Goal: Task Accomplishment & Management: Manage account settings

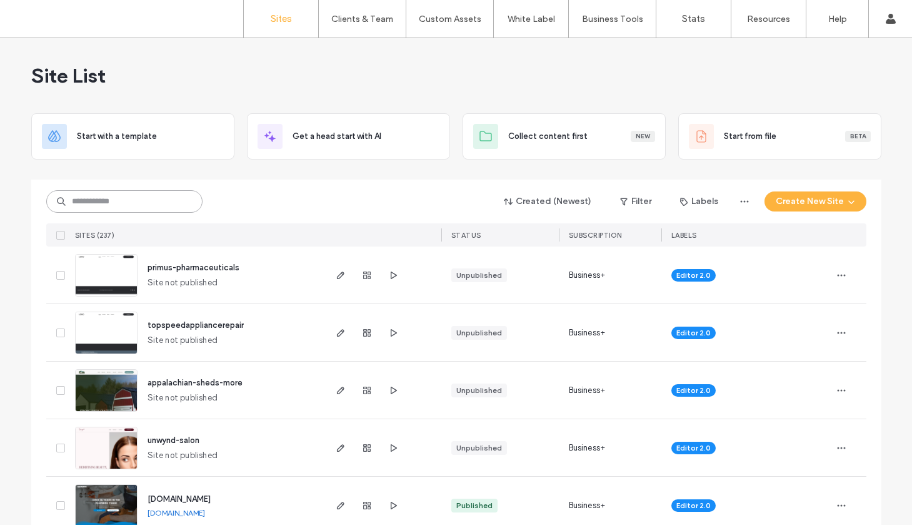
click at [108, 203] on input at bounding box center [124, 201] width 156 height 23
type input "**********"
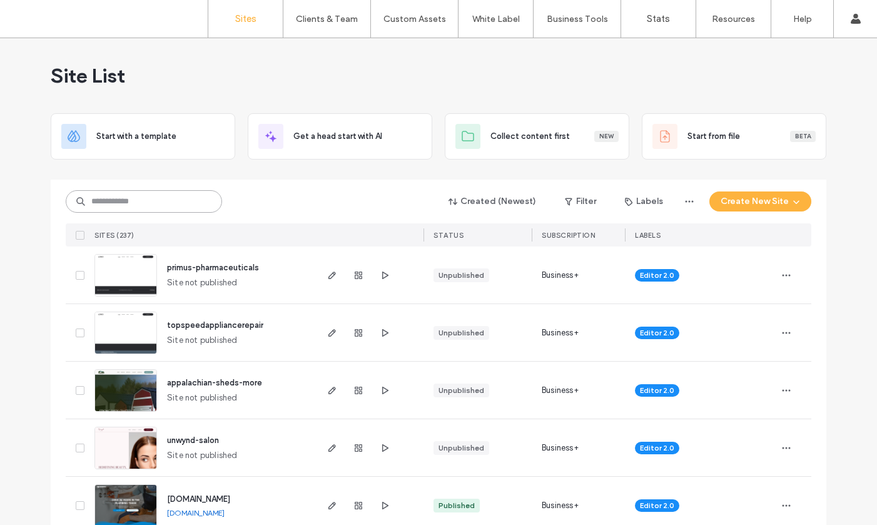
click at [153, 203] on input at bounding box center [144, 201] width 156 height 23
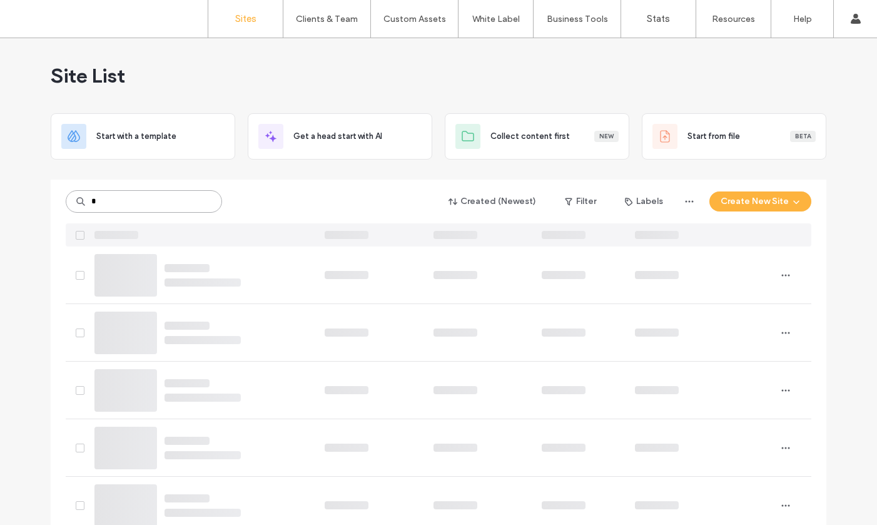
type input "*"
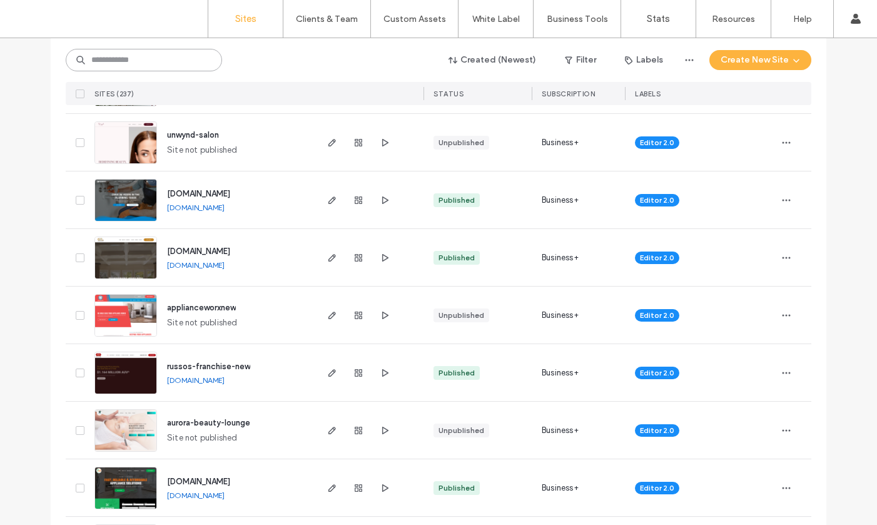
scroll to position [316, 0]
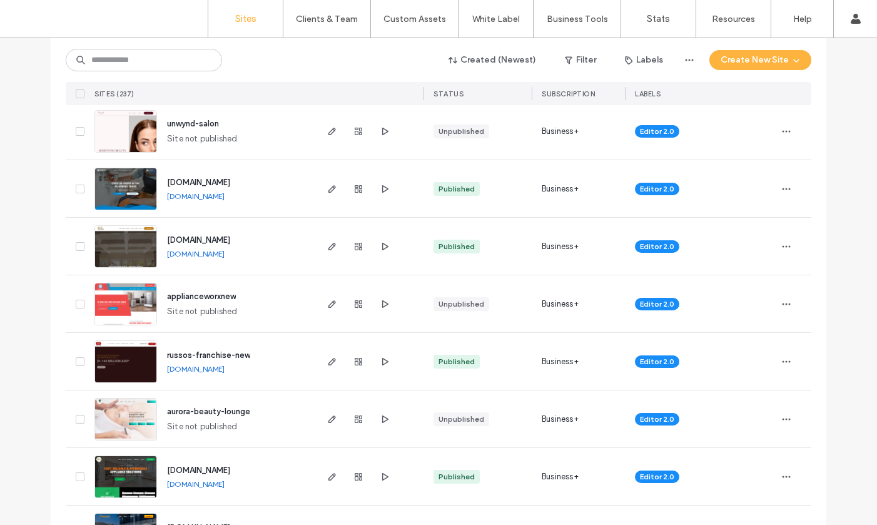
click at [123, 360] on img at bounding box center [125, 383] width 61 height 85
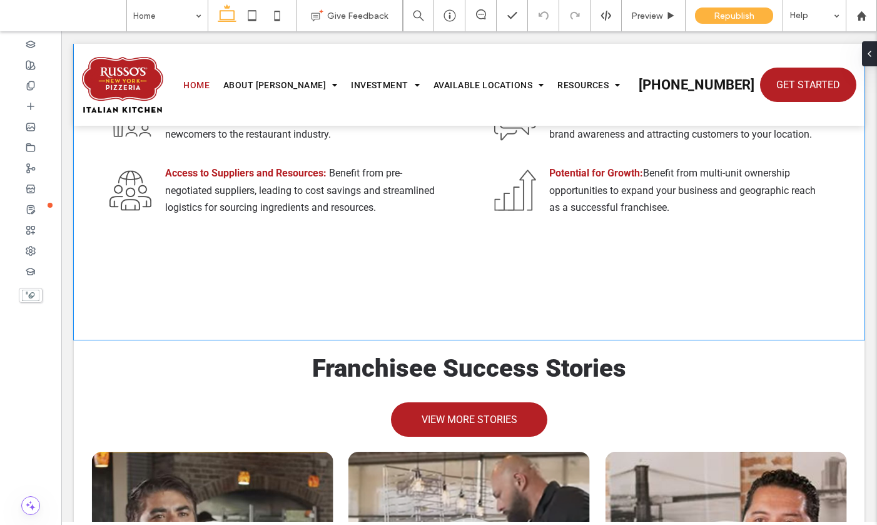
scroll to position [5814, 0]
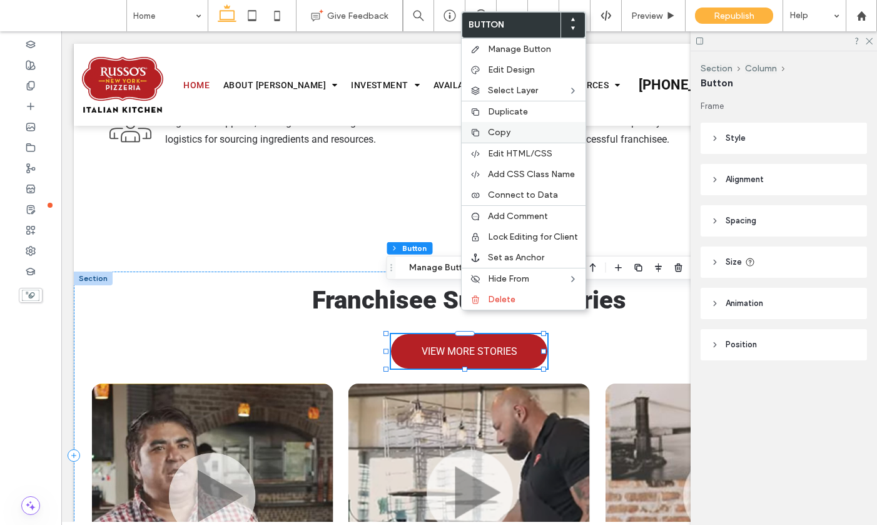
click at [496, 129] on span "Copy" at bounding box center [499, 132] width 23 height 11
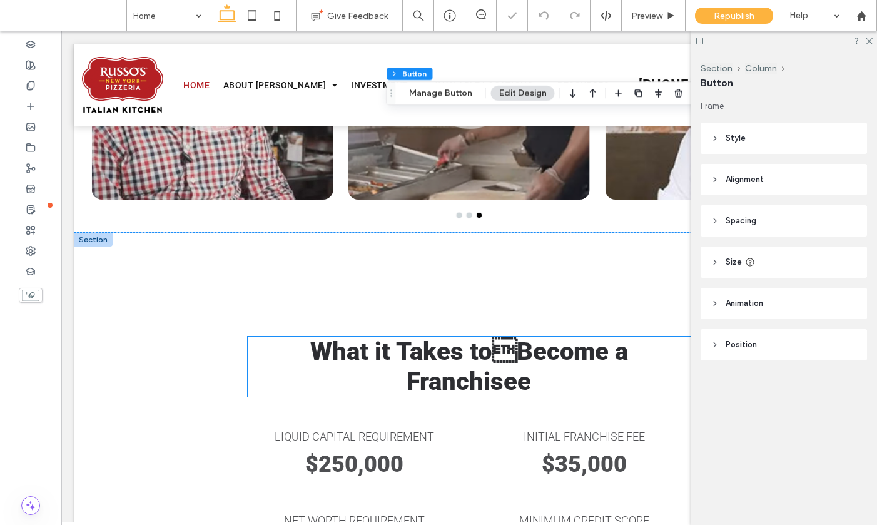
scroll to position [6354, 0]
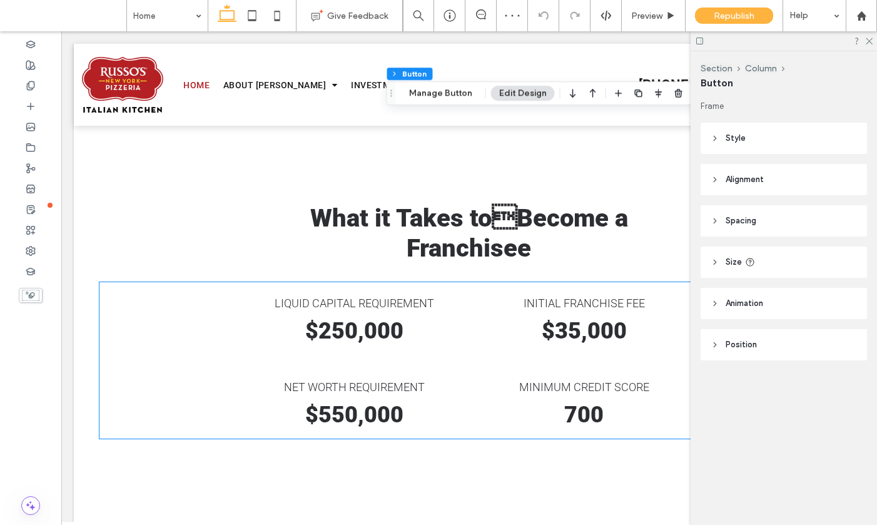
click at [448, 354] on div "liquid capital requirement $250,000 net worth requirement $550,000" at bounding box center [354, 360] width 201 height 156
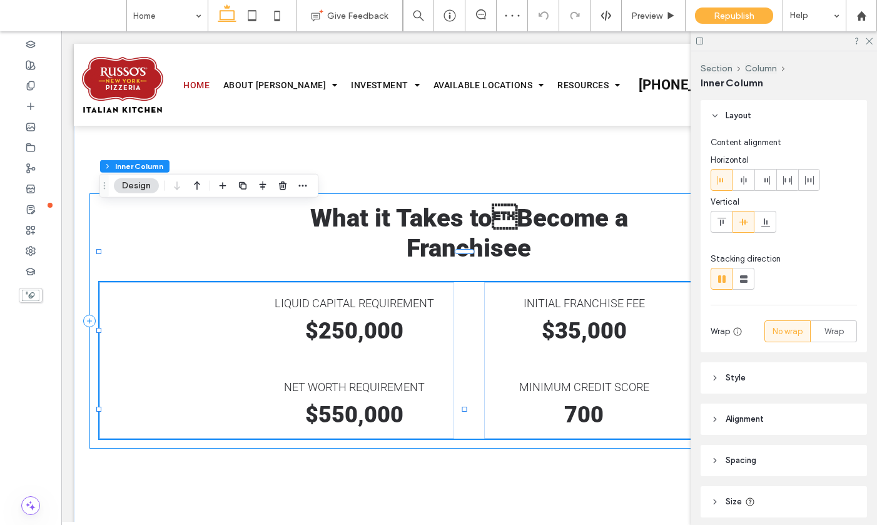
click at [436, 367] on div "What it Takes toBecome a Franchisee liquid capital requirement $250,000 net wo…" at bounding box center [468, 320] width 759 height 255
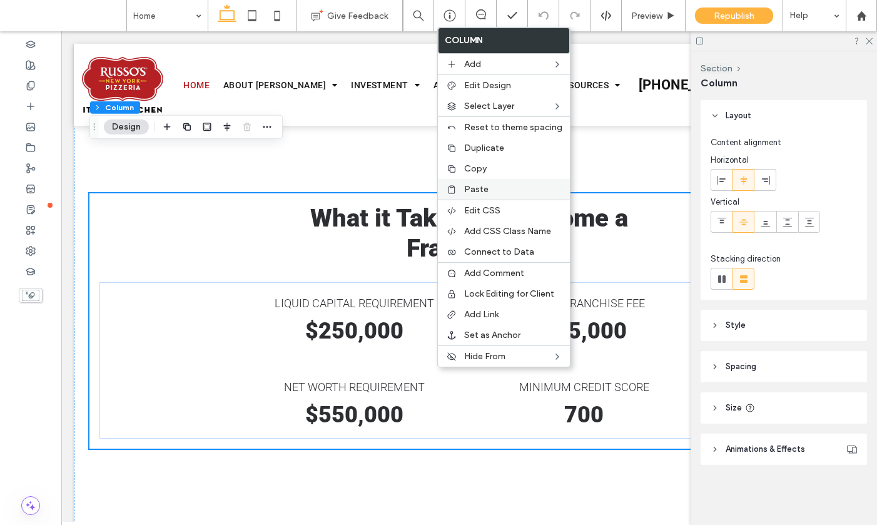
click at [475, 188] on span "Paste" at bounding box center [476, 189] width 24 height 11
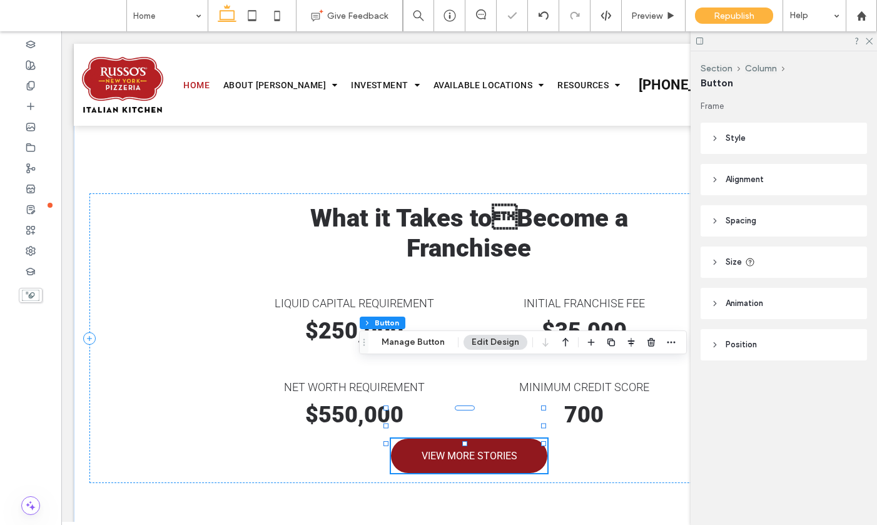
click at [483, 450] on span "VIEW MORE STORIES" at bounding box center [469, 456] width 96 height 12
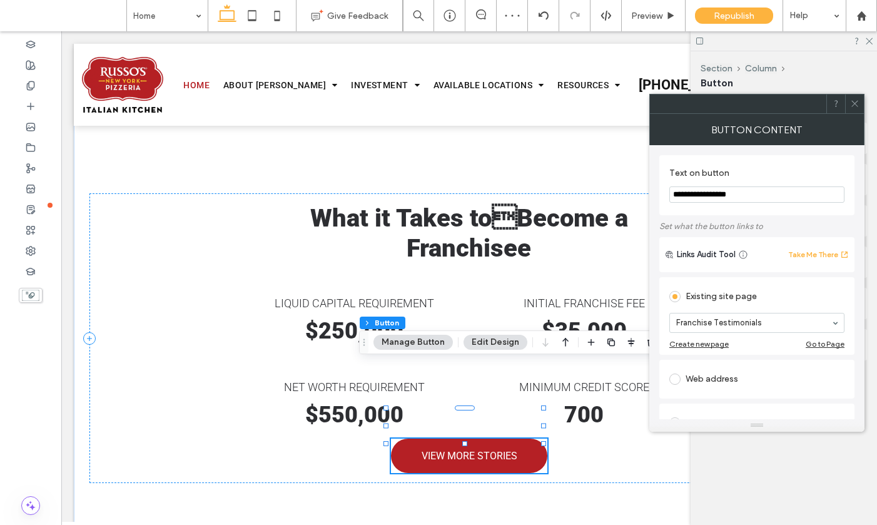
click at [715, 194] on input "**********" at bounding box center [756, 194] width 175 height 16
type input "**********"
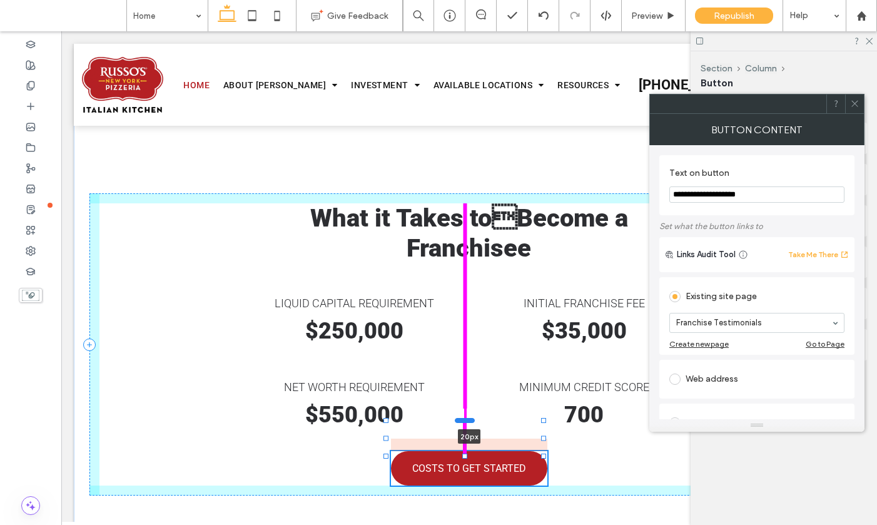
drag, startPoint x: 463, startPoint y: 361, endPoint x: 463, endPoint y: 376, distance: 15.0
click at [463, 417] on div at bounding box center [465, 419] width 20 height 5
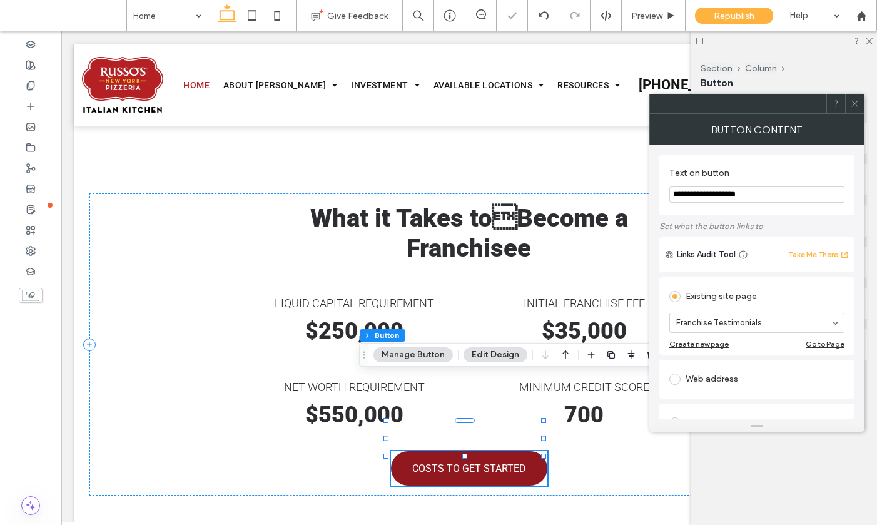
click at [471, 462] on span "COSTS TO GET STARTED" at bounding box center [469, 468] width 114 height 12
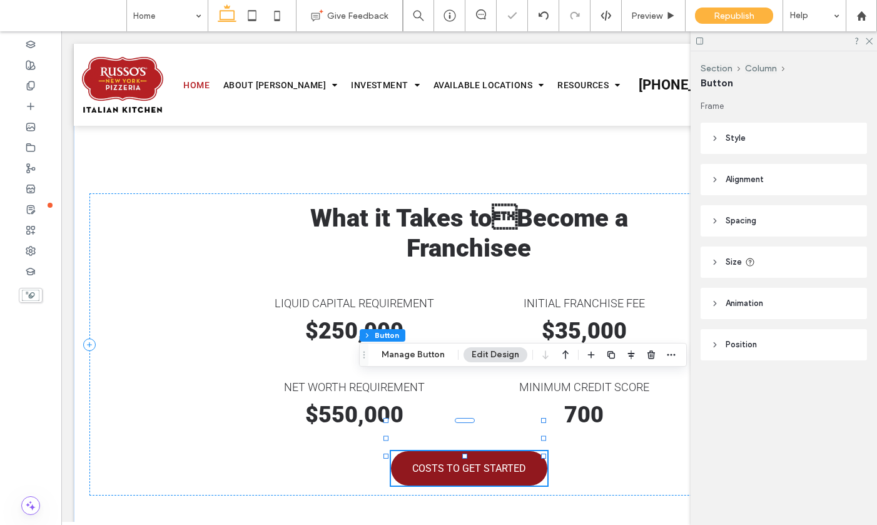
click at [471, 462] on span "COSTS TO GET STARTED" at bounding box center [469, 468] width 114 height 12
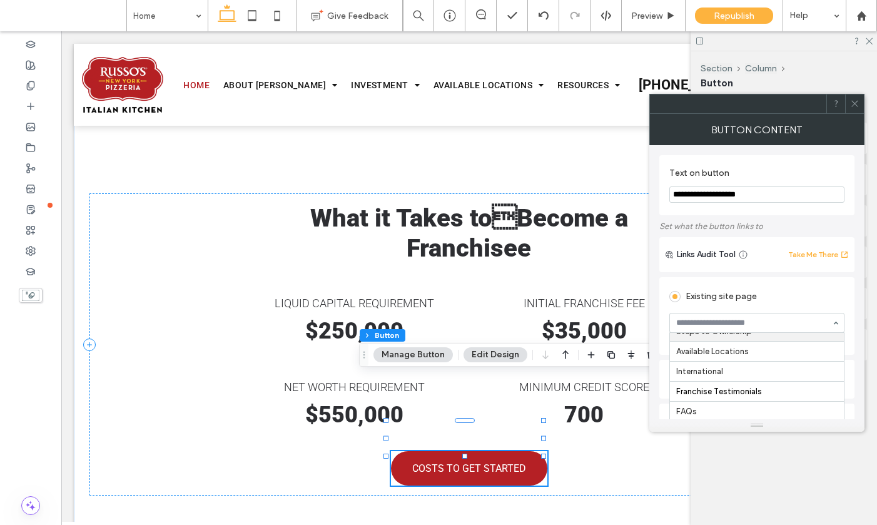
scroll to position [151, 0]
click at [854, 104] on icon at bounding box center [854, 103] width 9 height 9
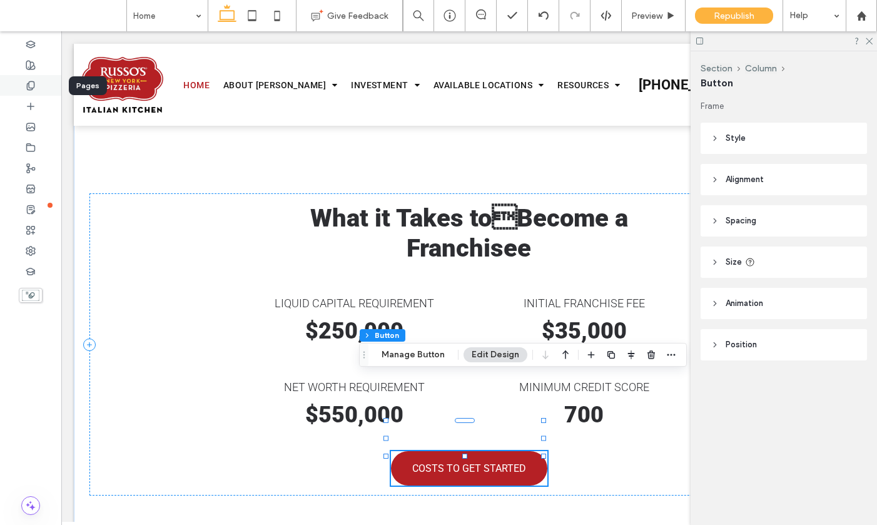
click at [32, 87] on use at bounding box center [30, 85] width 7 height 8
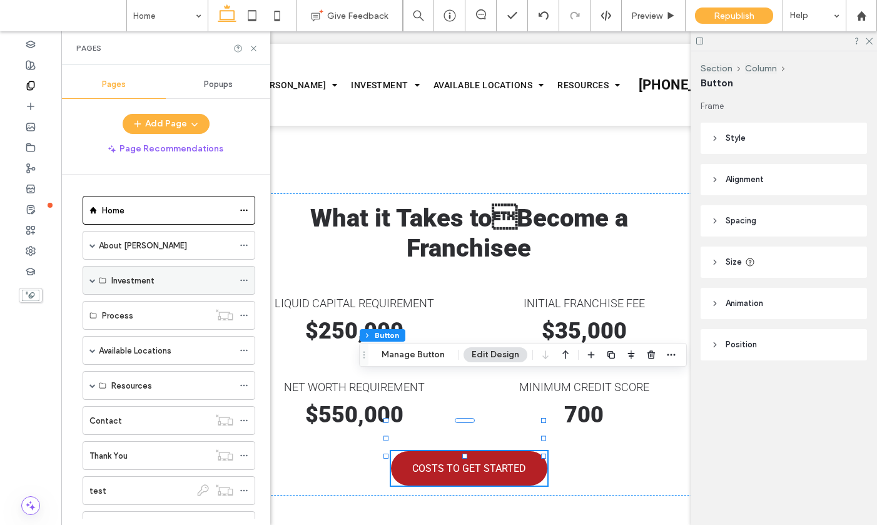
click at [92, 283] on span at bounding box center [92, 280] width 6 height 28
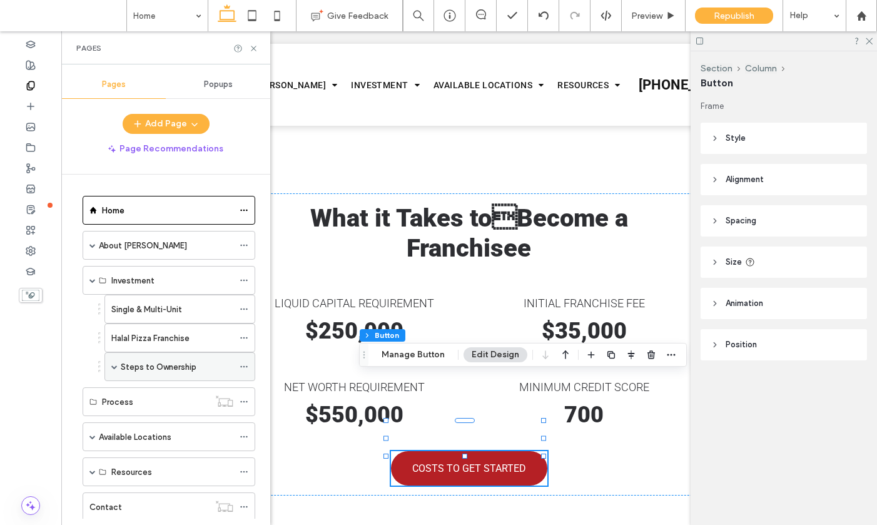
click at [143, 364] on label "Steps to Ownership" at bounding box center [159, 367] width 76 height 22
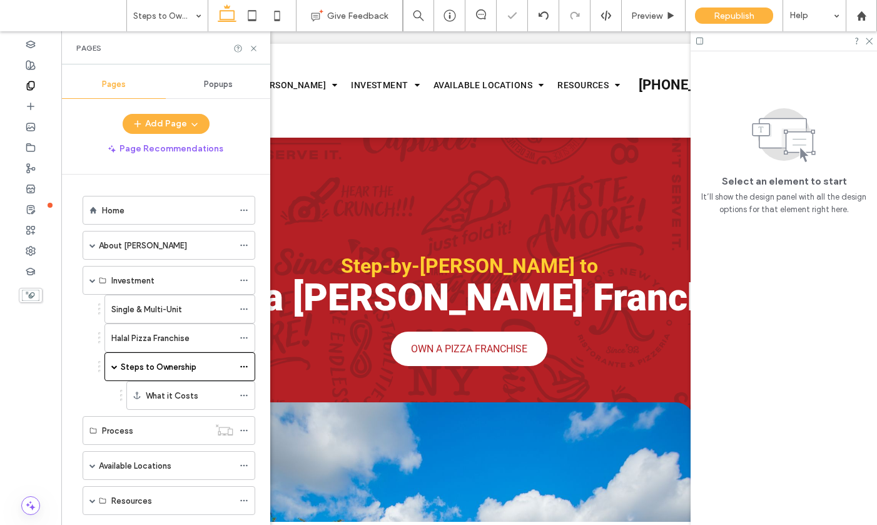
click at [167, 393] on label "What it Costs" at bounding box center [172, 396] width 53 height 22
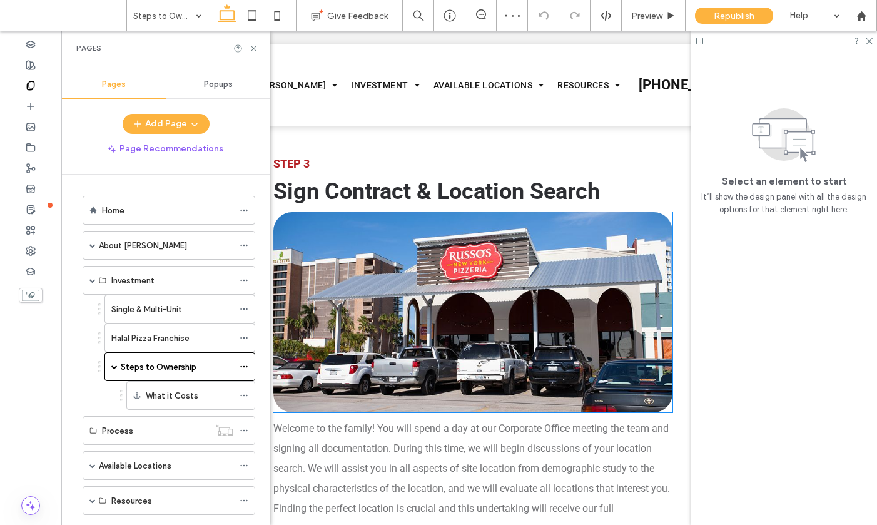
scroll to position [441, 0]
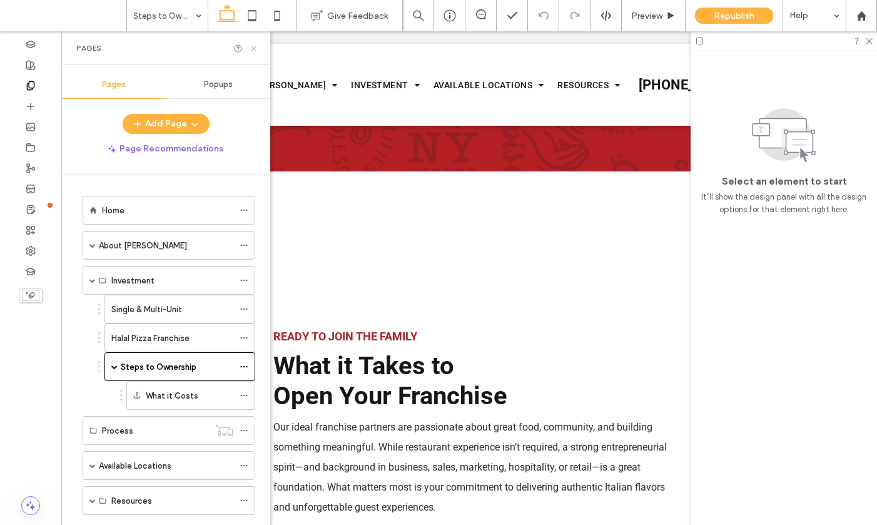
click at [256, 50] on icon at bounding box center [253, 48] width 9 height 9
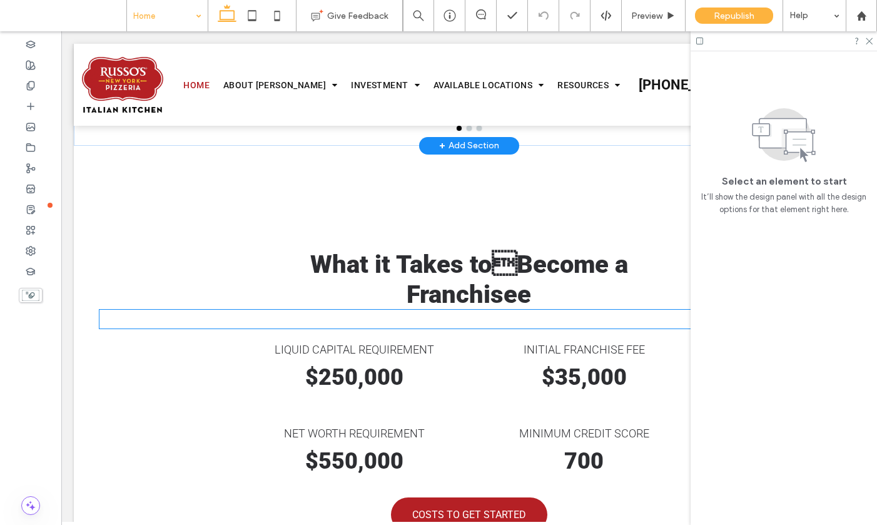
scroll to position [6517, 0]
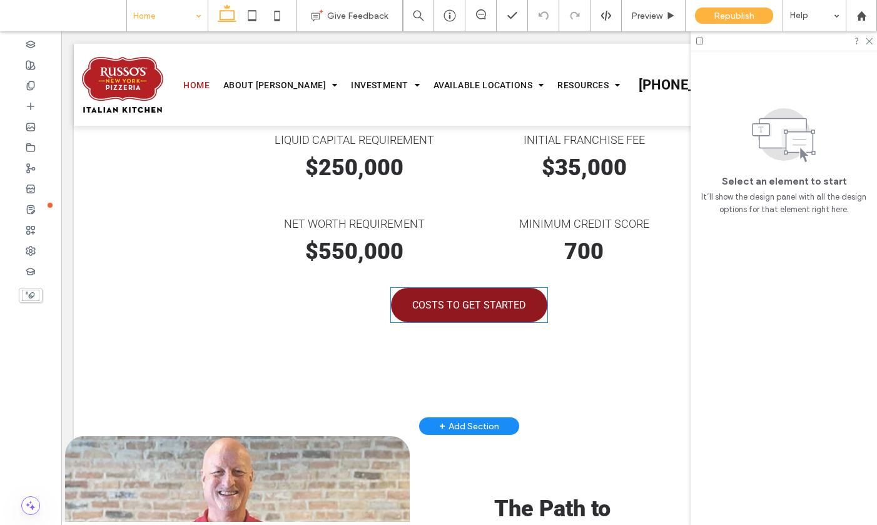
click at [471, 299] on span "COSTS TO GET STARTED" at bounding box center [469, 305] width 114 height 12
click at [471, 288] on div "COSTS TO GET STARTED" at bounding box center [469, 305] width 156 height 34
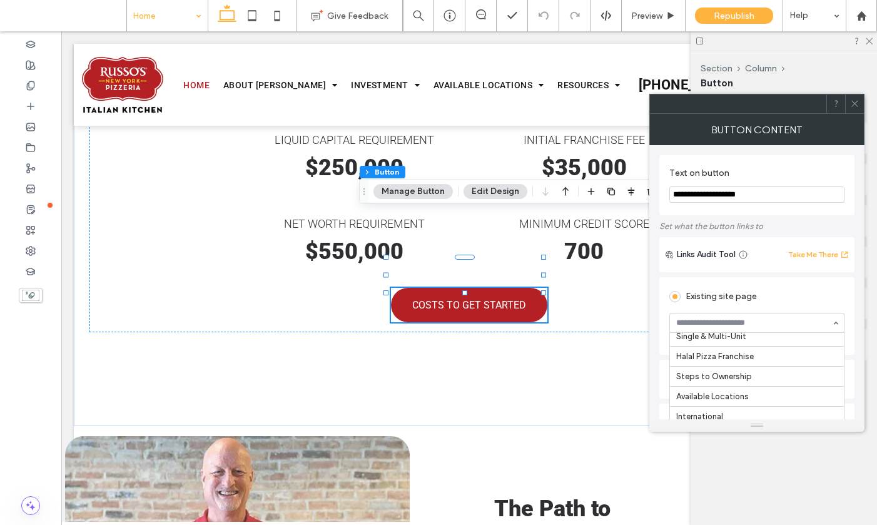
scroll to position [0, 0]
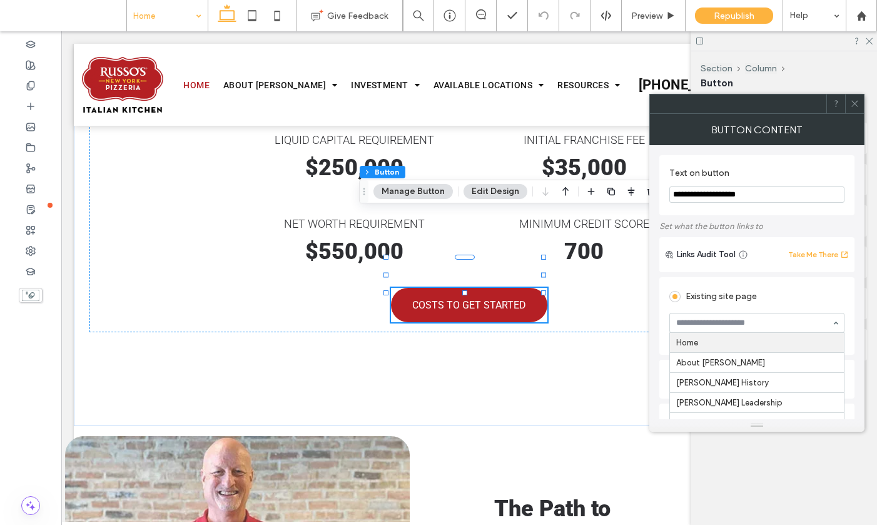
click at [770, 272] on div "Links Audit Tool Take Me There Existing site page Home About Russo's Russo's Hi…" at bounding box center [756, 493] width 195 height 512
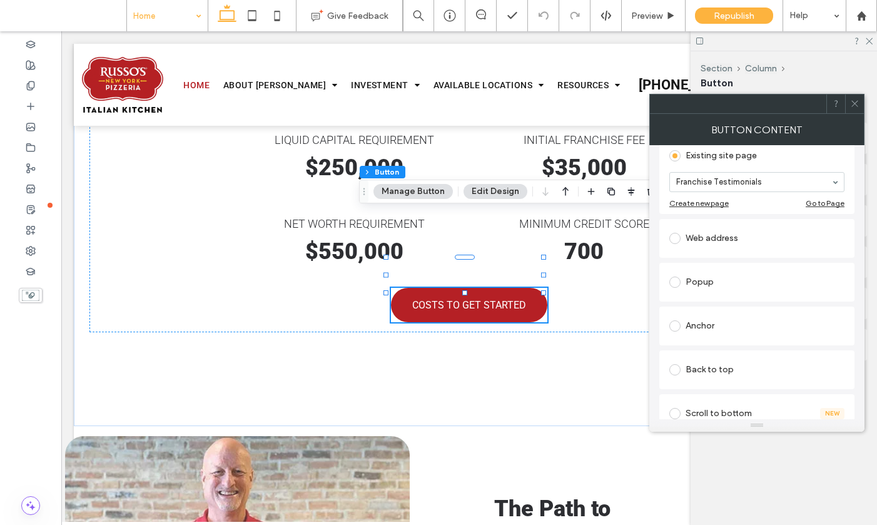
scroll to position [178, 0]
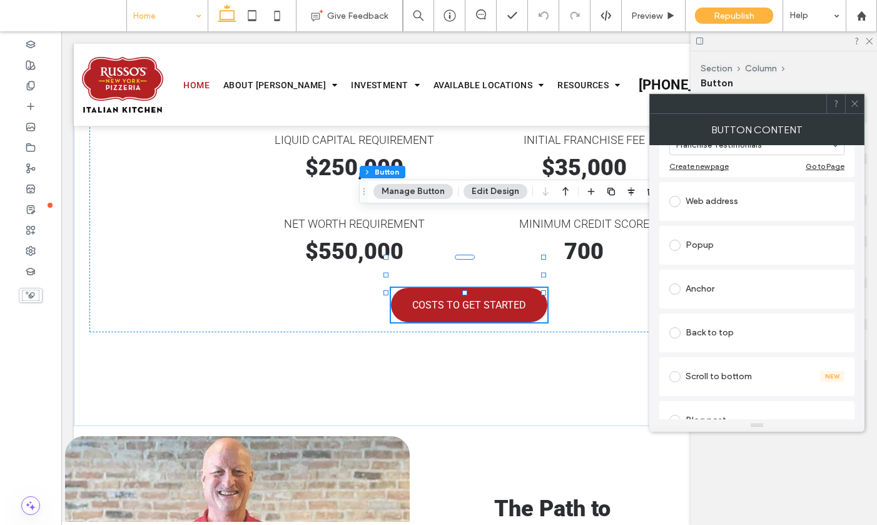
click at [696, 287] on div "Anchor" at bounding box center [756, 289] width 175 height 20
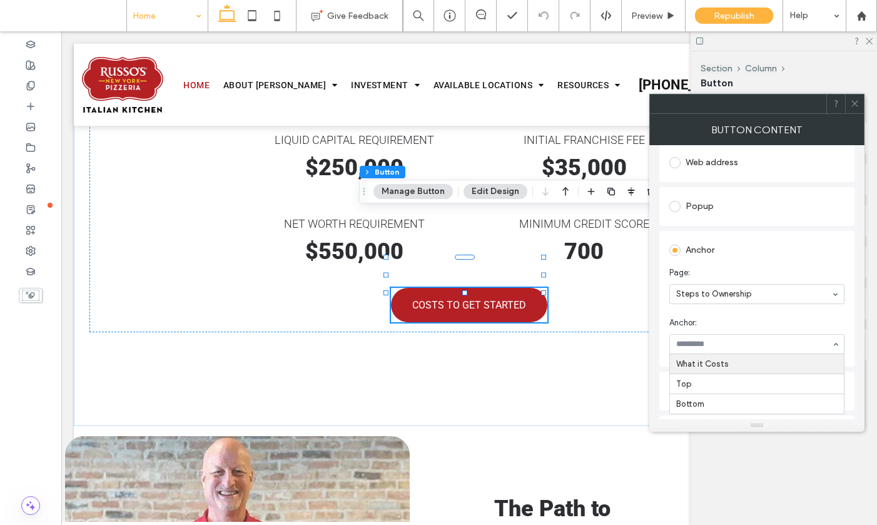
scroll to position [180, 0]
click at [853, 103] on icon at bounding box center [854, 103] width 9 height 9
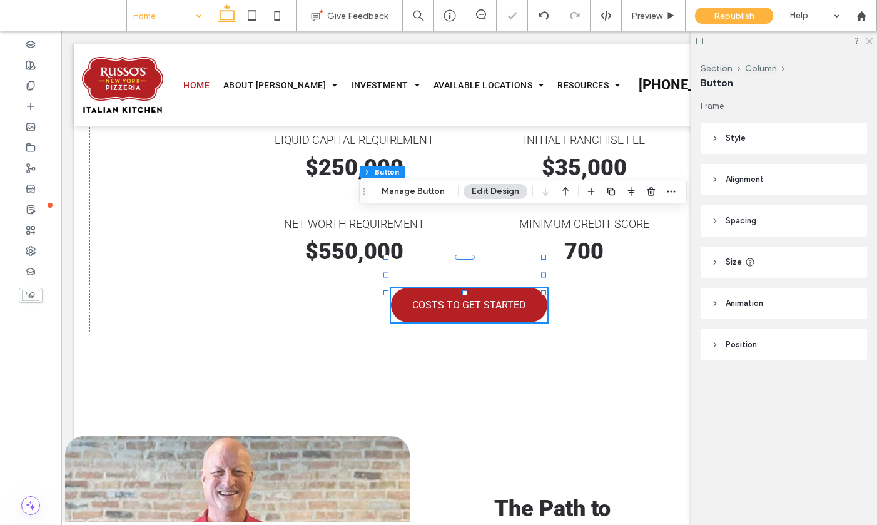
click at [868, 37] on icon at bounding box center [868, 40] width 8 height 8
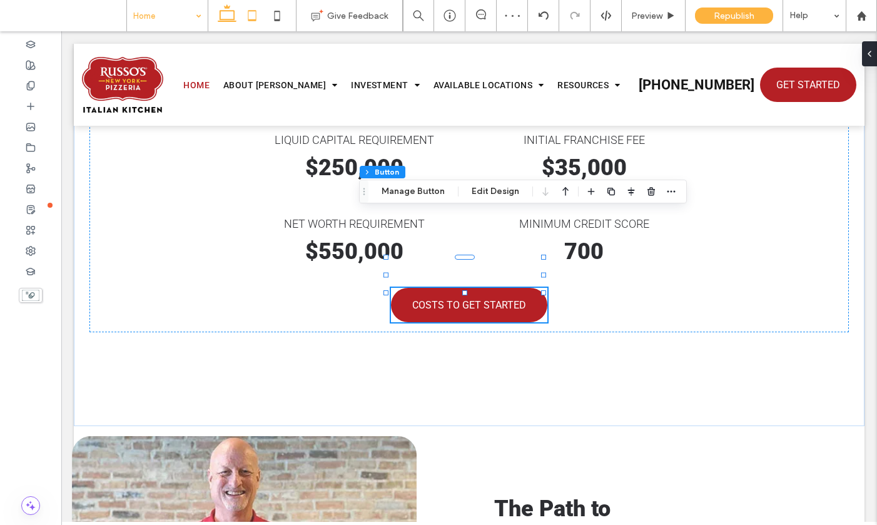
click at [259, 20] on icon at bounding box center [251, 15] width 25 height 25
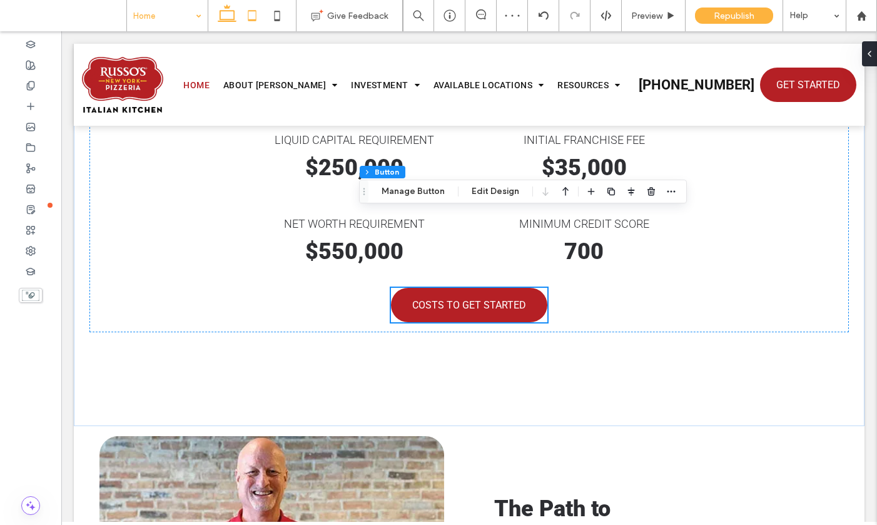
scroll to position [5904, 0]
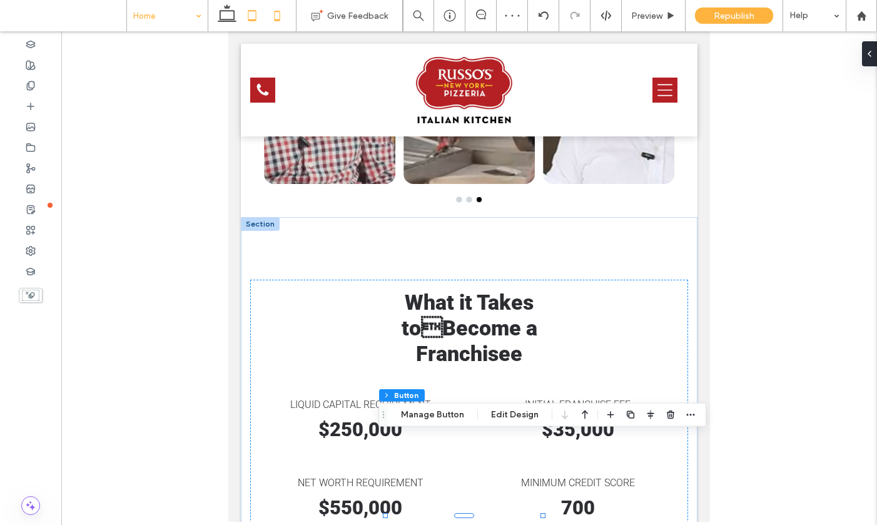
click at [280, 19] on icon at bounding box center [277, 15] width 25 height 25
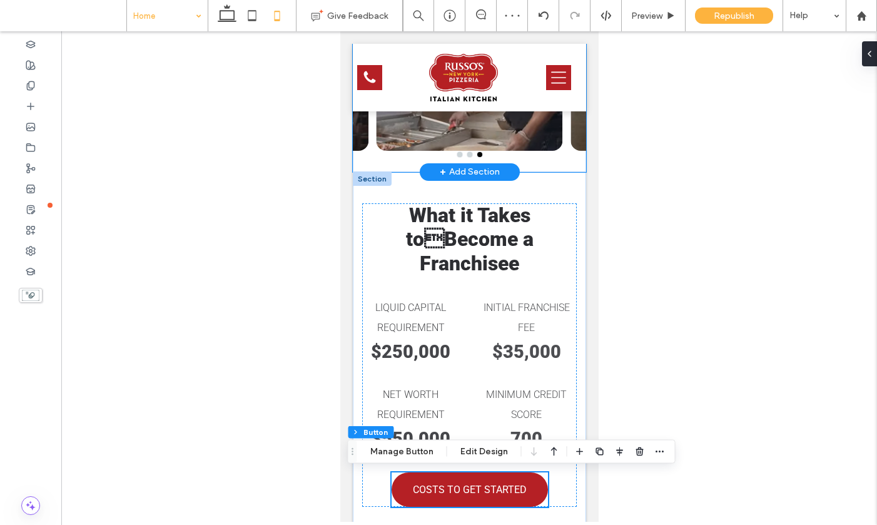
scroll to position [5543, 0]
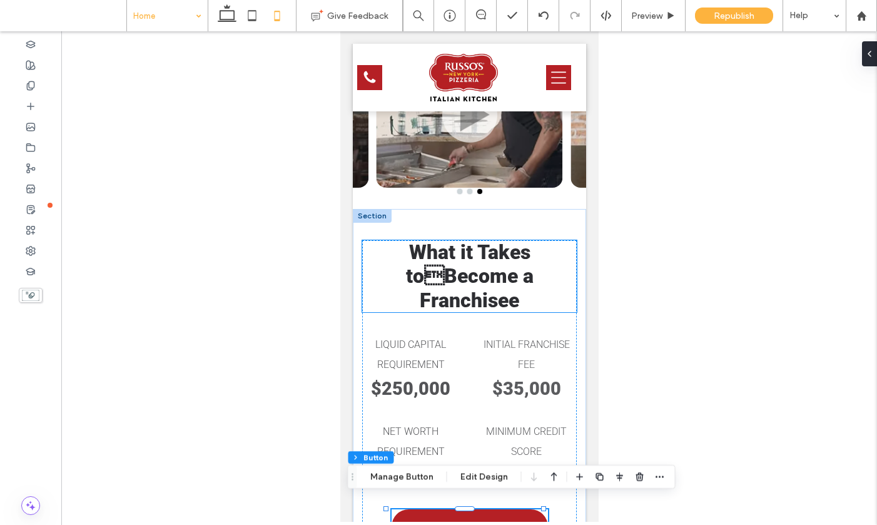
click at [503, 260] on strong "What it Takes toBecome a Franchisee" at bounding box center [469, 276] width 128 height 72
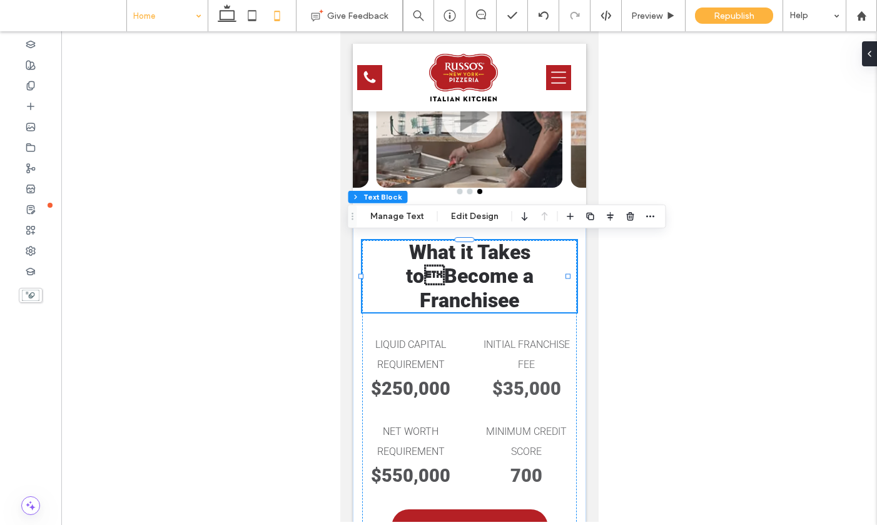
click at [503, 260] on strong "What it Takes toBecome a Franchisee" at bounding box center [469, 276] width 128 height 72
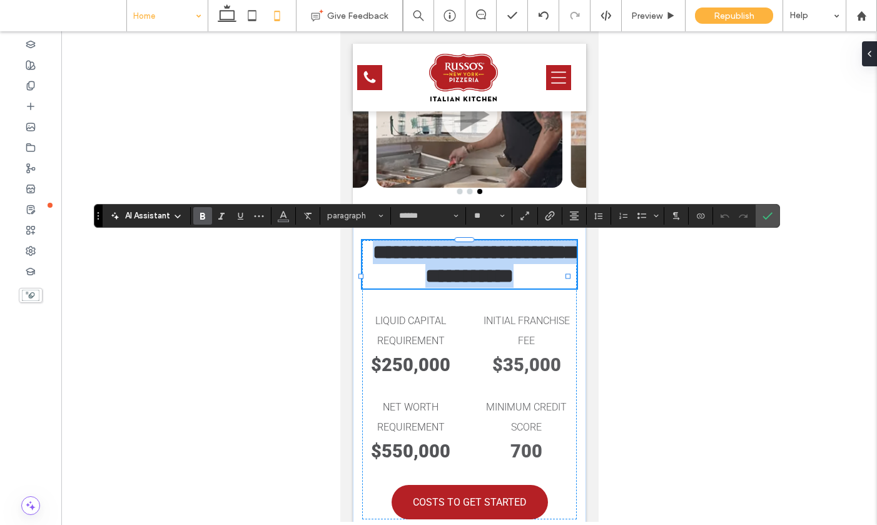
click at [503, 260] on strong "**********" at bounding box center [473, 264] width 202 height 44
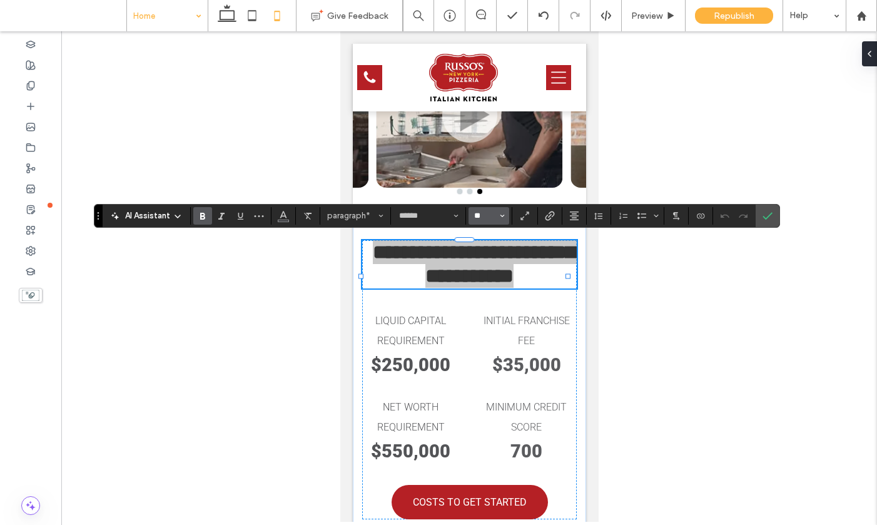
click at [479, 216] on input "**" at bounding box center [485, 216] width 24 height 10
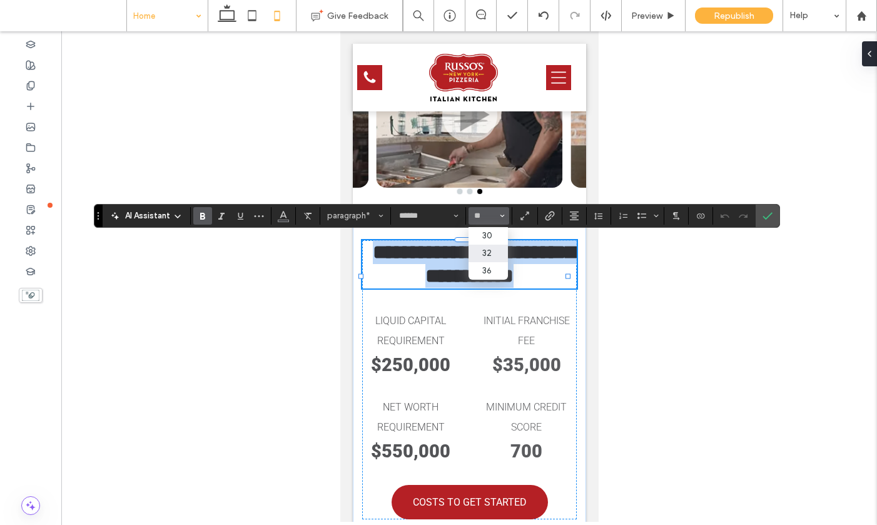
type input "**"
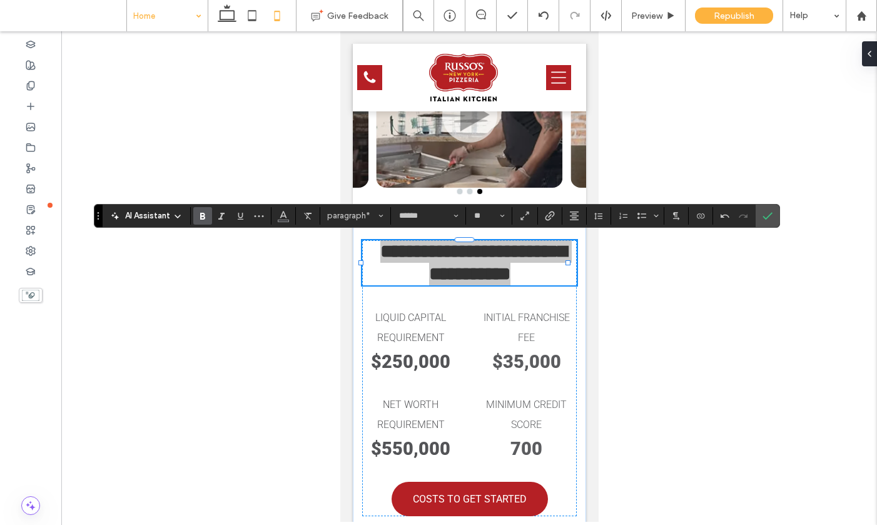
click at [779, 218] on div at bounding box center [468, 276] width 815 height 490
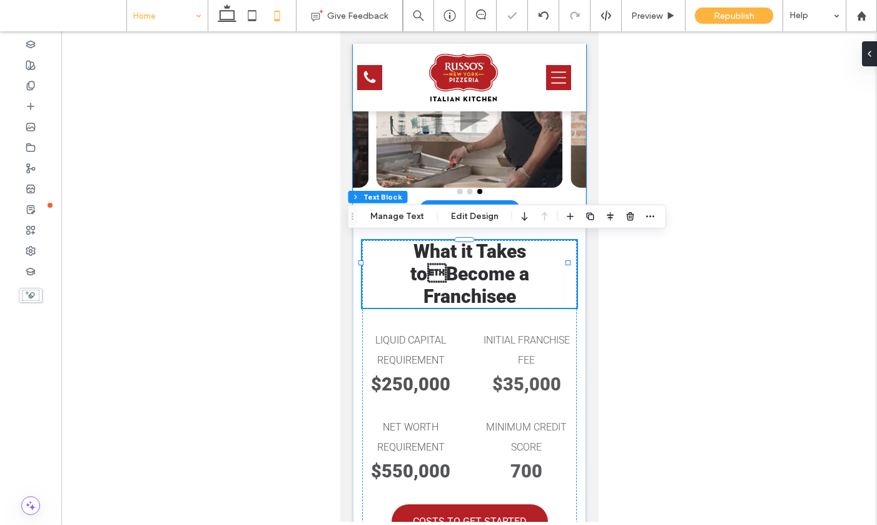
click at [528, 198] on div at bounding box center [468, 127] width 233 height 164
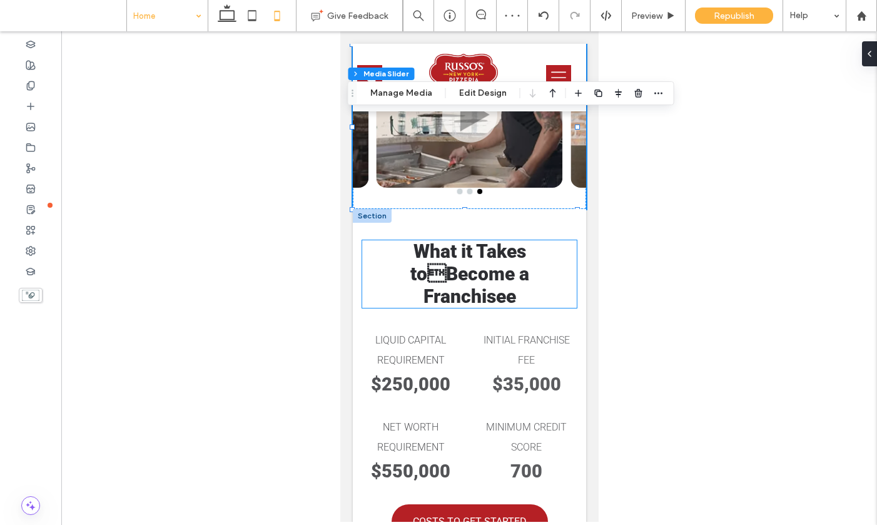
click at [530, 248] on p "What it Takes toBecome a Franchisee" at bounding box center [468, 274] width 214 height 68
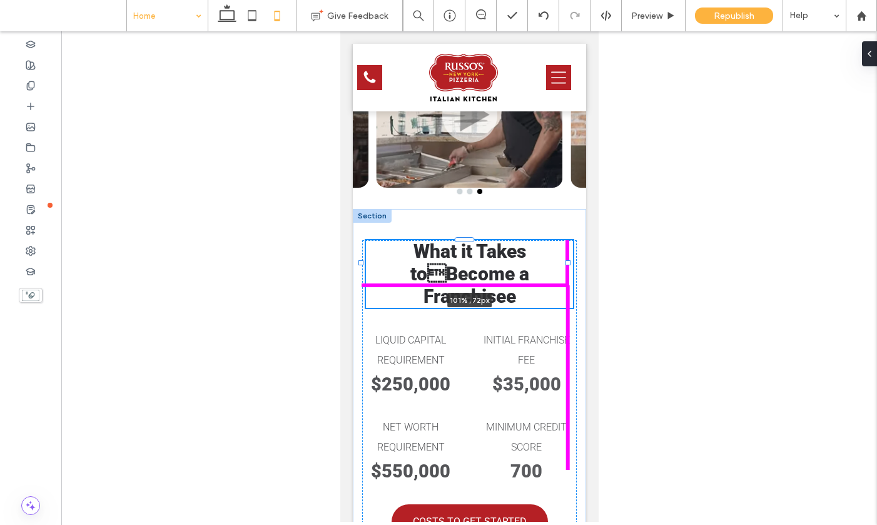
click at [566, 260] on div at bounding box center [567, 262] width 5 height 5
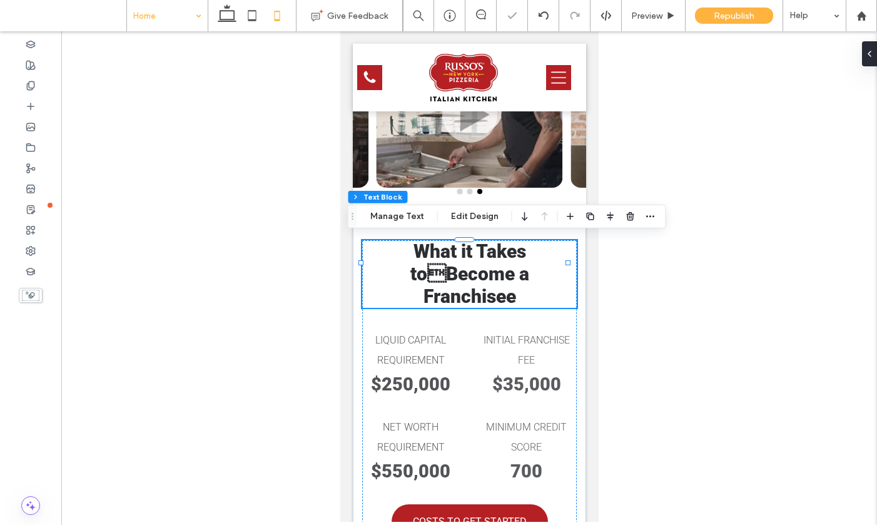
click at [527, 247] on p "What it Takes toBecome a Franchisee" at bounding box center [468, 274] width 214 height 68
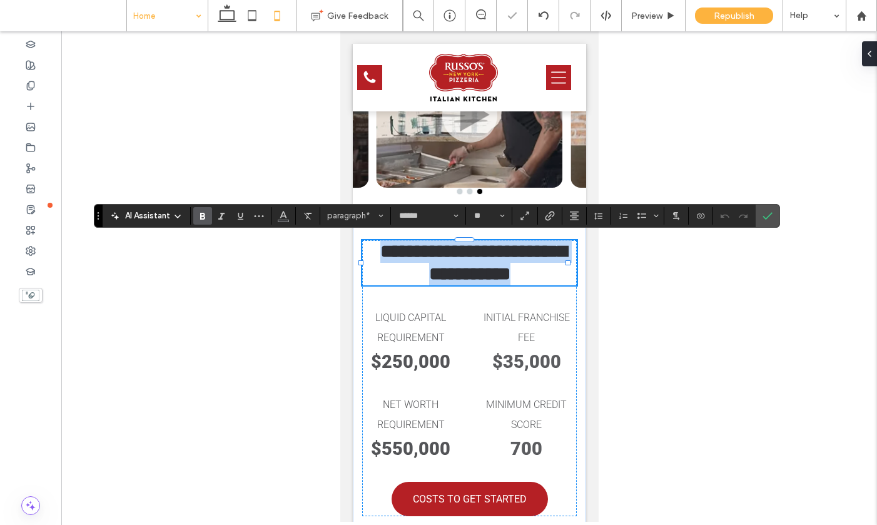
click at [527, 247] on p "**********" at bounding box center [468, 262] width 214 height 45
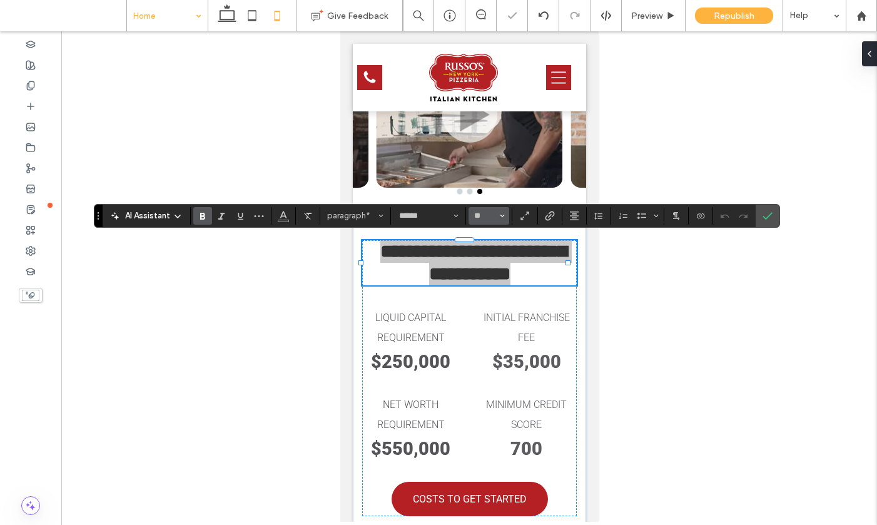
click at [482, 215] on input "**" at bounding box center [485, 216] width 24 height 10
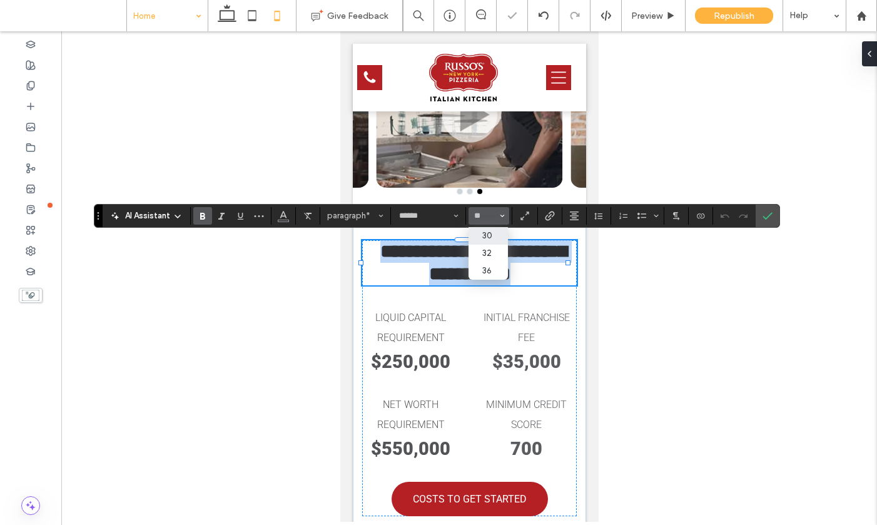
type input "**"
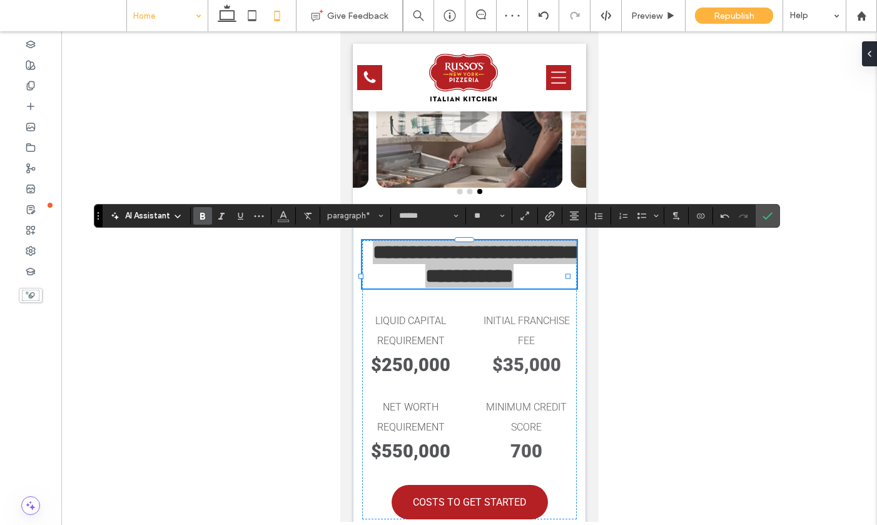
click at [767, 213] on icon "Confirm" at bounding box center [767, 216] width 10 height 10
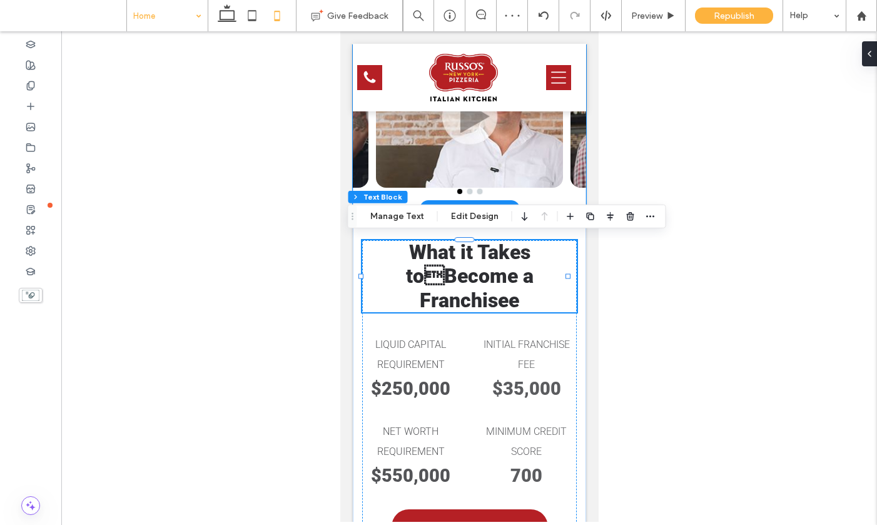
click at [532, 189] on div at bounding box center [468, 191] width 233 height 5
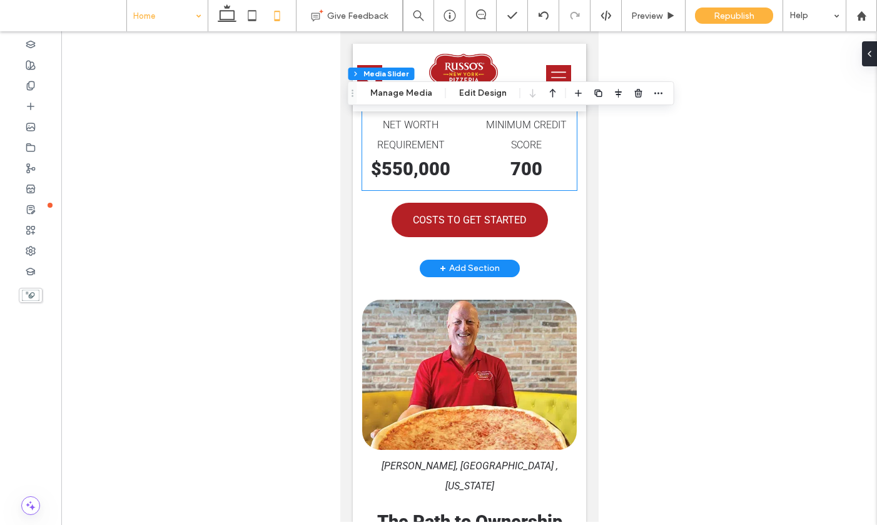
scroll to position [5814, 0]
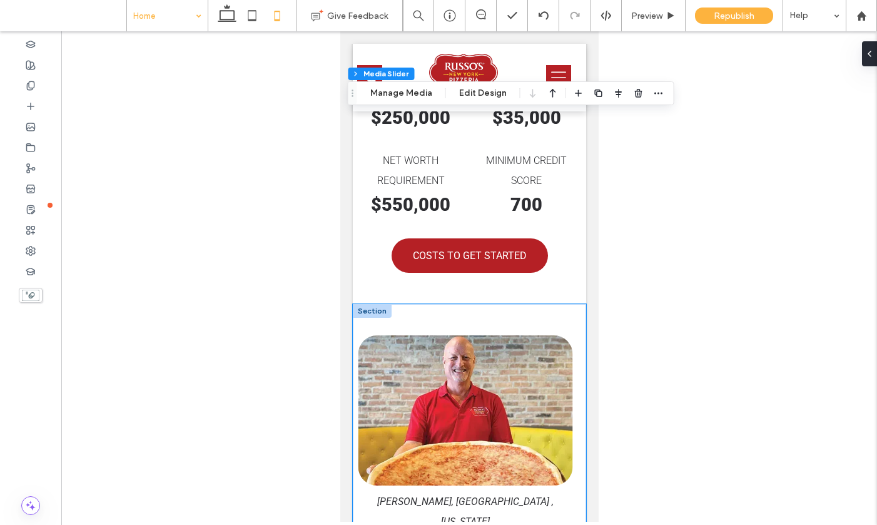
click at [555, 308] on div "Jeff, Northeast Houston ,Texas The Path to Ownership From inquiry to grand open…" at bounding box center [468, 486] width 233 height 365
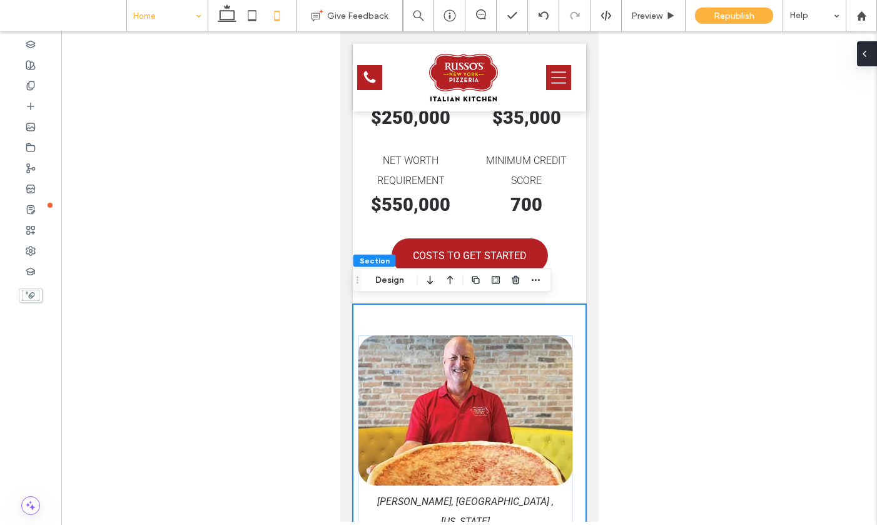
click at [869, 49] on div at bounding box center [867, 53] width 20 height 25
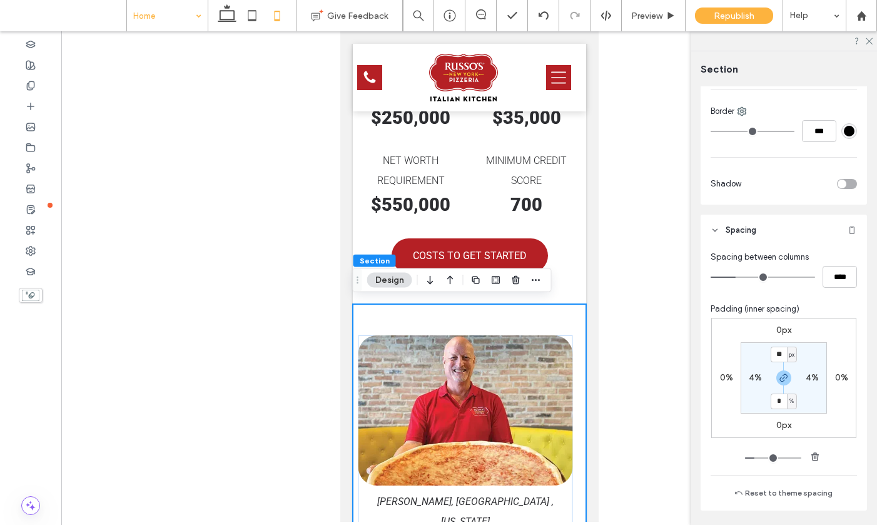
scroll to position [448, 0]
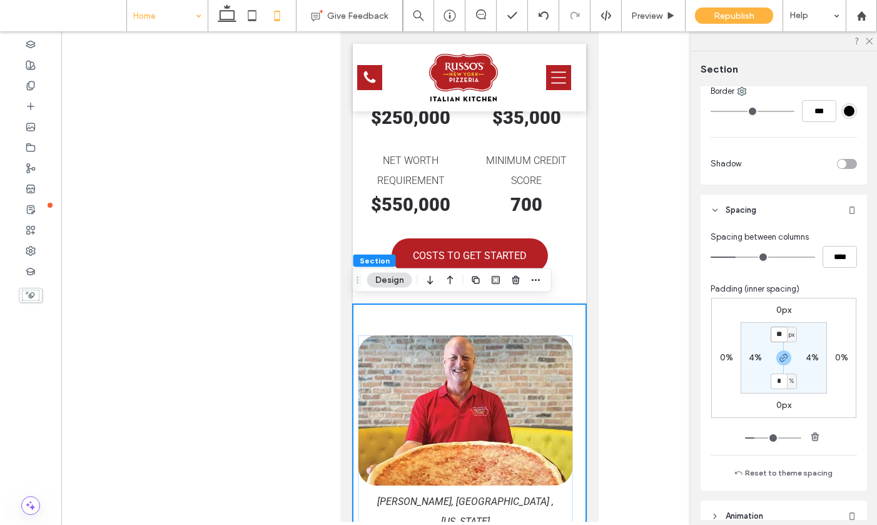
click at [775, 331] on input "**" at bounding box center [778, 334] width 16 height 16
click at [779, 361] on icon "button" at bounding box center [784, 358] width 10 height 10
click at [773, 330] on input "**" at bounding box center [778, 334] width 16 height 16
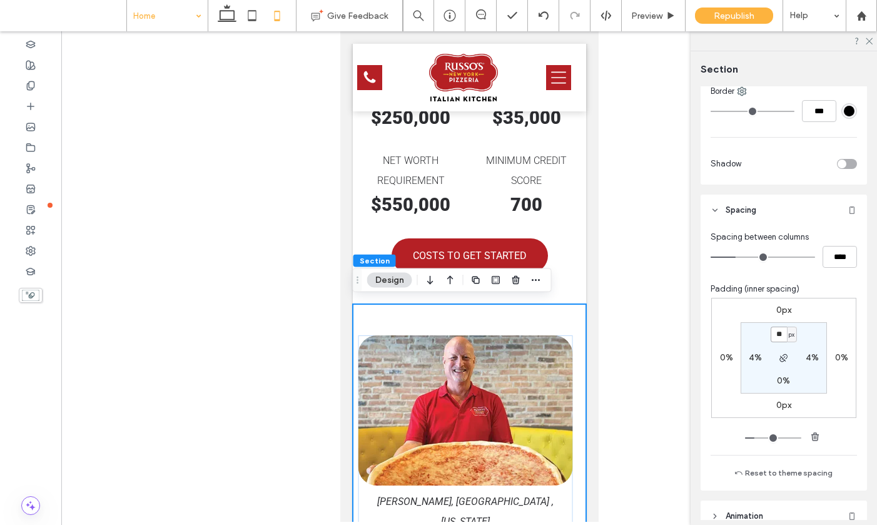
click at [773, 330] on input "**" at bounding box center [778, 334] width 16 height 16
type input "**"
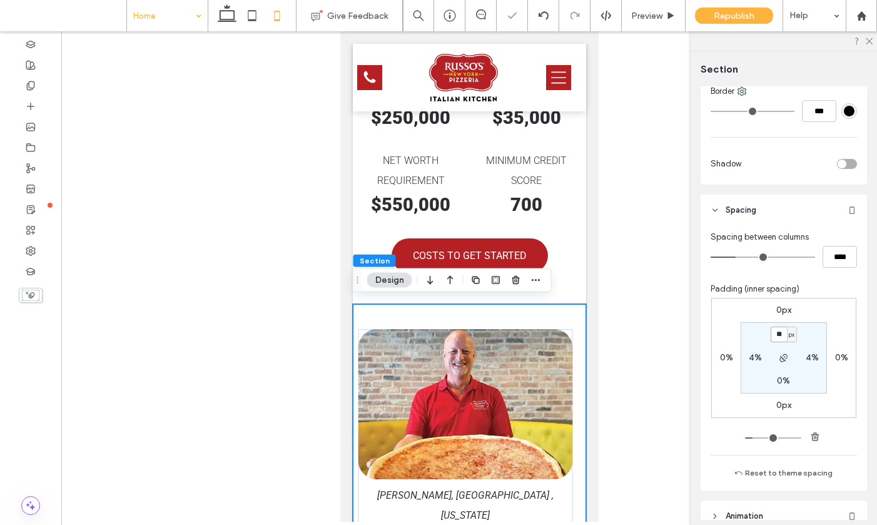
click at [773, 330] on input "**" at bounding box center [778, 334] width 16 height 16
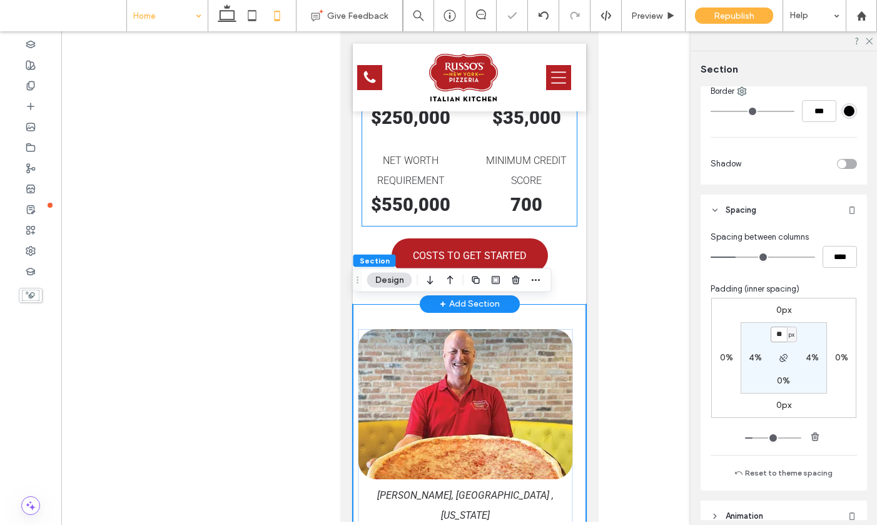
click at [480, 175] on p "minimum credit score" at bounding box center [525, 171] width 97 height 40
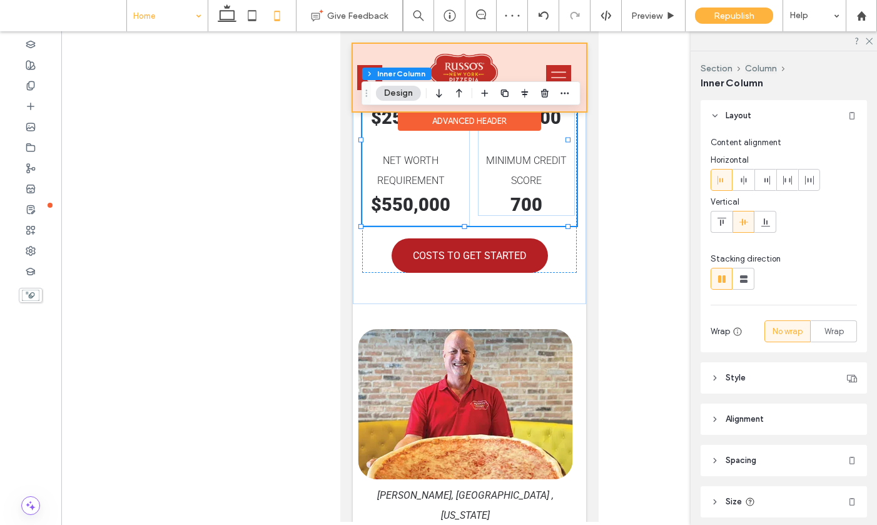
click at [550, 76] on div at bounding box center [468, 78] width 233 height 68
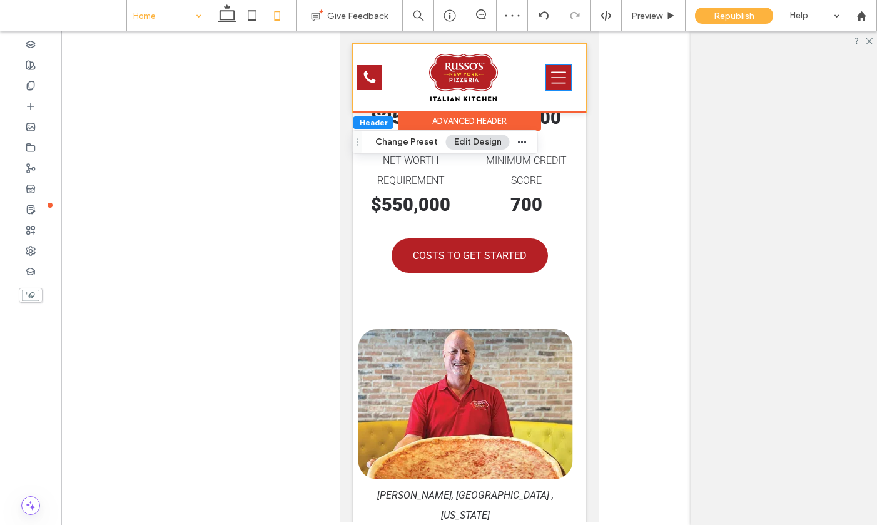
click at [550, 76] on icon "Navigation Menu" at bounding box center [557, 77] width 15 height 15
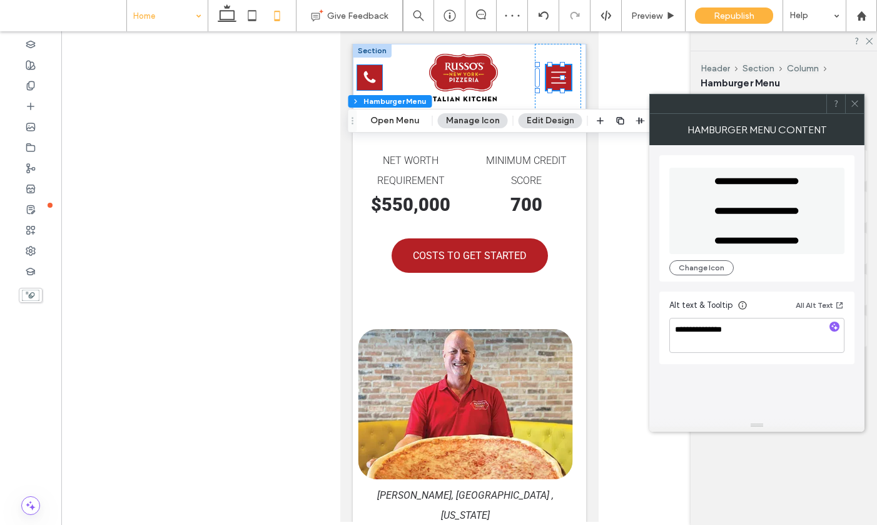
click at [358, 68] on div "Call Us" at bounding box center [368, 77] width 25 height 25
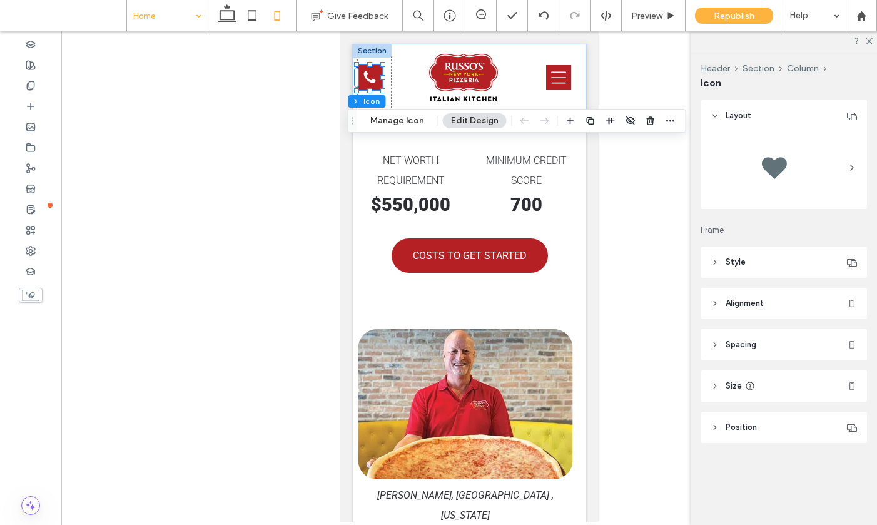
click at [365, 76] on icon at bounding box center [369, 77] width 12 height 12
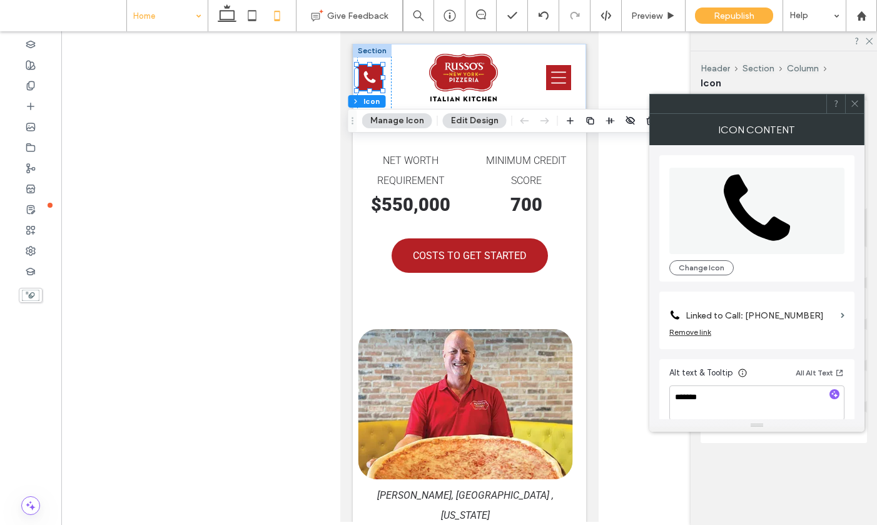
scroll to position [13, 0]
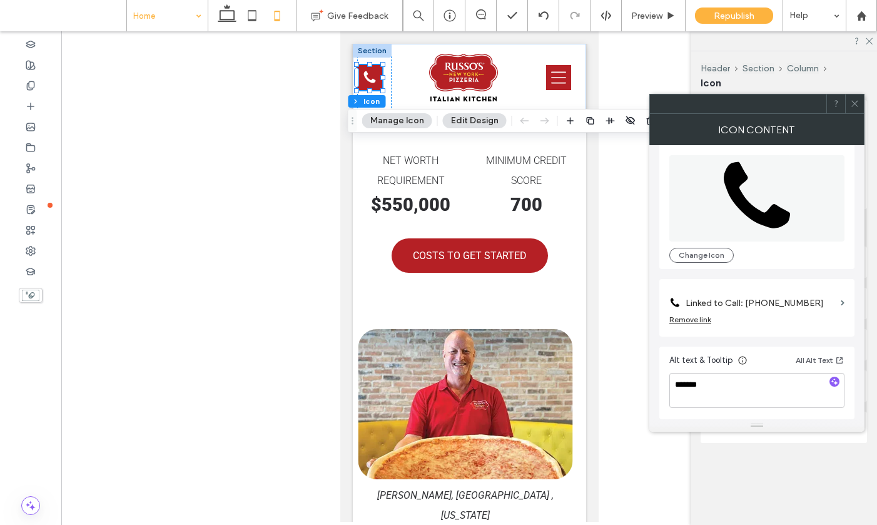
click at [862, 99] on div at bounding box center [854, 103] width 19 height 19
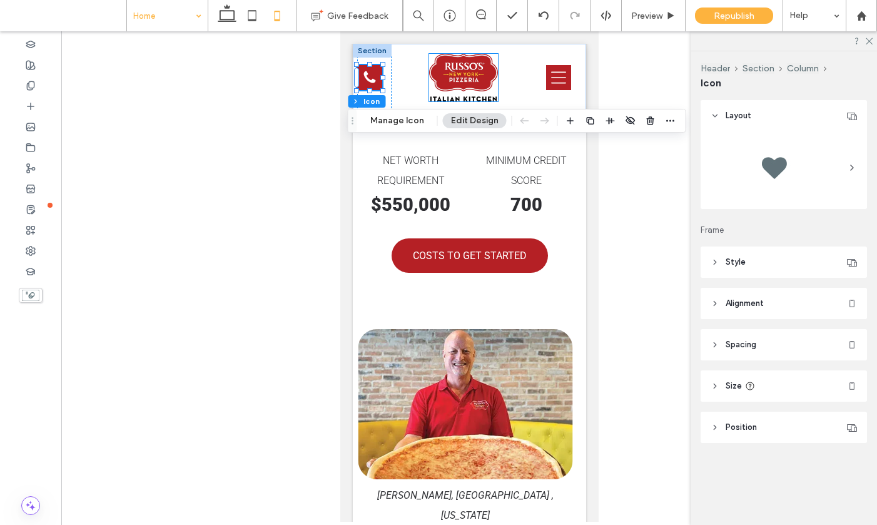
click at [450, 77] on img at bounding box center [462, 77] width 69 height 47
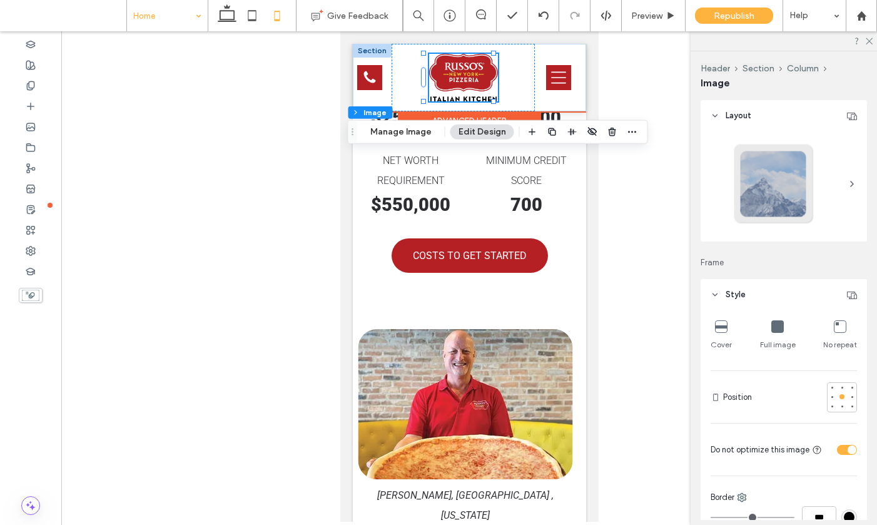
click at [450, 77] on div at bounding box center [462, 77] width 69 height 47
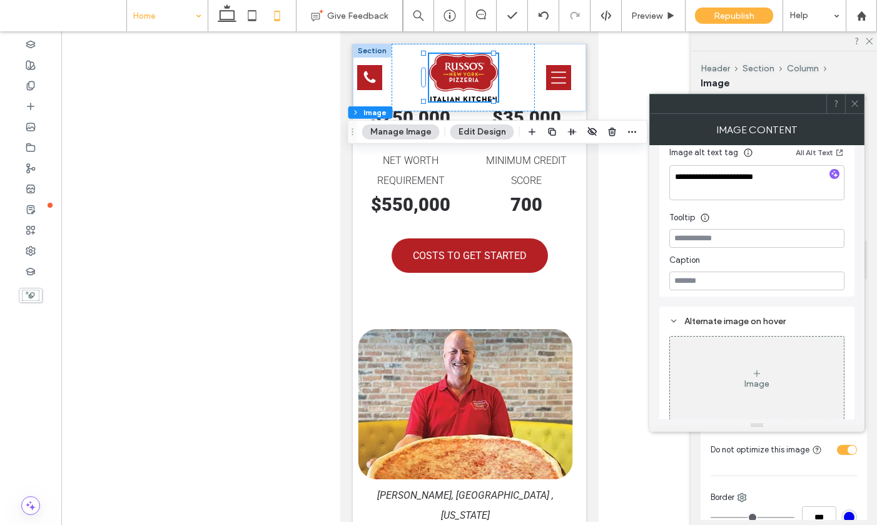
scroll to position [161, 0]
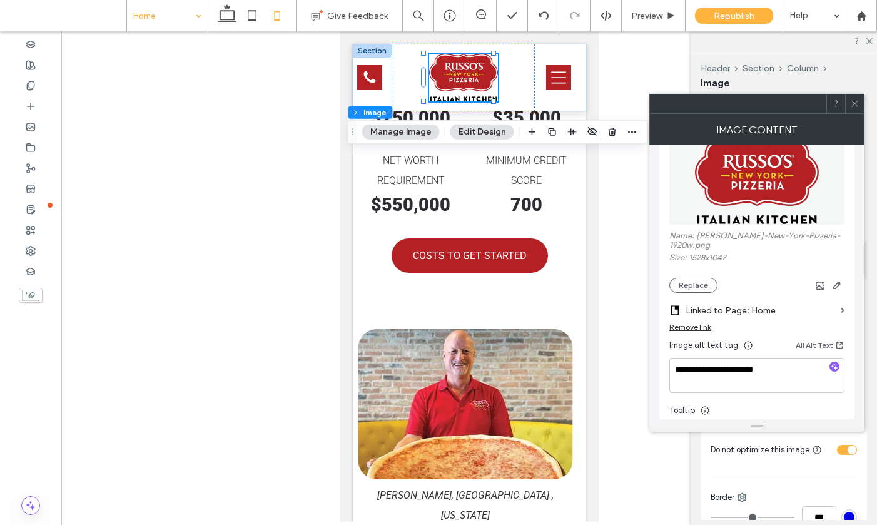
click at [857, 103] on icon at bounding box center [854, 103] width 9 height 9
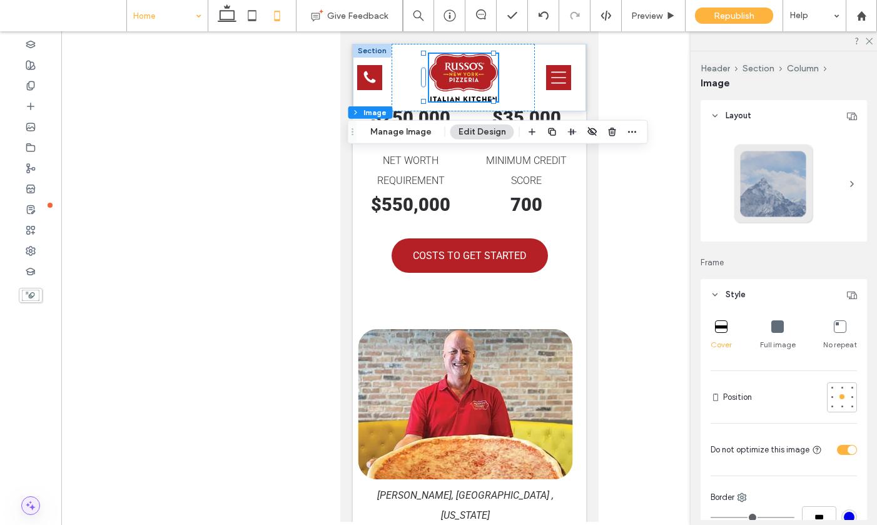
click at [26, 505] on icon at bounding box center [30, 505] width 13 height 13
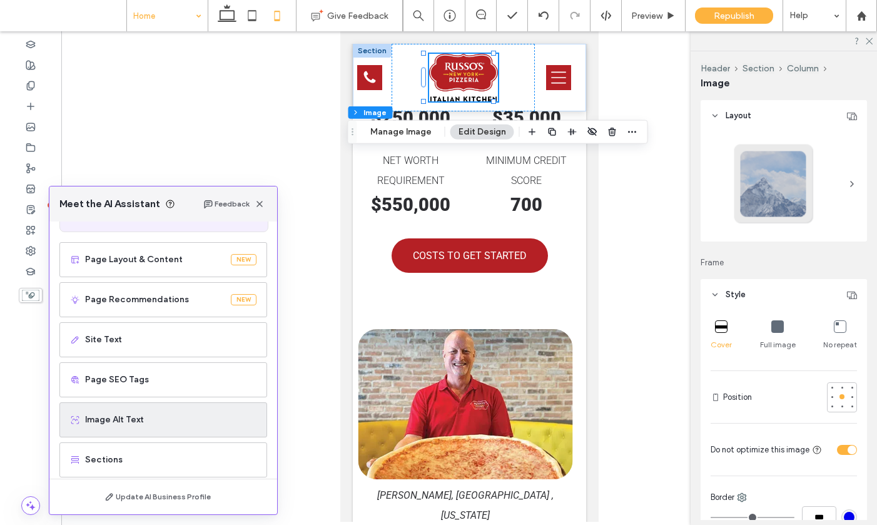
scroll to position [79, 0]
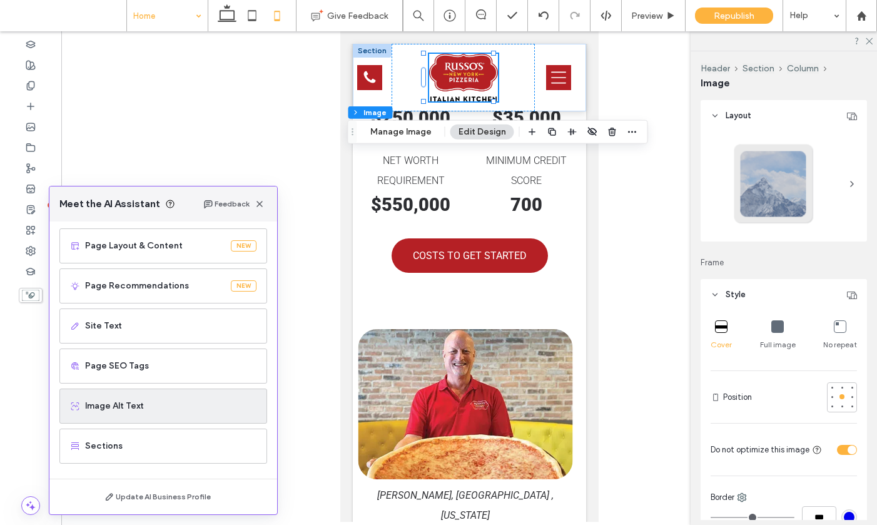
click at [141, 408] on span "Image Alt Text" at bounding box center [170, 406] width 171 height 13
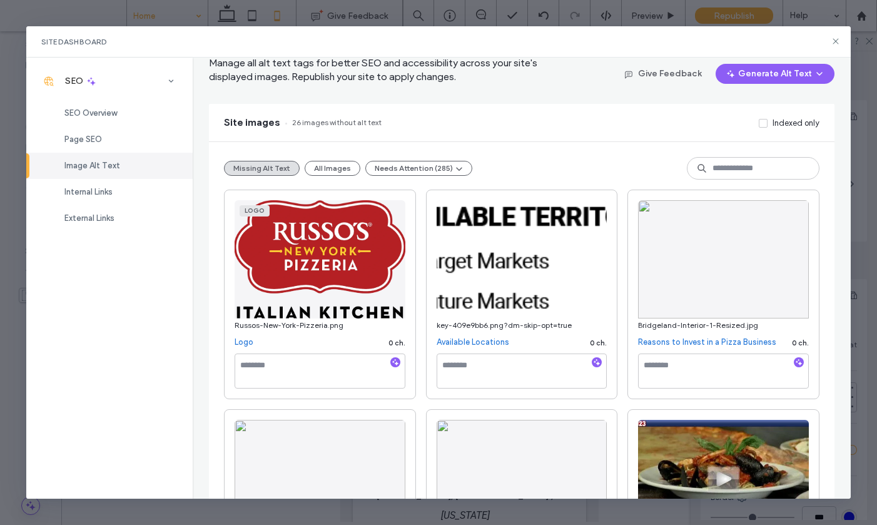
scroll to position [0, 0]
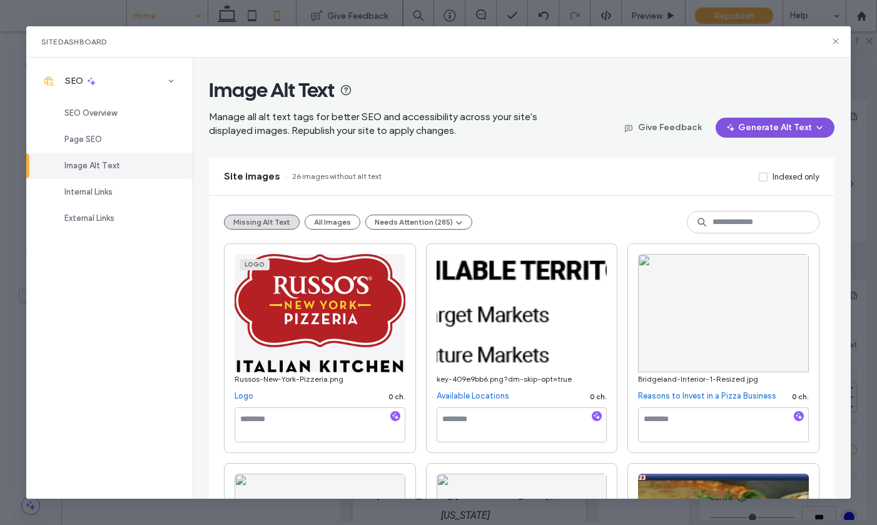
click at [755, 129] on button "Generate Alt Text" at bounding box center [774, 128] width 119 height 20
click at [756, 163] on span "Generate Missing Alt Text Only" at bounding box center [753, 160] width 114 height 13
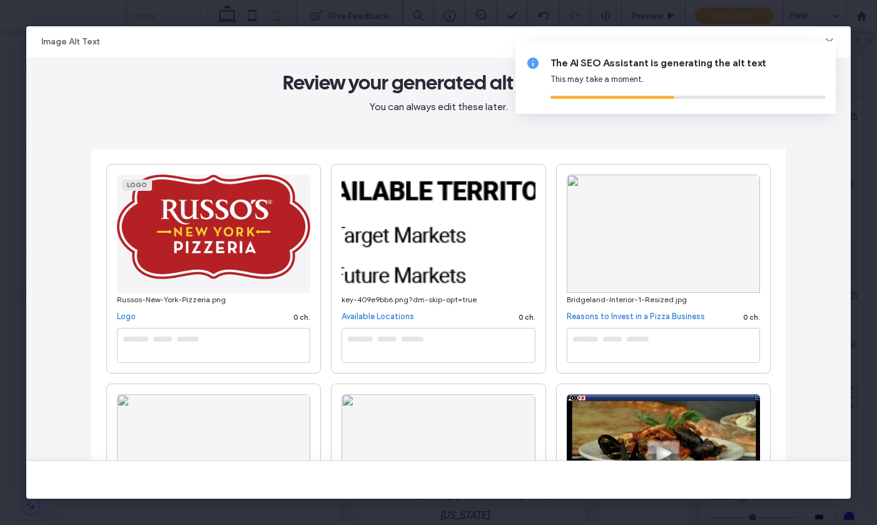
scroll to position [9, 0]
type textarea "**********"
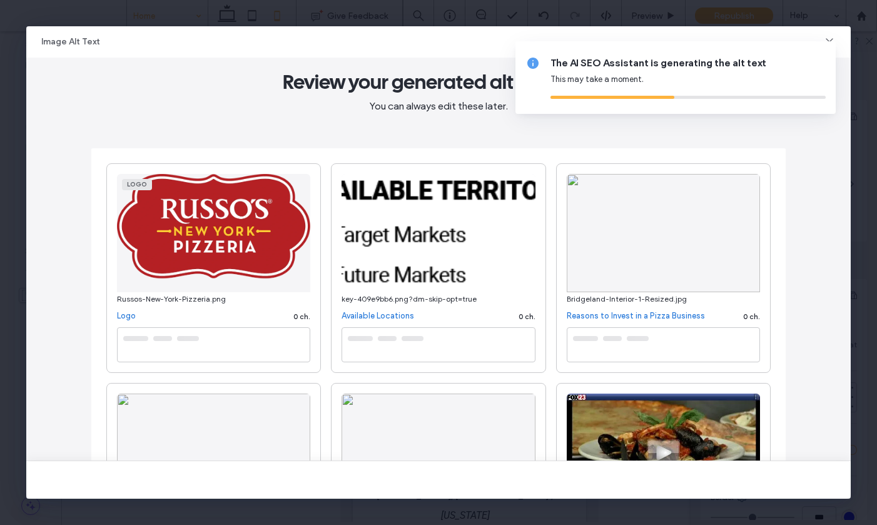
type textarea "**********"
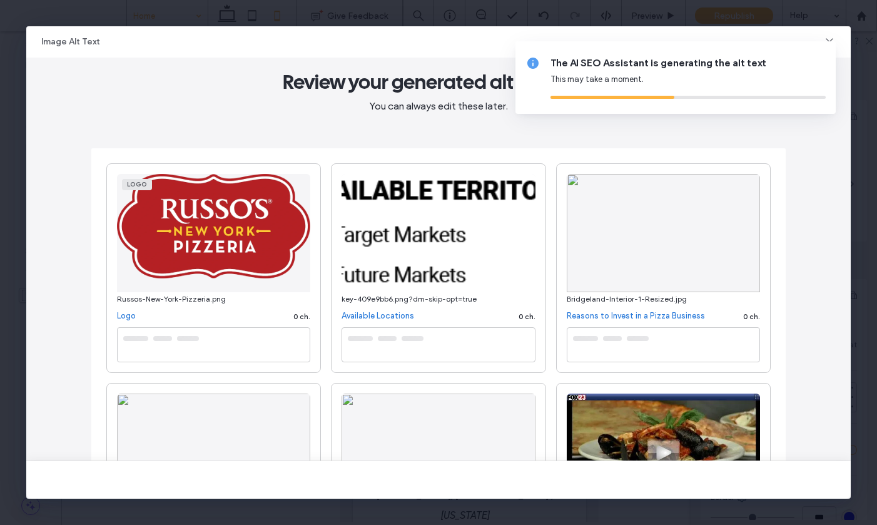
type textarea "**********"
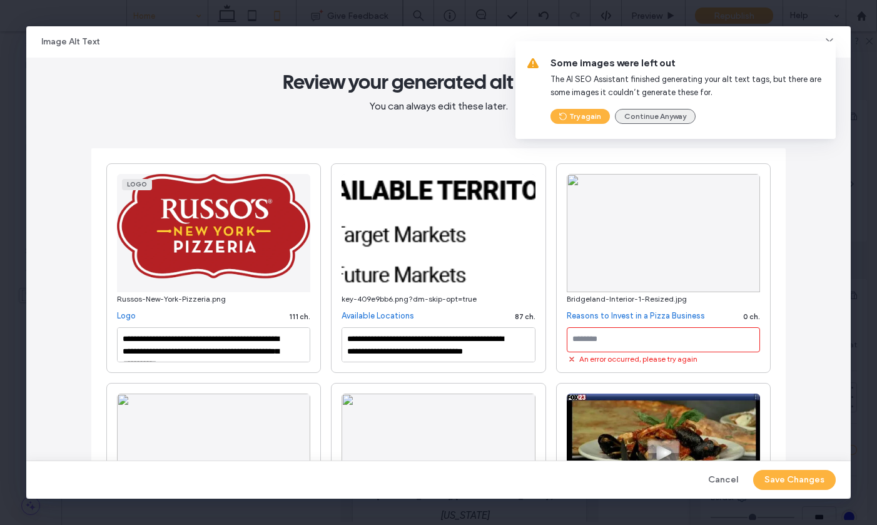
click at [658, 114] on button "Continue Anyway" at bounding box center [655, 116] width 81 height 15
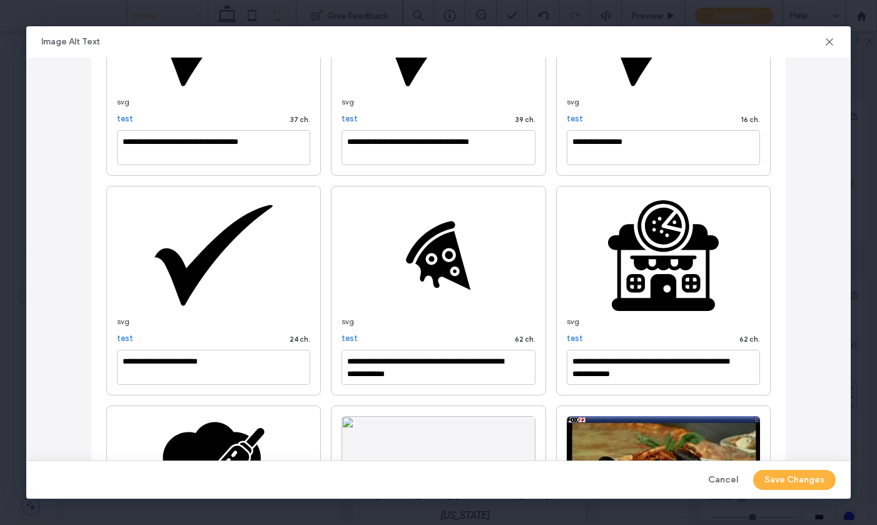
scroll to position [1, 0]
click at [789, 477] on button "Save Changes" at bounding box center [794, 480] width 83 height 20
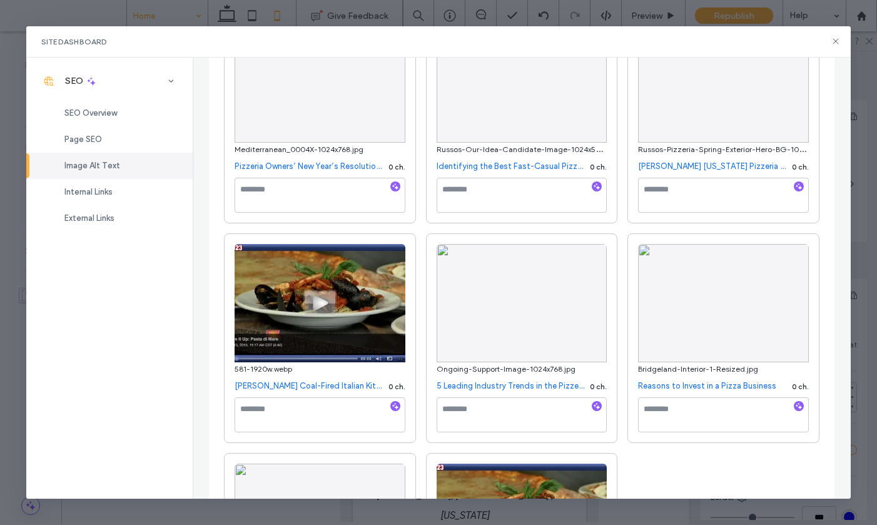
scroll to position [847, 0]
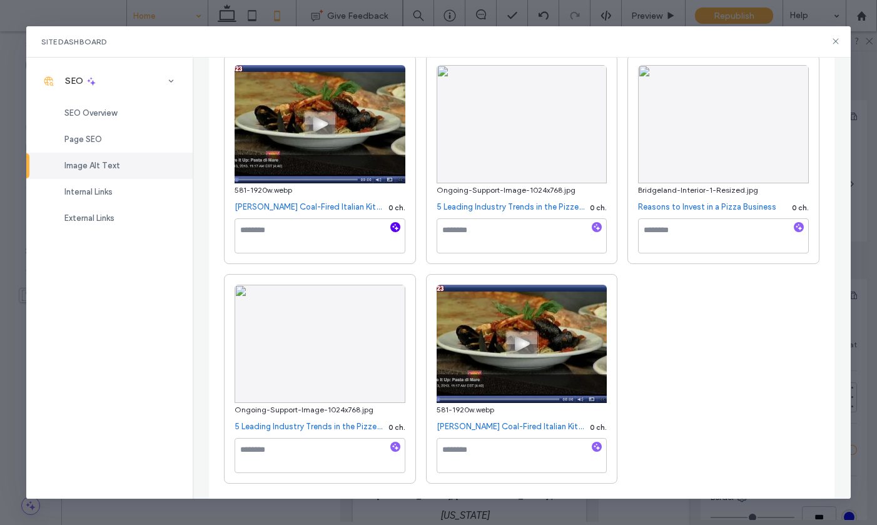
click at [391, 229] on icon "button" at bounding box center [395, 227] width 9 height 9
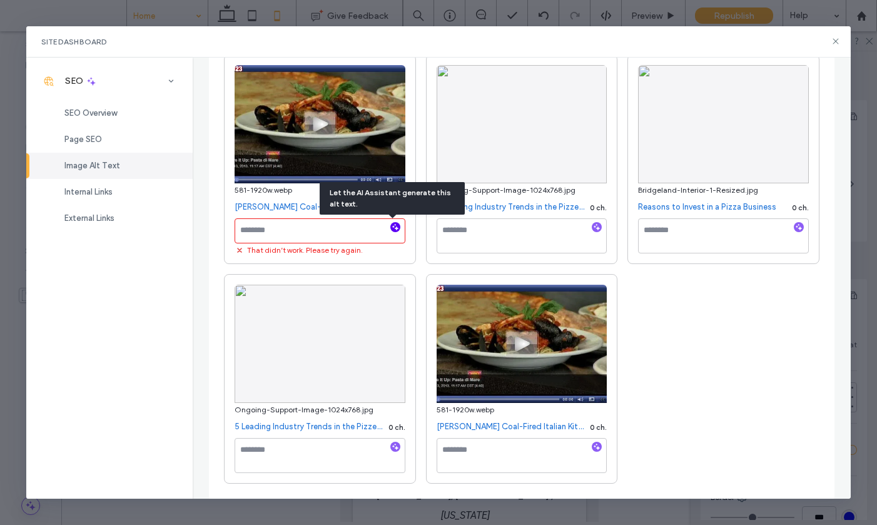
click at [391, 229] on icon "button" at bounding box center [395, 227] width 9 height 9
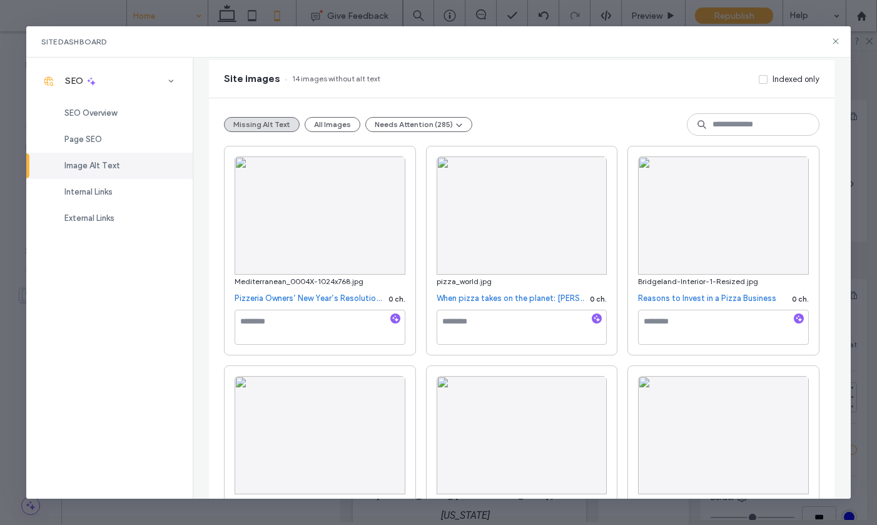
scroll to position [0, 0]
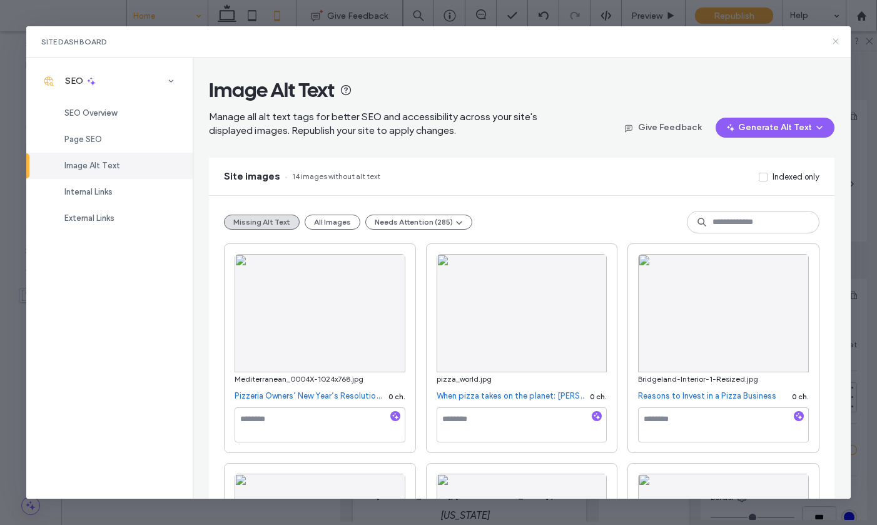
click at [838, 36] on icon at bounding box center [835, 41] width 10 height 10
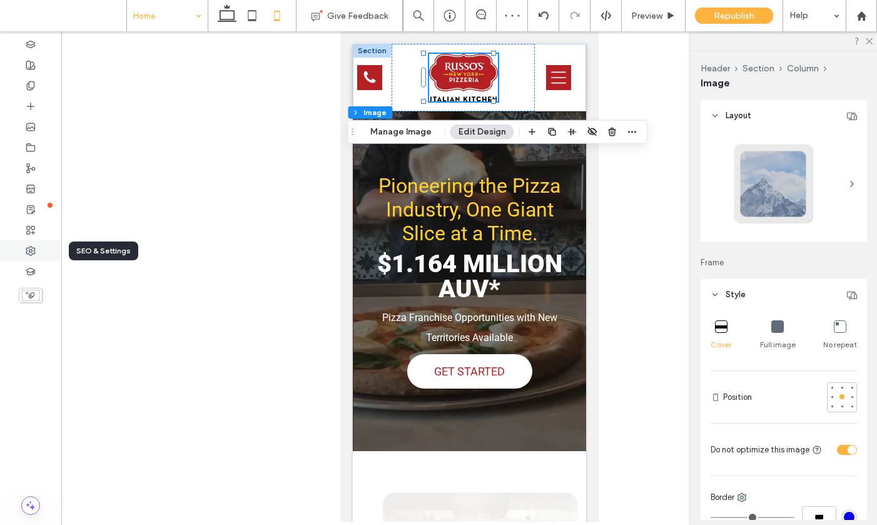
click at [31, 250] on use at bounding box center [30, 250] width 9 height 9
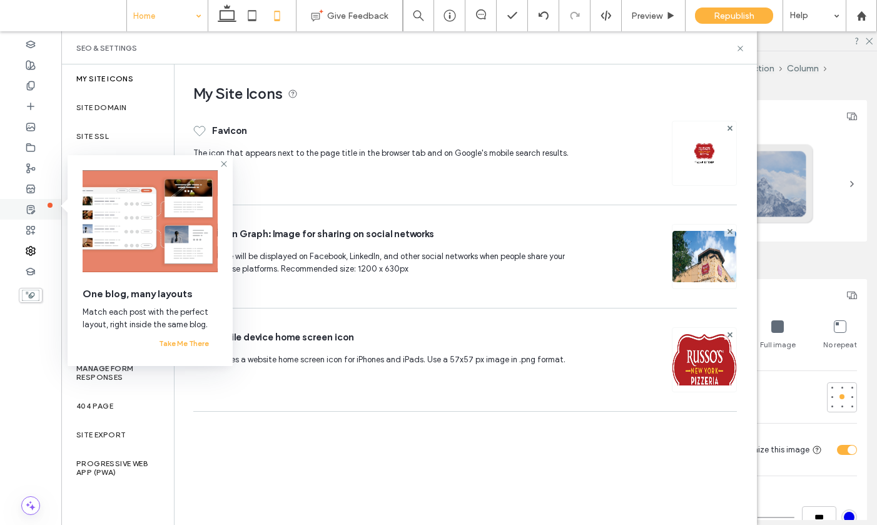
click at [31, 200] on div at bounding box center [30, 209] width 61 height 21
click at [32, 206] on icon at bounding box center [31, 209] width 10 height 10
click at [155, 285] on div "Site Backup" at bounding box center [117, 282] width 113 height 29
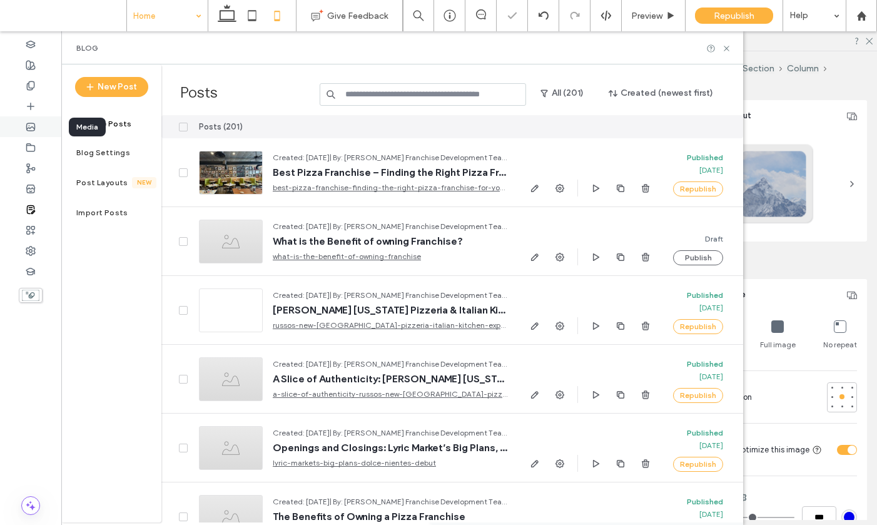
click at [45, 127] on div at bounding box center [30, 126] width 61 height 21
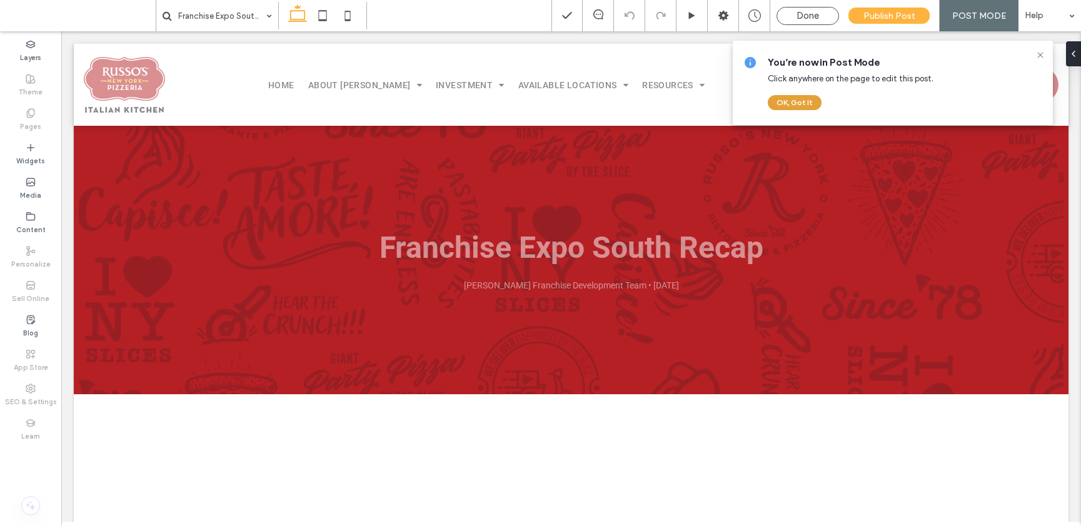
click at [794, 104] on button "OK, Got It" at bounding box center [795, 102] width 54 height 15
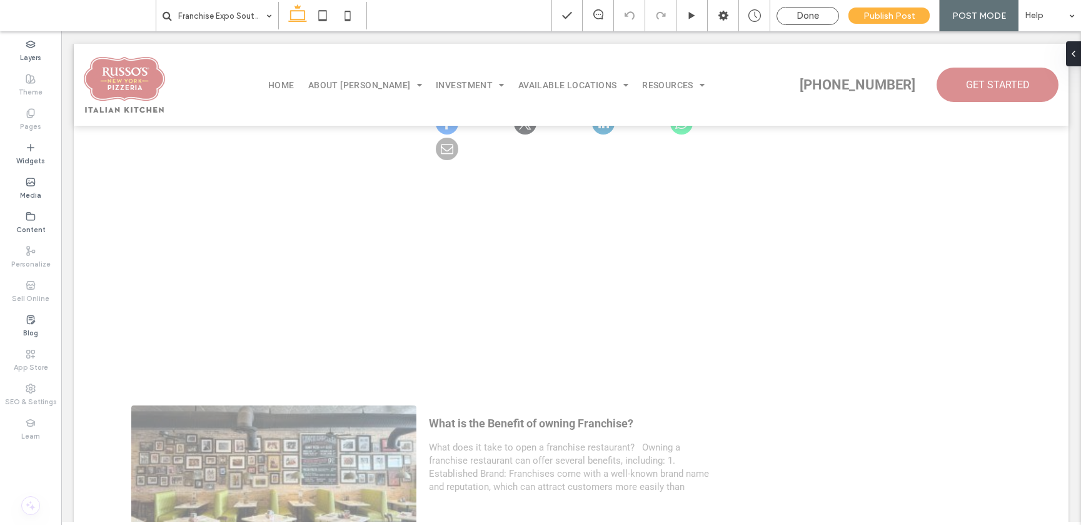
scroll to position [1071, 0]
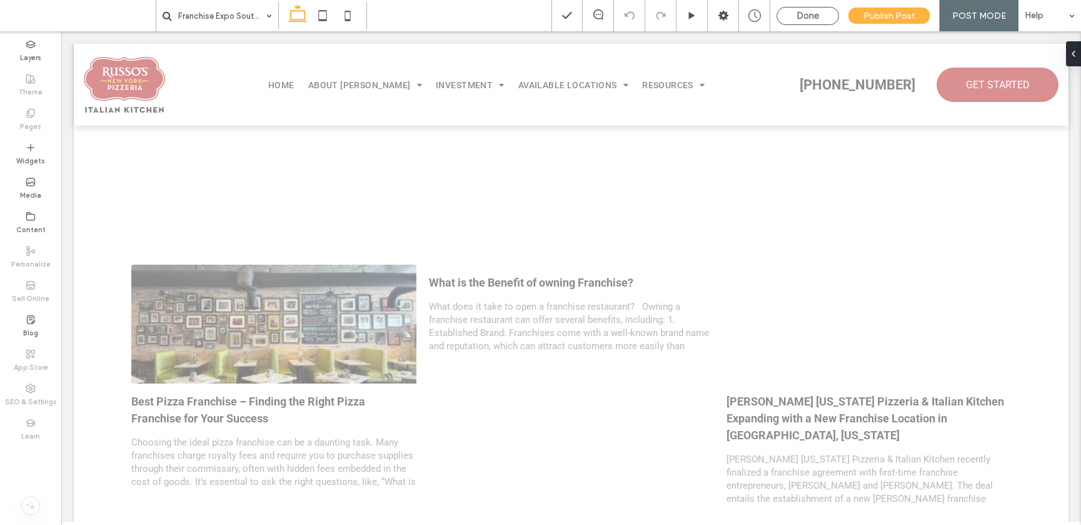
click at [255, 341] on u "Layout" at bounding box center [260, 338] width 29 height 11
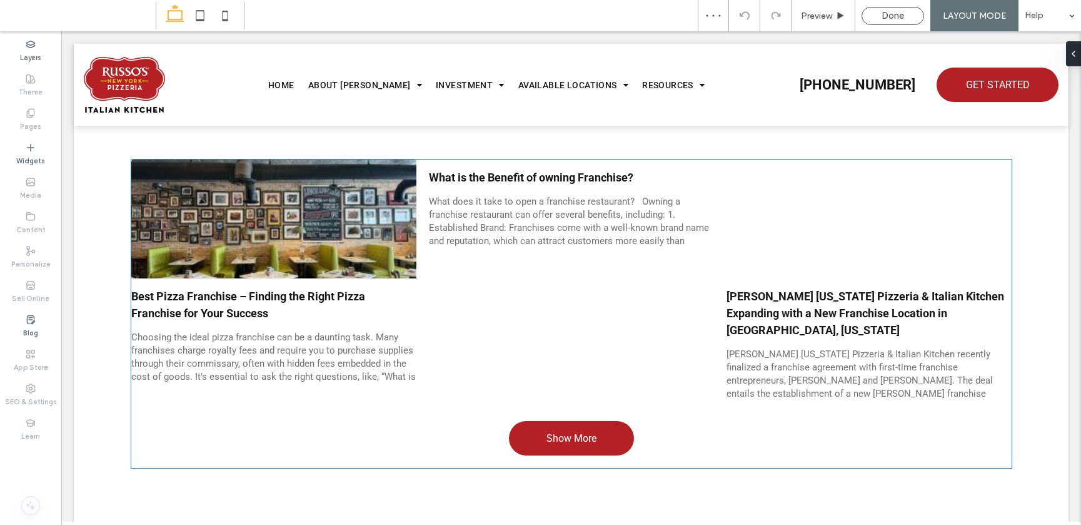
scroll to position [857, 0]
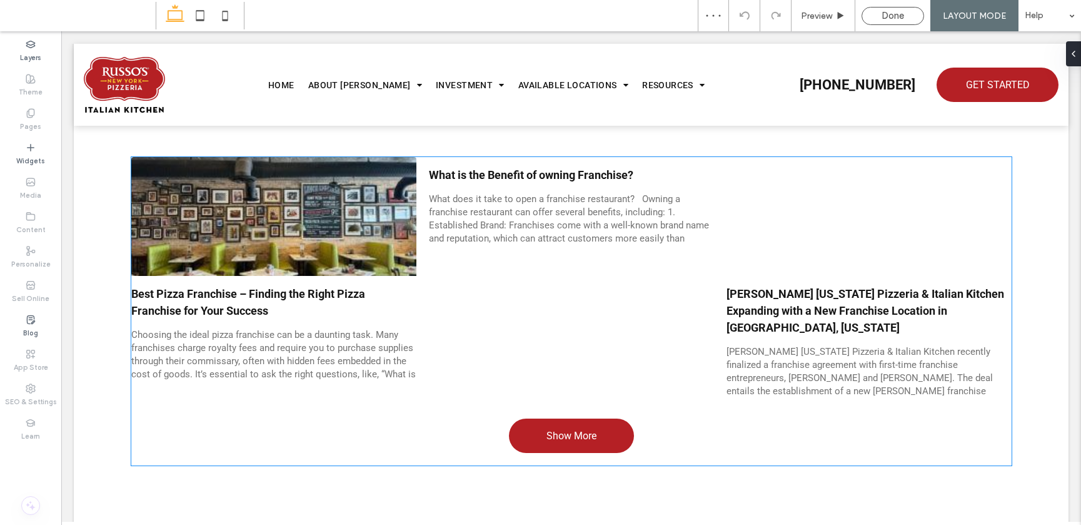
click at [323, 312] on link "Best Pizza Franchise – Finding the Right Pizza Franchise for Your Success" at bounding box center [273, 302] width 285 height 34
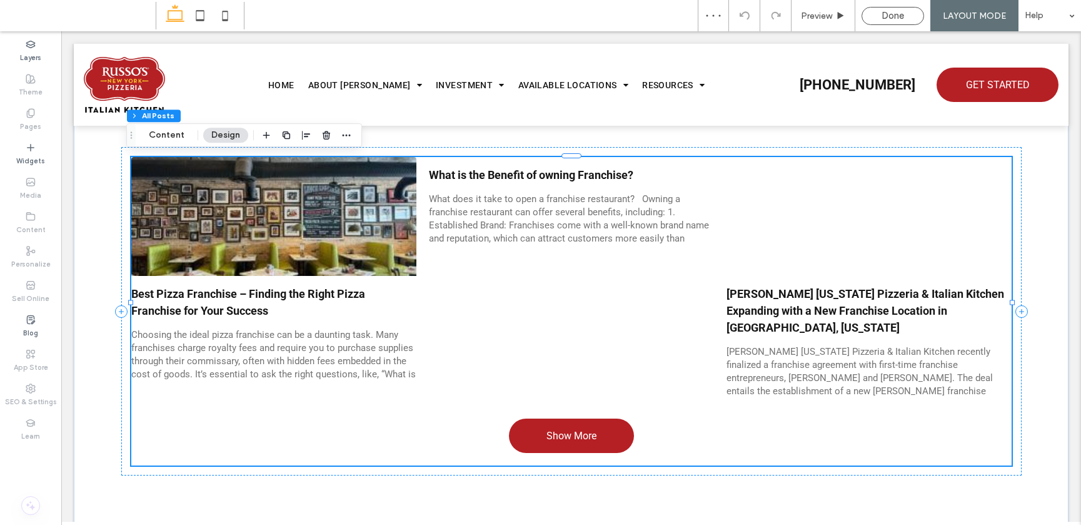
click at [323, 312] on link "Best Pizza Franchise – Finding the Right Pizza Franchise for Your Success" at bounding box center [273, 302] width 285 height 34
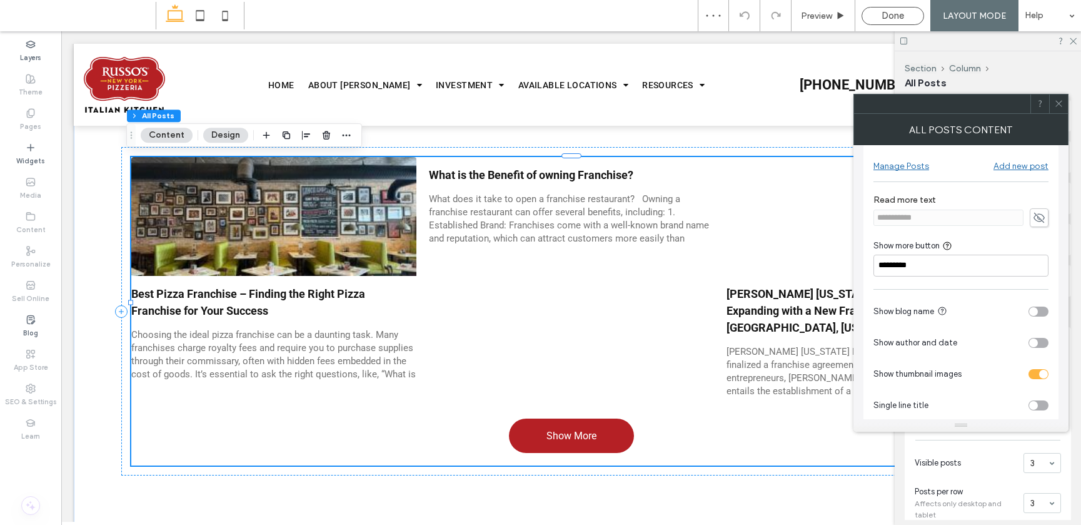
scroll to position [25, 0]
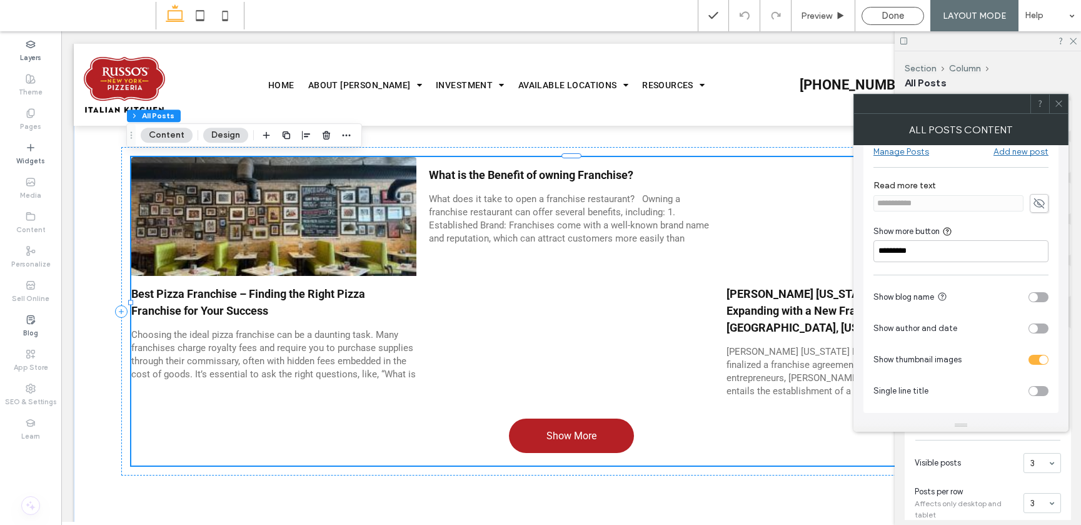
click at [876, 298] on div "toggle" at bounding box center [1033, 297] width 9 height 9
click at [876, 299] on div "toggle" at bounding box center [1039, 297] width 20 height 10
click at [876, 359] on div "toggle" at bounding box center [1039, 360] width 20 height 10
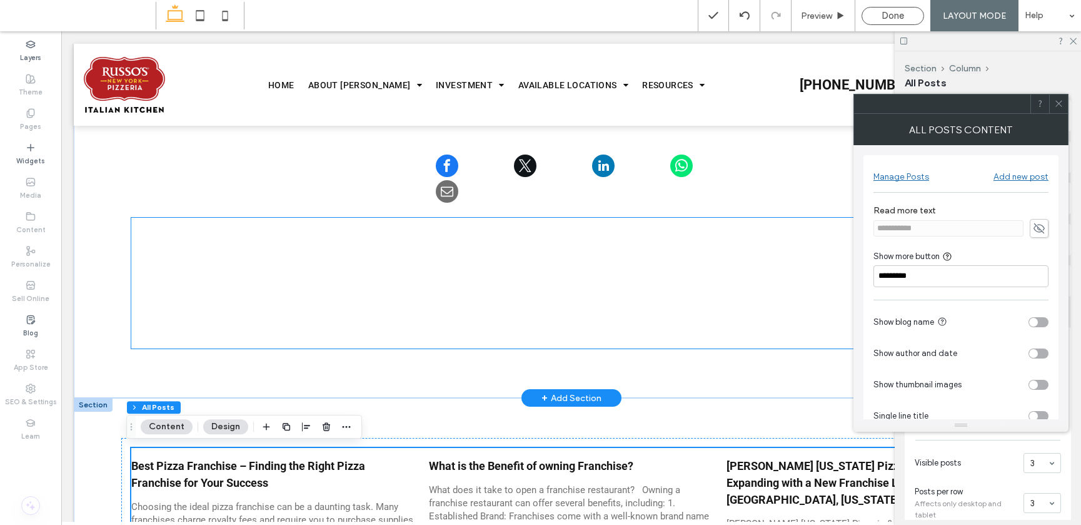
scroll to position [566, 0]
click at [581, 271] on span at bounding box center [571, 283] width 880 height 131
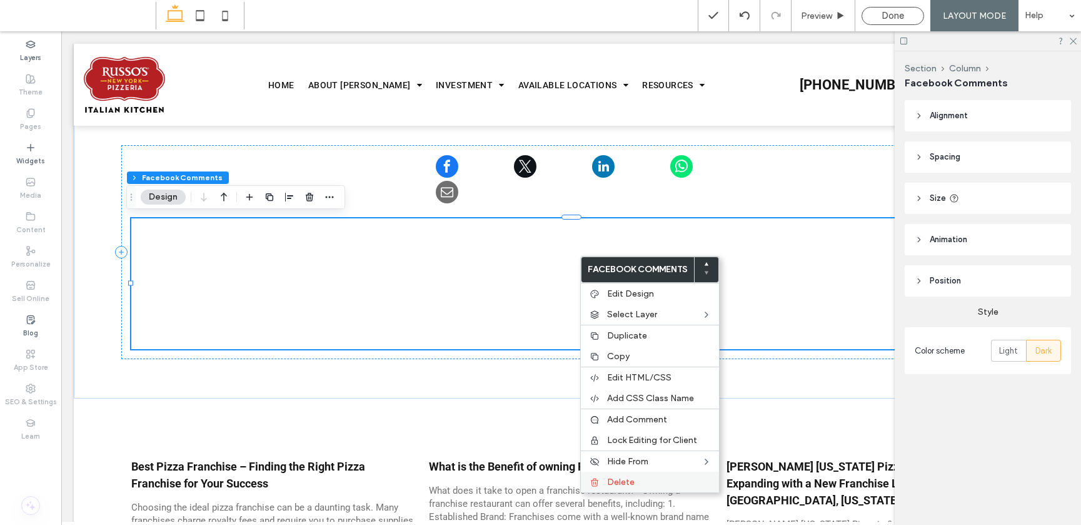
drag, startPoint x: 621, startPoint y: 478, endPoint x: 560, endPoint y: 417, distance: 85.8
click at [621, 478] on span "Delete" at bounding box center [621, 481] width 28 height 11
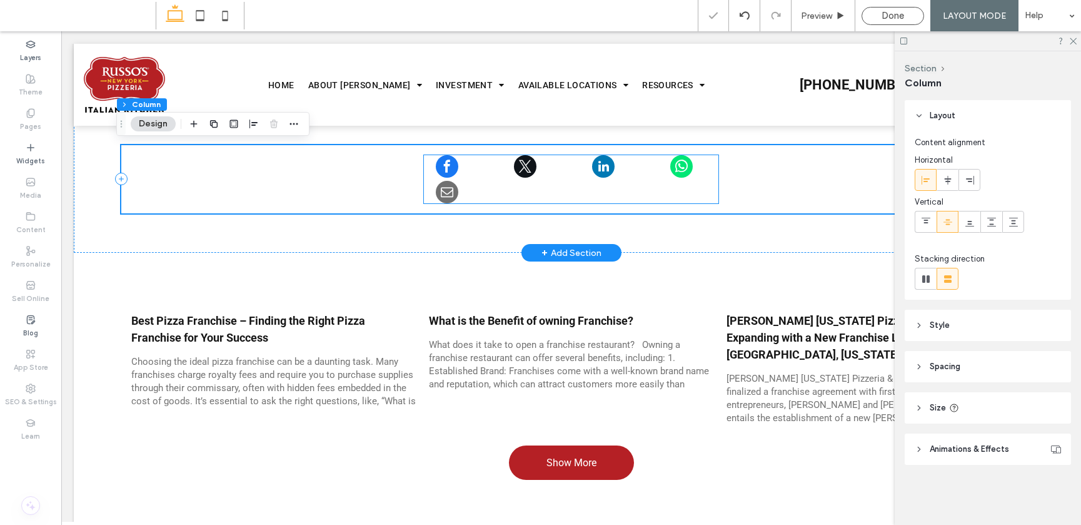
click at [565, 172] on div at bounding box center [571, 179] width 294 height 48
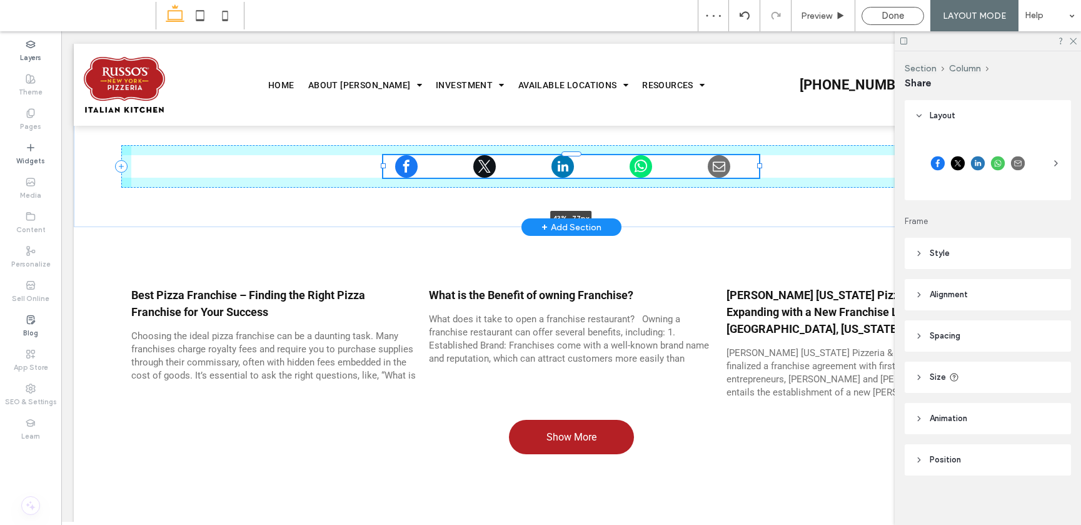
drag, startPoint x: 712, startPoint y: 179, endPoint x: 753, endPoint y: 176, distance: 40.8
click at [385, 155] on div at bounding box center [384, 154] width 1 height 1
type input "**"
type input "****"
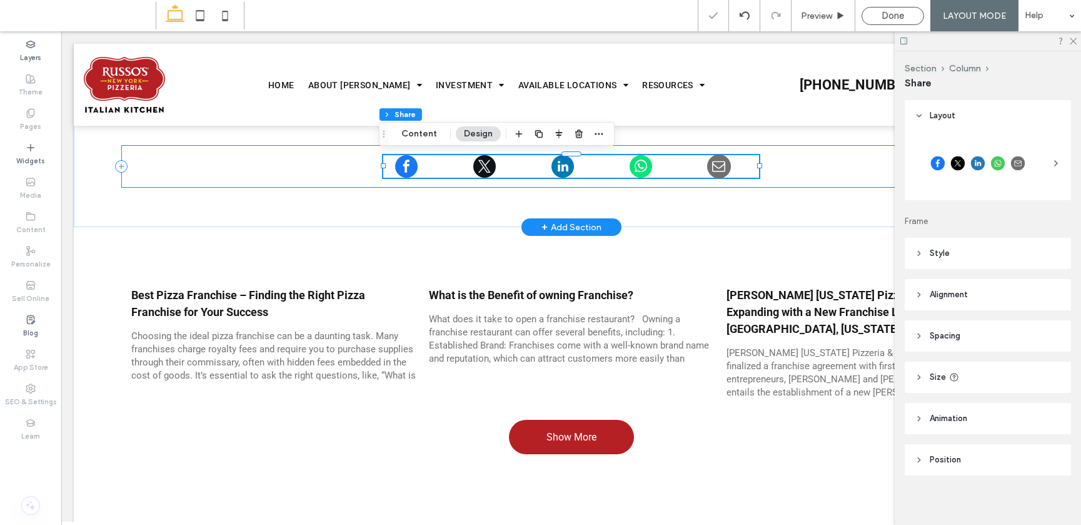
click at [728, 168] on link at bounding box center [719, 166] width 49 height 24
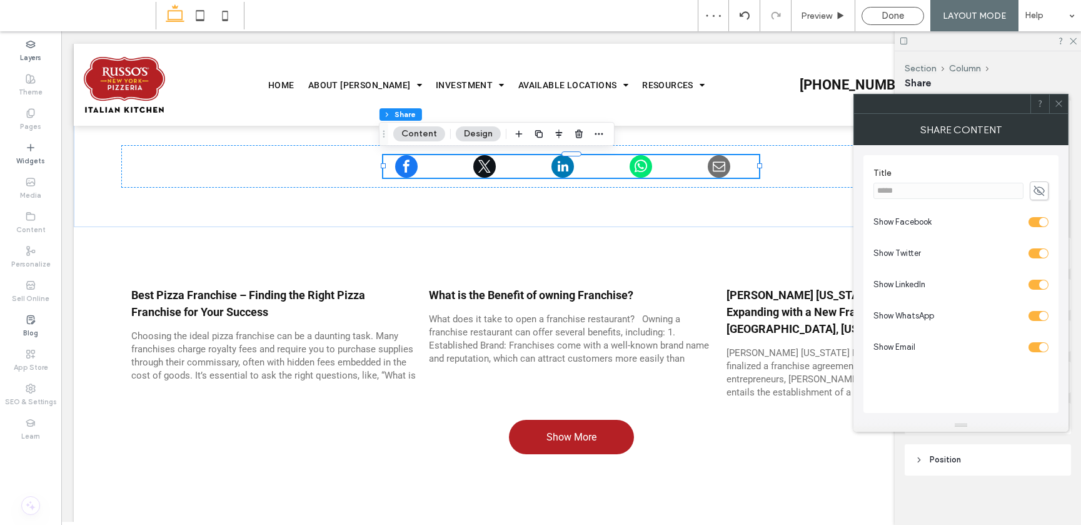
click at [876, 103] on icon at bounding box center [1058, 103] width 9 height 9
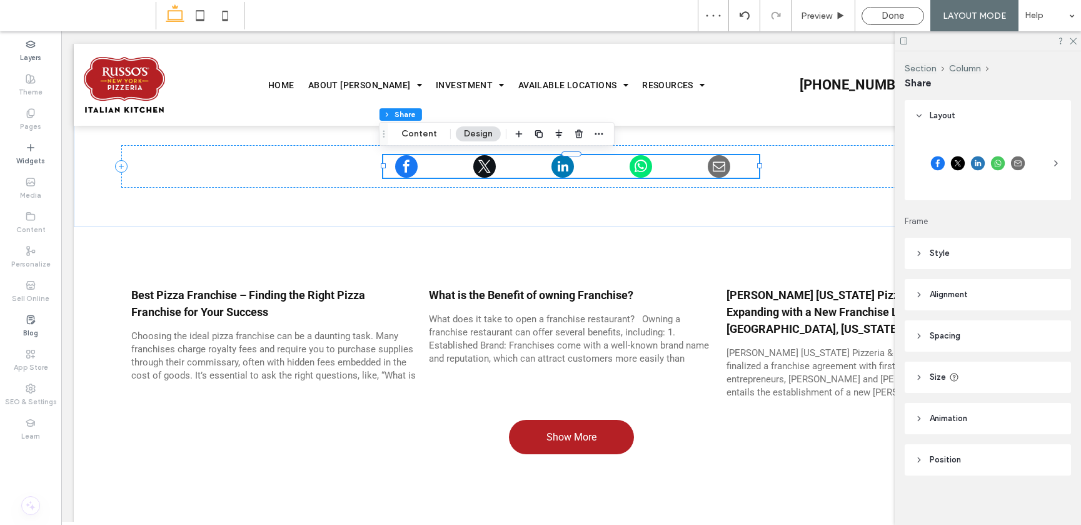
click at [876, 164] on div at bounding box center [978, 163] width 126 height 38
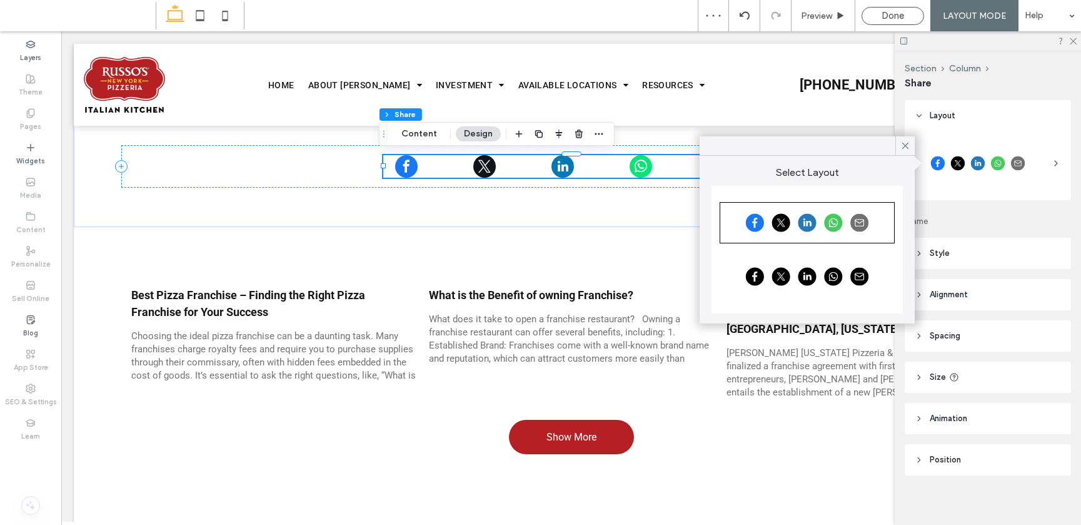
click at [876, 164] on div at bounding box center [978, 163] width 126 height 38
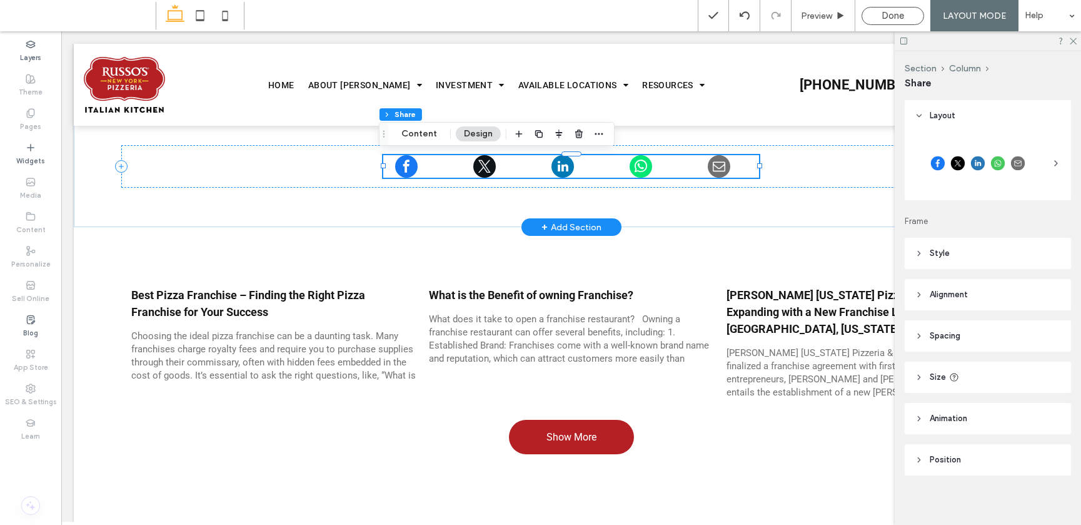
click at [736, 154] on div at bounding box center [571, 154] width 375 height 1
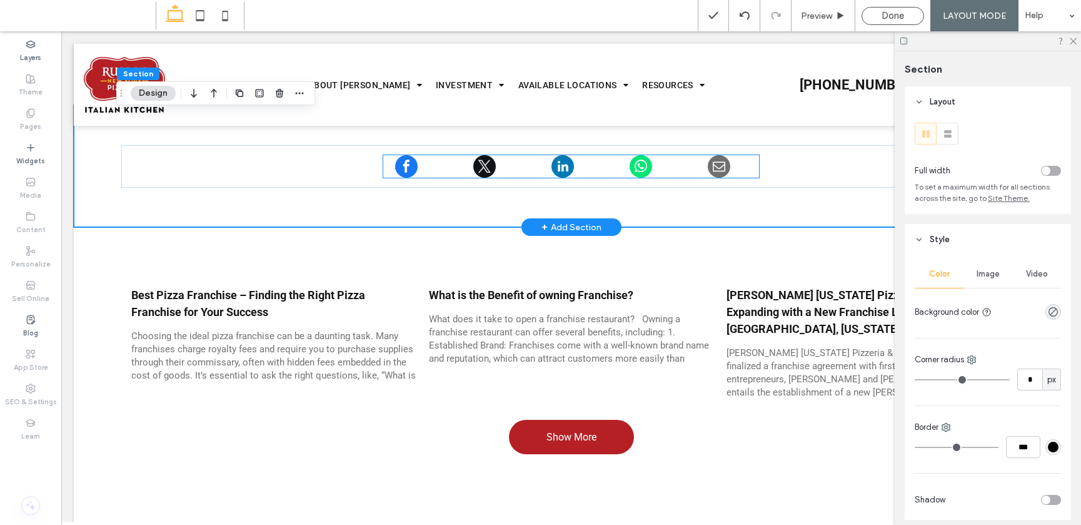
click at [736, 155] on div at bounding box center [570, 166] width 375 height 23
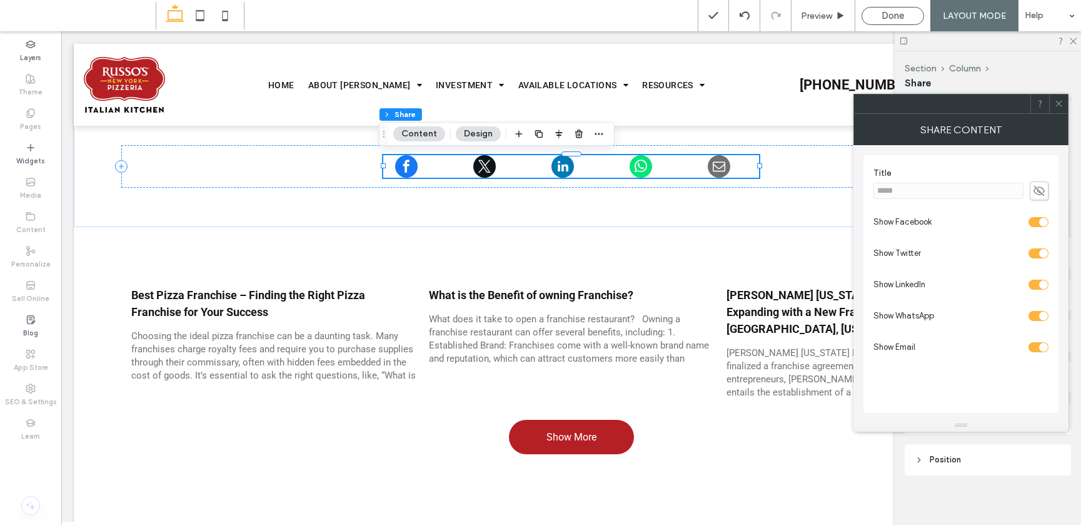
click at [876, 187] on icon at bounding box center [1039, 191] width 13 height 14
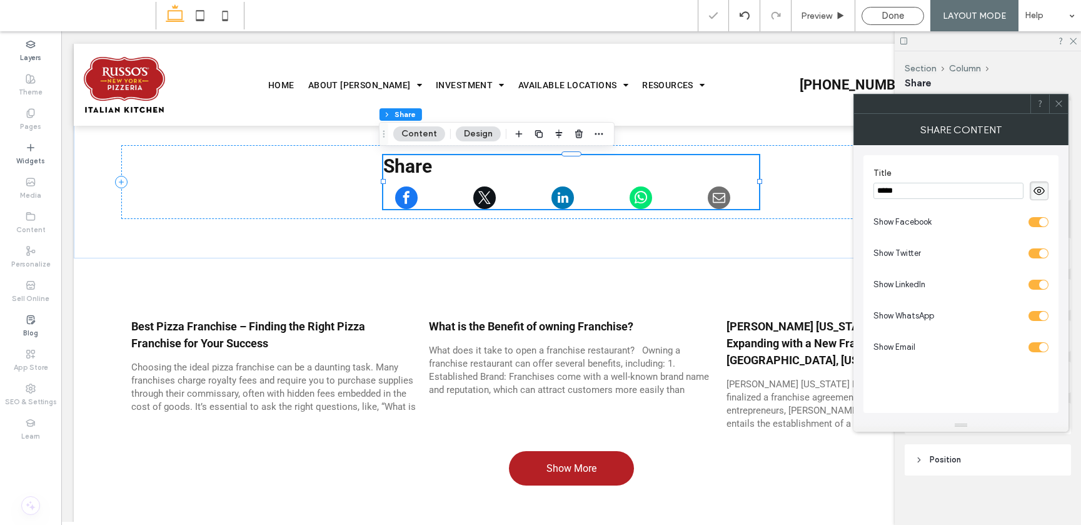
click at [876, 187] on icon at bounding box center [1039, 191] width 13 height 14
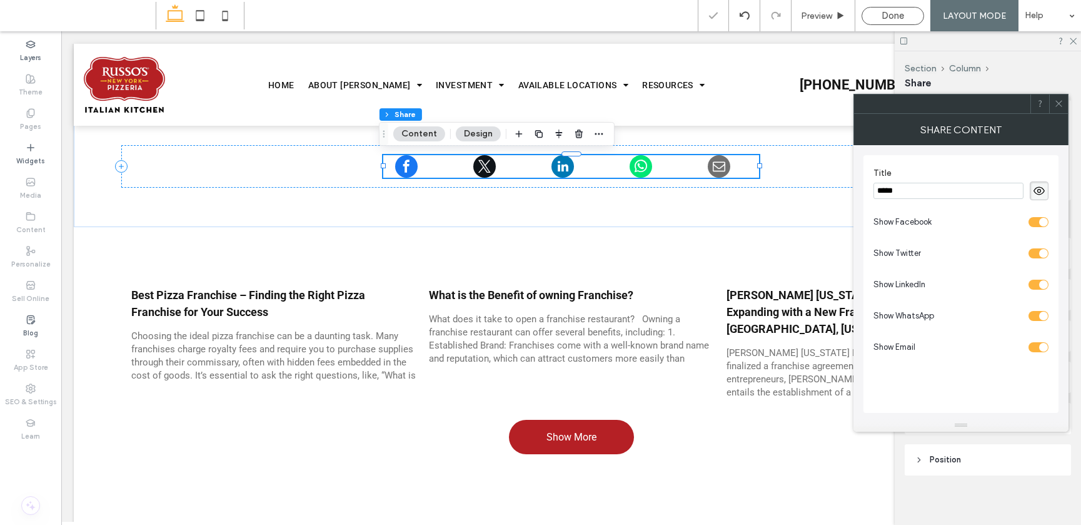
click at [876, 101] on use at bounding box center [1059, 104] width 6 height 6
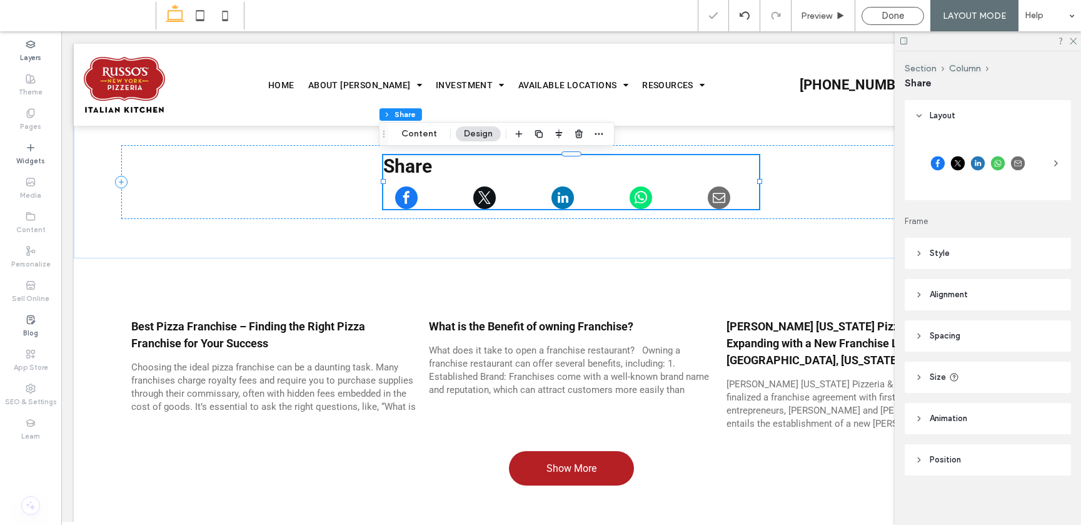
click at [876, 248] on span "Style" at bounding box center [940, 253] width 20 height 13
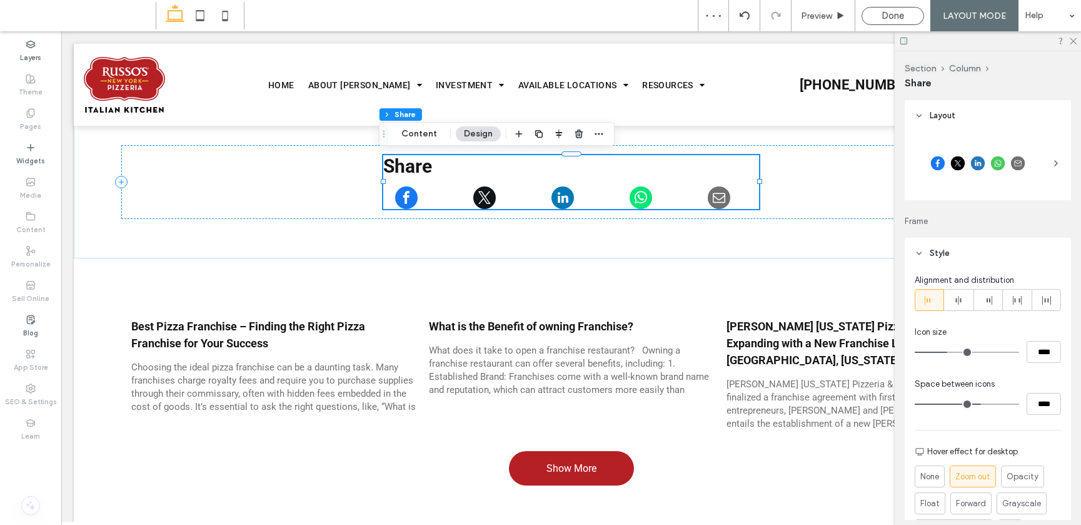
click at [876, 163] on div at bounding box center [978, 163] width 126 height 38
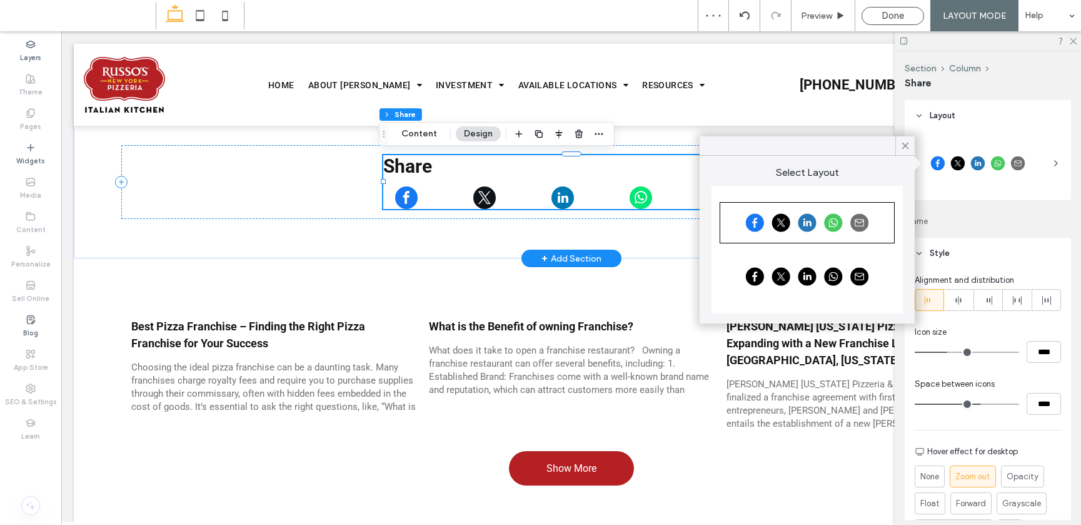
click at [655, 175] on h4 "Share" at bounding box center [570, 170] width 375 height 31
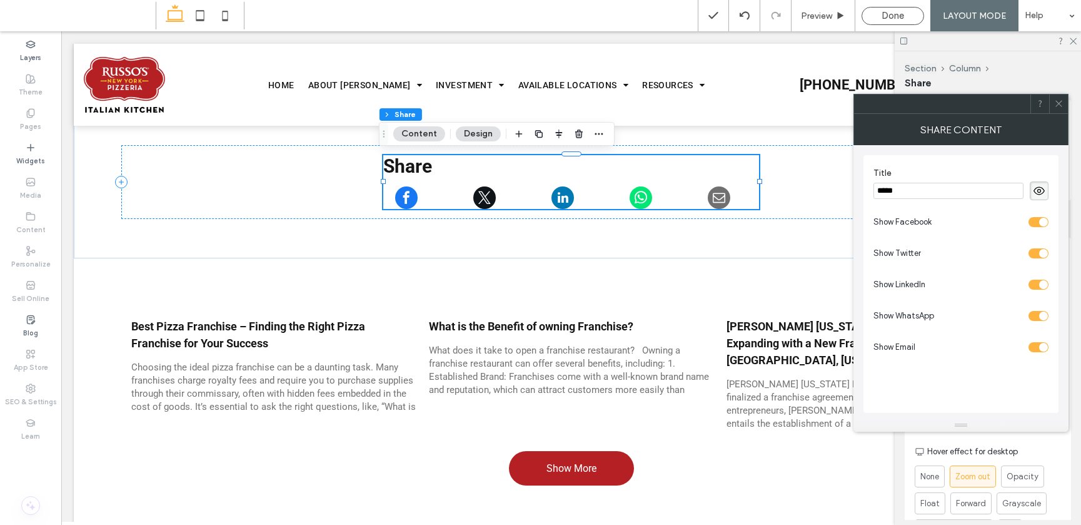
click at [876, 194] on icon at bounding box center [1039, 191] width 13 height 14
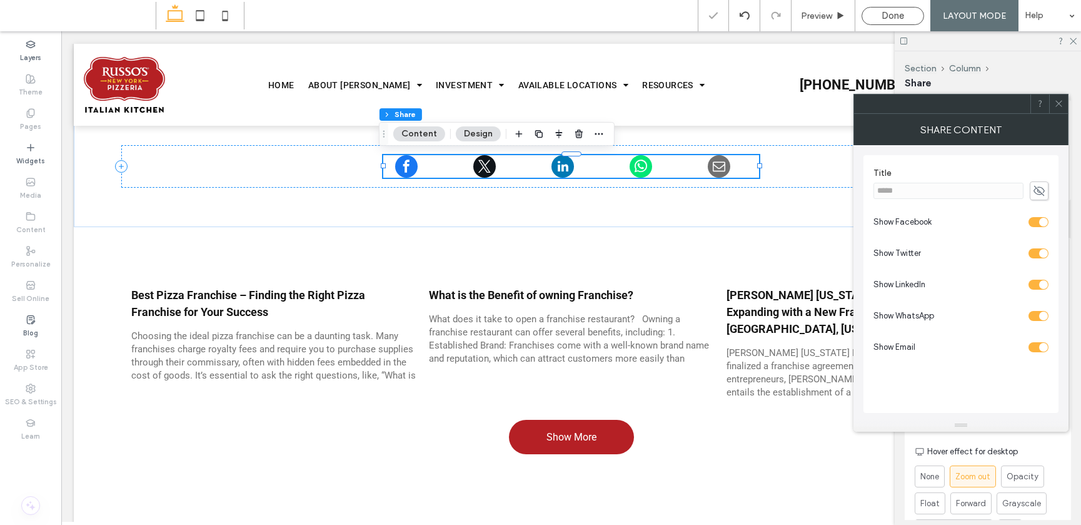
click at [876, 101] on icon at bounding box center [1058, 103] width 9 height 9
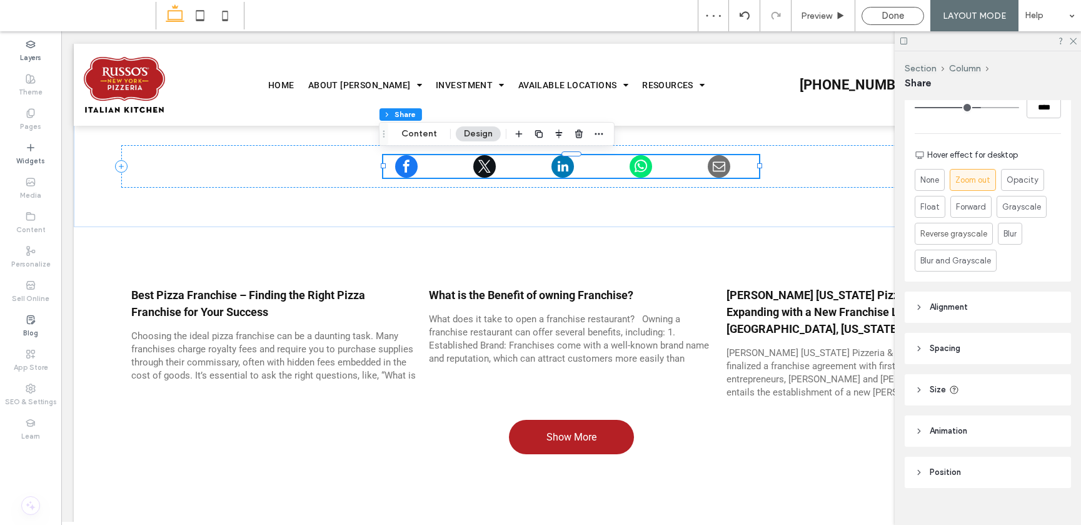
scroll to position [310, 0]
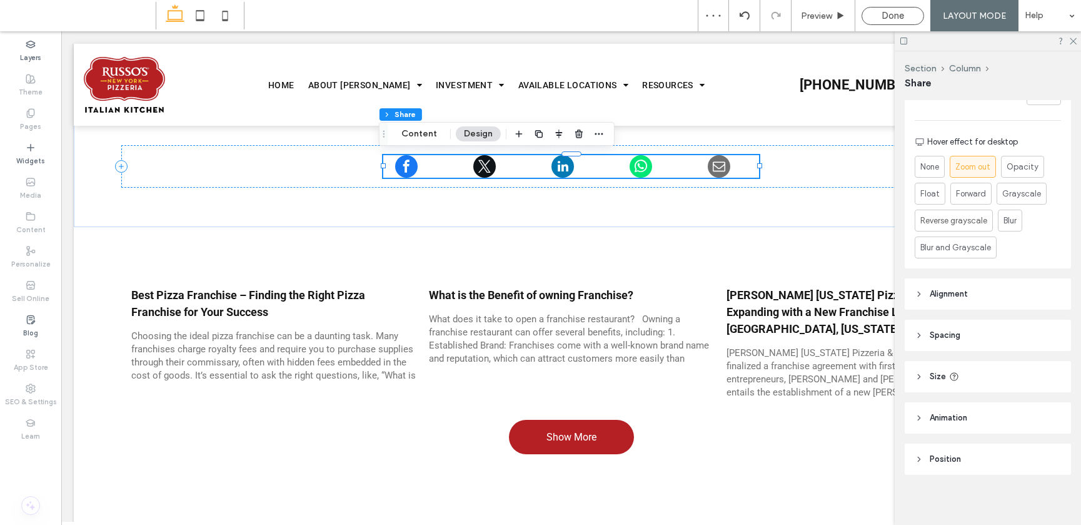
click at [876, 422] on span "Animation" at bounding box center [949, 417] width 38 height 13
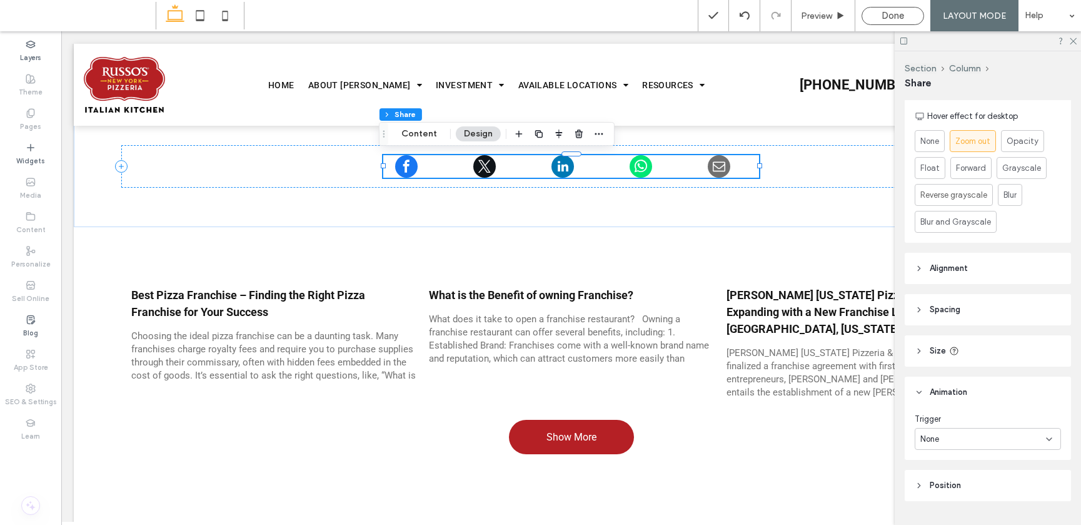
scroll to position [366, 0]
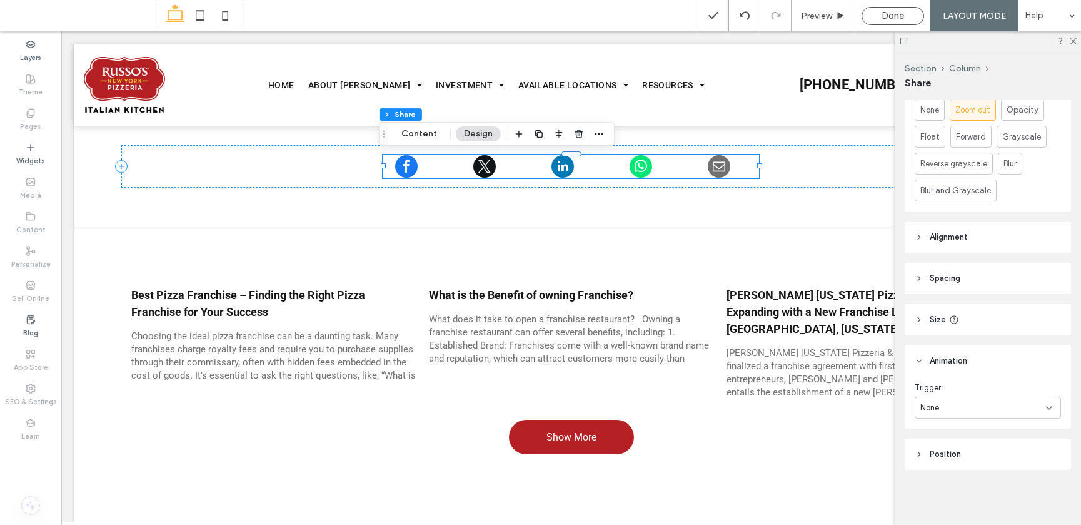
click at [876, 413] on div "None" at bounding box center [983, 407] width 126 height 13
click at [876, 445] on span "Entrance" at bounding box center [937, 451] width 34 height 13
click at [876, 453] on div "None" at bounding box center [983, 459] width 126 height 13
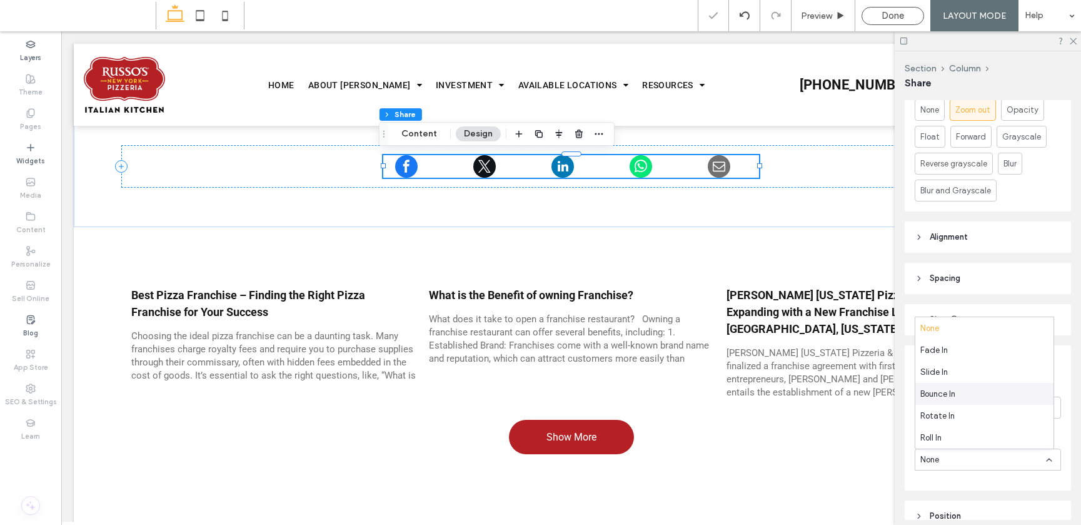
click at [876, 390] on span "Bounce In" at bounding box center [937, 394] width 35 height 13
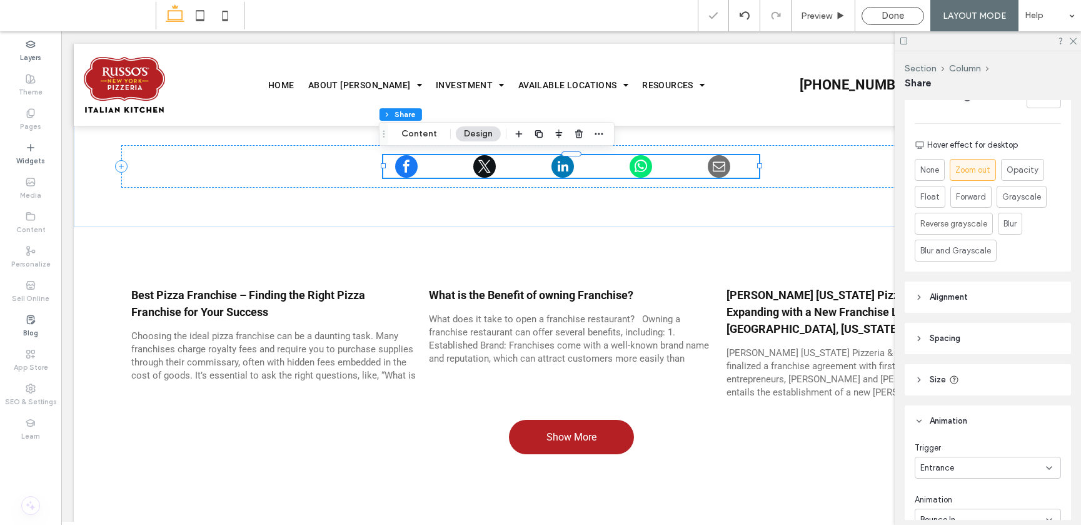
scroll to position [0, 0]
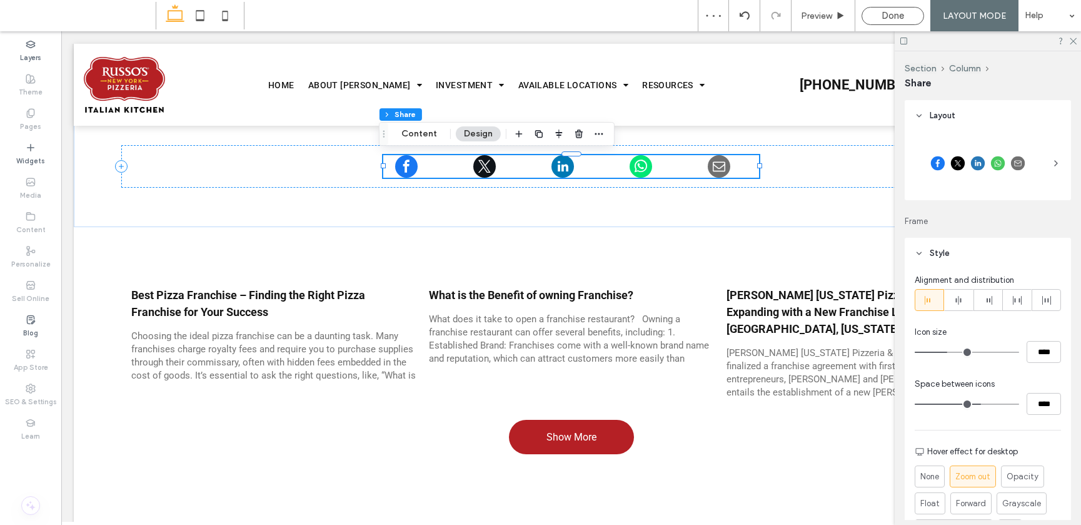
click at [876, 166] on div at bounding box center [978, 163] width 126 height 38
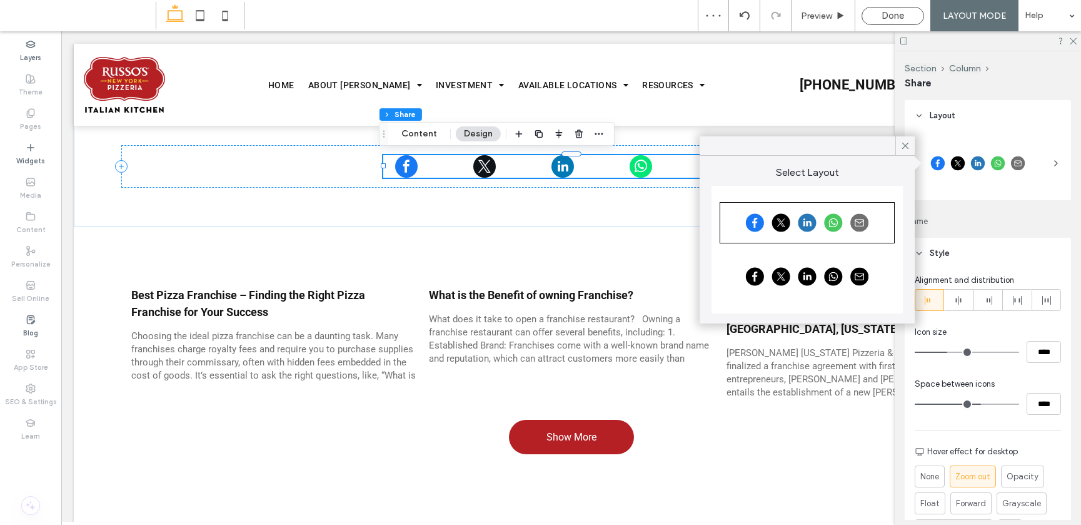
click at [849, 271] on div at bounding box center [807, 277] width 171 height 38
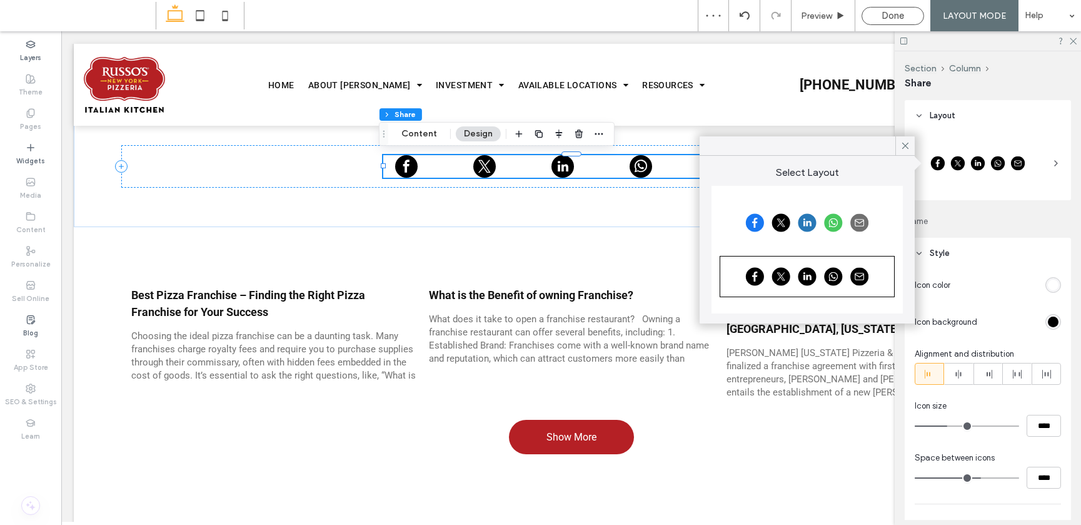
click at [876, 282] on div "rgb(255, 255, 255)" at bounding box center [1054, 285] width 16 height 16
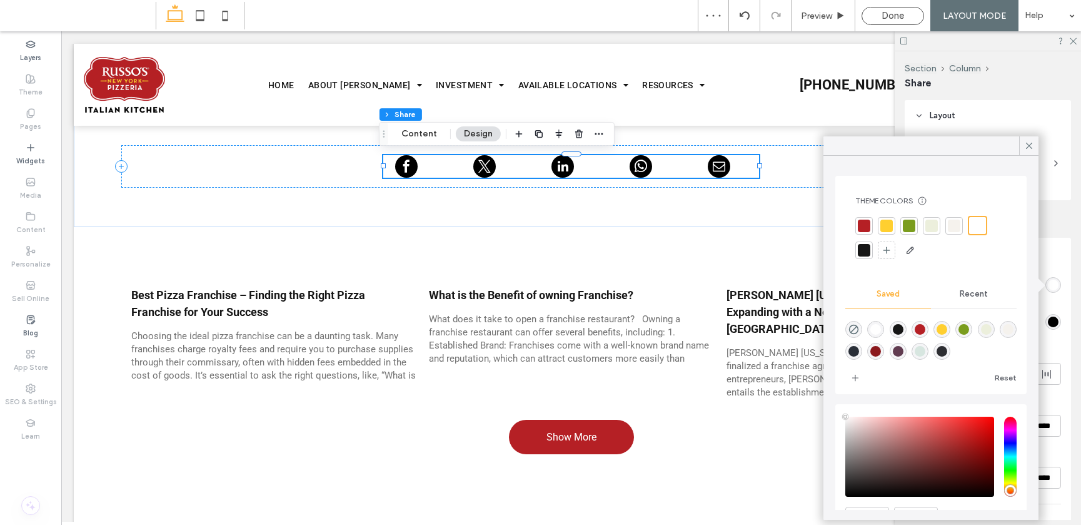
click at [876, 330] on div "rgba(181,32,37,1)" at bounding box center [920, 329] width 11 height 11
drag, startPoint x: 876, startPoint y: 321, endPoint x: 897, endPoint y: 293, distance: 35.4
click at [876, 321] on div "rgba(255,255,255,1)" at bounding box center [875, 329] width 17 height 17
type input "*******"
click at [876, 143] on icon at bounding box center [1029, 145] width 11 height 11
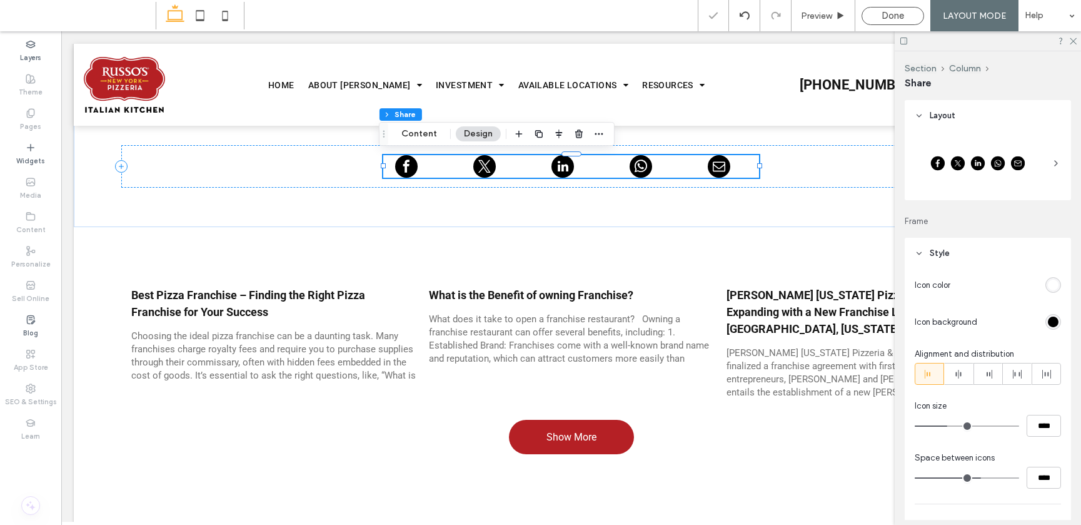
click at [876, 319] on div "rgb(0, 0, 0)" at bounding box center [1053, 321] width 11 height 11
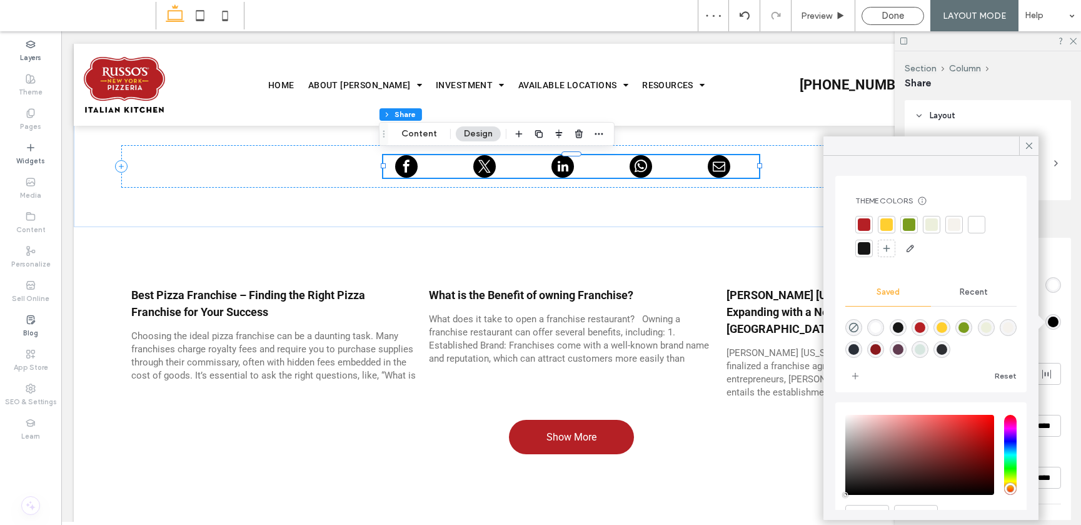
click at [864, 226] on div at bounding box center [864, 224] width 13 height 13
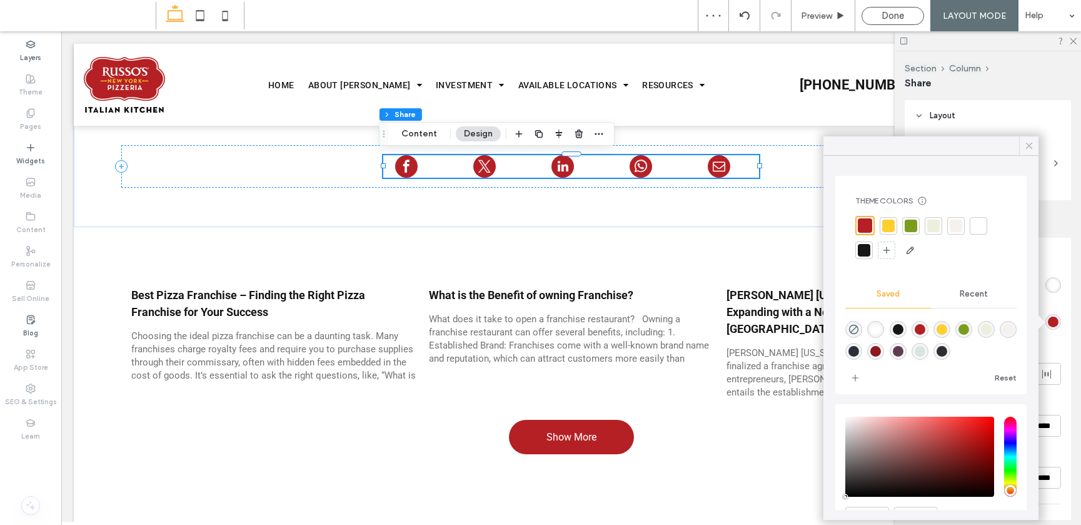
click at [876, 142] on div at bounding box center [1028, 145] width 19 height 19
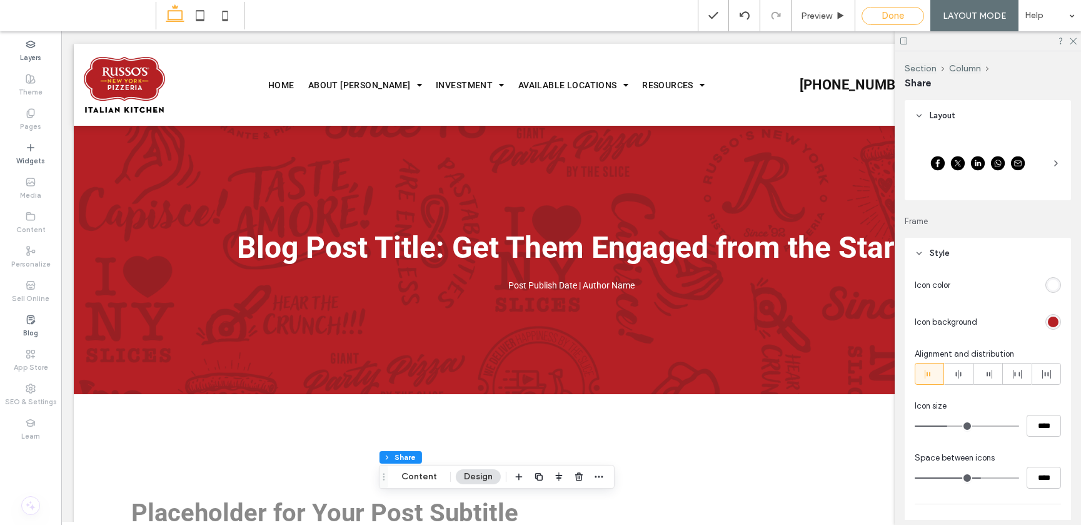
click at [876, 18] on div "Done" at bounding box center [892, 15] width 61 height 11
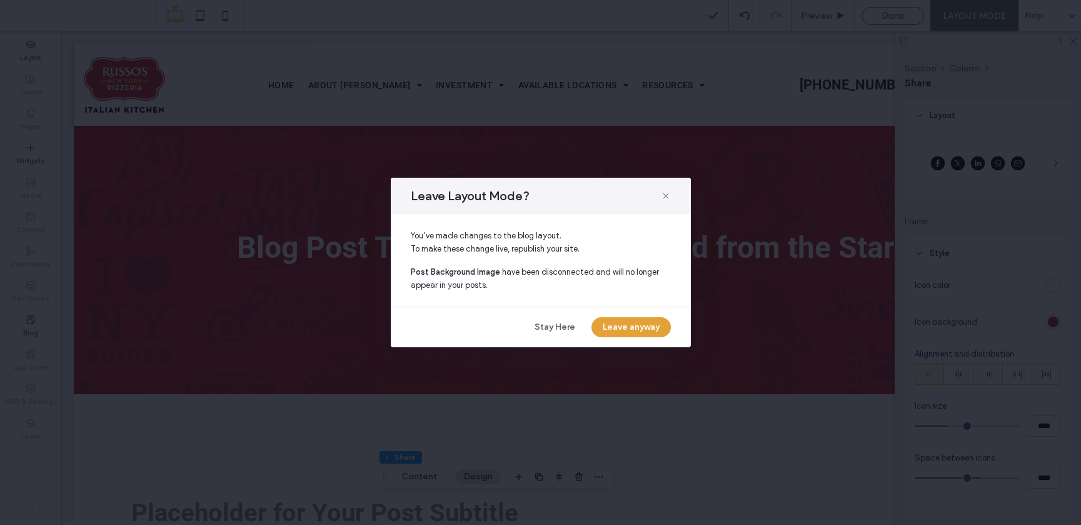
click at [607, 324] on button "Leave anyway" at bounding box center [631, 327] width 79 height 20
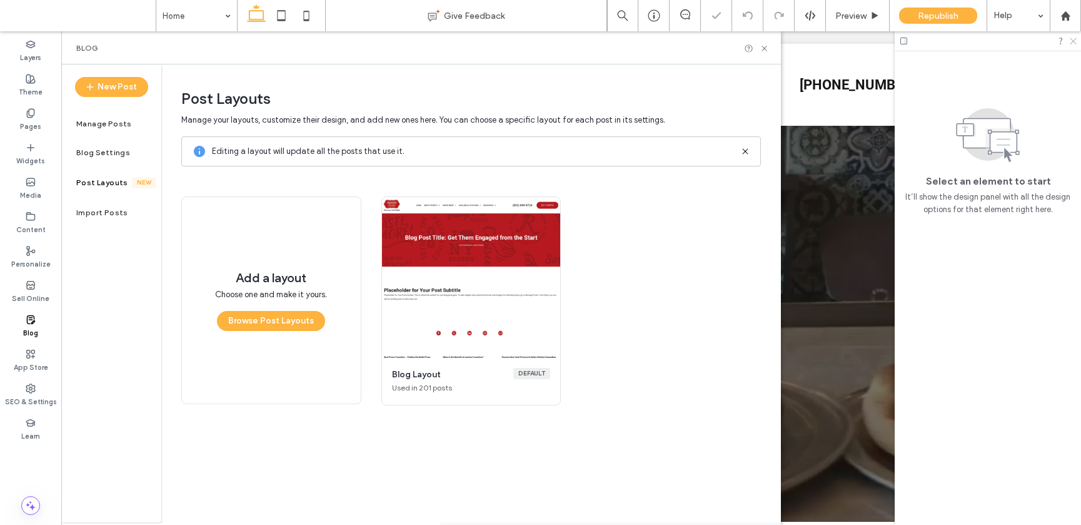
click at [876, 42] on icon at bounding box center [1073, 40] width 8 height 8
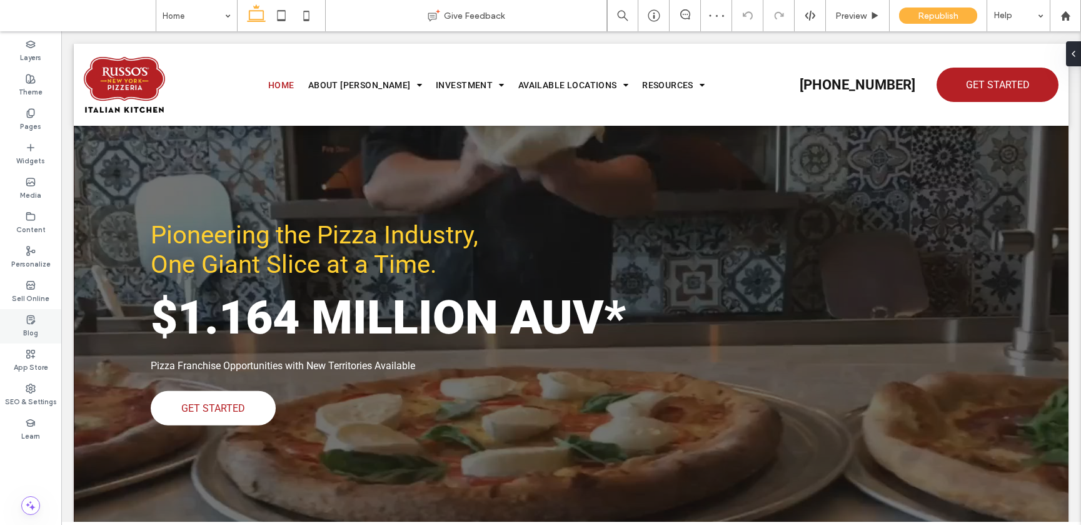
click at [28, 325] on label "Blog" at bounding box center [30, 332] width 15 height 14
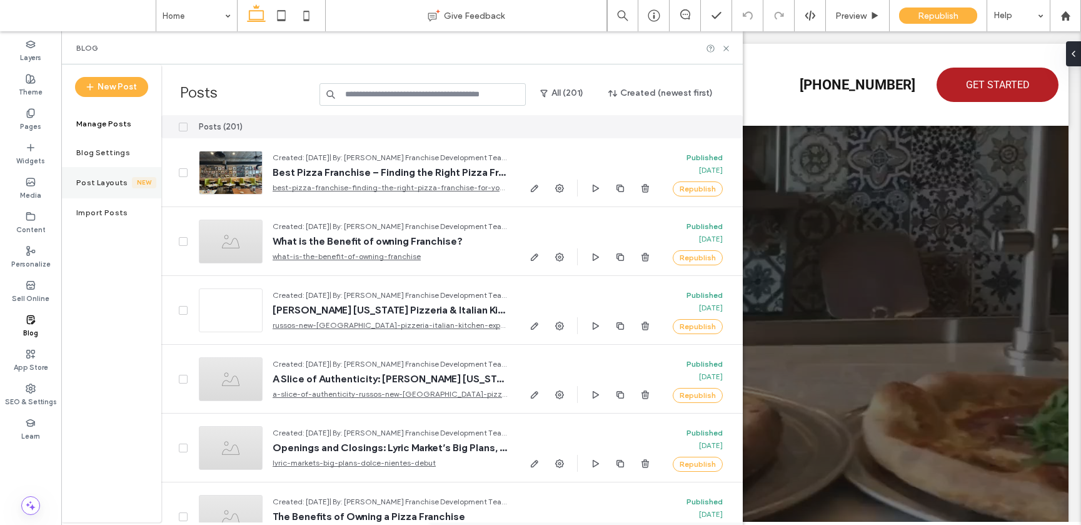
click at [117, 183] on label "Post Layouts" at bounding box center [104, 182] width 56 height 9
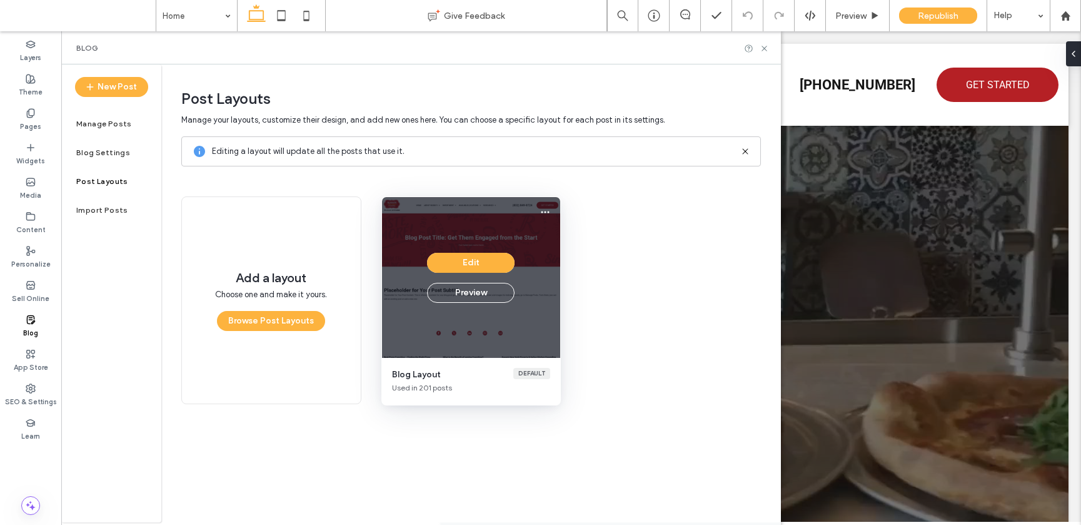
drag, startPoint x: 497, startPoint y: 264, endPoint x: 514, endPoint y: 206, distance: 60.7
click at [682, 218] on div "Add a layout Choose one and make it yours. Browse Post Layouts Edit Preview Blo…" at bounding box center [471, 300] width 580 height 218
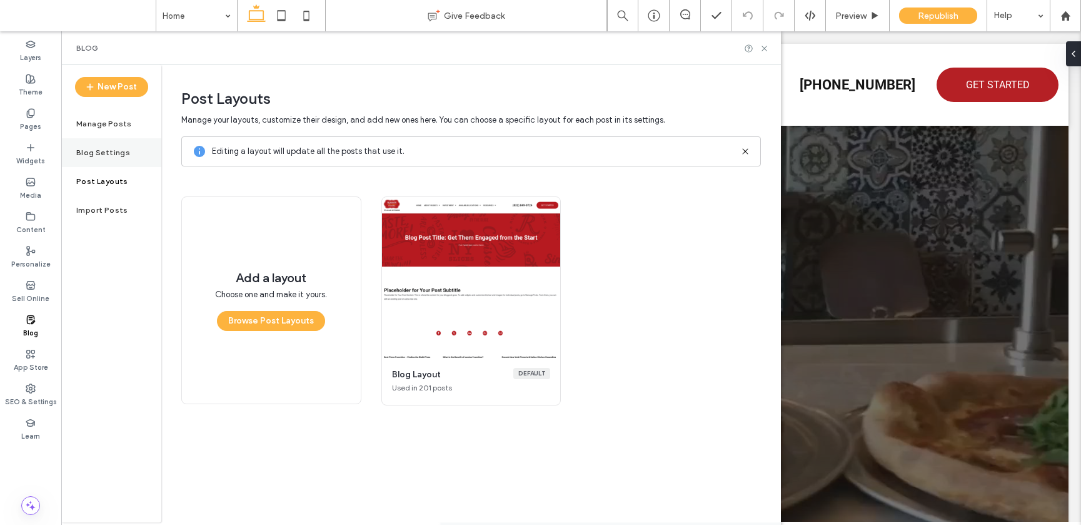
click at [121, 153] on label "Blog Settings" at bounding box center [103, 152] width 54 height 9
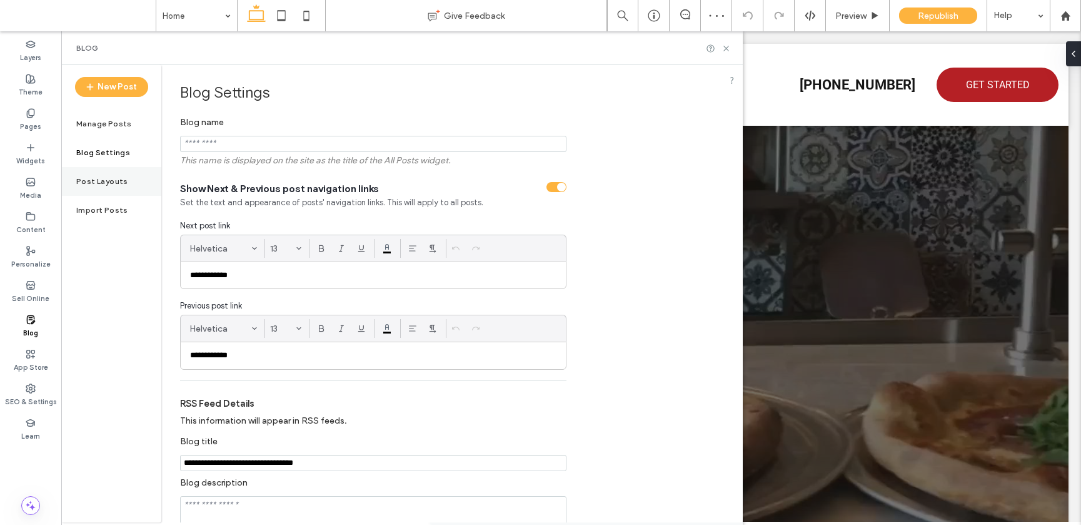
click at [122, 179] on label "Post Layouts" at bounding box center [102, 181] width 52 height 9
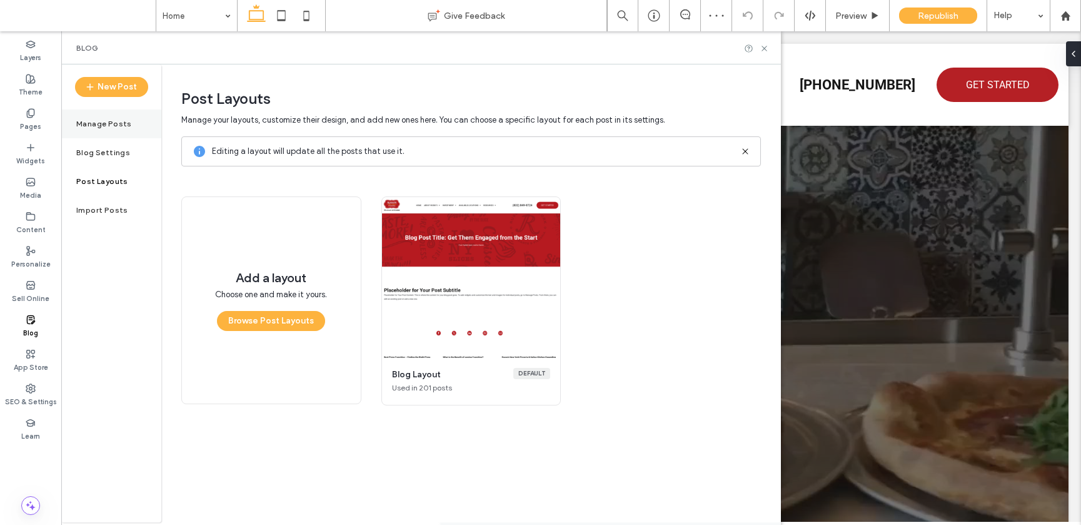
click at [116, 126] on label "Manage Posts" at bounding box center [104, 123] width 56 height 9
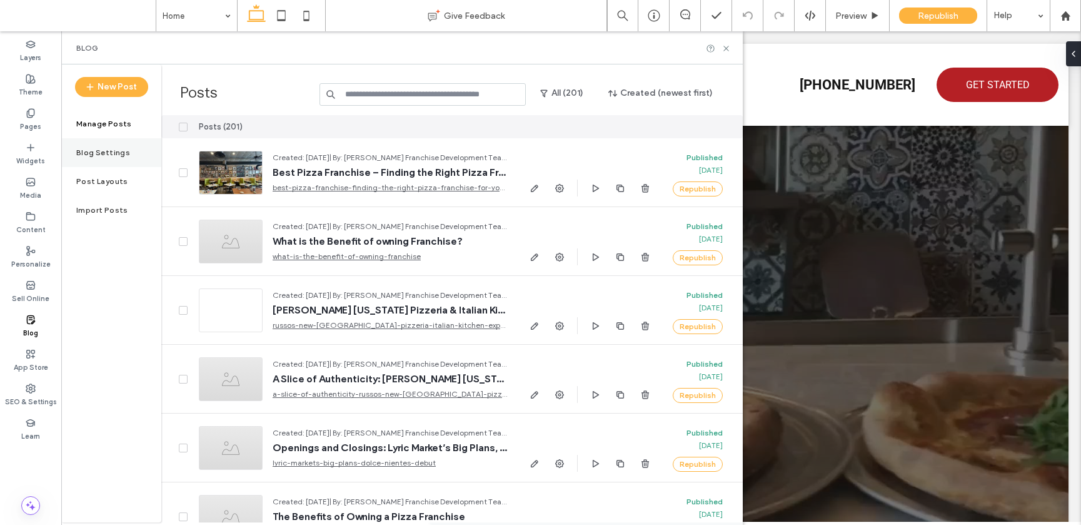
click at [108, 146] on div "Blog Settings" at bounding box center [111, 152] width 100 height 29
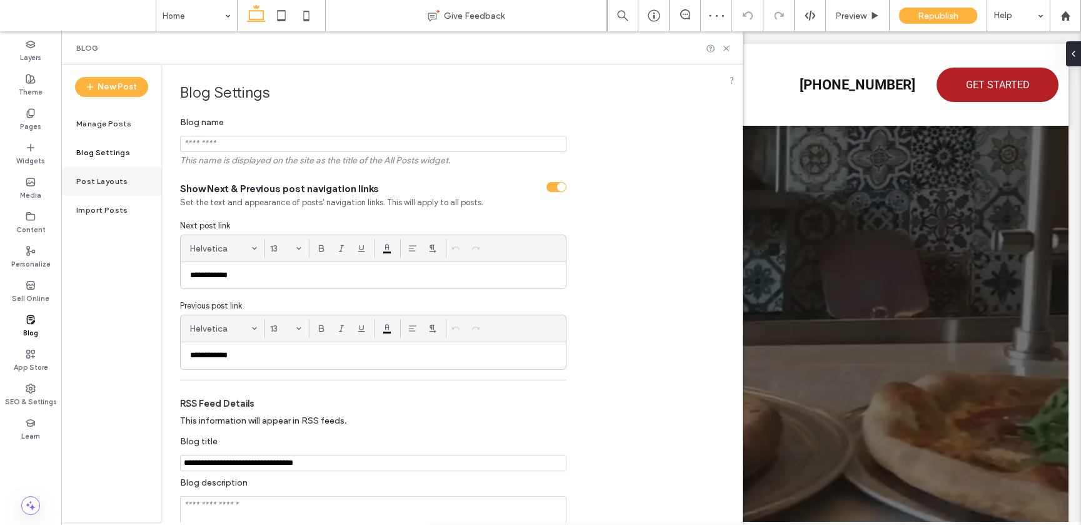
click at [109, 181] on label "Post Layouts" at bounding box center [102, 181] width 52 height 9
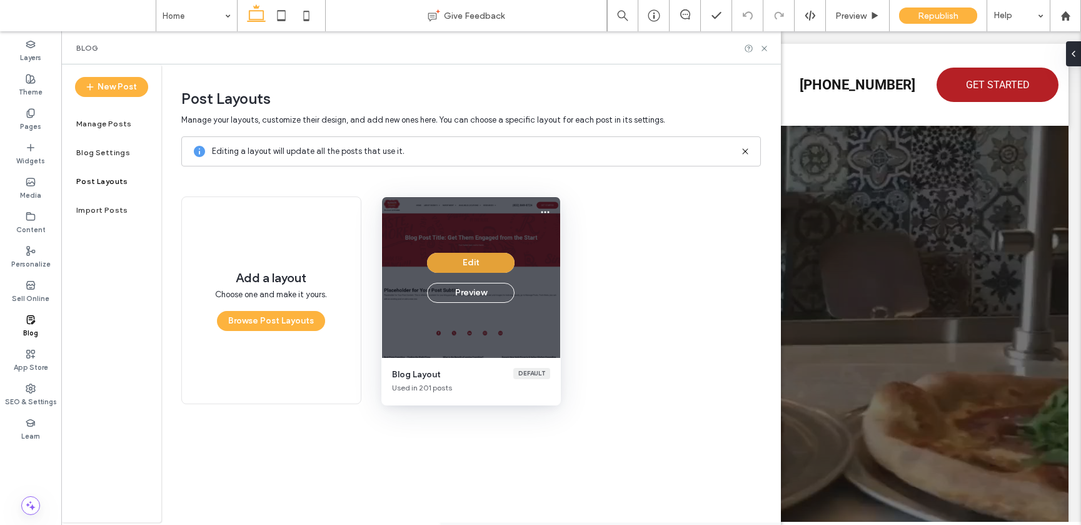
click at [492, 260] on button "Edit" at bounding box center [471, 263] width 88 height 20
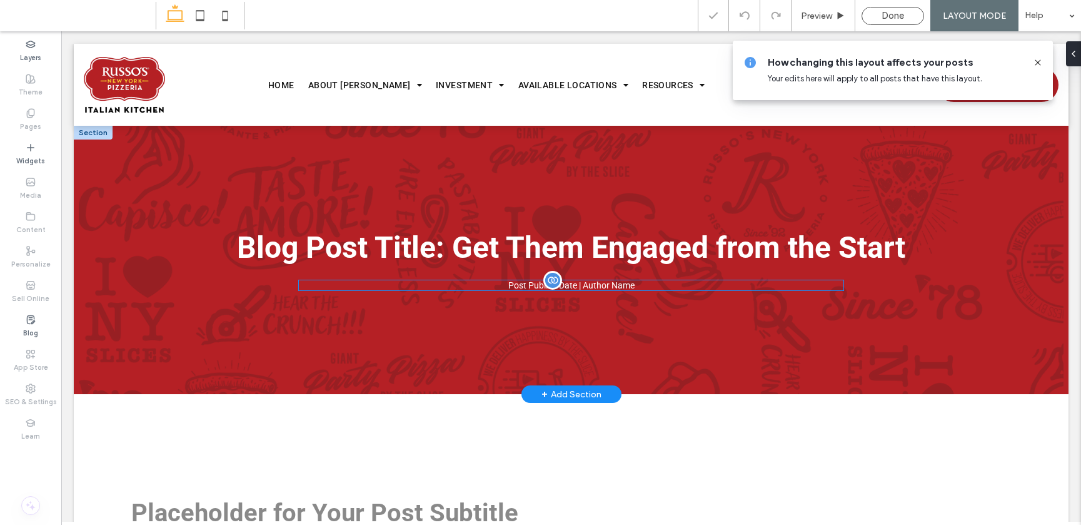
click at [545, 287] on div at bounding box center [552, 280] width 19 height 19
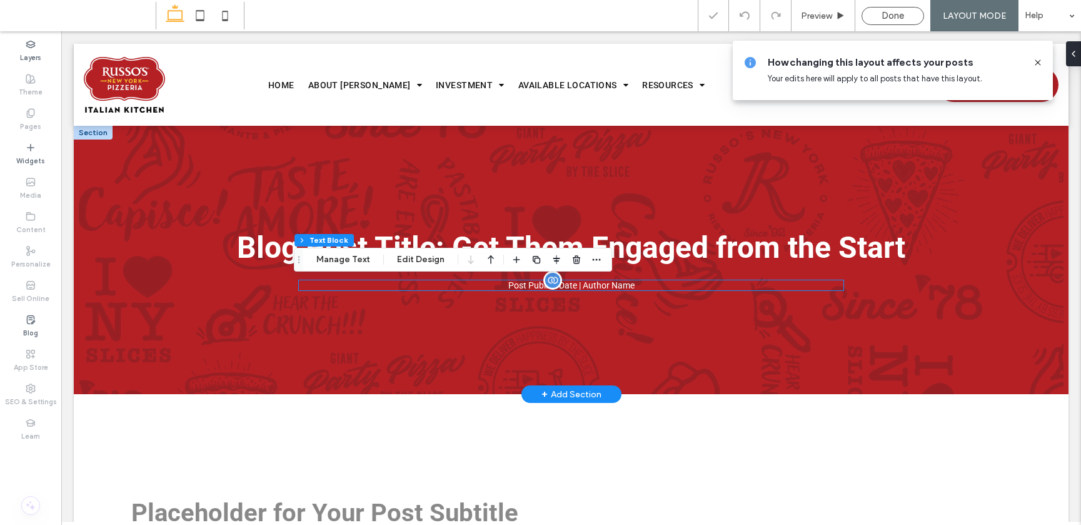
click at [545, 287] on div "Post Publish Date | Author Name" at bounding box center [571, 285] width 545 height 10
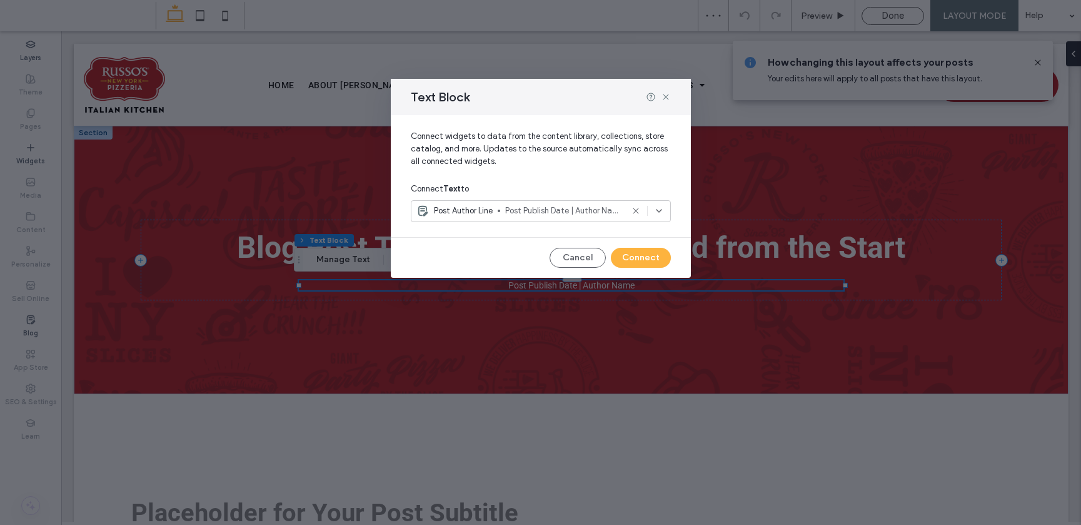
click at [546, 217] on div "Post Author Line Post Publish Date | Author Name" at bounding box center [541, 211] width 260 height 22
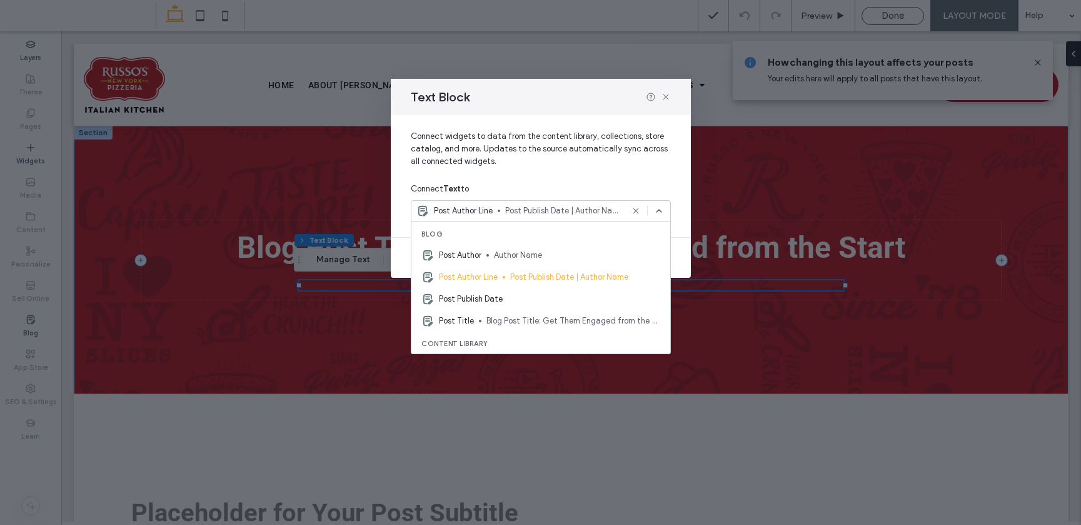
click at [546, 217] on div "Post Author Line Post Publish Date | Author Name" at bounding box center [541, 211] width 260 height 22
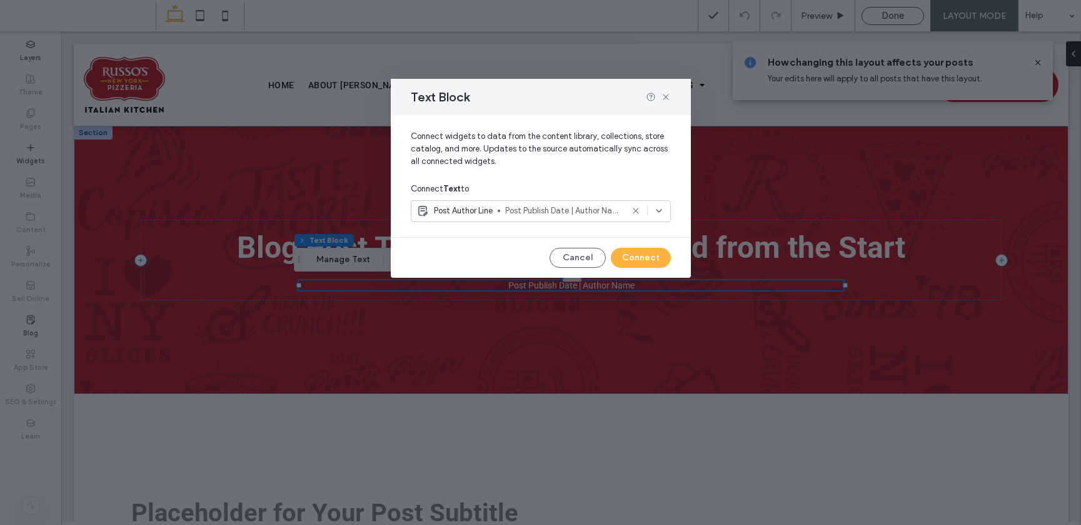
click at [546, 217] on div "Post Author Line Post Publish Date | Author Name" at bounding box center [541, 211] width 260 height 22
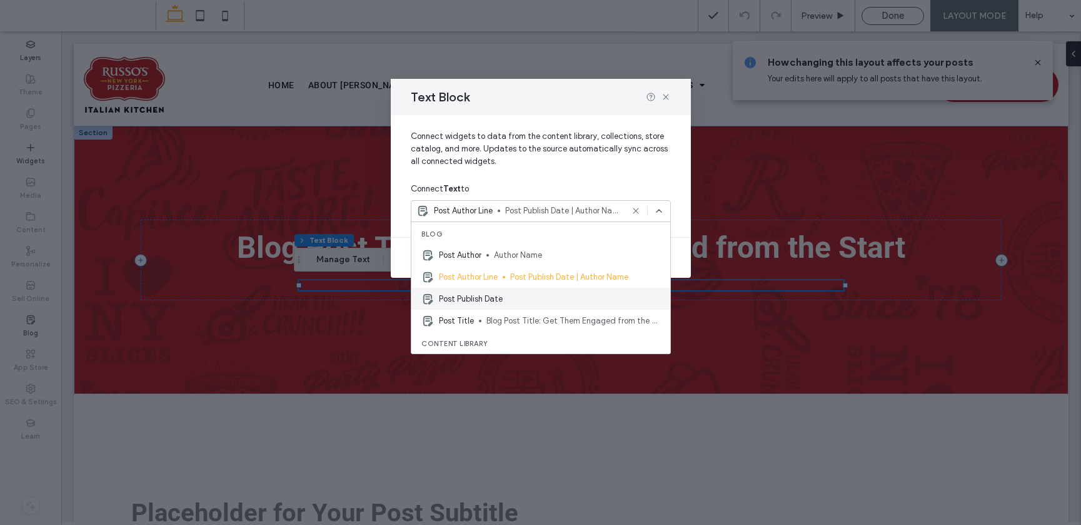
click at [511, 296] on div "Post Publish Date" at bounding box center [540, 299] width 259 height 22
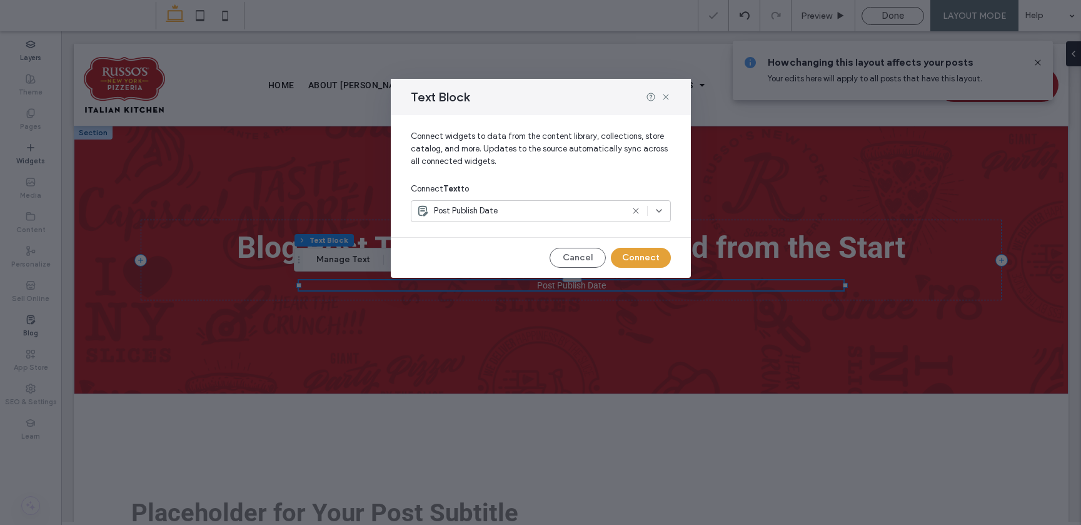
click at [635, 256] on button "Connect" at bounding box center [641, 258] width 60 height 20
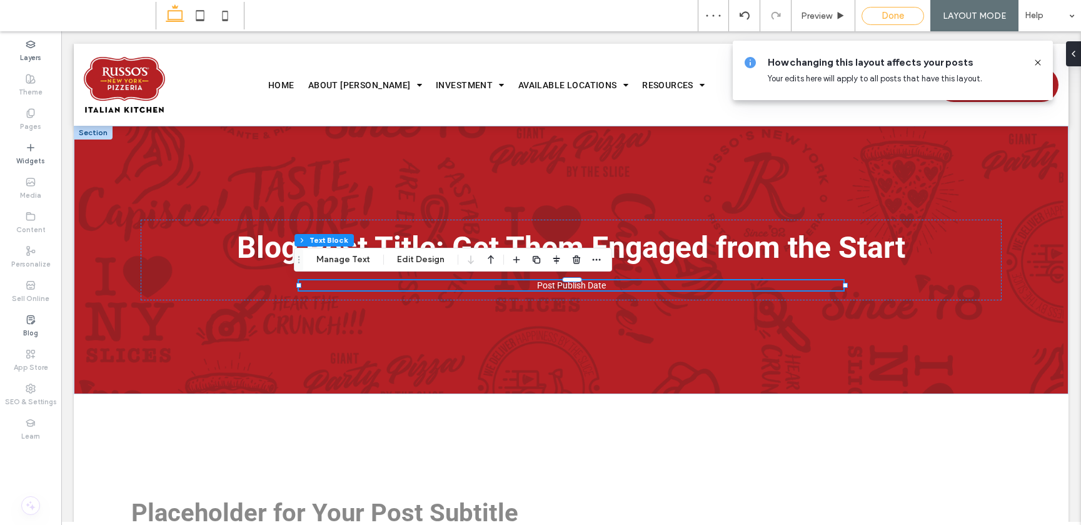
click at [876, 14] on span "Done" at bounding box center [893, 15] width 23 height 11
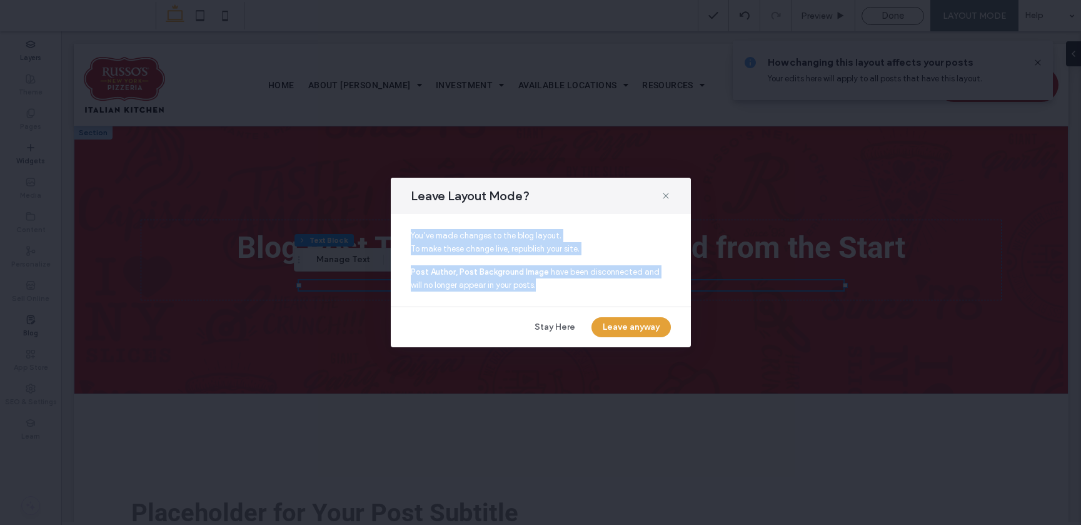
drag, startPoint x: 667, startPoint y: 198, endPoint x: 633, endPoint y: 326, distance: 132.4
click at [634, 325] on div "Leave Layout Mode? You’ve made changes to the blog layout. To make these change…" at bounding box center [541, 262] width 300 height 169
click at [633, 326] on button "Leave anyway" at bounding box center [631, 327] width 79 height 20
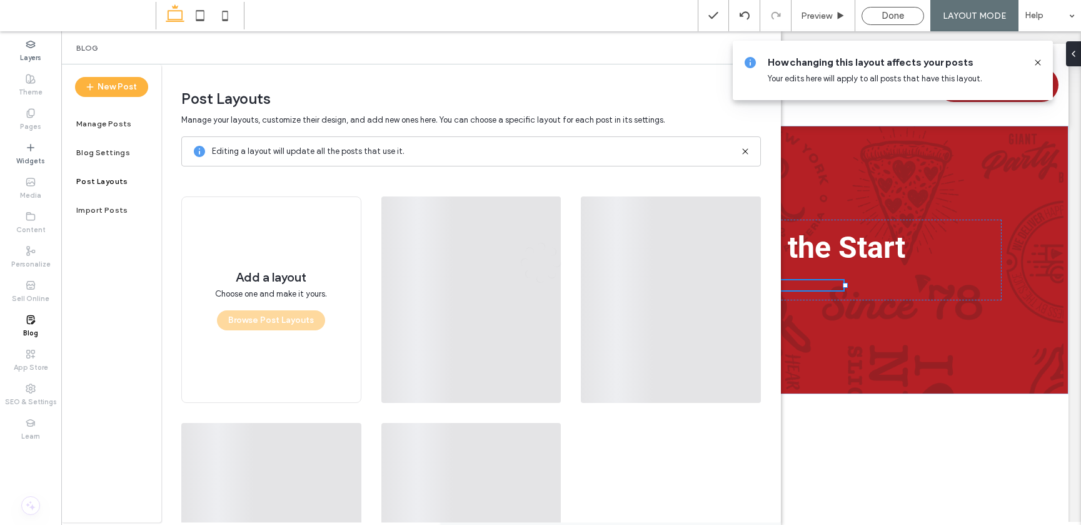
click at [633, 326] on div at bounding box center [540, 262] width 1081 height 525
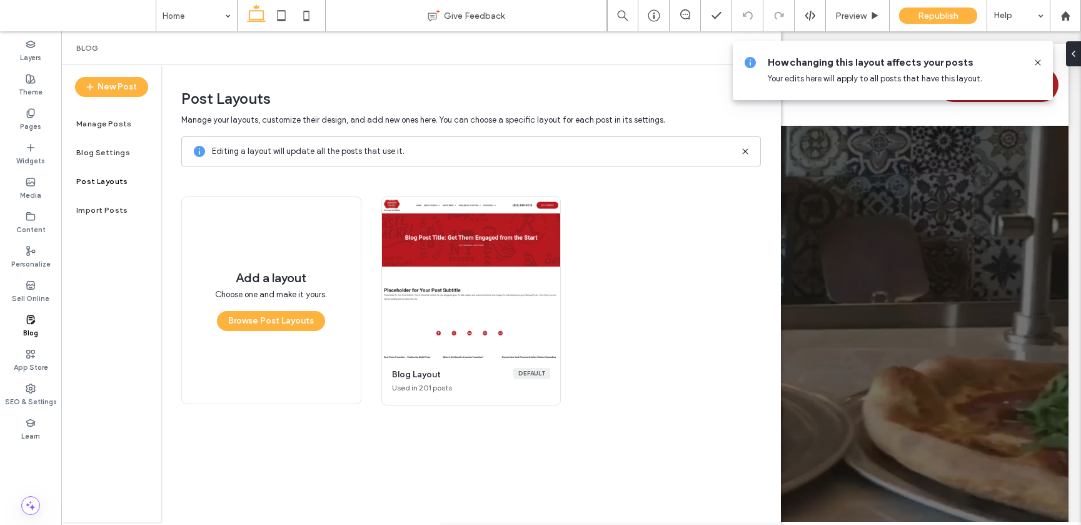
drag, startPoint x: 1037, startPoint y: 63, endPoint x: 844, endPoint y: 42, distance: 194.3
click at [876, 63] on icon at bounding box center [1038, 63] width 10 height 10
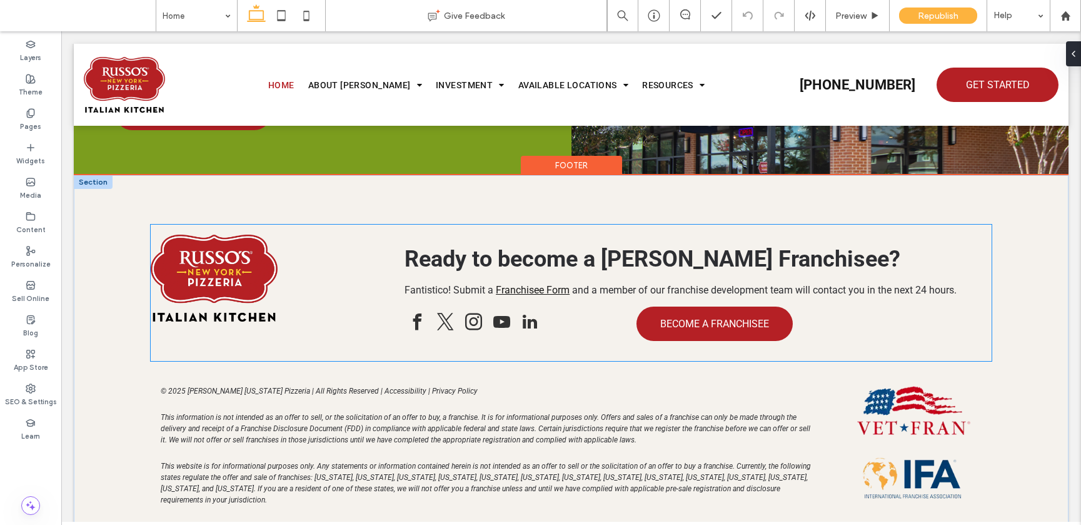
scroll to position [7879, 0]
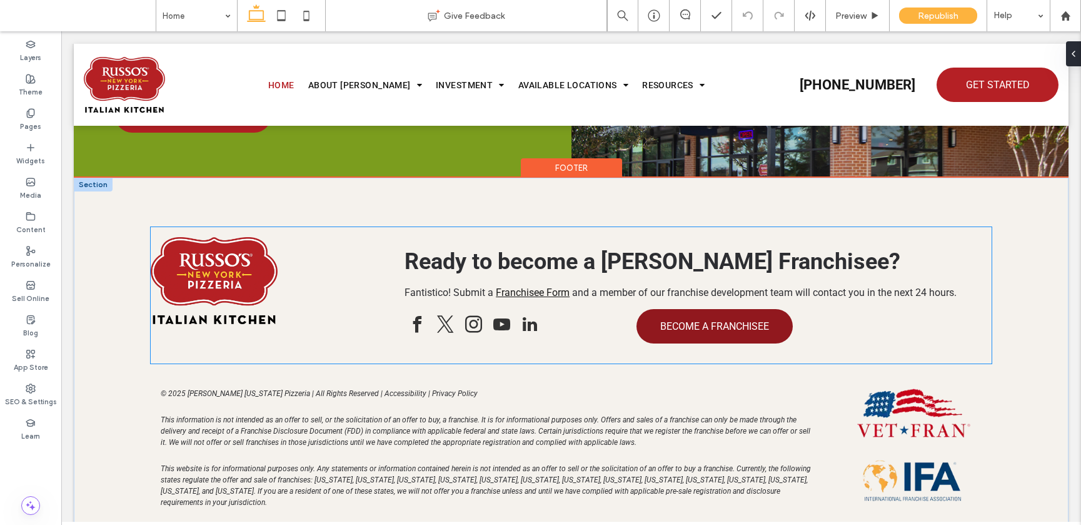
click at [746, 320] on span "BECOME A FRANCHISEE" at bounding box center [714, 326] width 109 height 12
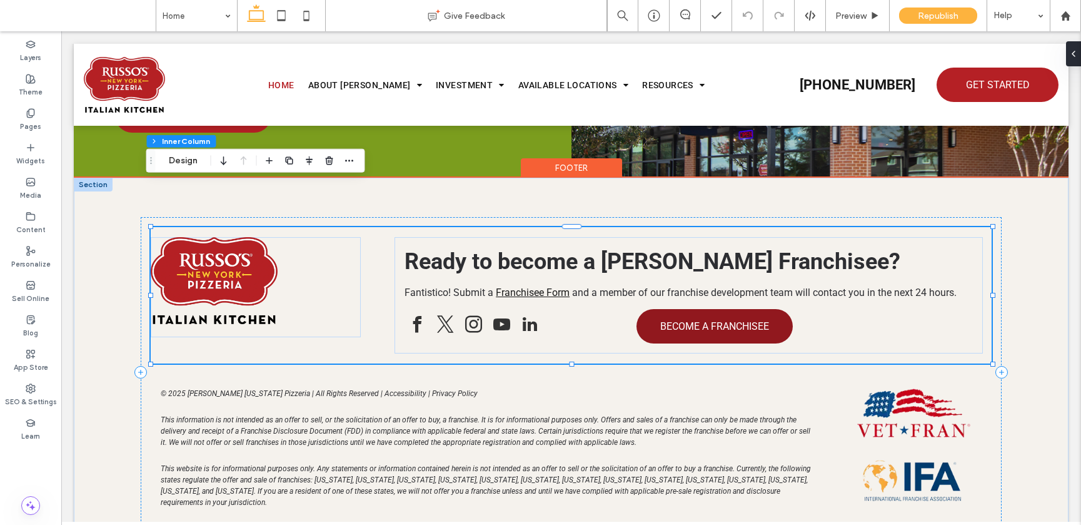
click at [746, 320] on span "BECOME A FRANCHISEE" at bounding box center [714, 326] width 109 height 12
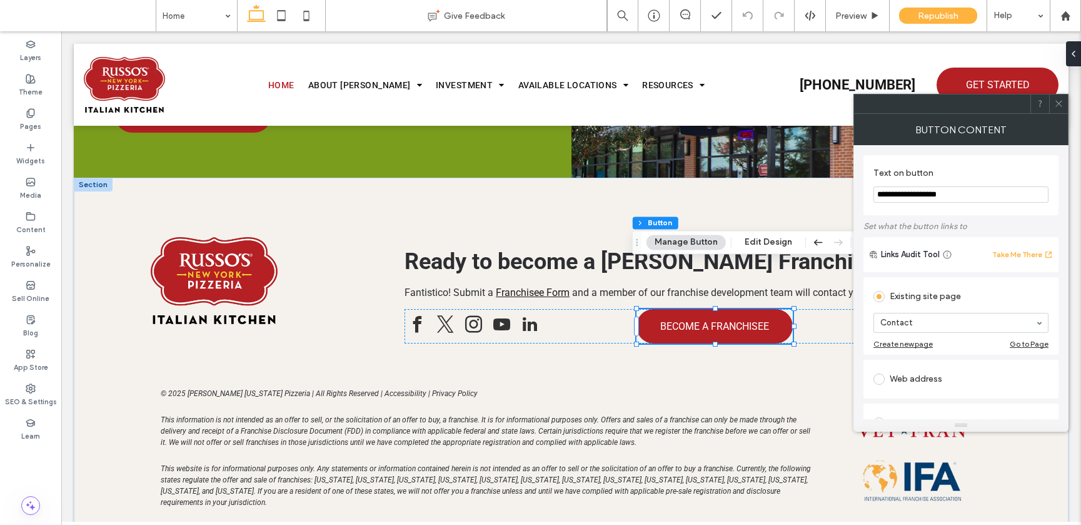
click at [876, 103] on icon at bounding box center [1058, 103] width 9 height 9
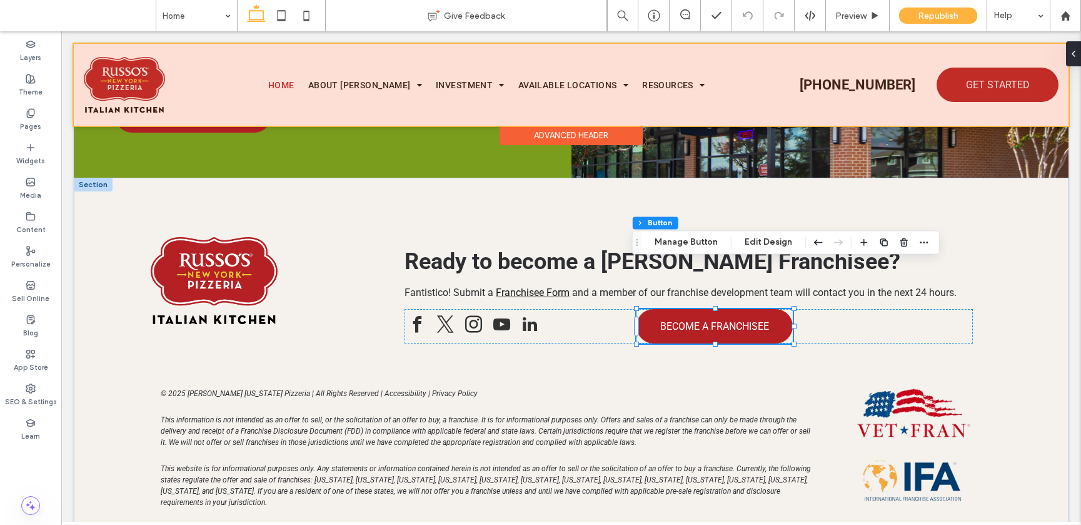
click at [876, 76] on div at bounding box center [571, 85] width 995 height 82
click at [876, 76] on span "GET STARTED" at bounding box center [998, 85] width 64 height 24
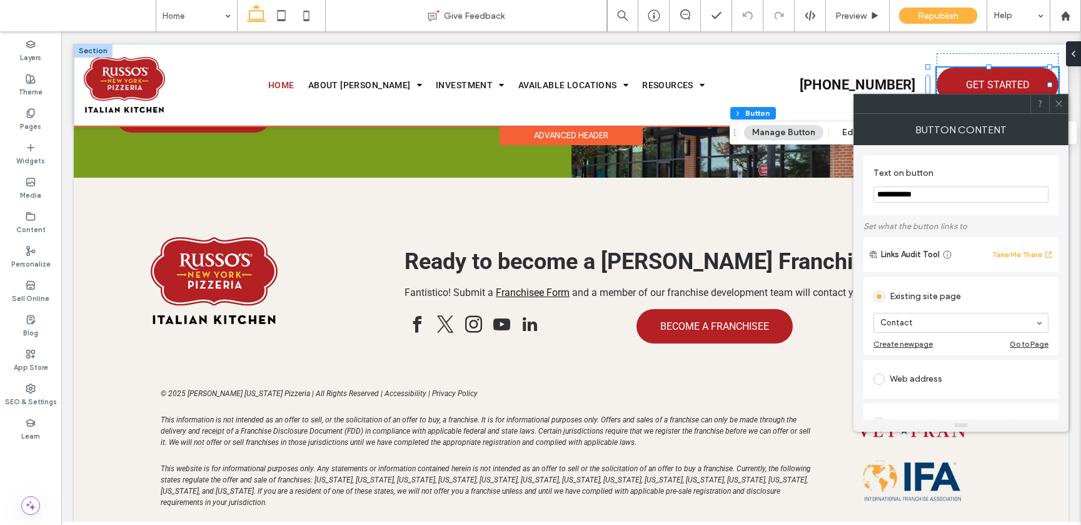
click at [876, 76] on div "GET STARTED" at bounding box center [998, 85] width 122 height 34
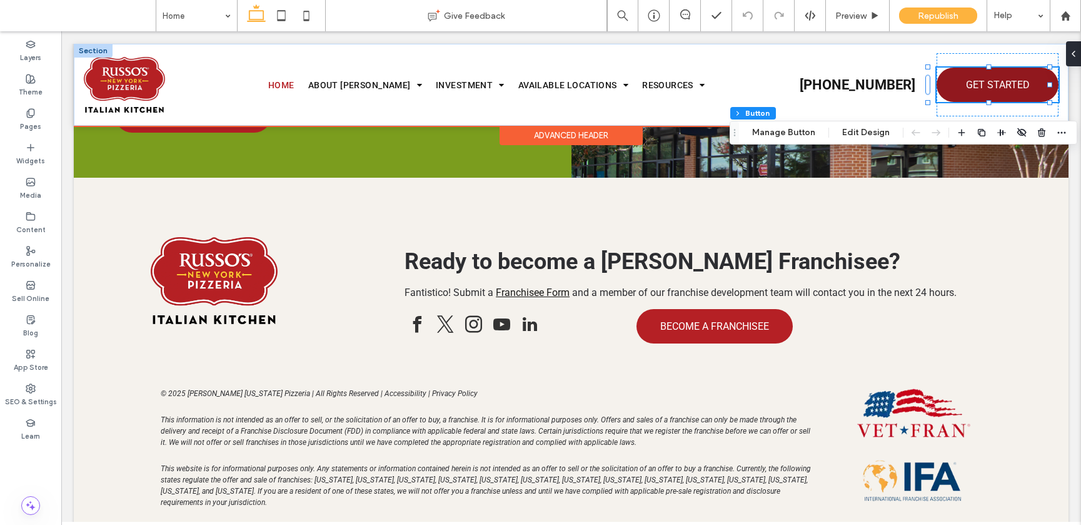
click at [876, 78] on span "GET STARTED" at bounding box center [998, 85] width 64 height 24
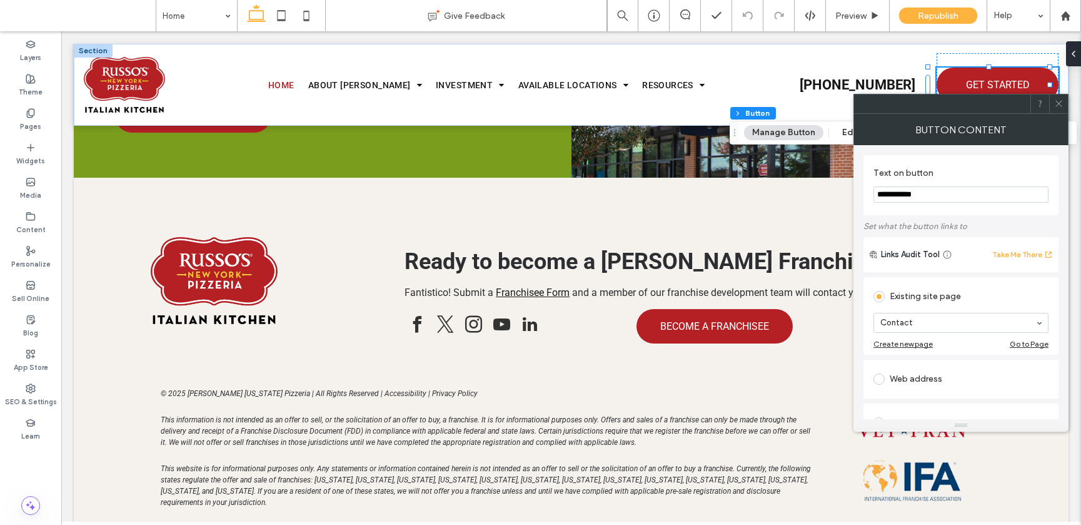
click at [876, 104] on icon at bounding box center [1058, 103] width 9 height 9
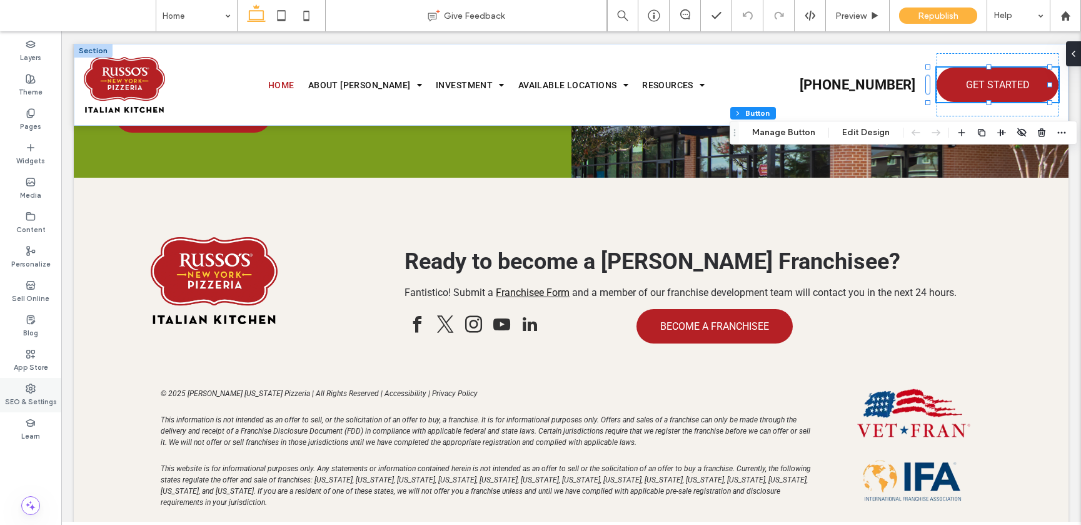
click at [31, 391] on icon at bounding box center [31, 388] width 10 height 10
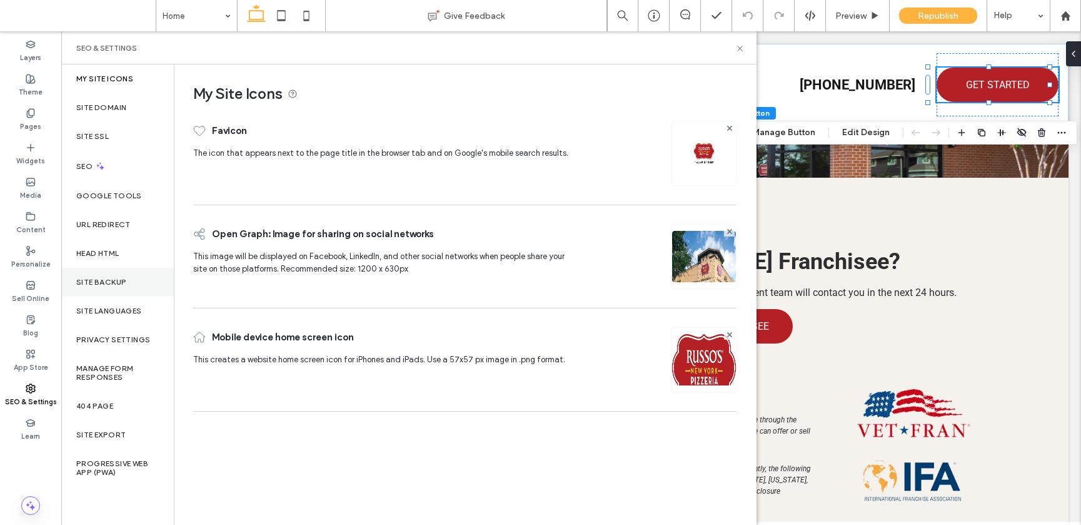
click at [105, 278] on label "Site Backup" at bounding box center [101, 282] width 50 height 9
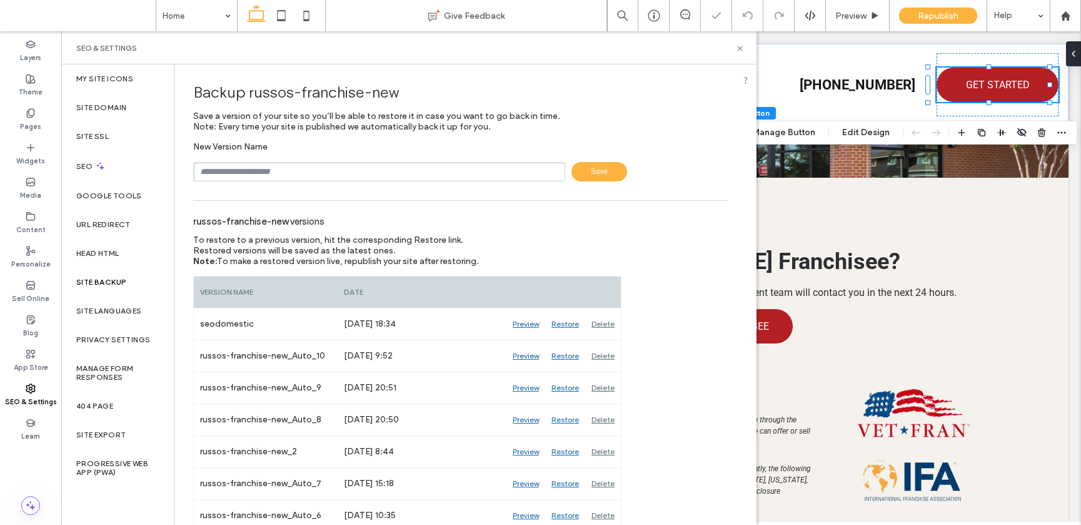
click at [233, 171] on input "text" at bounding box center [379, 171] width 372 height 19
type input "****"
click at [560, 176] on div "**** Save" at bounding box center [460, 171] width 534 height 19
click at [608, 170] on span "Save" at bounding box center [600, 171] width 56 height 19
click at [739, 49] on div at bounding box center [540, 262] width 1081 height 525
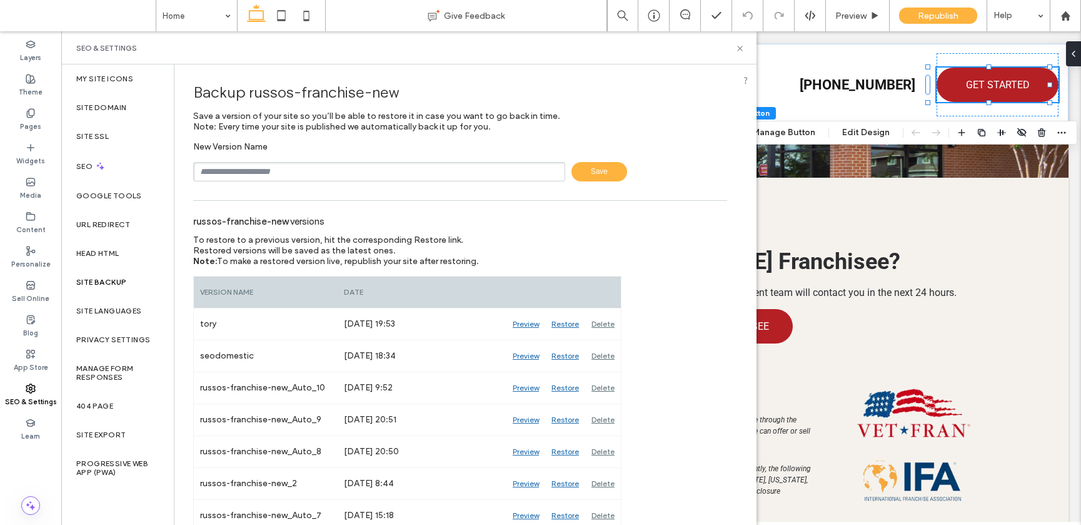
click at [739, 49] on use at bounding box center [739, 48] width 5 height 5
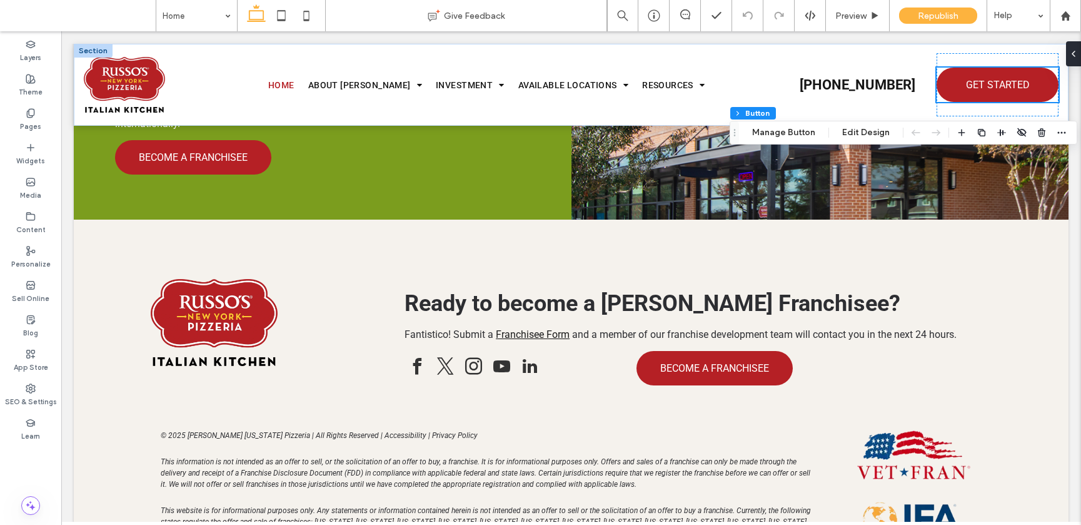
scroll to position [7582, 0]
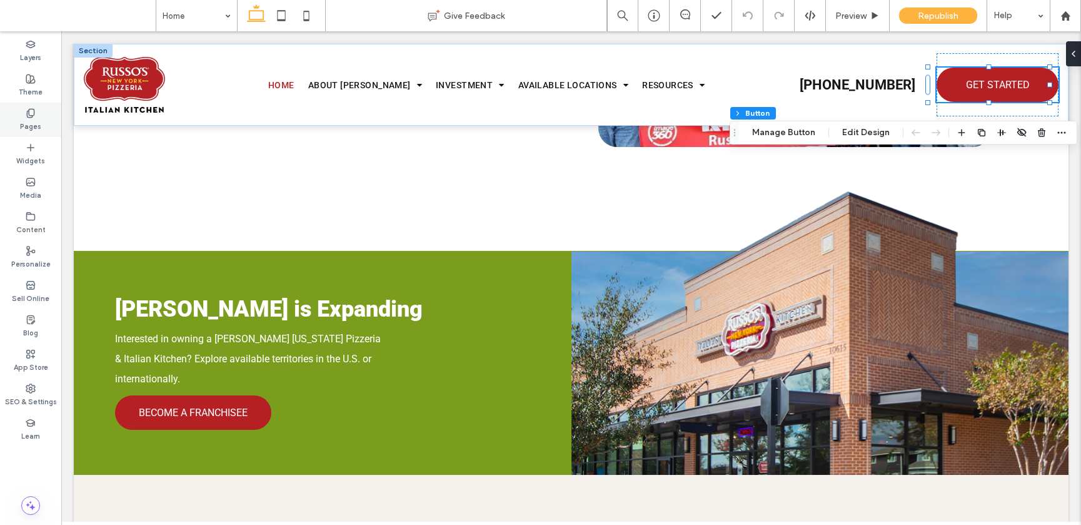
click at [37, 112] on div "Pages" at bounding box center [30, 120] width 61 height 34
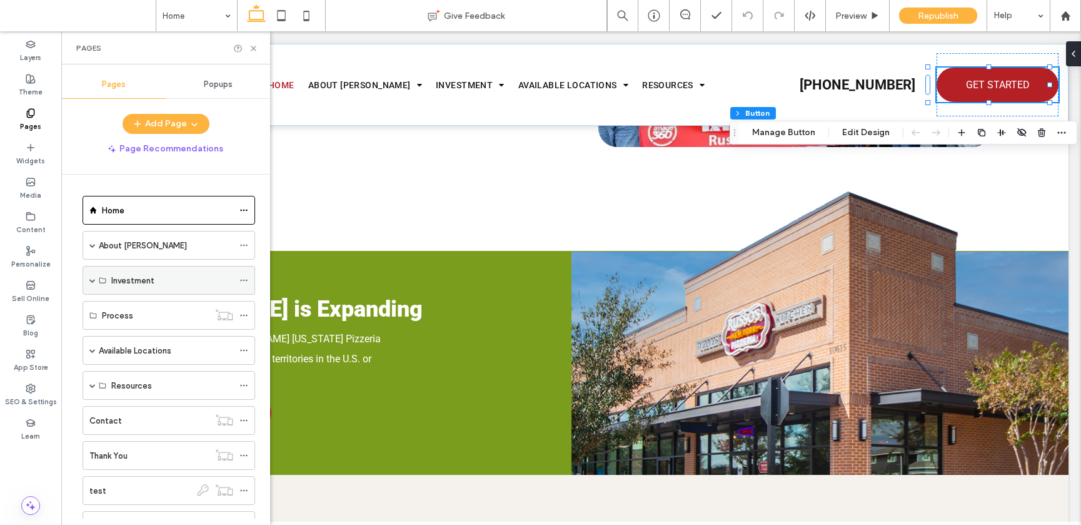
click at [131, 280] on label "Investment" at bounding box center [132, 281] width 43 height 22
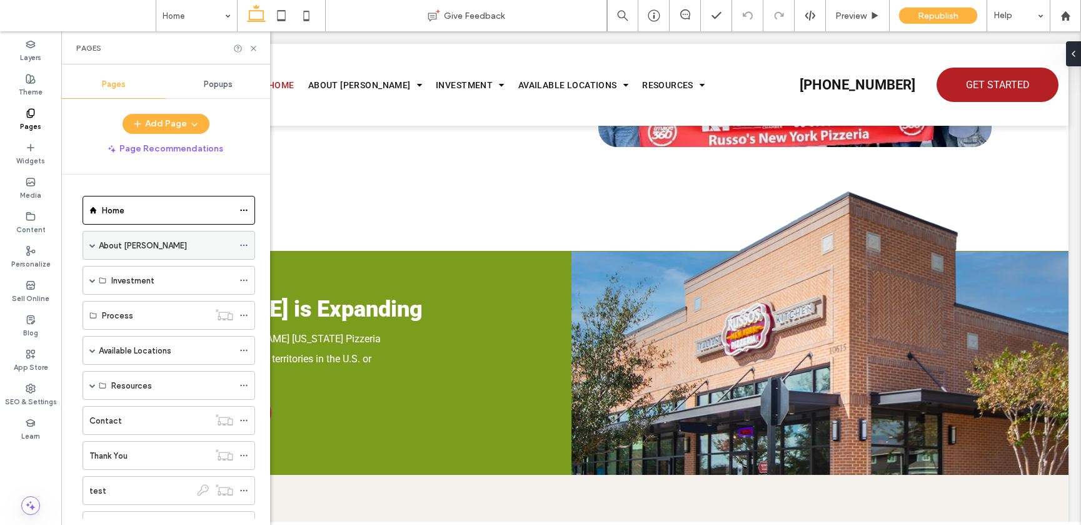
click at [93, 246] on span at bounding box center [92, 245] width 6 height 6
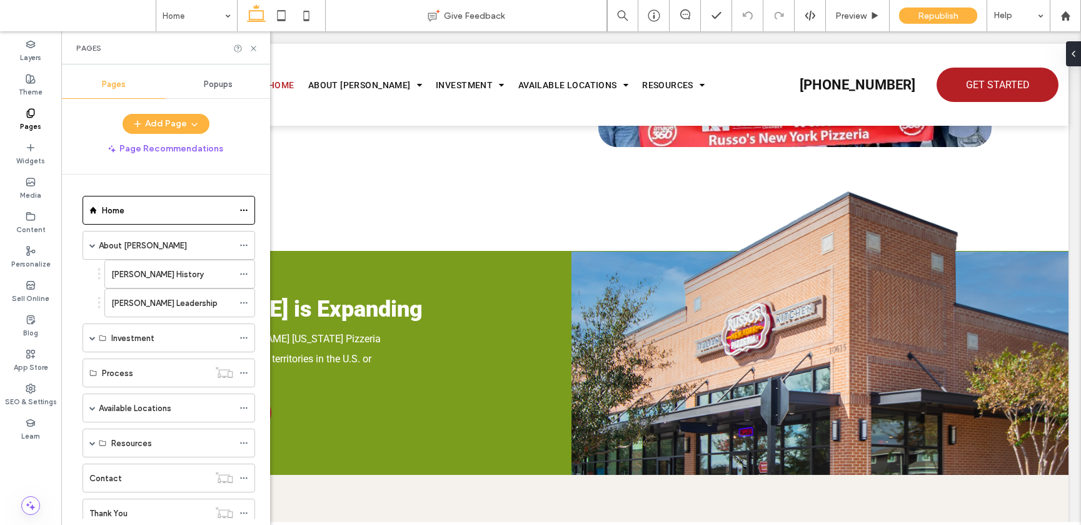
click at [133, 275] on label "Russo's History" at bounding box center [157, 274] width 93 height 22
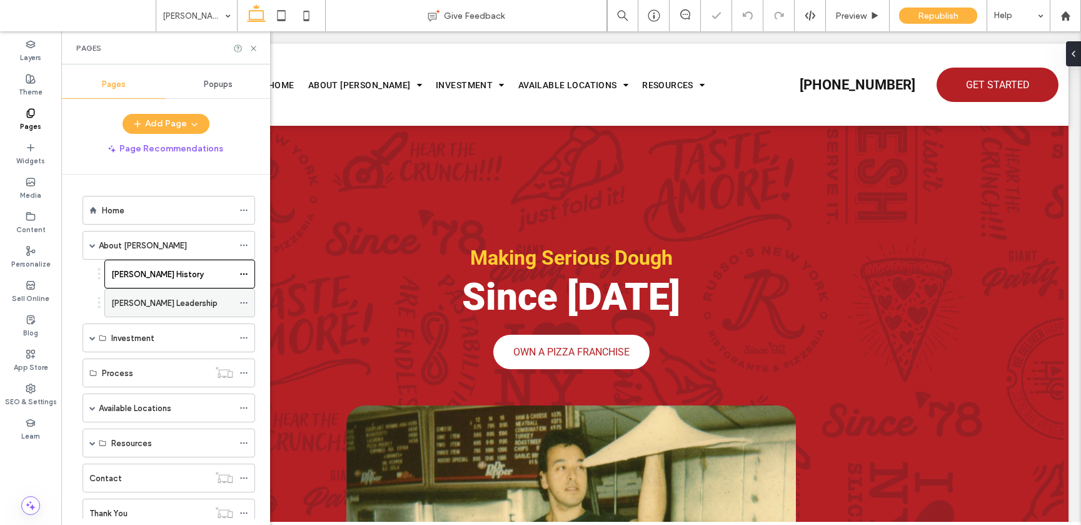
click at [135, 293] on div "Russo's Leadership" at bounding box center [172, 303] width 122 height 28
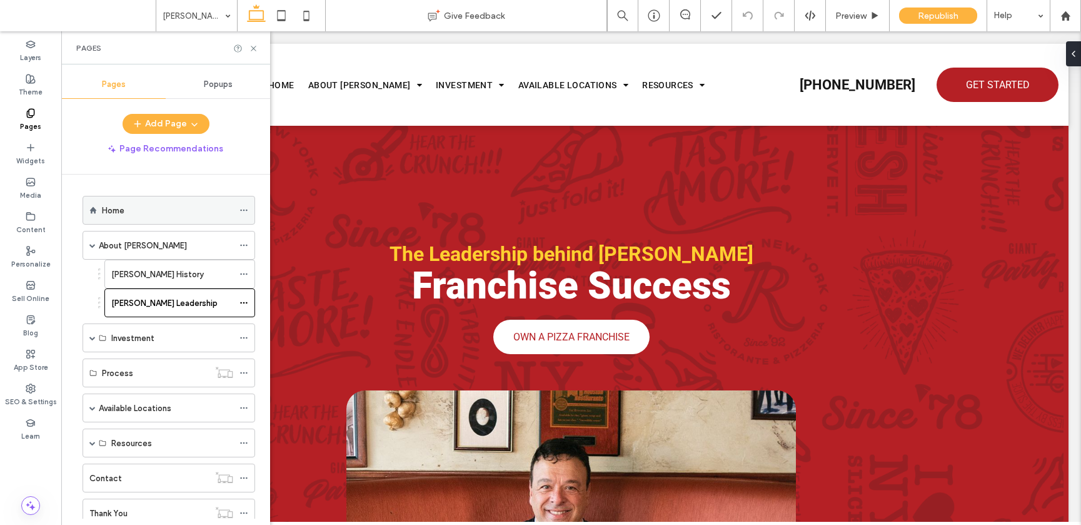
click at [136, 211] on div "Home" at bounding box center [167, 210] width 131 height 13
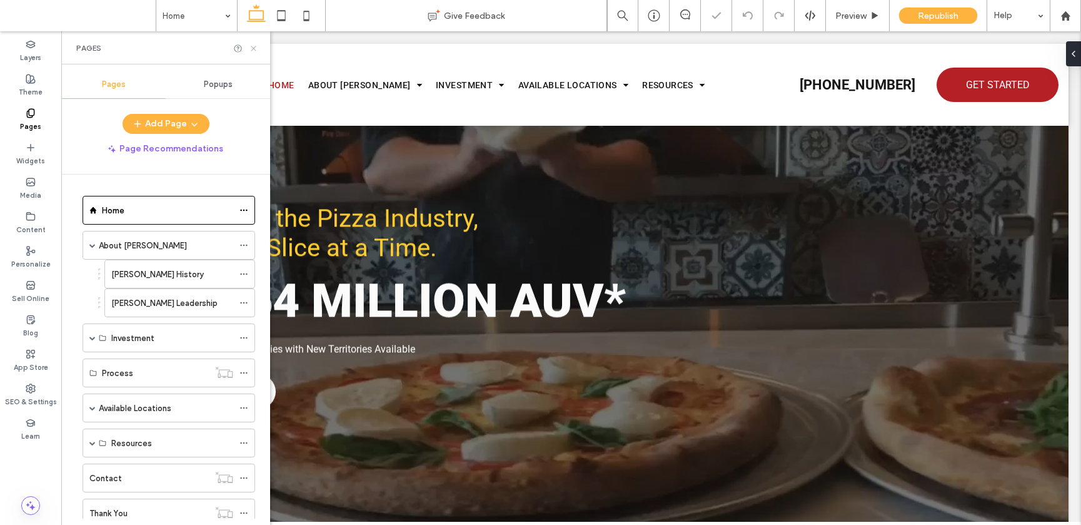
click at [254, 46] on icon at bounding box center [253, 48] width 9 height 9
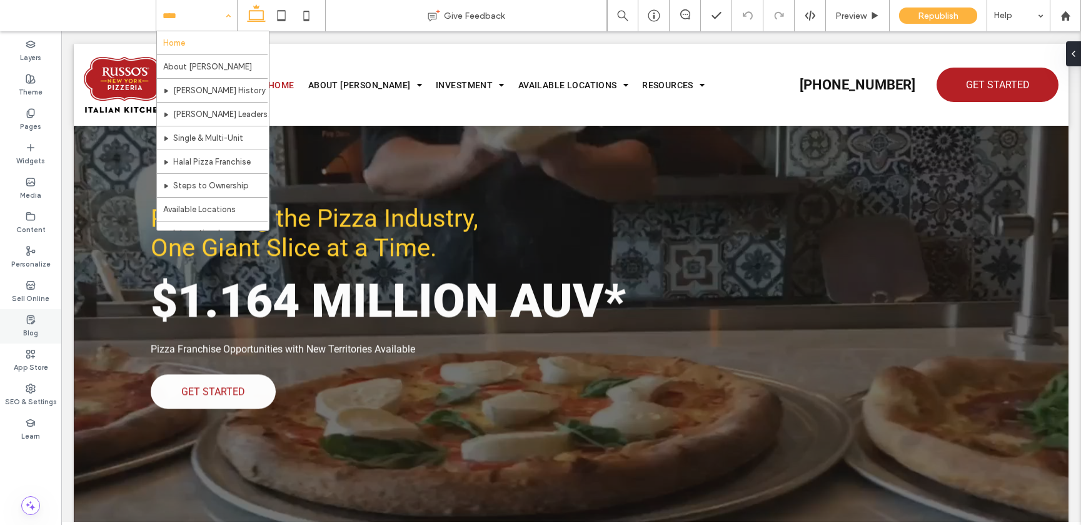
click at [38, 325] on label "Blog" at bounding box center [30, 332] width 15 height 14
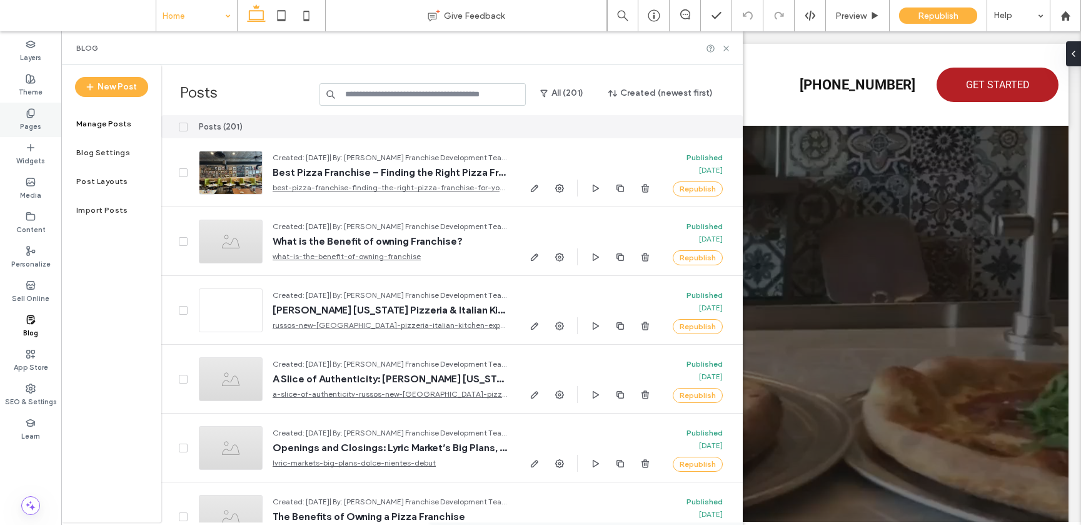
click at [41, 121] on div "Pages" at bounding box center [30, 120] width 61 height 34
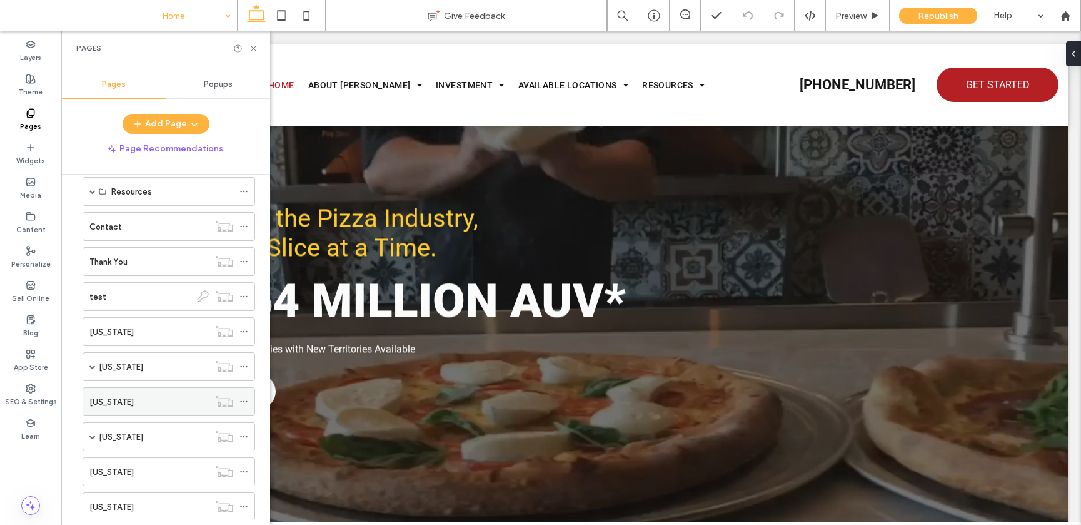
scroll to position [123, 0]
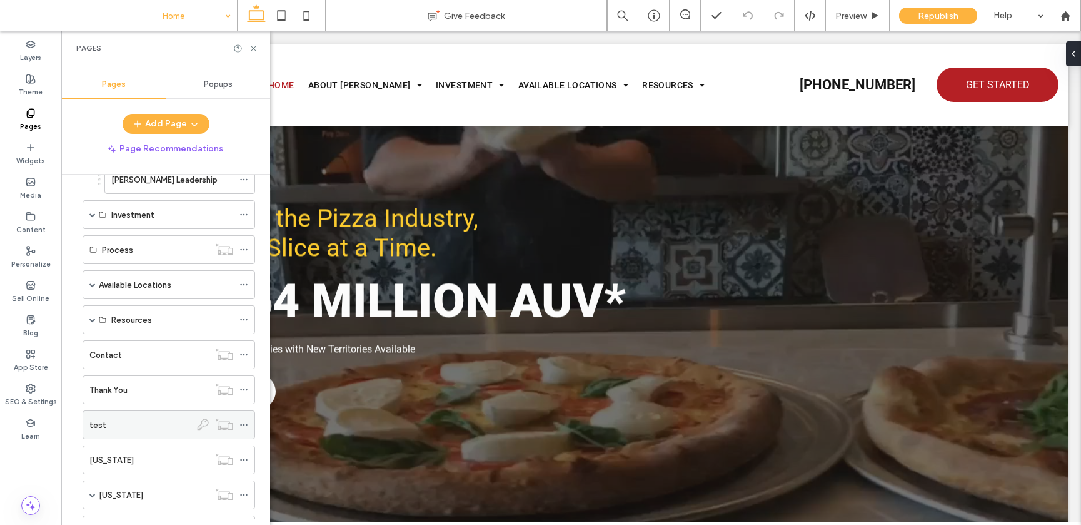
click at [124, 421] on div "test" at bounding box center [139, 424] width 101 height 13
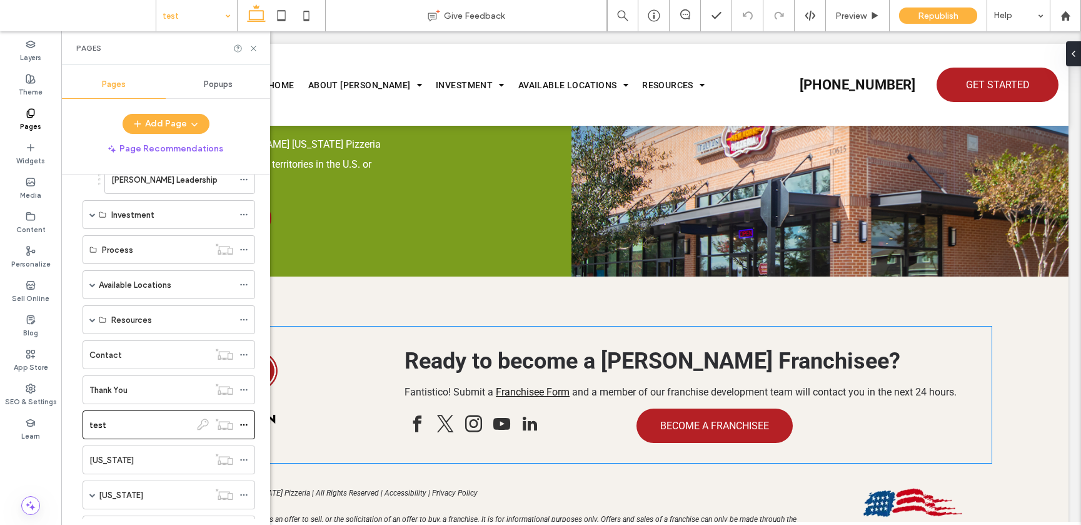
scroll to position [4727, 0]
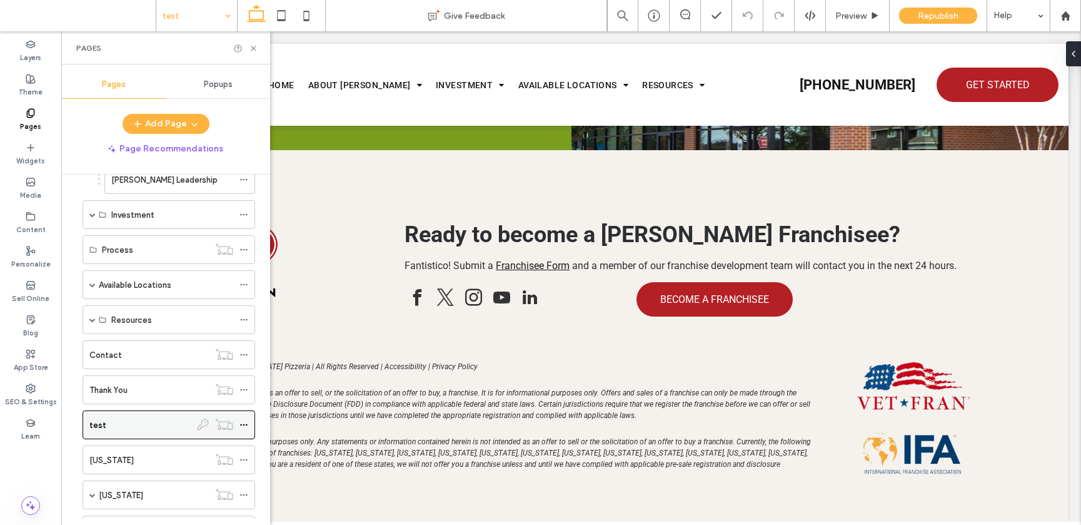
click at [244, 423] on icon at bounding box center [243, 424] width 9 height 9
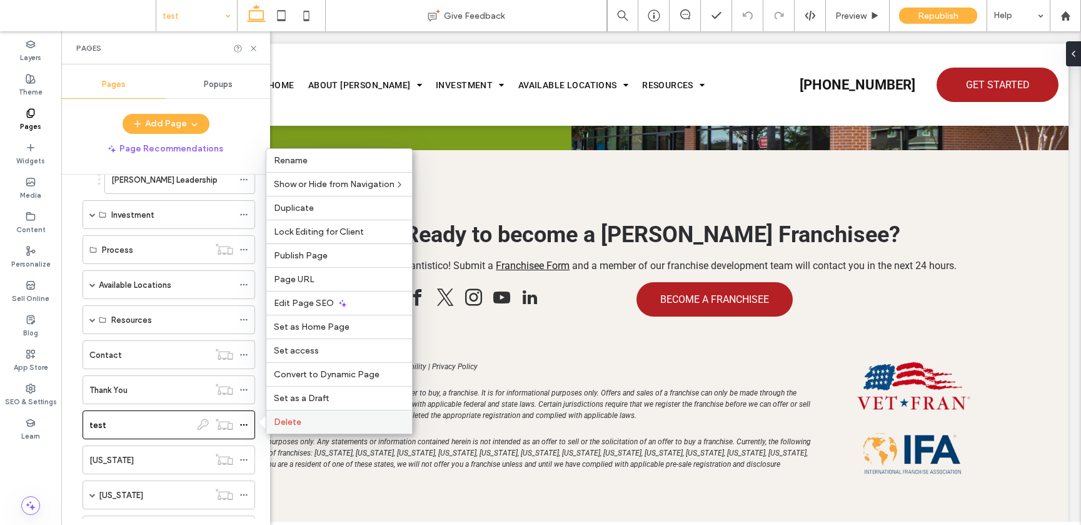
click at [283, 418] on span "Delete" at bounding box center [288, 421] width 28 height 11
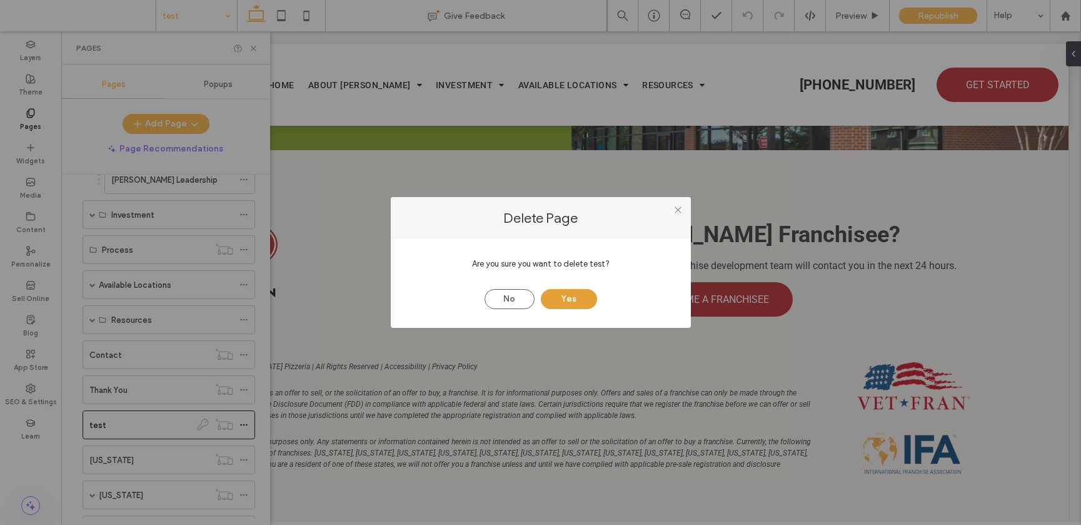
click at [569, 296] on button "Yes" at bounding box center [569, 299] width 56 height 20
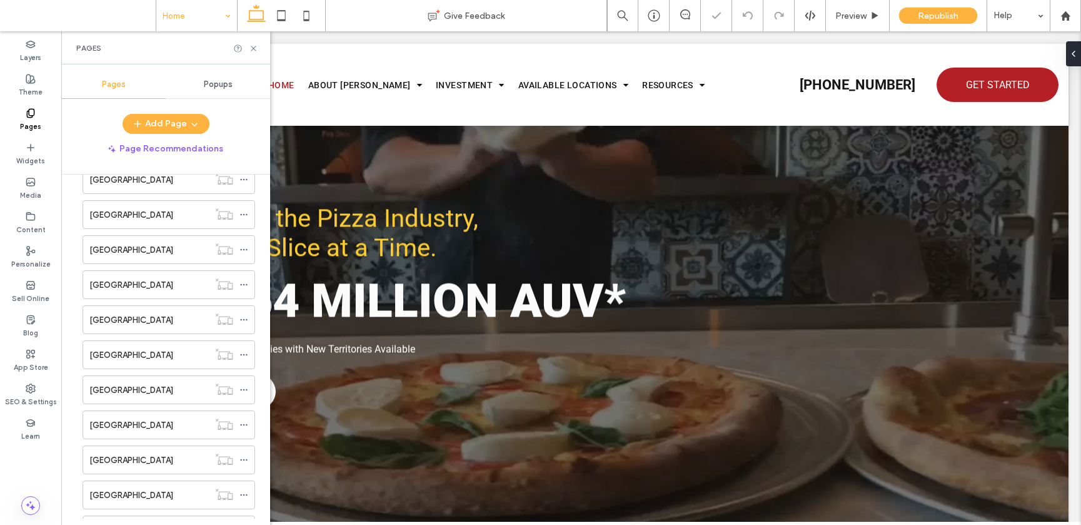
scroll to position [2316, 0]
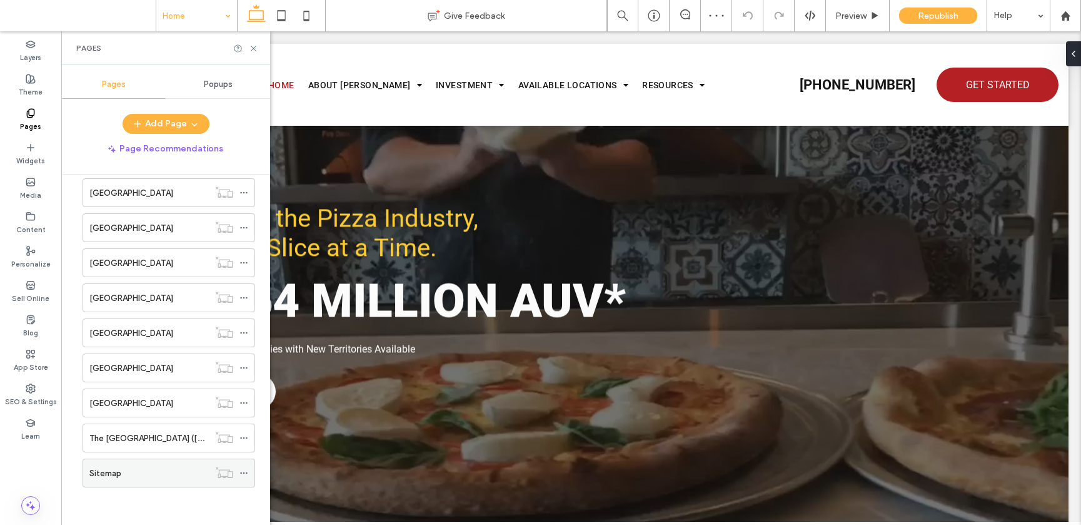
click at [174, 466] on div "Sitemap" at bounding box center [148, 472] width 119 height 13
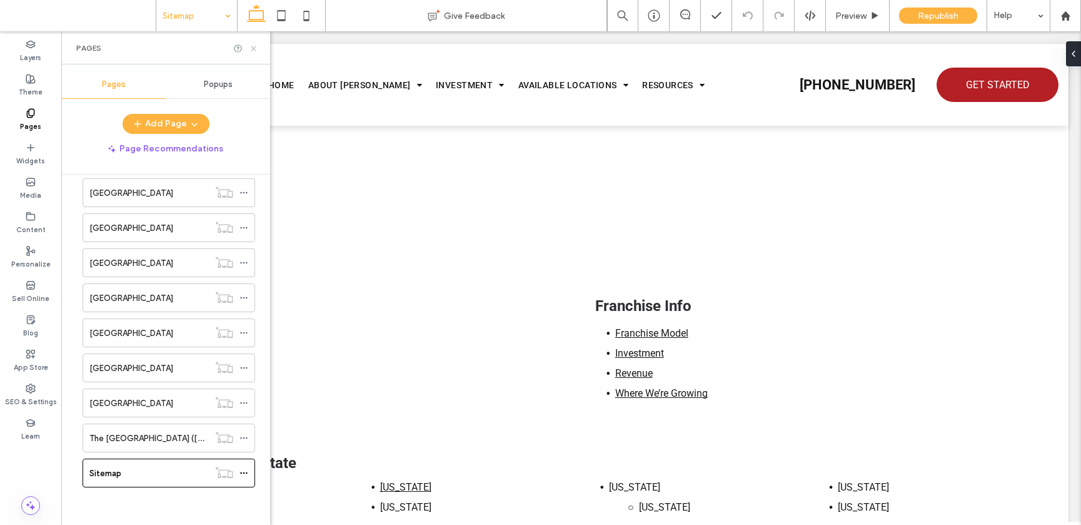
click at [255, 50] on use at bounding box center [253, 48] width 5 height 5
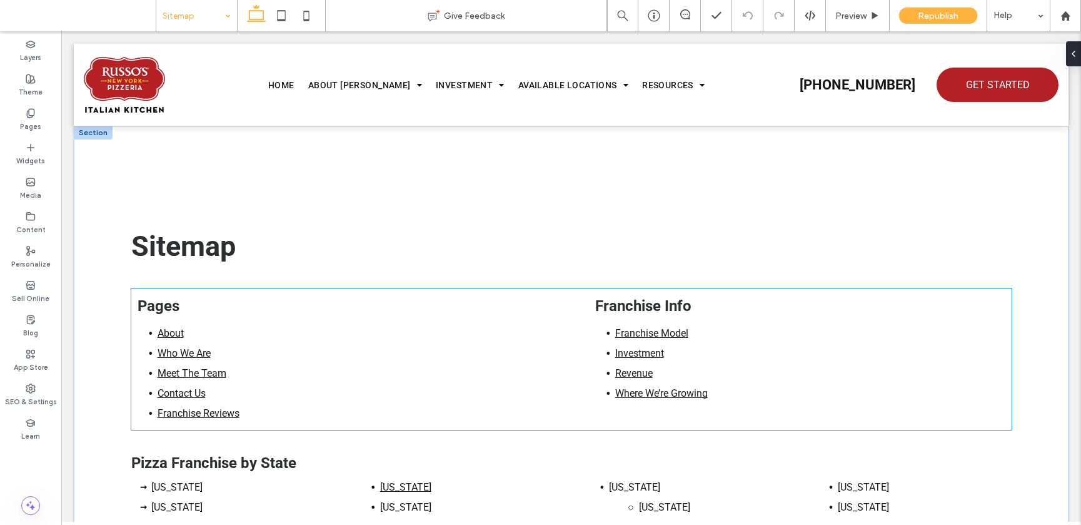
click at [164, 328] on link "About" at bounding box center [171, 333] width 26 height 12
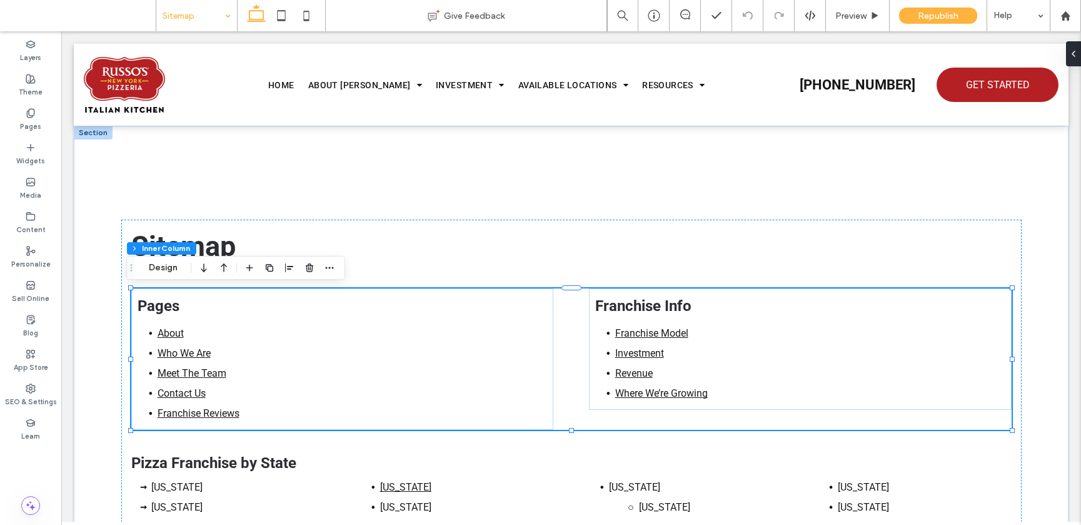
click at [164, 331] on link "About" at bounding box center [171, 333] width 26 height 12
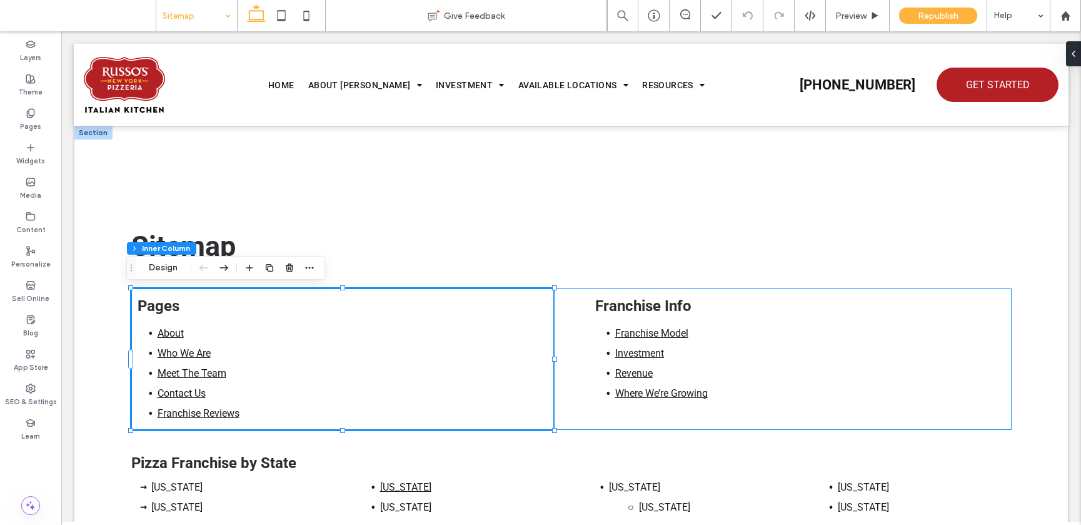
click at [164, 331] on link "About" at bounding box center [171, 333] width 26 height 12
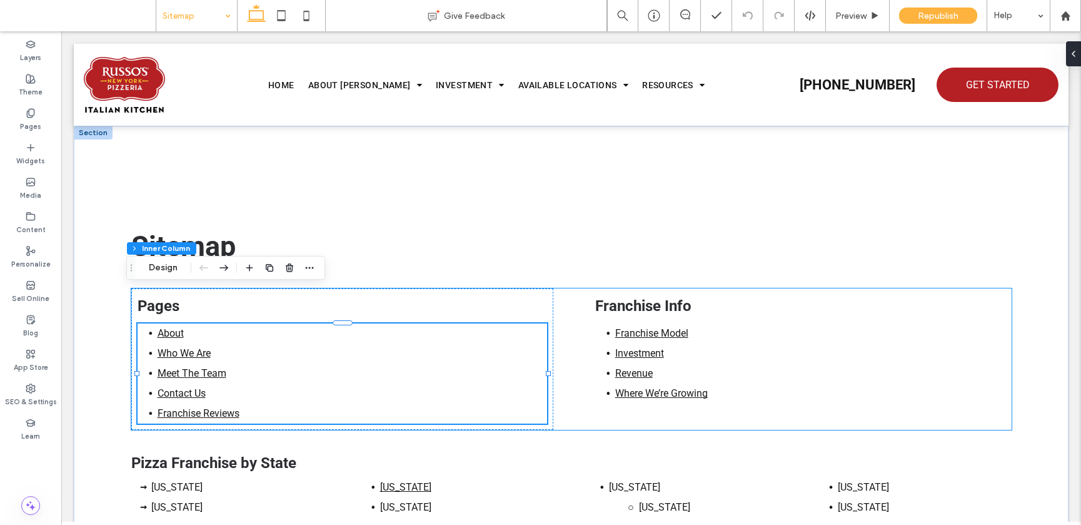
click at [164, 331] on div "About Who We Are Meet The Team Contact Us Franchise Reviews" at bounding box center [343, 373] width 410 height 100
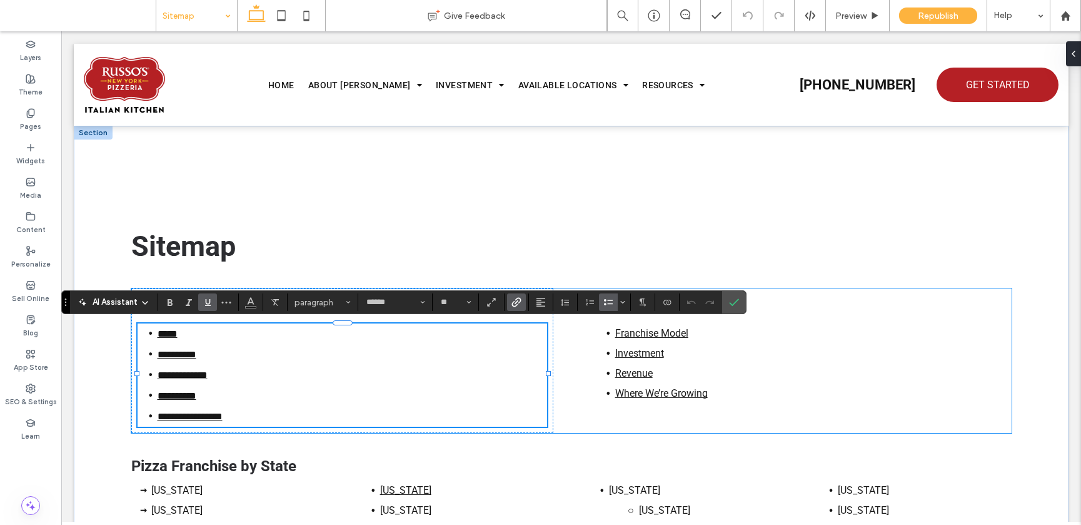
click at [164, 331] on link "*****" at bounding box center [168, 333] width 20 height 9
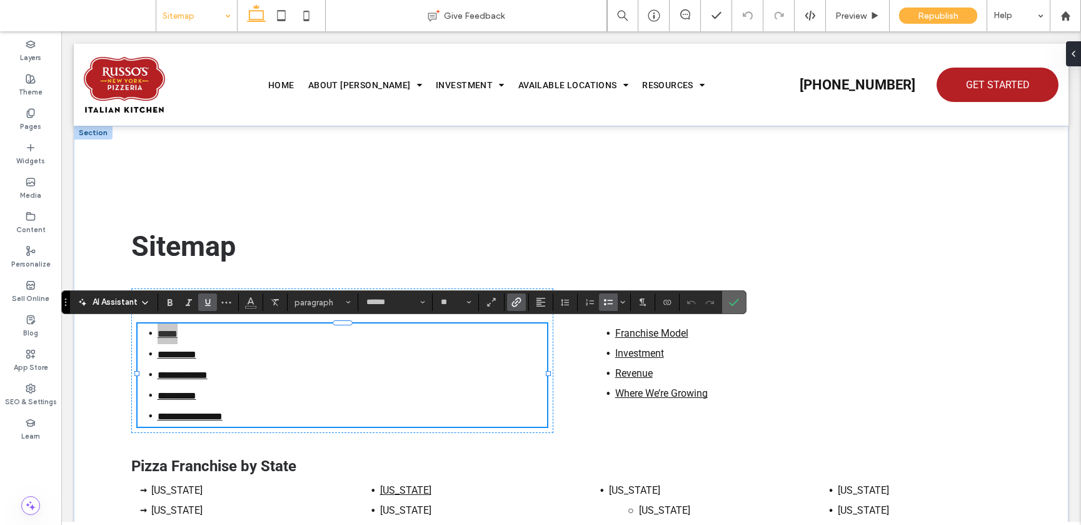
click at [730, 296] on span "Confirm" at bounding box center [732, 302] width 6 height 23
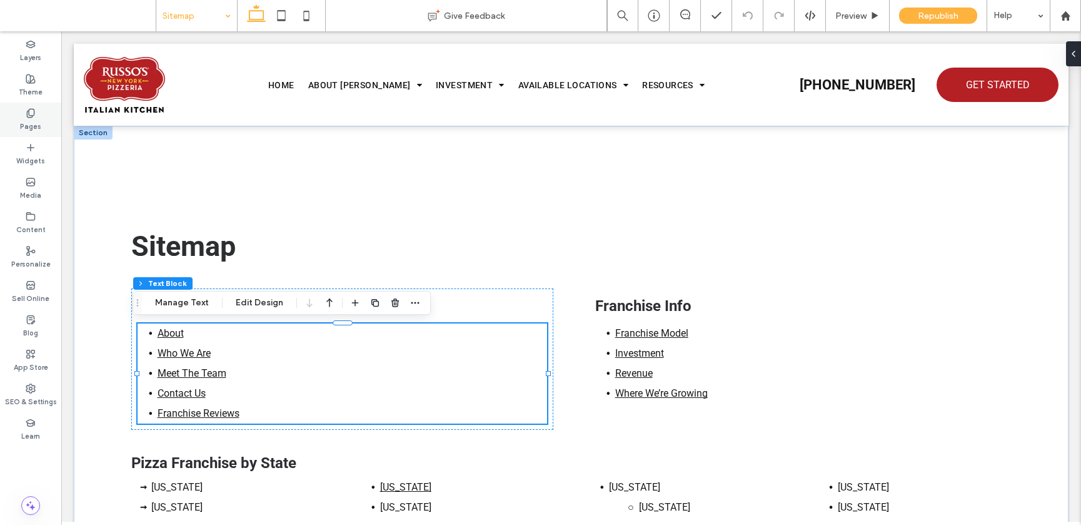
click at [35, 109] on icon at bounding box center [31, 113] width 10 height 10
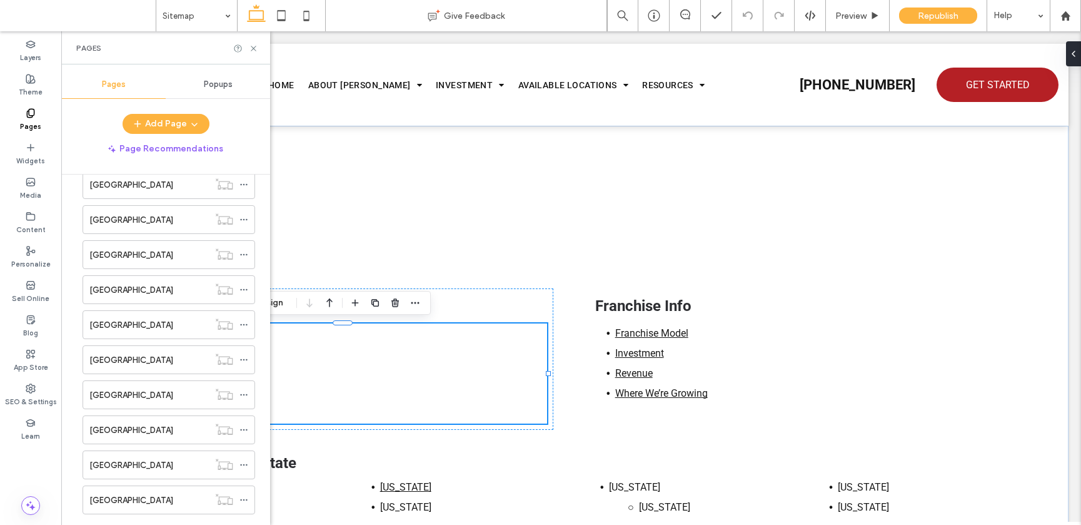
scroll to position [2316, 0]
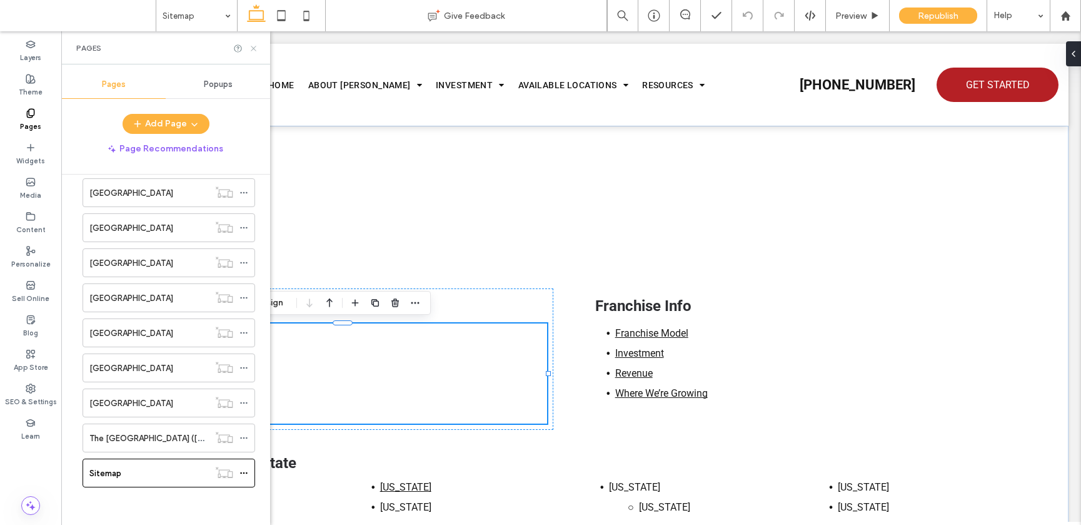
click at [251, 44] on icon at bounding box center [253, 48] width 9 height 9
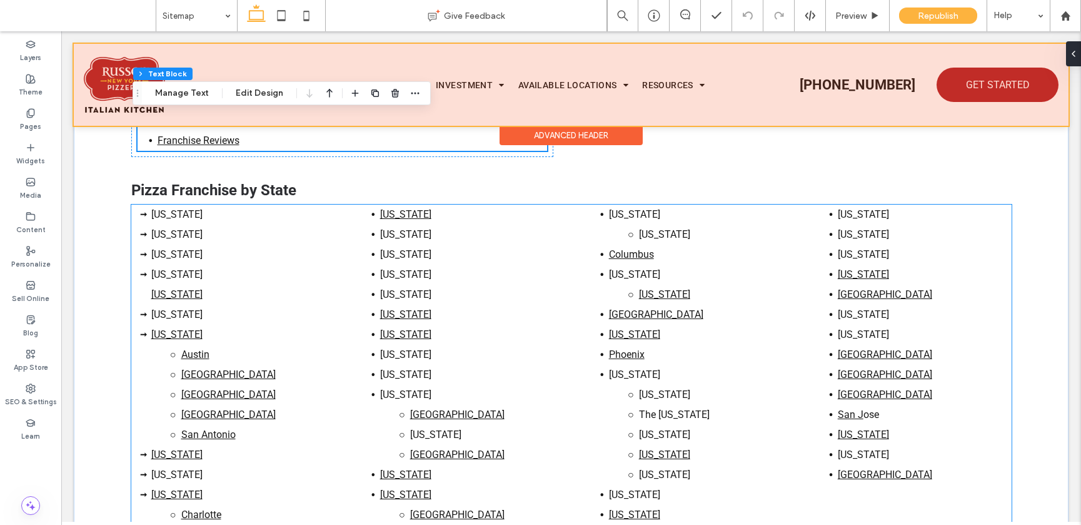
scroll to position [0, 0]
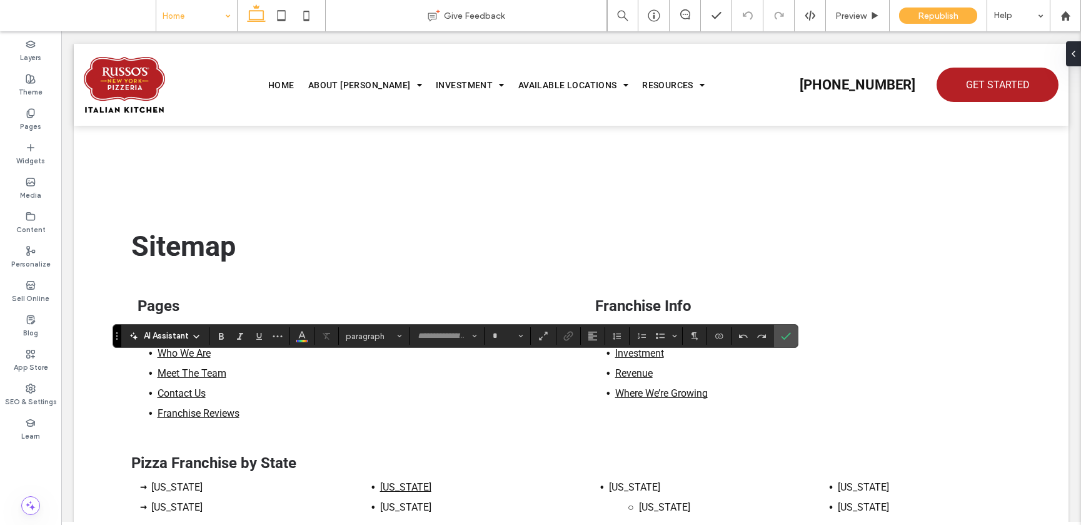
type input "******"
type input "**"
click at [744, 332] on icon "Undo" at bounding box center [744, 336] width 10 height 10
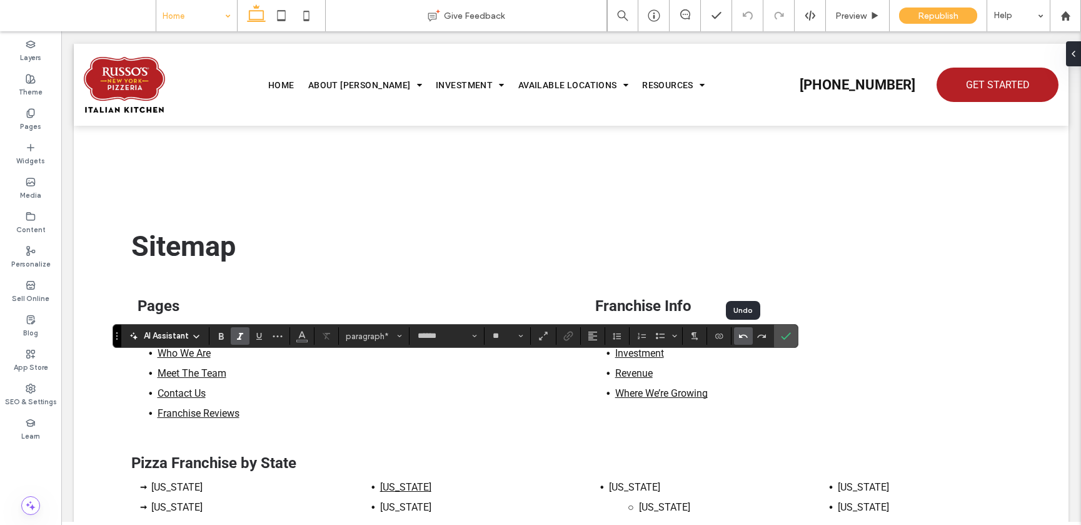
click at [744, 332] on icon "Undo" at bounding box center [744, 336] width 10 height 10
click at [575, 338] on label "Link" at bounding box center [568, 336] width 19 height 18
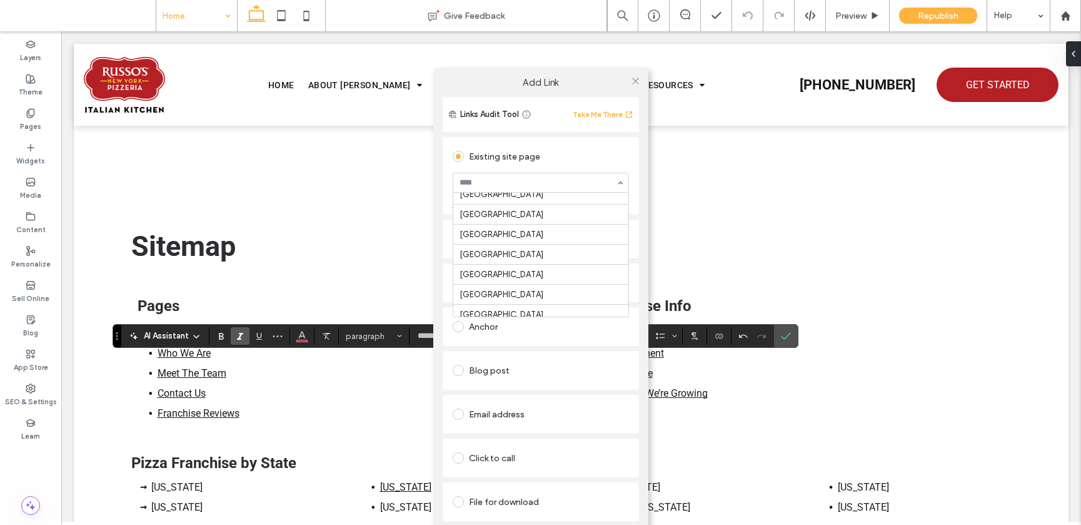
scroll to position [1737, 0]
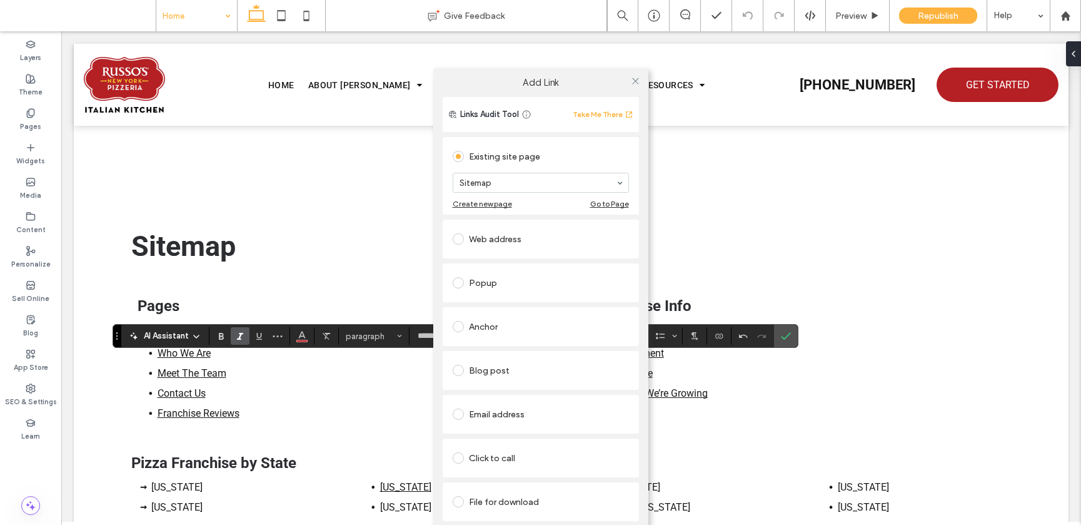
click at [354, 358] on div "Add Link Links Audit Tool Take Me There Existing site page Sitemap Create new p…" at bounding box center [540, 312] width 1081 height 525
click at [355, 361] on div "Add Link Links Audit Tool Take Me There Existing site page Sitemap Create new p…" at bounding box center [540, 312] width 1081 height 525
click at [636, 79] on icon at bounding box center [635, 80] width 9 height 9
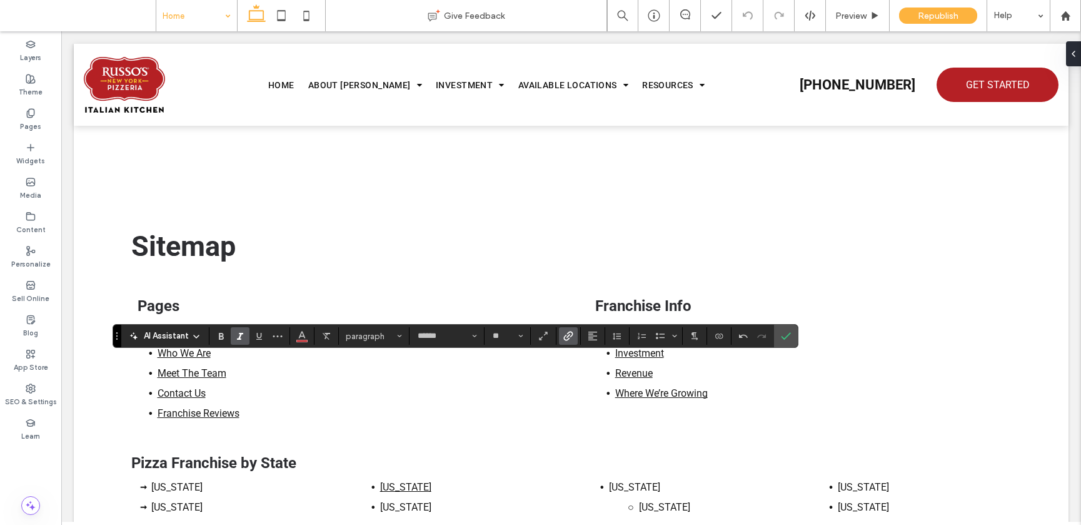
click at [565, 335] on use "Link" at bounding box center [567, 335] width 9 height 9
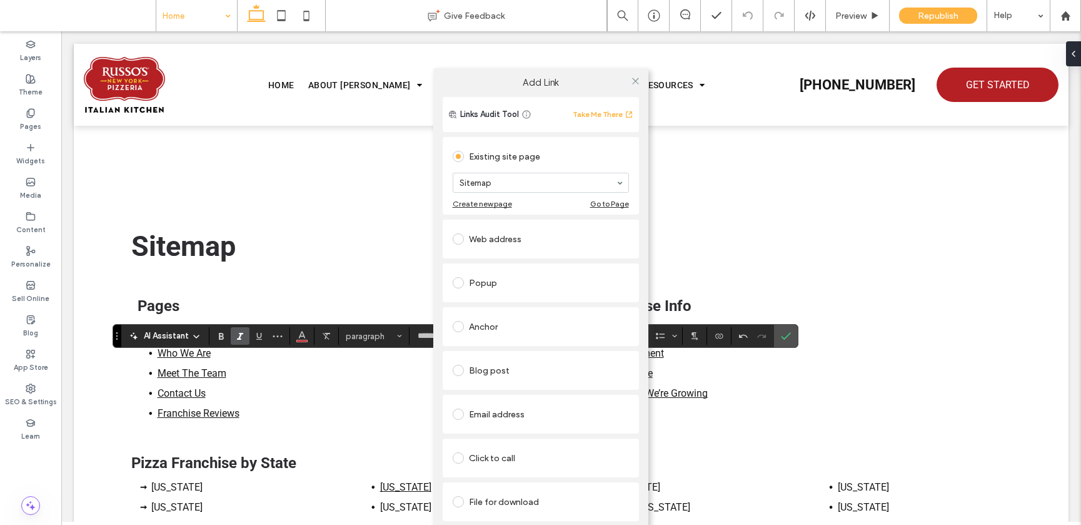
click at [311, 332] on div "Add Link Links Audit Tool Take Me There Existing site page Sitemap Create new p…" at bounding box center [540, 312] width 1081 height 525
click at [304, 335] on div "Add Link Links Audit Tool Take Me There Existing site page Sitemap Create new p…" at bounding box center [540, 312] width 1081 height 525
click at [637, 79] on icon at bounding box center [635, 80] width 9 height 9
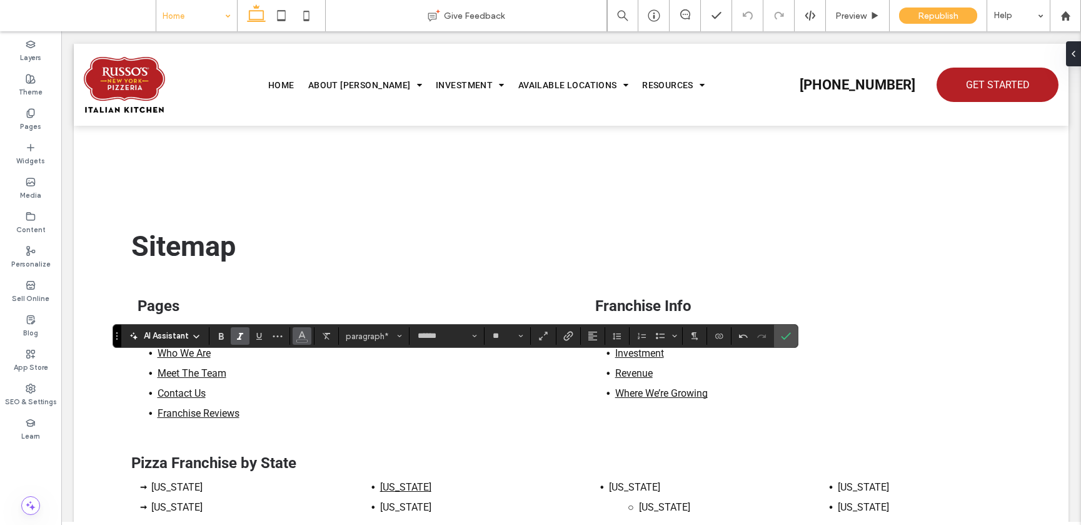
click at [305, 340] on span "Color" at bounding box center [302, 334] width 10 height 16
click at [297, 336] on icon "Color" at bounding box center [302, 335] width 10 height 10
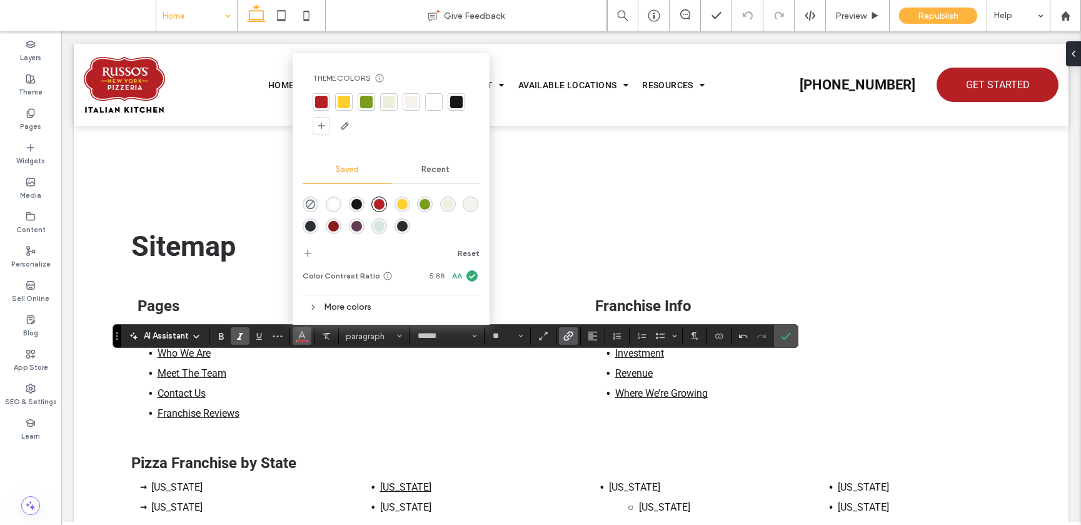
click at [400, 223] on div "rgba(45,46,50,1)" at bounding box center [402, 226] width 11 height 11
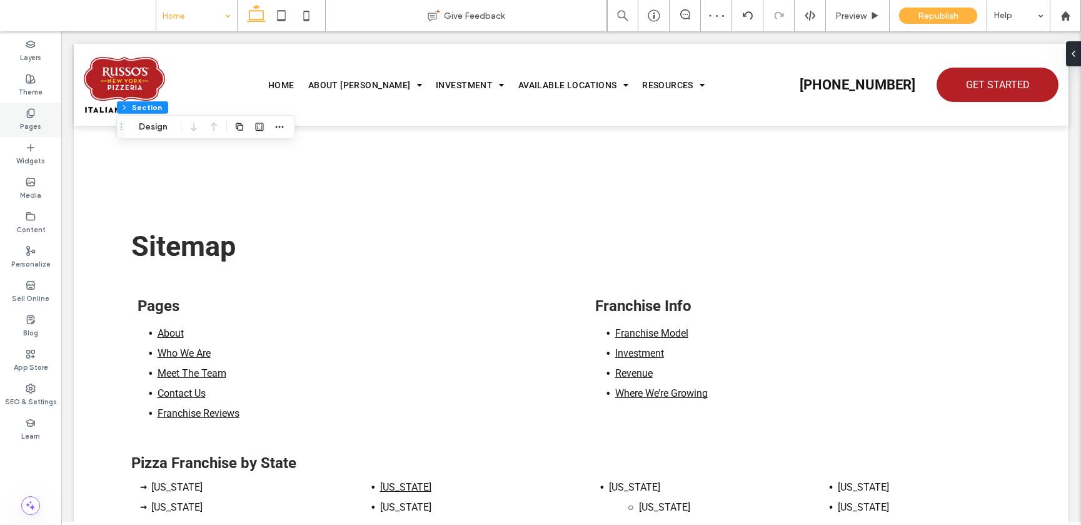
click at [12, 119] on div "Pages" at bounding box center [30, 120] width 61 height 34
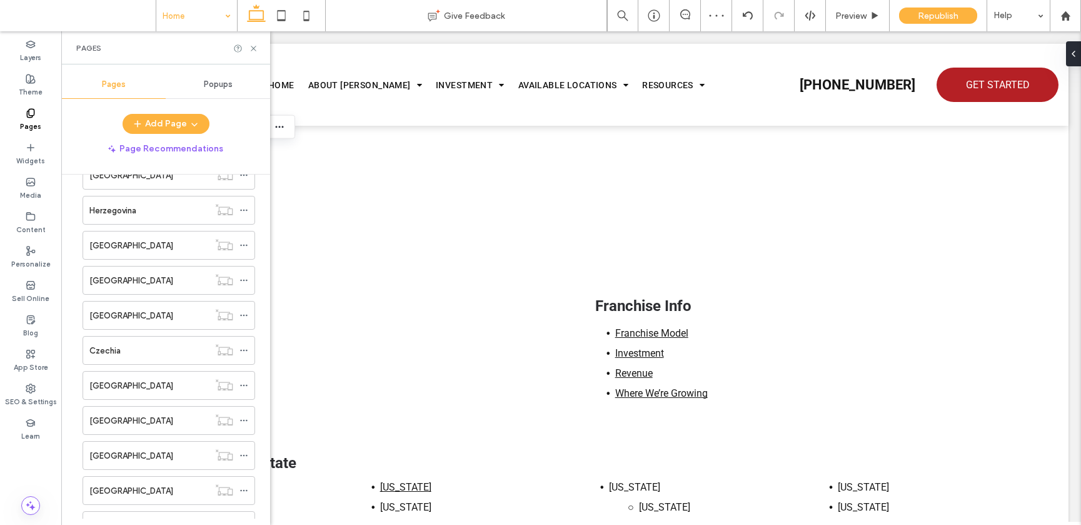
scroll to position [2316, 0]
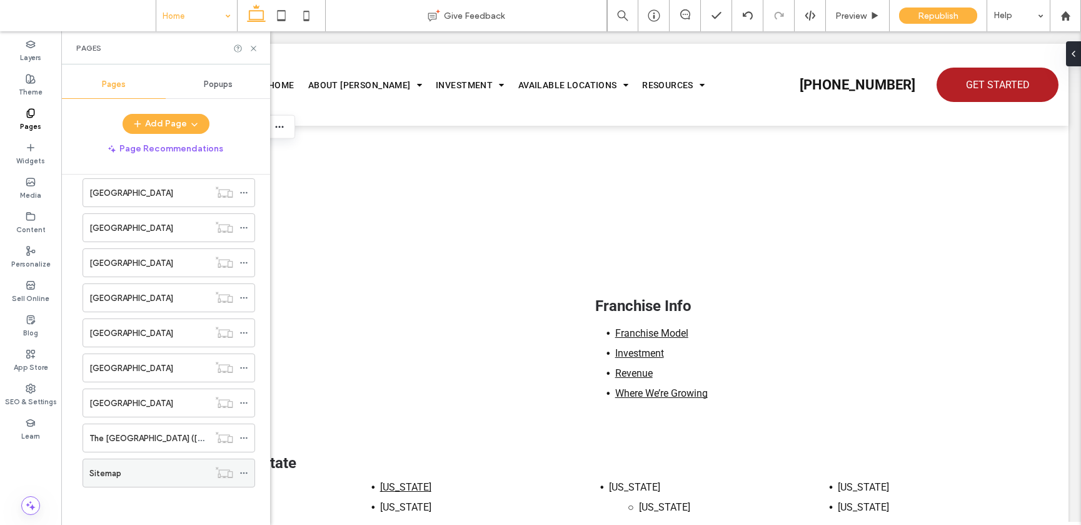
click at [155, 468] on div "Sitemap" at bounding box center [148, 472] width 119 height 13
click at [256, 49] on icon at bounding box center [253, 48] width 9 height 9
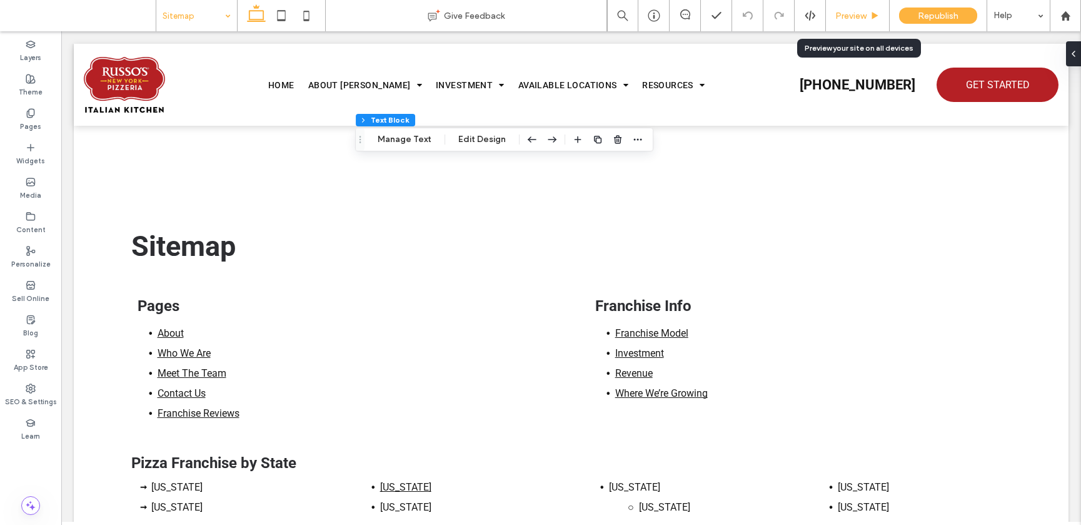
click at [850, 15] on span "Preview" at bounding box center [850, 16] width 31 height 11
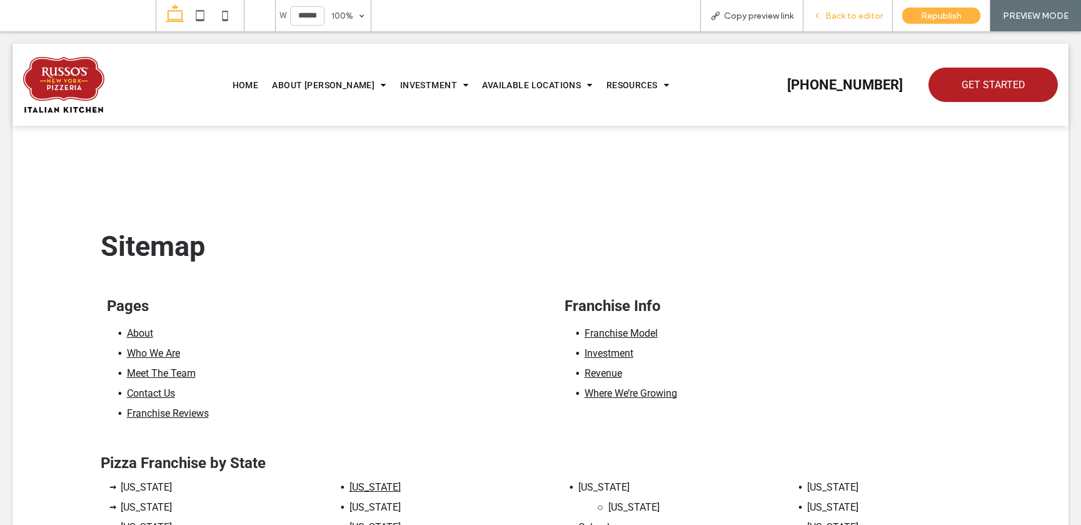
click at [852, 13] on span "Back to editor" at bounding box center [854, 16] width 58 height 11
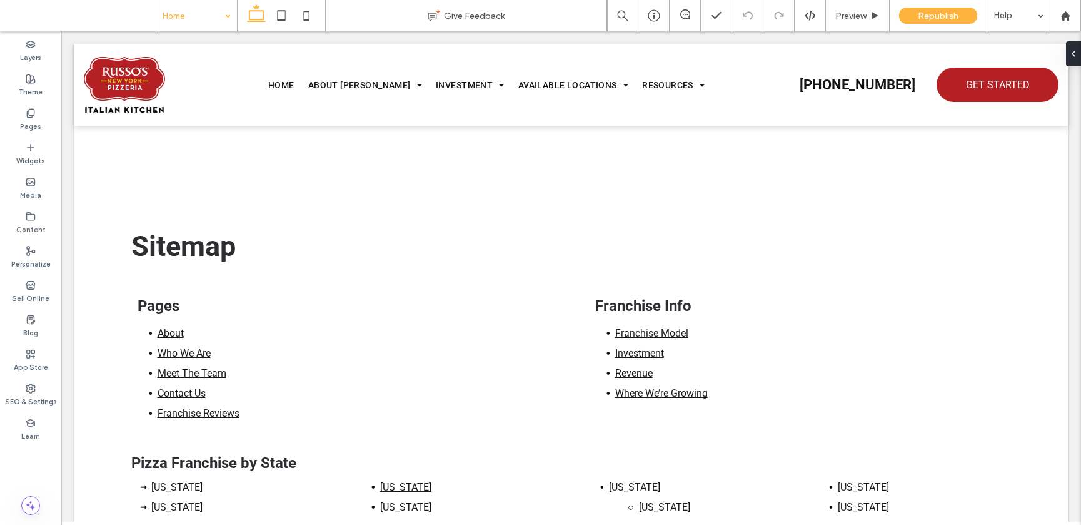
click at [190, 31] on div "Home" at bounding box center [196, 15] width 81 height 31
click at [39, 131] on label "Pages" at bounding box center [30, 125] width 21 height 14
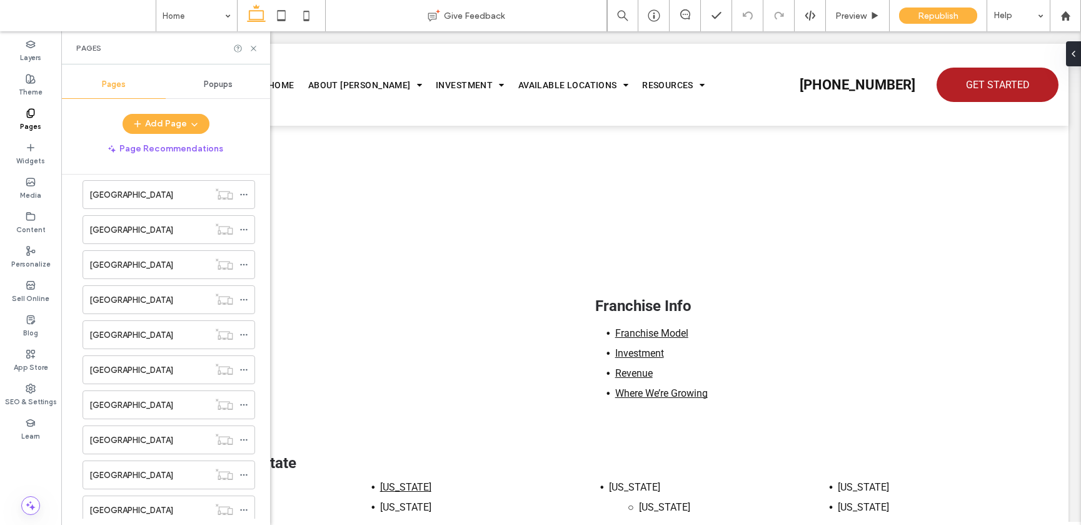
scroll to position [2316, 0]
click at [137, 468] on div "Sitemap" at bounding box center [148, 472] width 119 height 13
click at [242, 472] on icon at bounding box center [243, 472] width 9 height 9
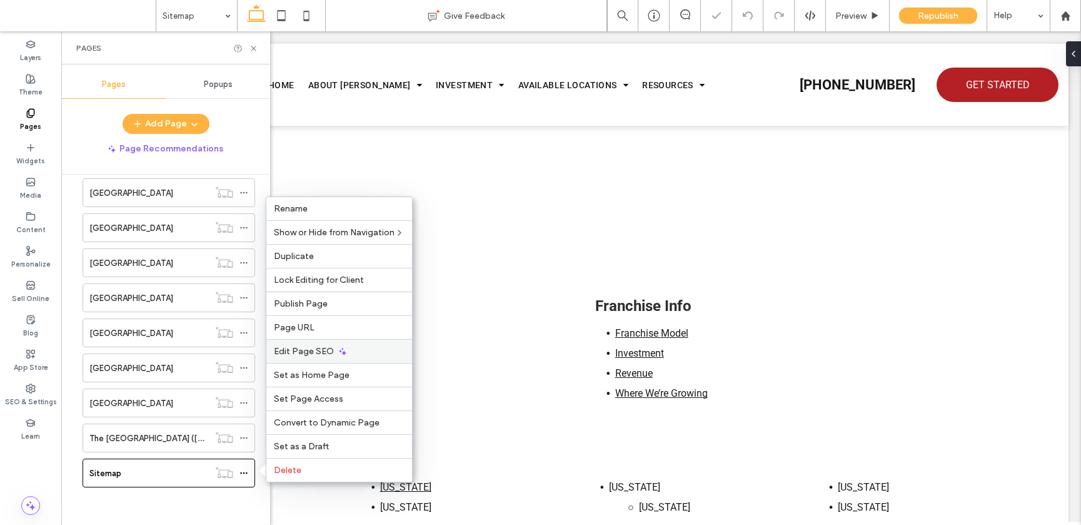
click at [296, 343] on div "Edit Page SEO" at bounding box center [339, 351] width 146 height 24
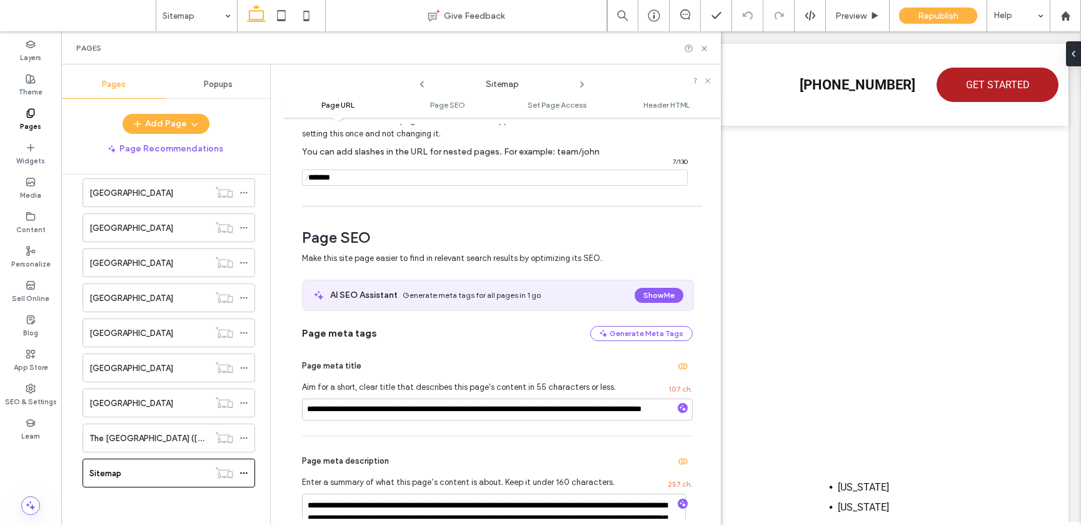
scroll to position [86, 0]
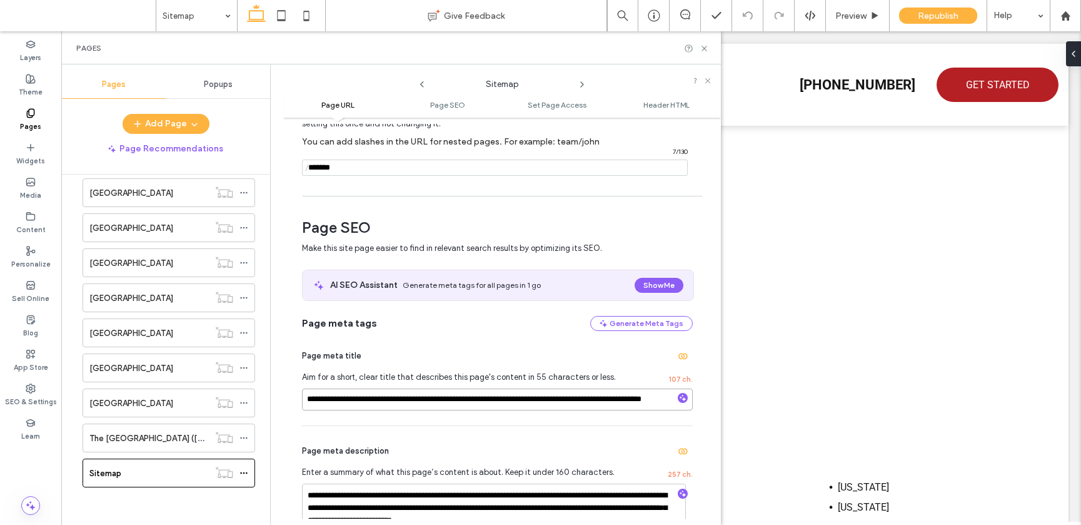
click at [503, 397] on input "**********" at bounding box center [497, 399] width 391 height 22
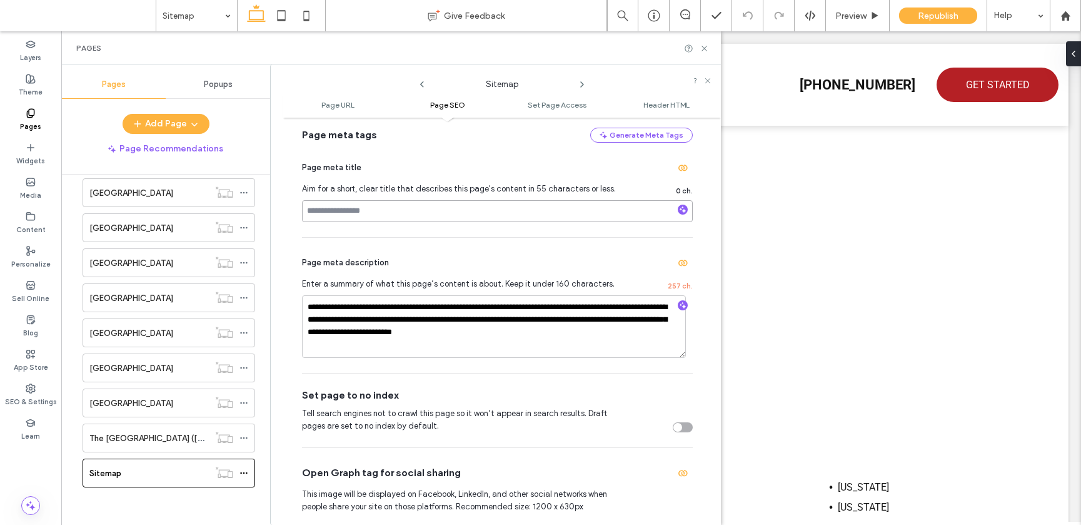
scroll to position [275, 0]
click at [471, 323] on textarea "**********" at bounding box center [494, 326] width 384 height 63
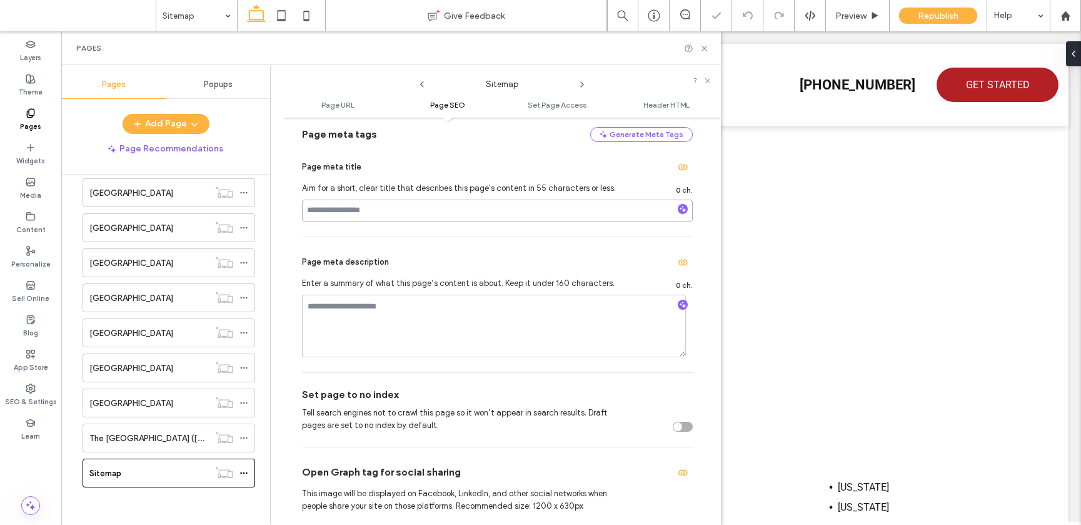
click at [356, 217] on input at bounding box center [497, 210] width 391 height 22
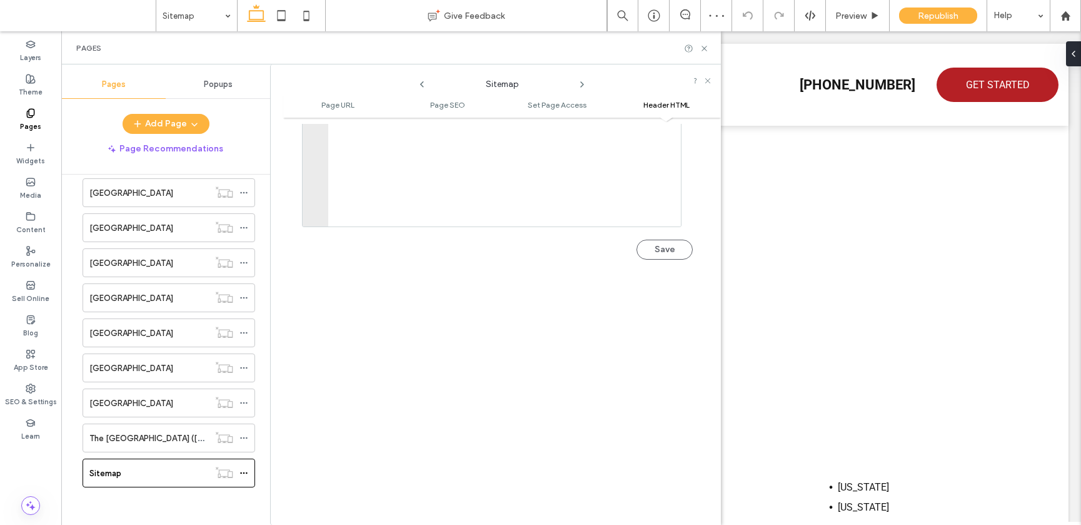
scroll to position [1396, 0]
click at [668, 223] on div "Save" at bounding box center [497, 234] width 391 height 33
click at [665, 244] on button "Save" at bounding box center [665, 241] width 56 height 20
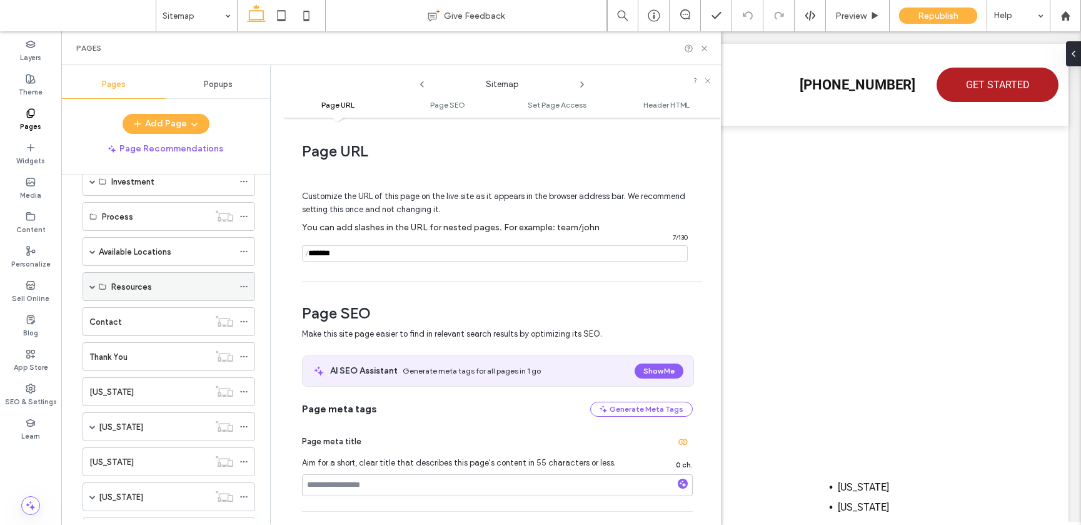
scroll to position [212, 0]
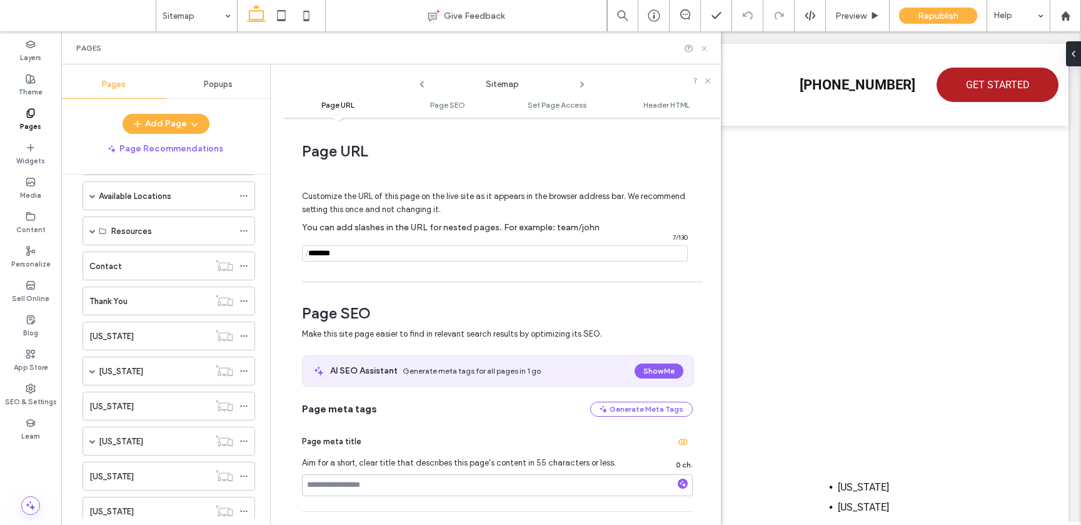
click at [705, 46] on icon at bounding box center [704, 48] width 9 height 9
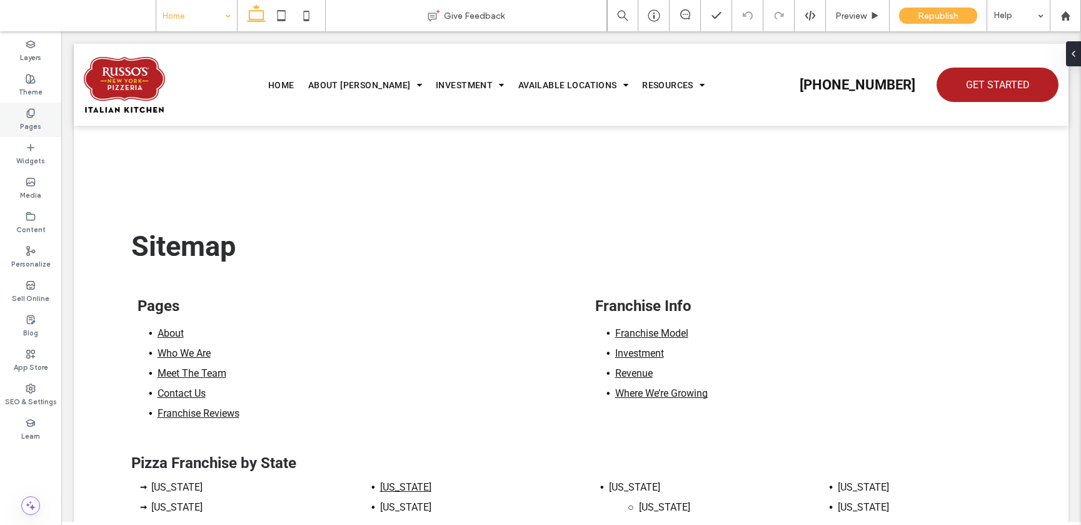
click at [34, 113] on use at bounding box center [30, 113] width 7 height 8
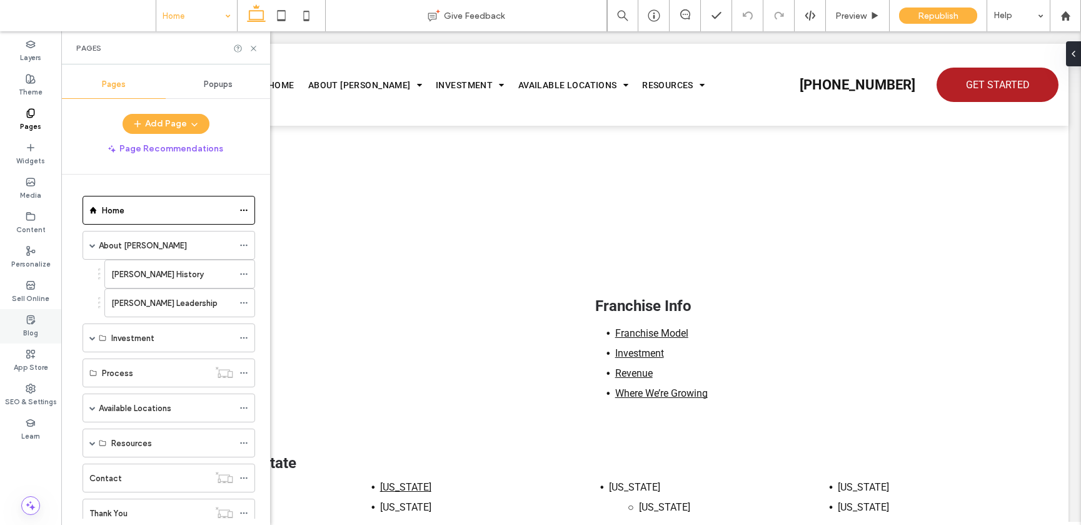
click at [32, 328] on label "Blog" at bounding box center [30, 332] width 15 height 14
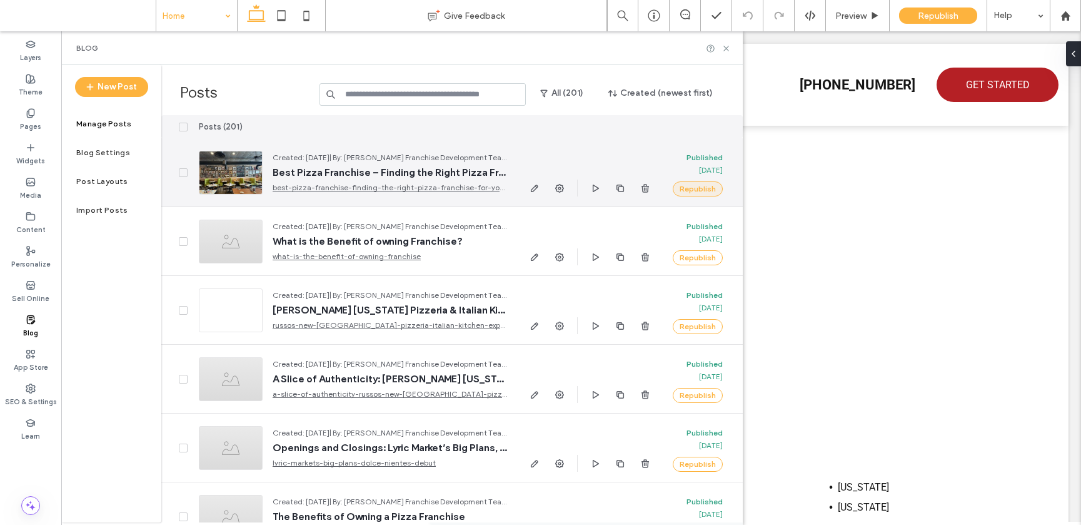
click at [705, 187] on button "Republish" at bounding box center [698, 188] width 50 height 15
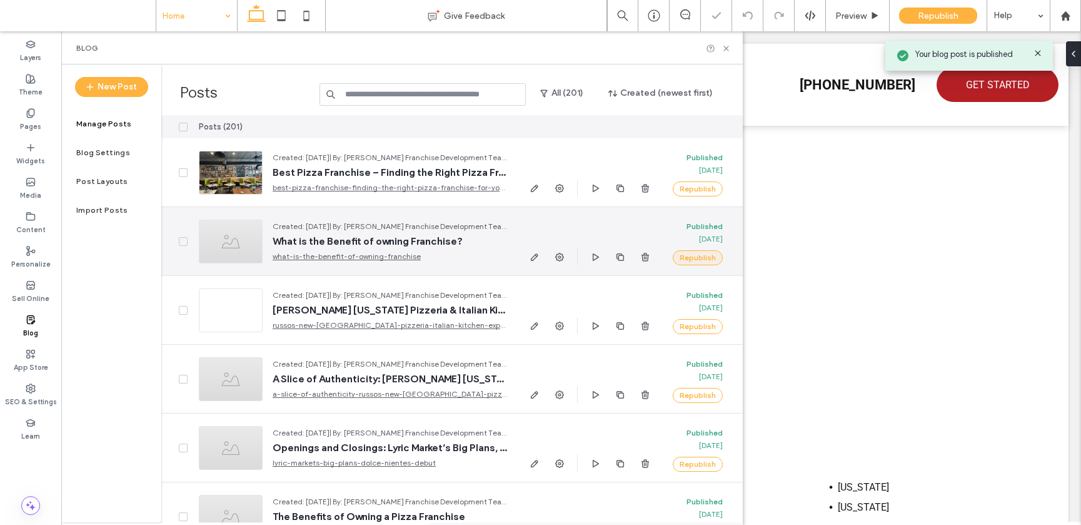
click at [703, 258] on button "Republish" at bounding box center [698, 257] width 50 height 15
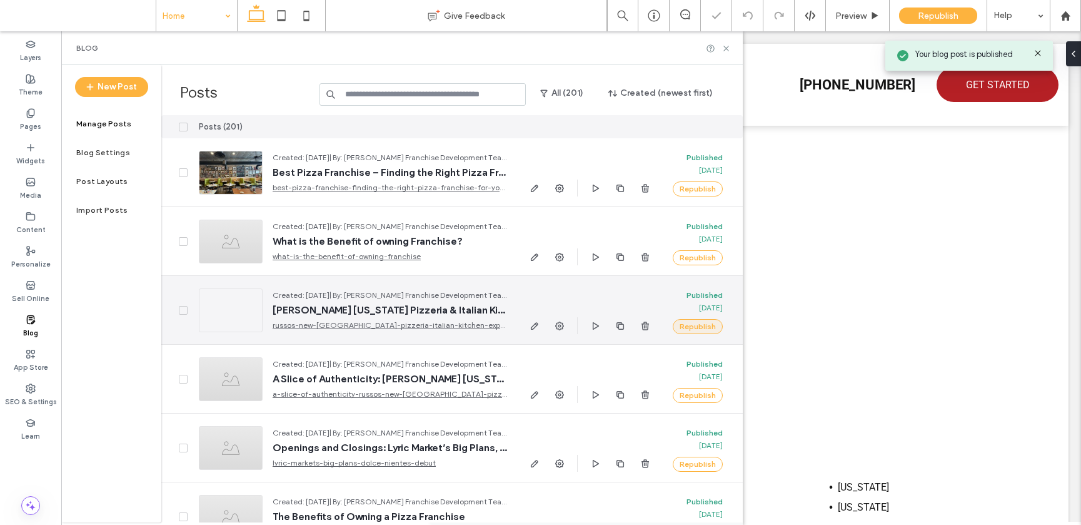
click at [700, 328] on button "Republish" at bounding box center [698, 326] width 50 height 15
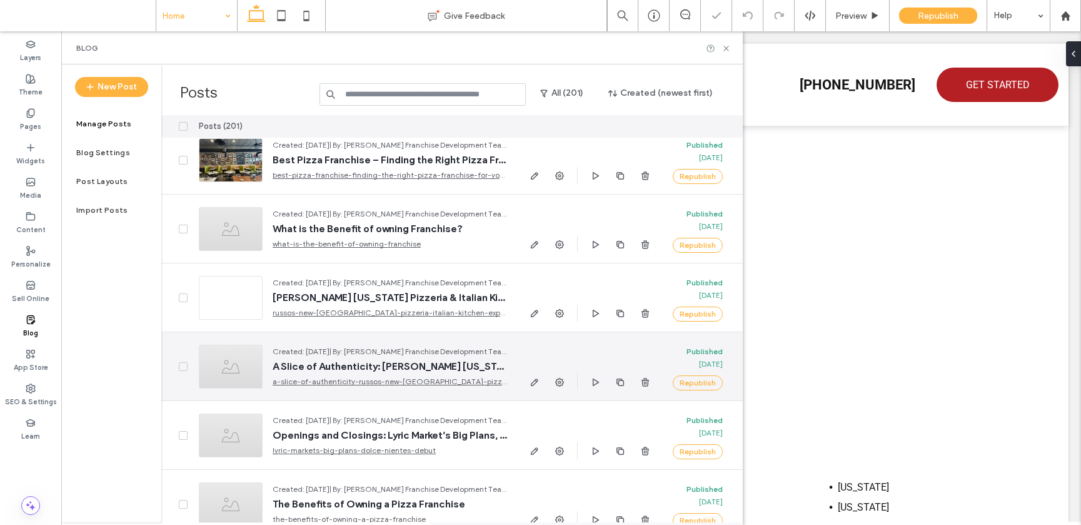
scroll to position [31, 0]
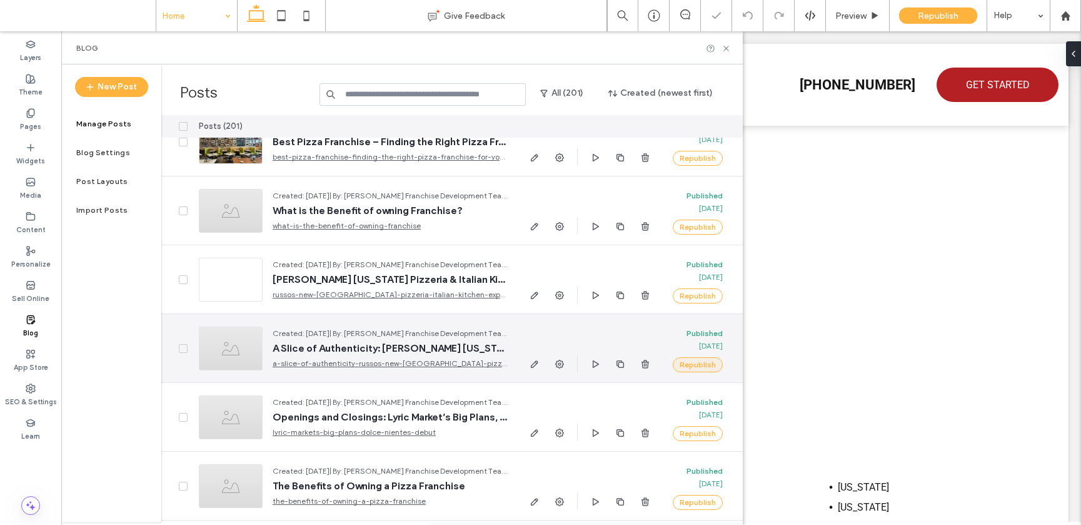
click at [703, 366] on button "Republish" at bounding box center [698, 364] width 50 height 15
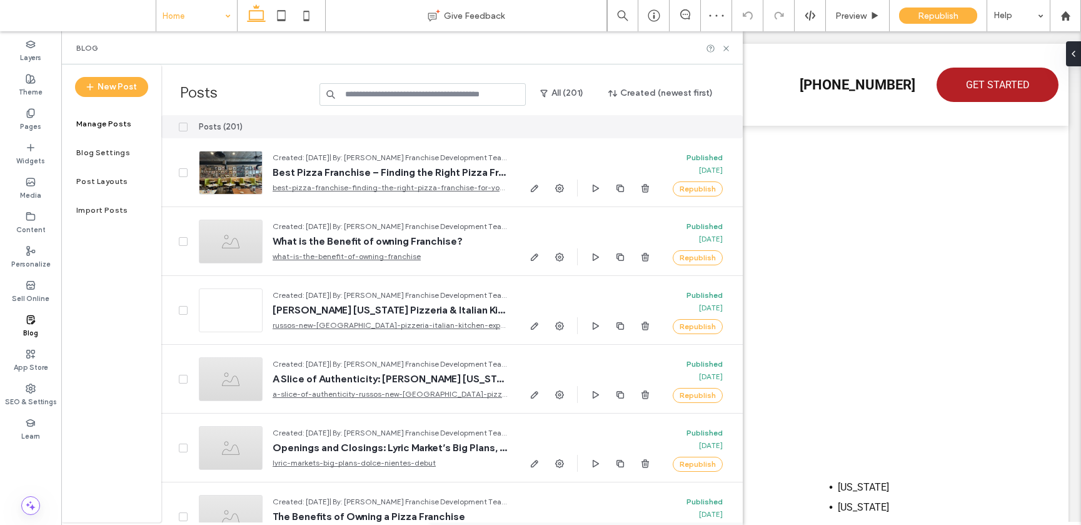
click at [179, 127] on span at bounding box center [183, 127] width 9 height 9
click at [703, 128] on button "Publish" at bounding box center [690, 126] width 45 height 15
click at [94, 149] on label "Blog Settings" at bounding box center [103, 152] width 54 height 9
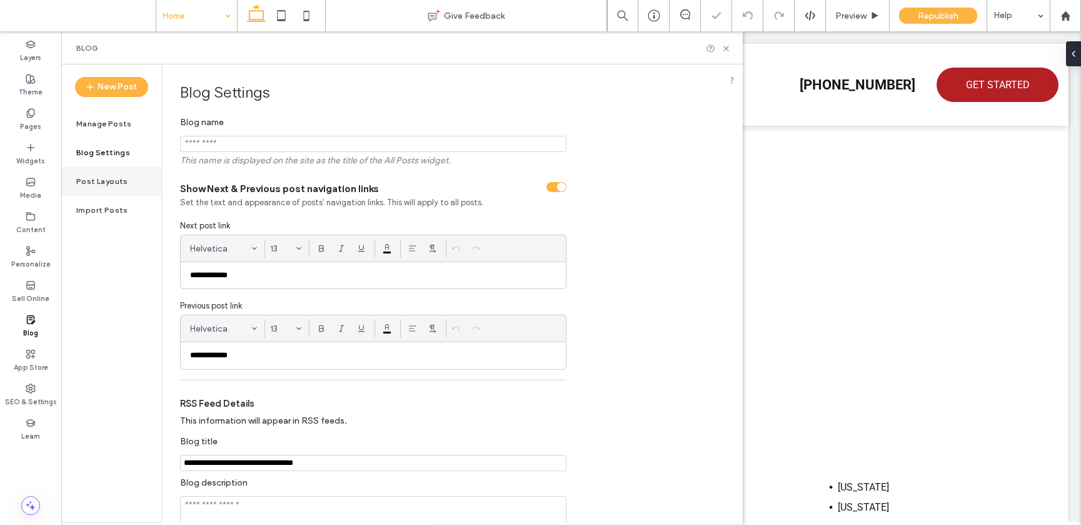
click at [95, 178] on label "Post Layouts" at bounding box center [102, 181] width 52 height 9
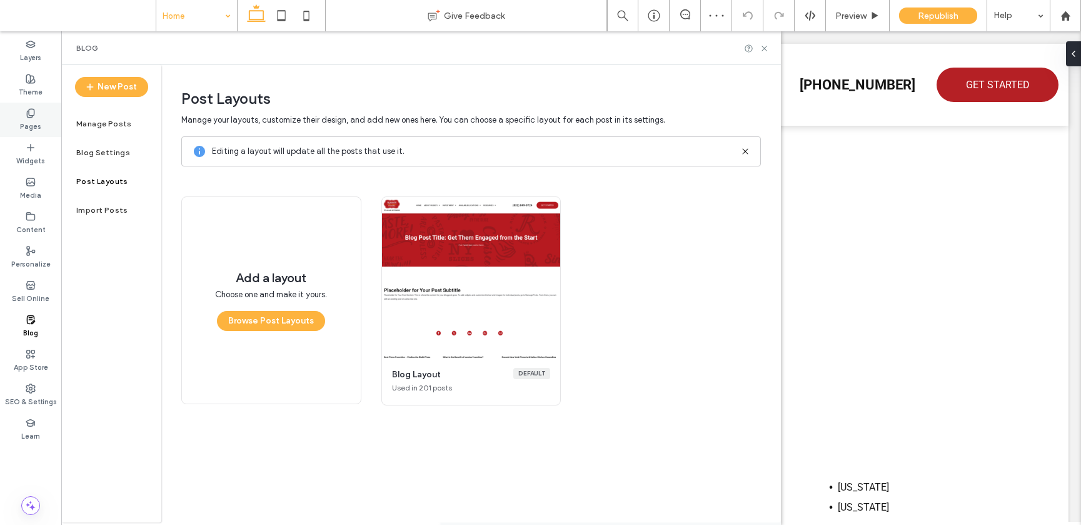
click at [32, 121] on label "Pages" at bounding box center [30, 125] width 21 height 14
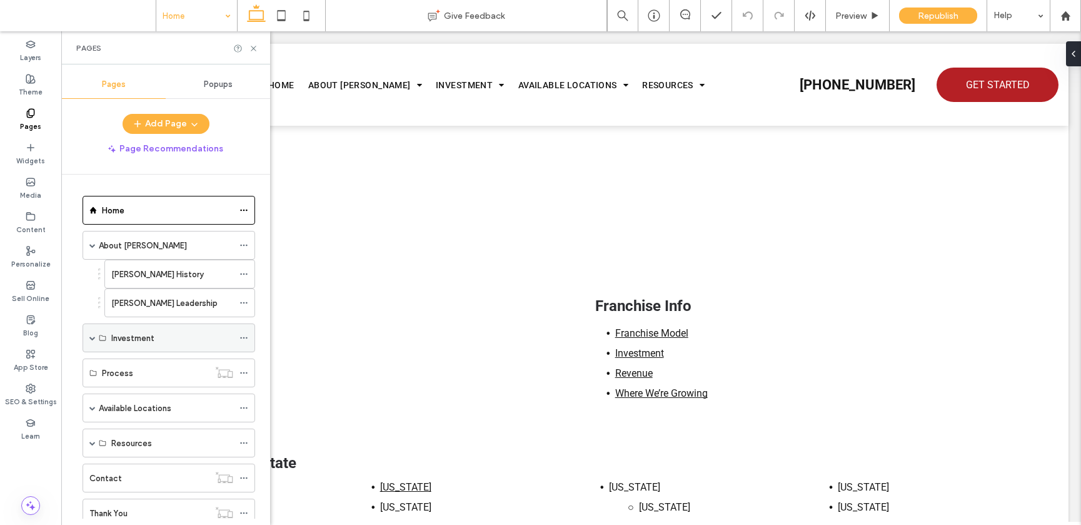
click at [92, 338] on span at bounding box center [92, 338] width 6 height 6
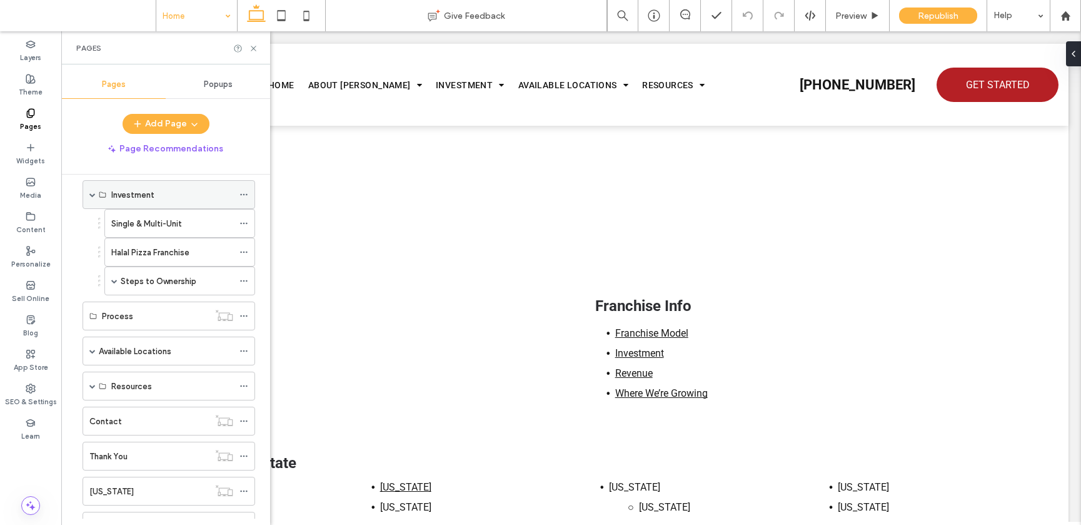
scroll to position [146, 0]
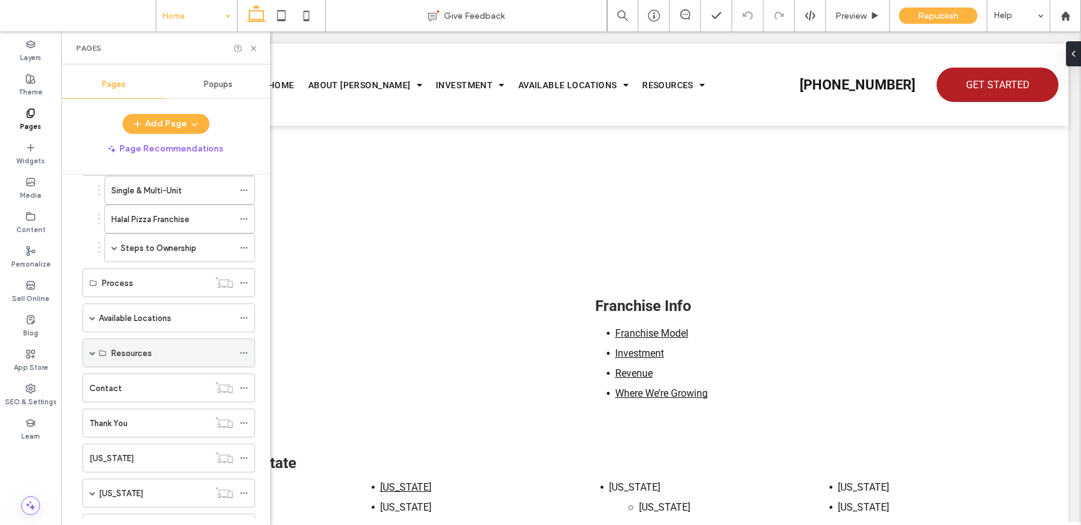
click at [94, 355] on span at bounding box center [92, 353] width 6 height 6
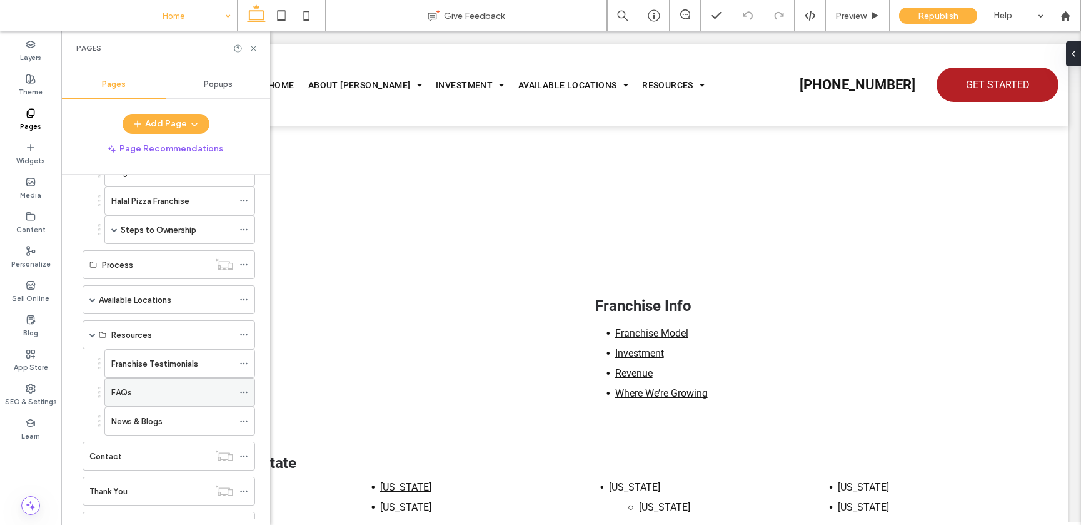
scroll to position [210, 0]
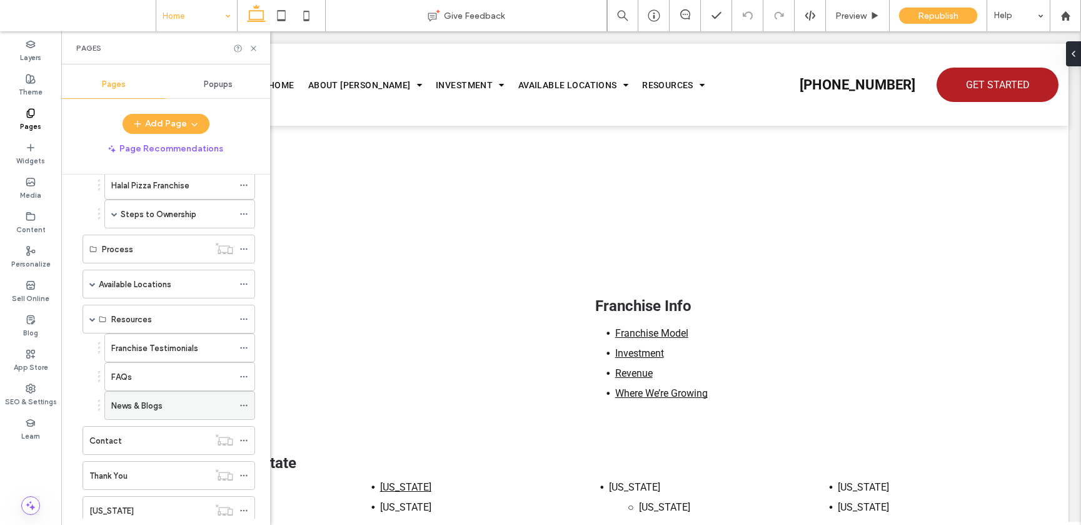
click at [155, 402] on label "News & Blogs" at bounding box center [136, 406] width 51 height 22
click at [254, 50] on icon at bounding box center [253, 48] width 9 height 9
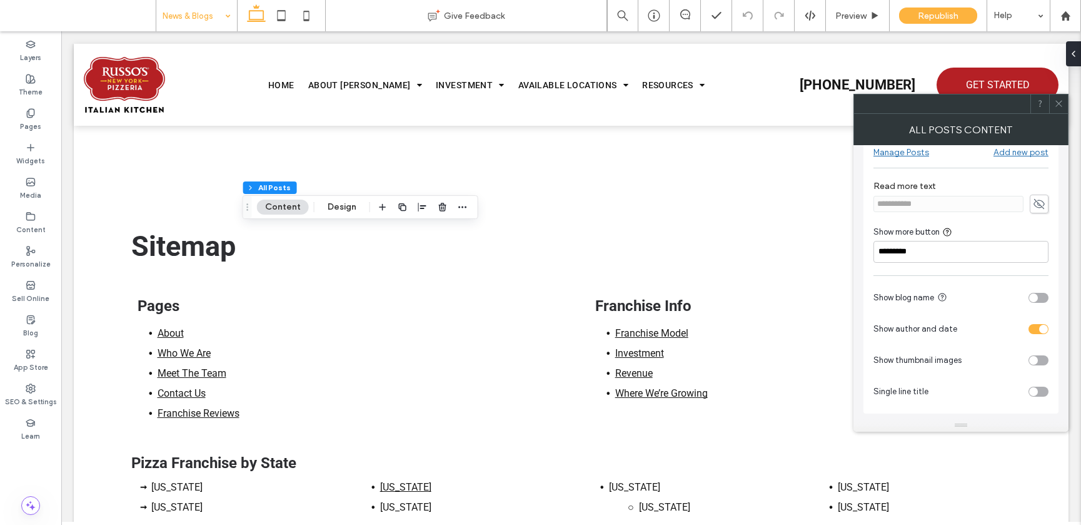
scroll to position [25, 0]
click at [1035, 326] on div "toggle" at bounding box center [1039, 328] width 20 height 10
click at [1035, 325] on div "toggle" at bounding box center [1033, 328] width 9 height 9
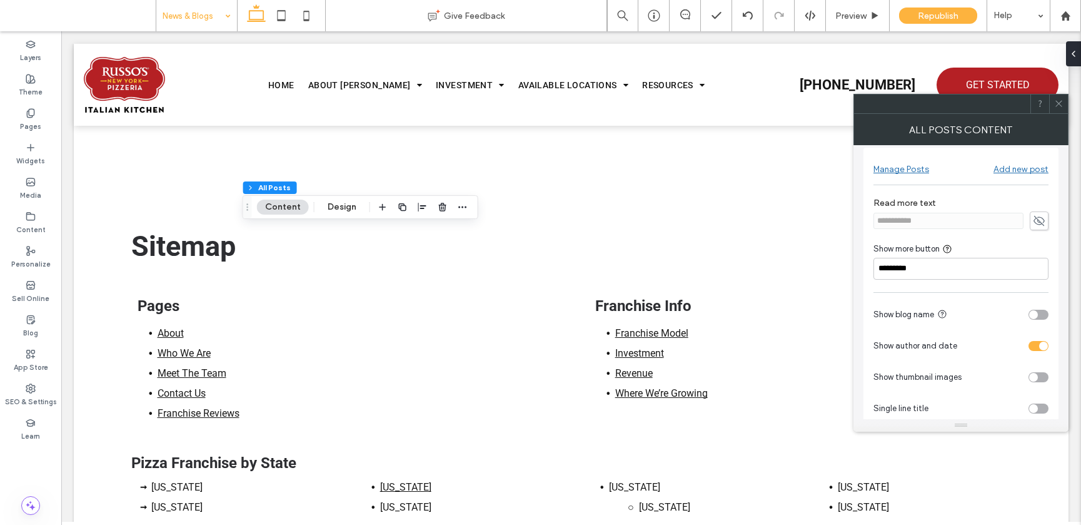
scroll to position [0, 0]
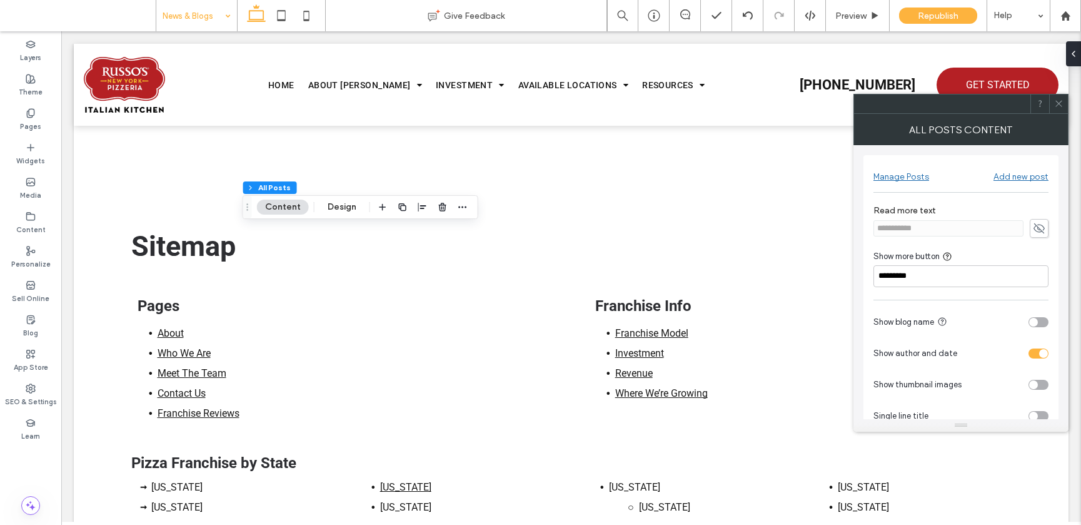
click at [1040, 224] on icon at bounding box center [1039, 228] width 13 height 14
click at [1055, 104] on icon at bounding box center [1058, 103] width 9 height 9
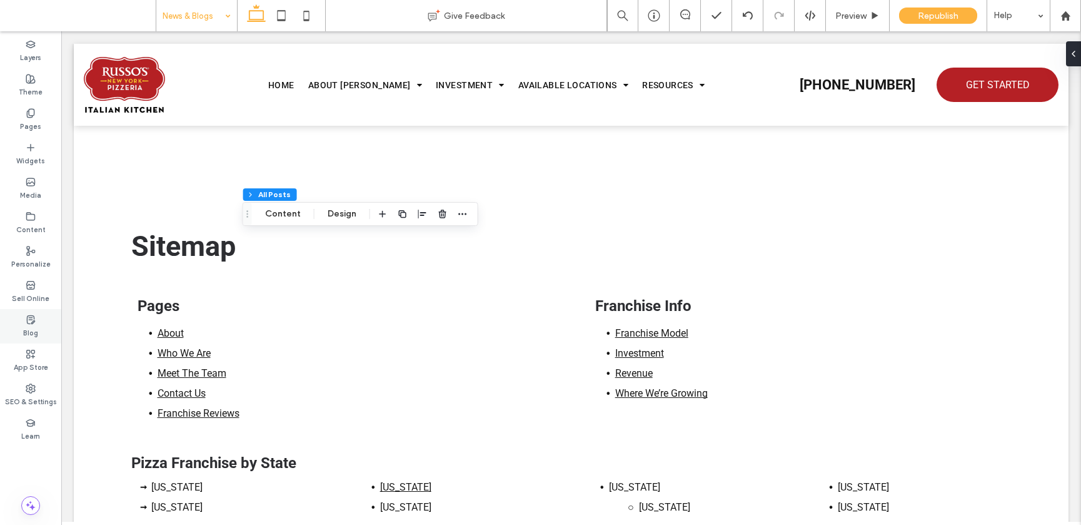
click at [35, 318] on icon at bounding box center [31, 320] width 10 height 10
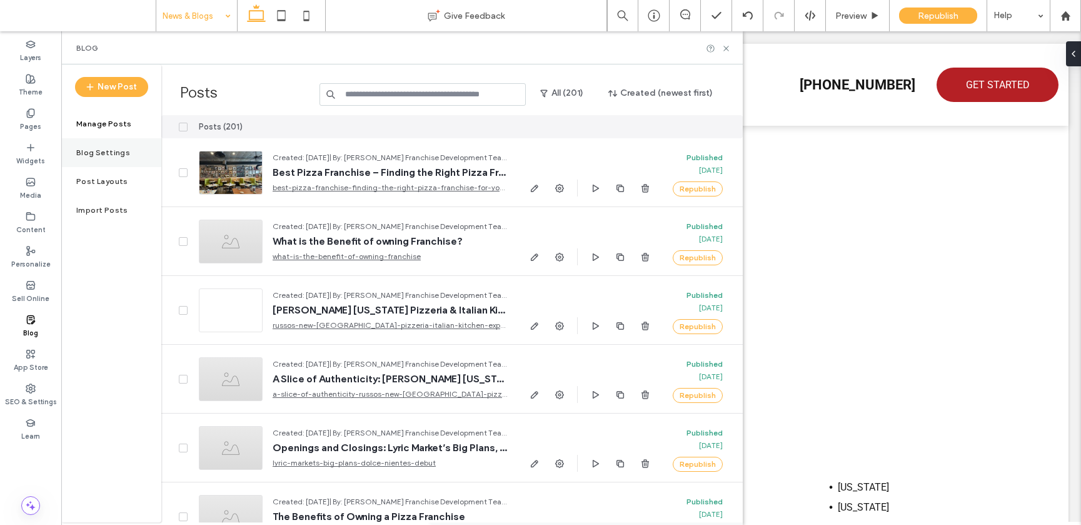
click at [108, 153] on label "Blog Settings" at bounding box center [103, 152] width 54 height 9
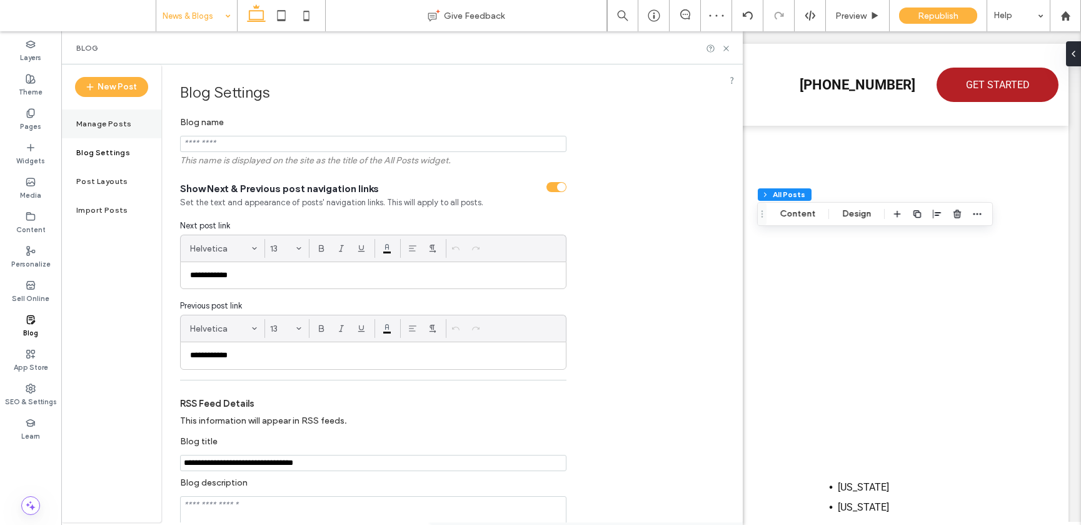
click at [109, 129] on div "Manage Posts" at bounding box center [111, 123] width 100 height 29
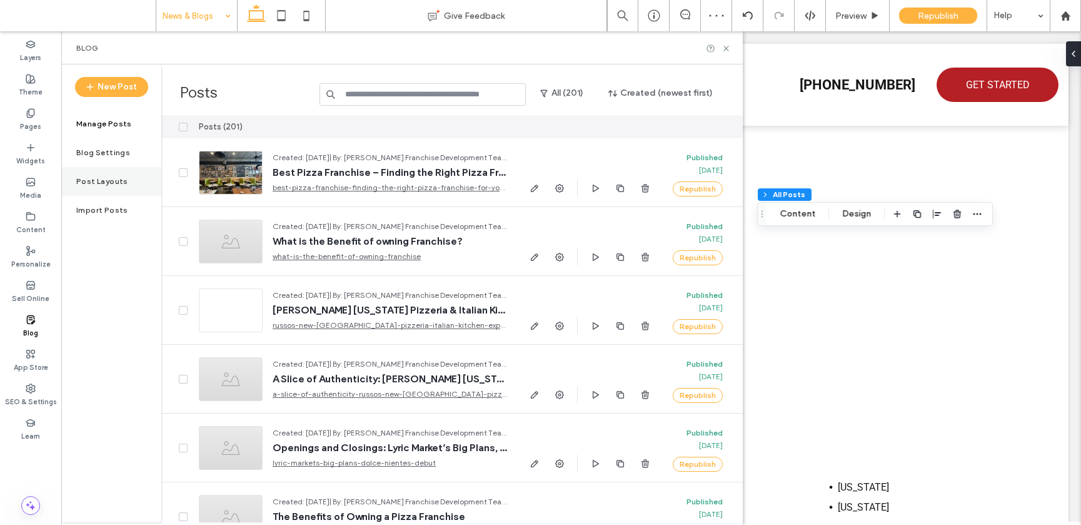
click at [114, 184] on label "Post Layouts" at bounding box center [102, 181] width 52 height 9
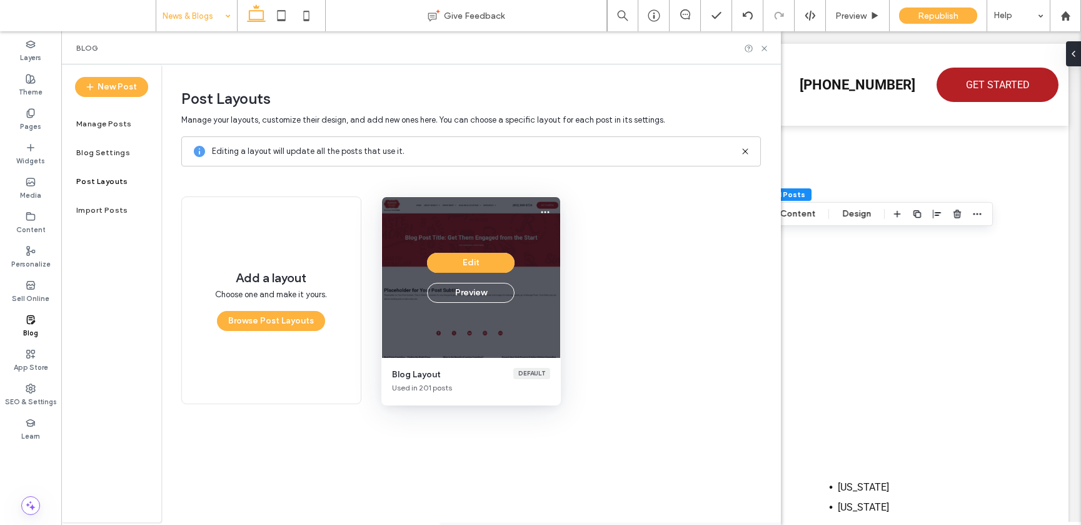
click at [471, 314] on div "Edit Preview" at bounding box center [471, 277] width 179 height 161
click at [468, 257] on button "Edit" at bounding box center [471, 263] width 88 height 20
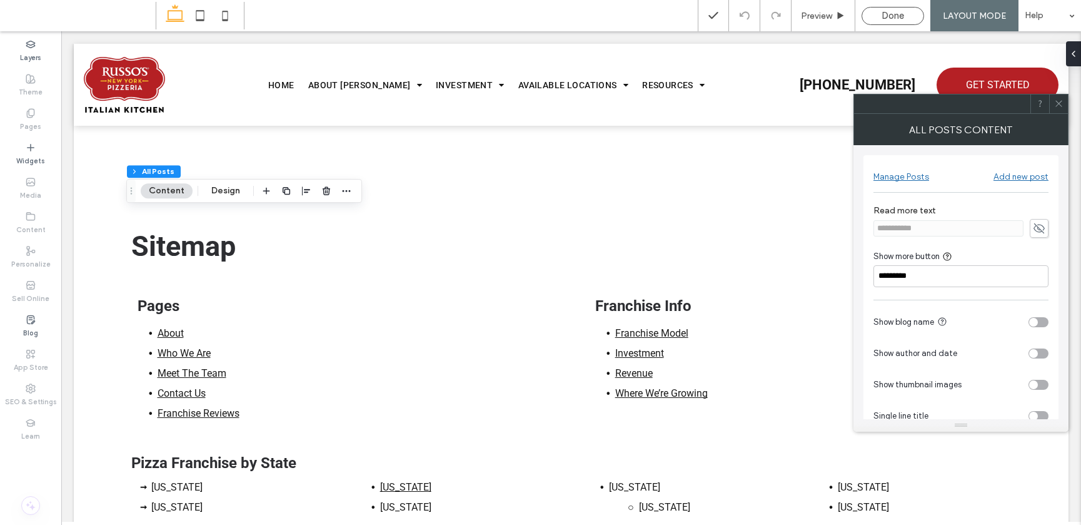
click at [1033, 231] on icon at bounding box center [1039, 228] width 13 height 14
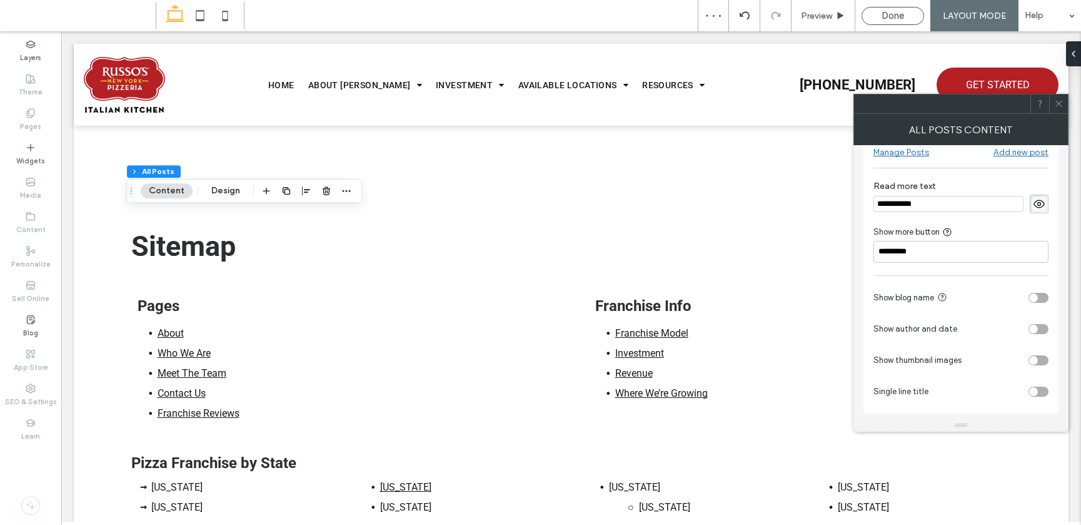
scroll to position [25, 0]
click at [1036, 331] on div "toggle" at bounding box center [1033, 328] width 9 height 9
click at [1034, 357] on div "toggle" at bounding box center [1033, 359] width 9 height 9
click at [1034, 357] on div "toggle" at bounding box center [1039, 360] width 20 height 10
click at [1039, 388] on div "toggle" at bounding box center [1039, 391] width 20 height 10
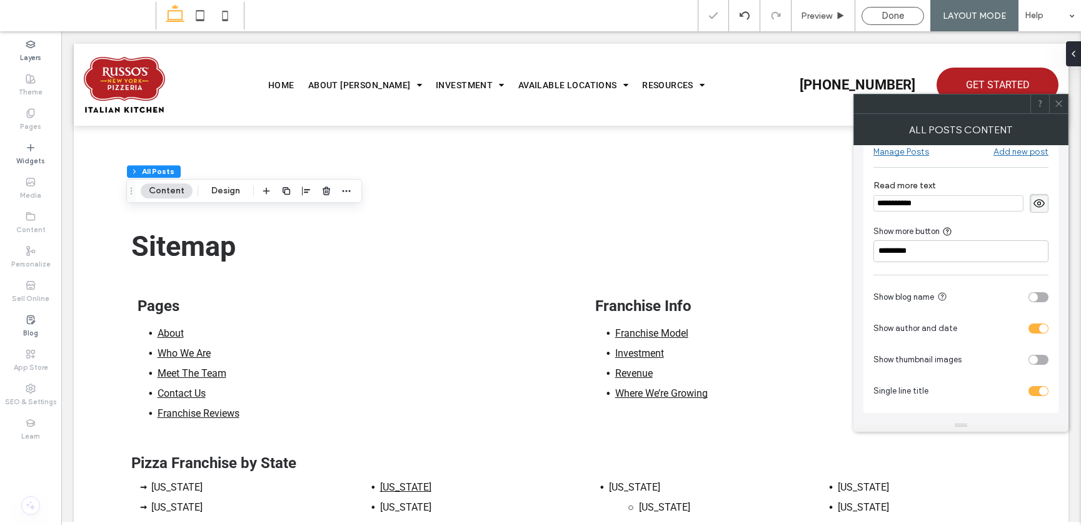
click at [1038, 388] on div "toggle" at bounding box center [1039, 391] width 20 height 10
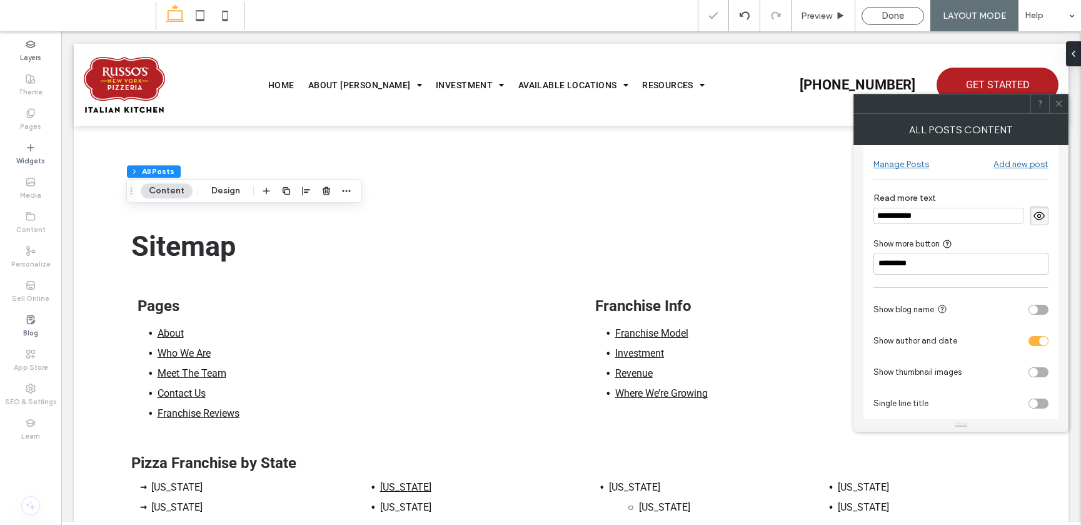
scroll to position [0, 0]
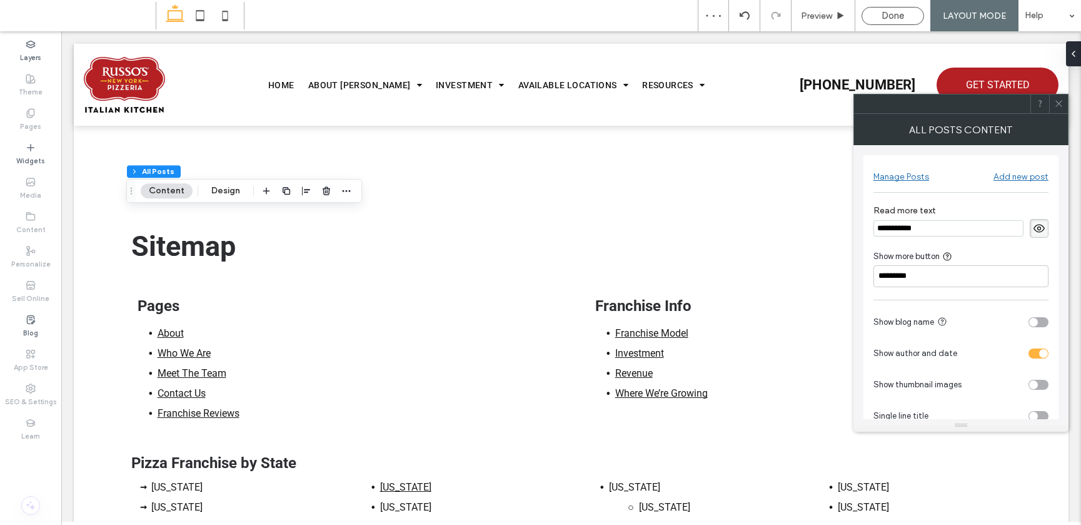
click at [1066, 104] on div at bounding box center [1058, 103] width 19 height 19
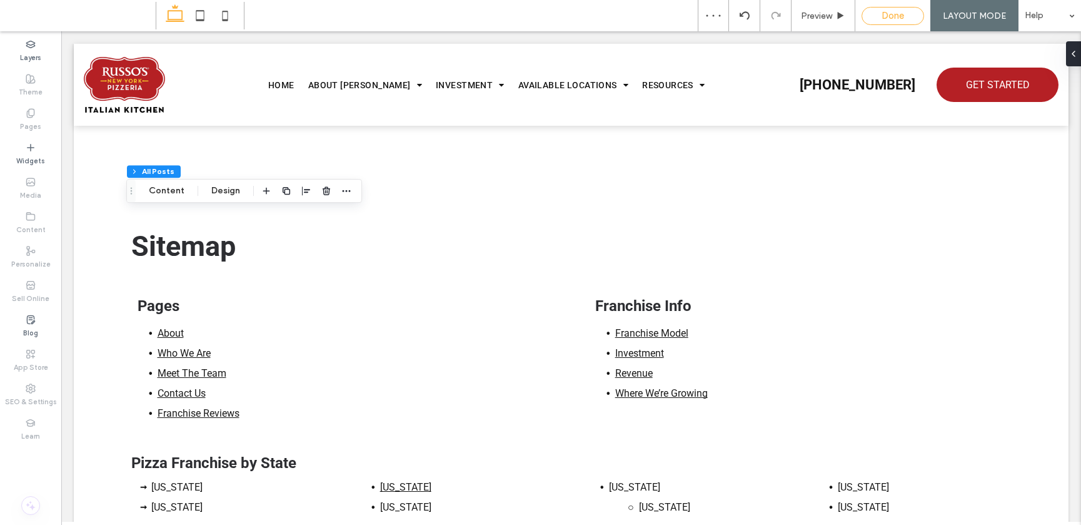
click at [895, 16] on span "Done" at bounding box center [893, 15] width 23 height 11
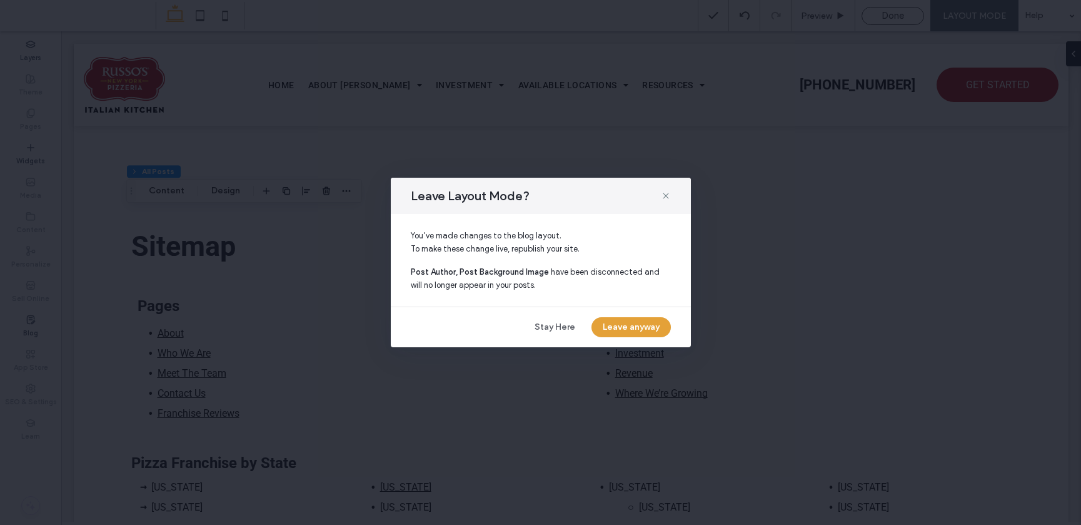
click at [632, 323] on button "Leave anyway" at bounding box center [631, 327] width 79 height 20
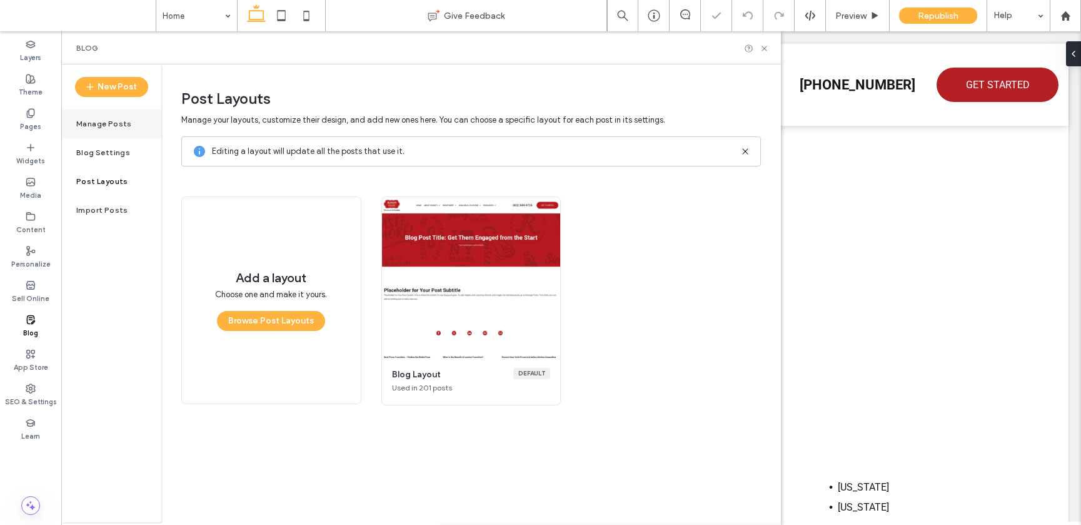
click at [114, 126] on label "Manage Posts" at bounding box center [104, 123] width 56 height 9
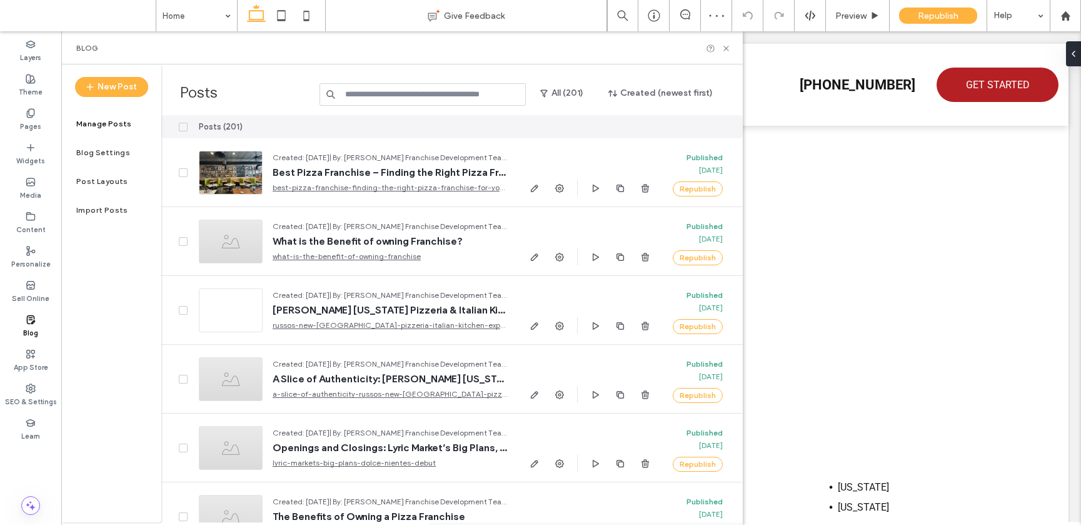
click at [185, 125] on icon at bounding box center [183, 127] width 4 height 4
click at [709, 125] on button "Publish" at bounding box center [690, 126] width 45 height 15
click at [726, 48] on use at bounding box center [725, 48] width 5 height 5
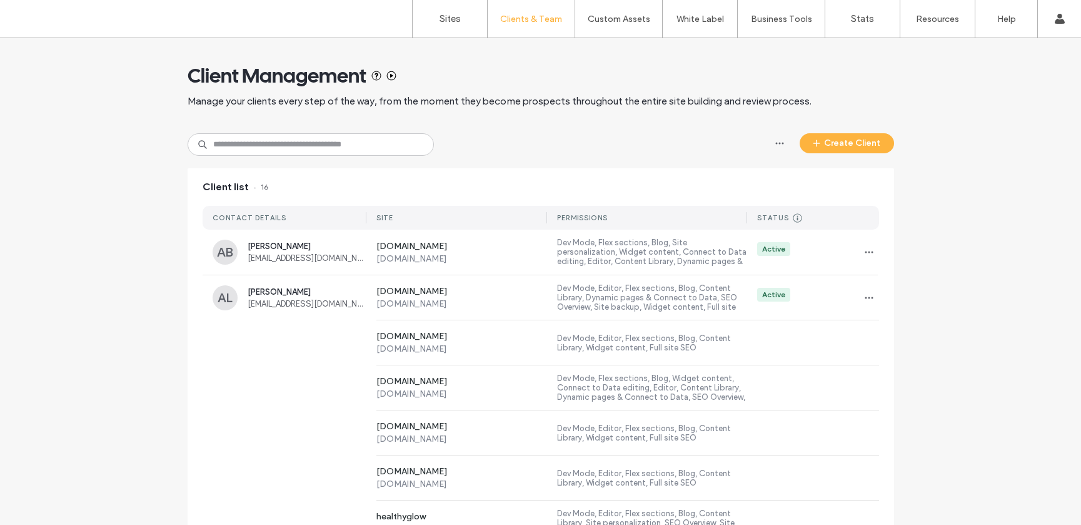
scroll to position [31, 0]
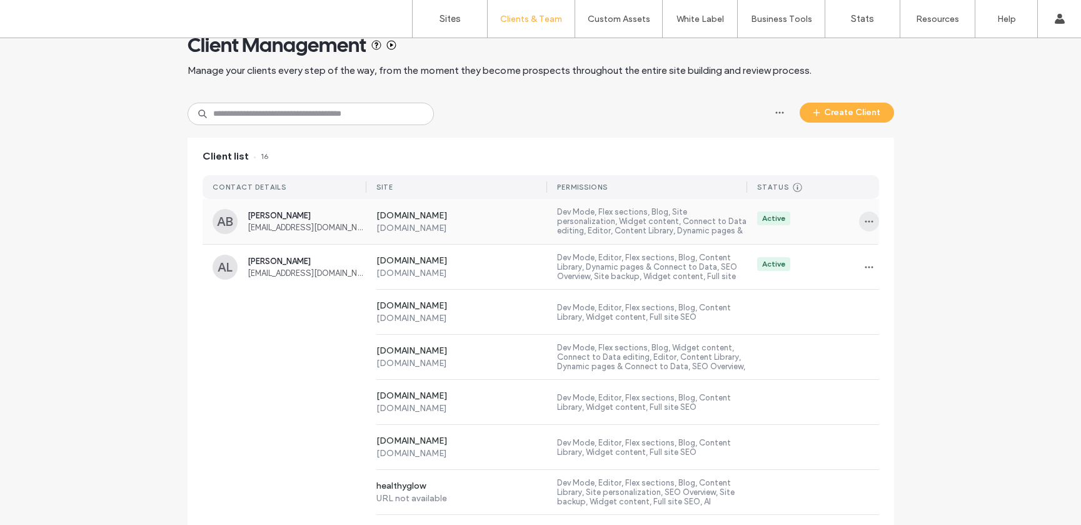
click at [859, 221] on span "button" at bounding box center [869, 221] width 20 height 20
click at [912, 254] on span "Sites & Permissions" at bounding box center [915, 254] width 71 height 13
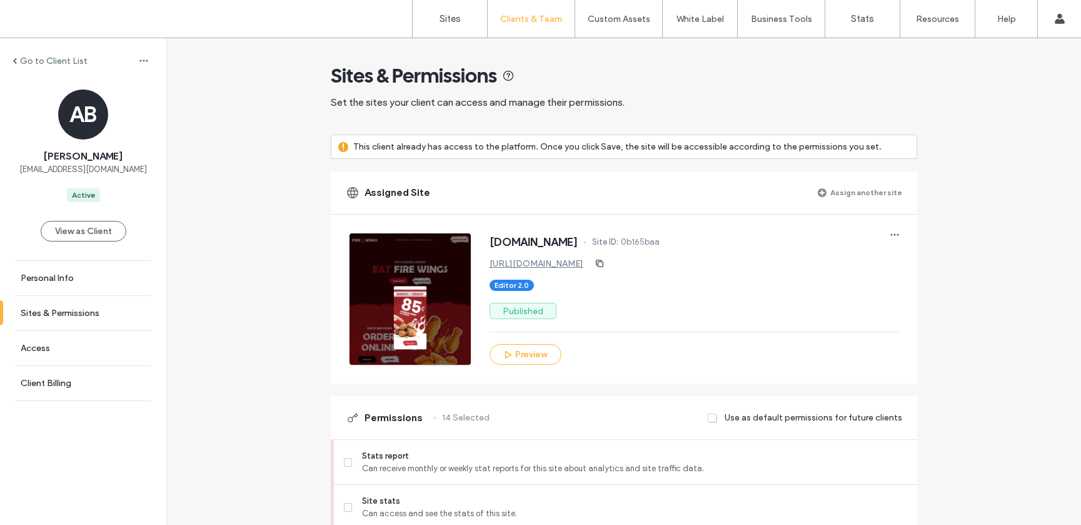
click at [841, 190] on label "Assign another site" at bounding box center [866, 192] width 72 height 22
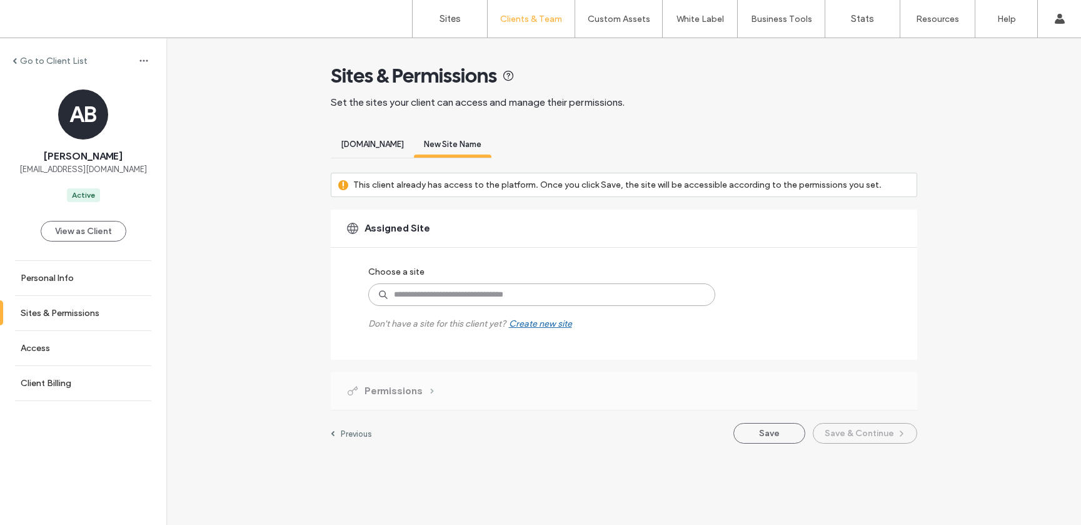
click at [488, 296] on input at bounding box center [541, 294] width 347 height 23
type input "*****"
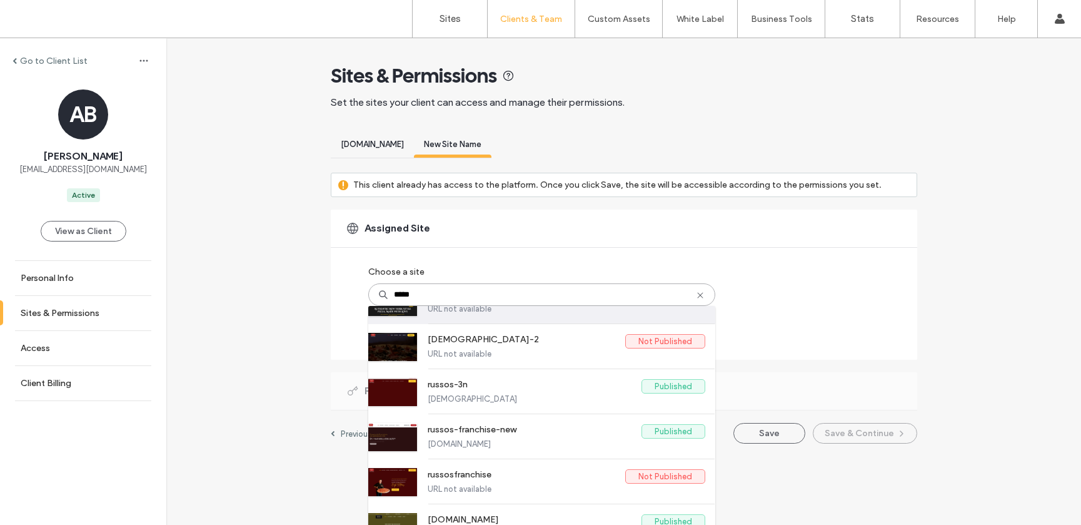
scroll to position [99, 0]
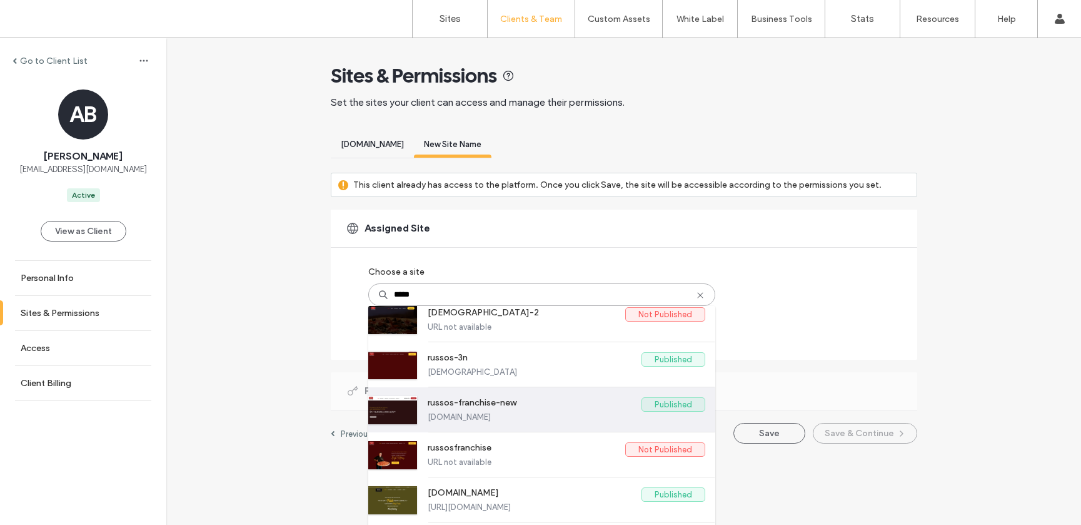
click at [479, 403] on label "russos-franchise-new" at bounding box center [535, 404] width 214 height 15
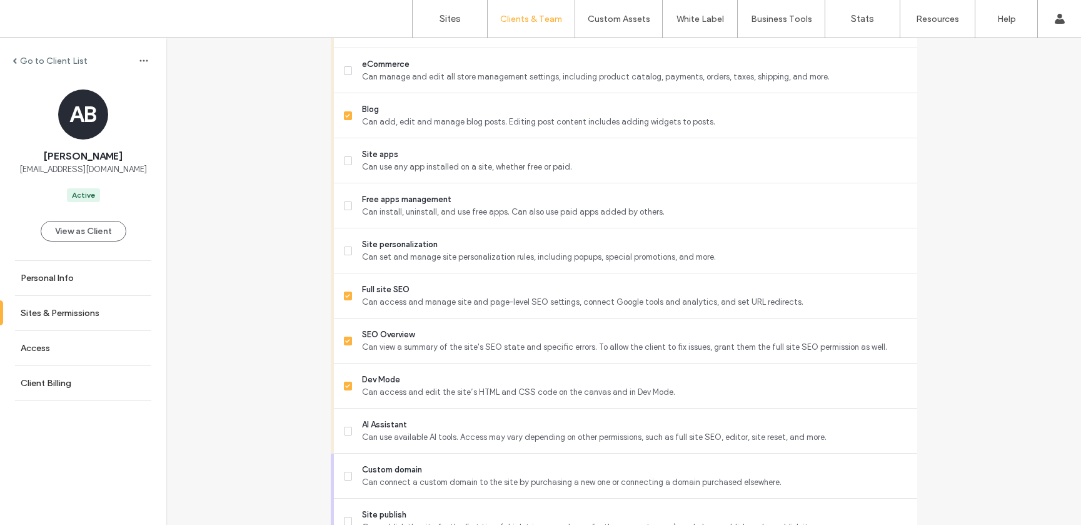
scroll to position [1079, 0]
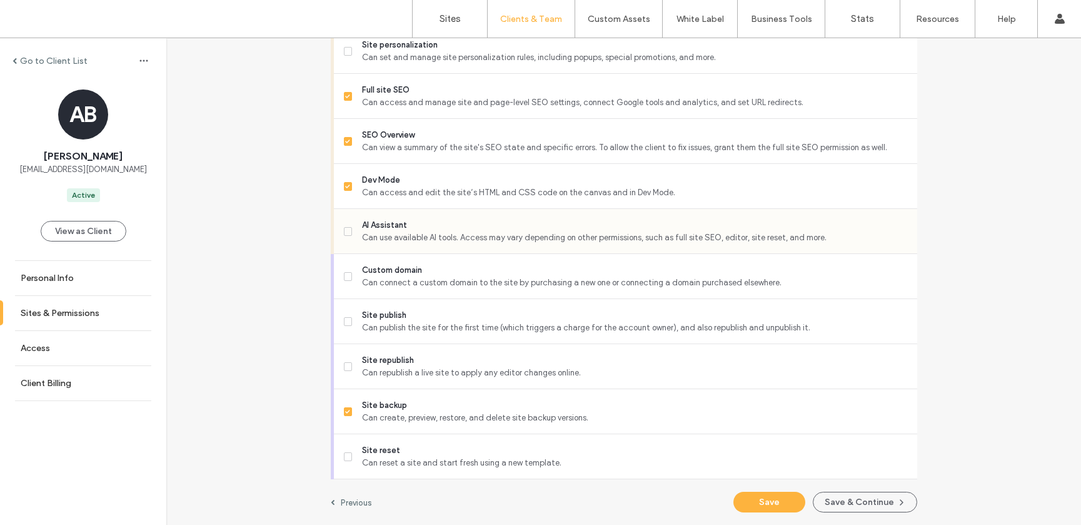
click at [400, 244] on div "AI Assistant Can use available AI tools. Access may vary depending on other per…" at bounding box center [630, 231] width 573 height 44
click at [344, 227] on span at bounding box center [348, 231] width 9 height 9
click at [844, 503] on button "Save & Continue" at bounding box center [865, 502] width 104 height 21
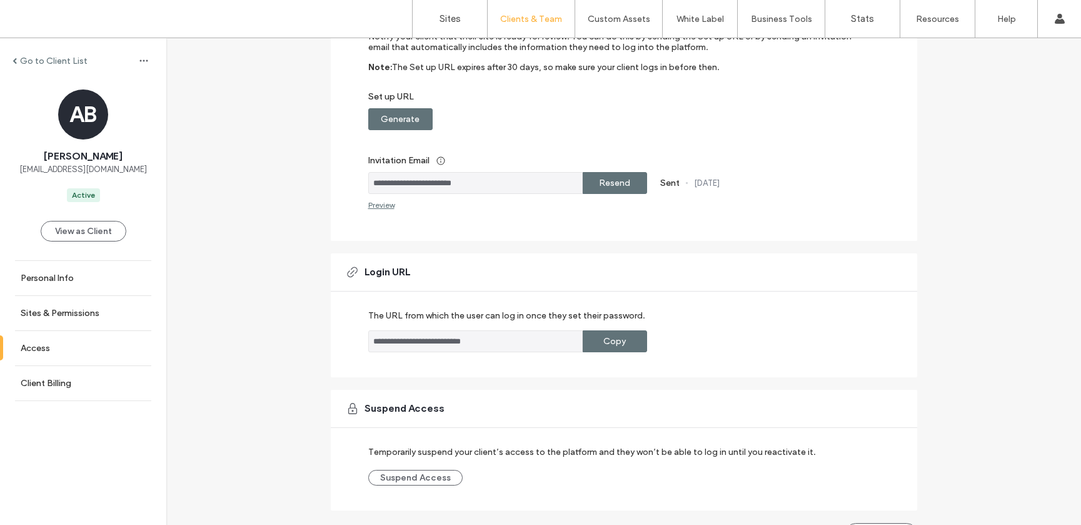
scroll to position [191, 0]
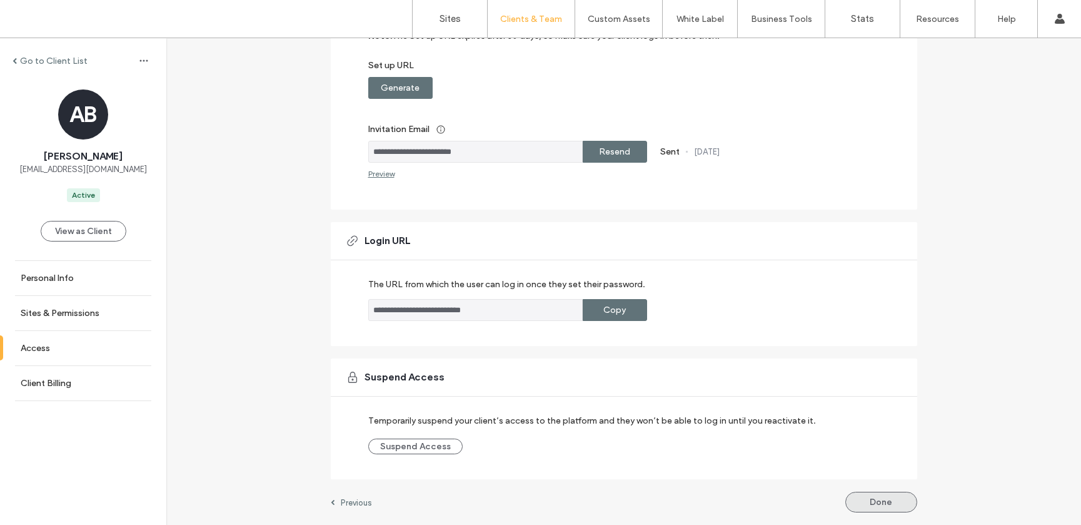
click at [864, 503] on button "Done" at bounding box center [881, 502] width 72 height 21
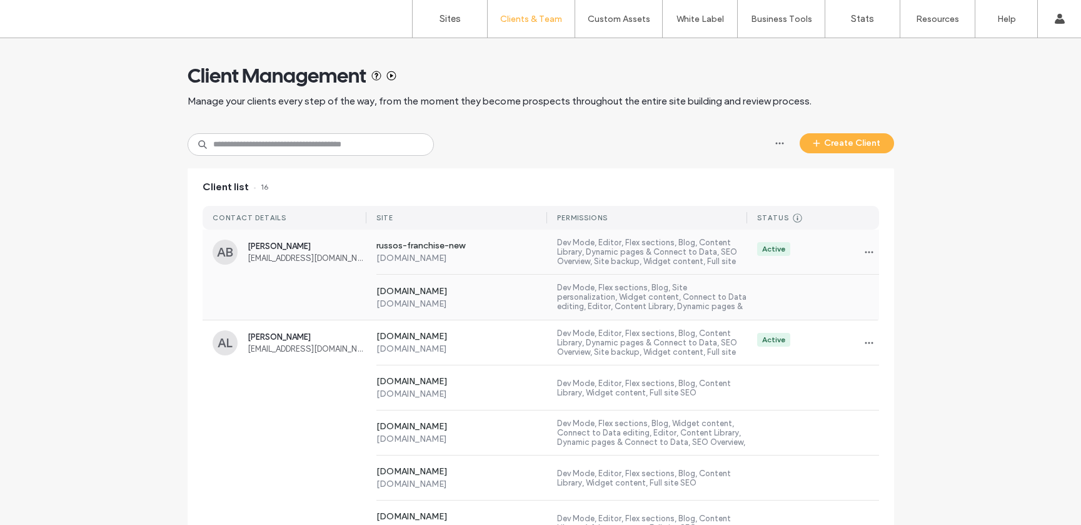
click at [822, 286] on div "[DOMAIN_NAME] [DOMAIN_NAME] Dev Mode, Flex sections, Blog, Site personalization…" at bounding box center [622, 297] width 513 height 45
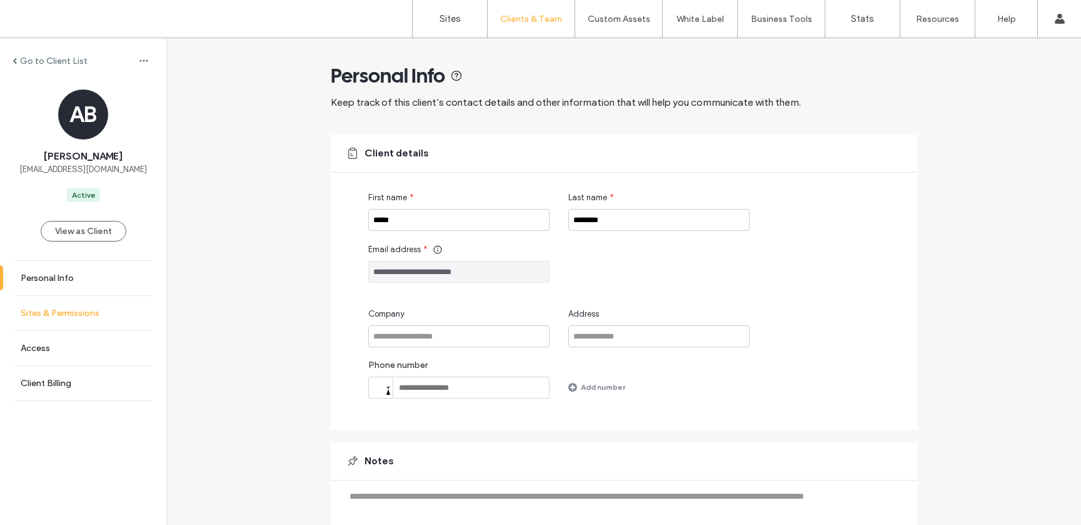
click at [70, 308] on label "Sites & Permissions" at bounding box center [60, 313] width 79 height 11
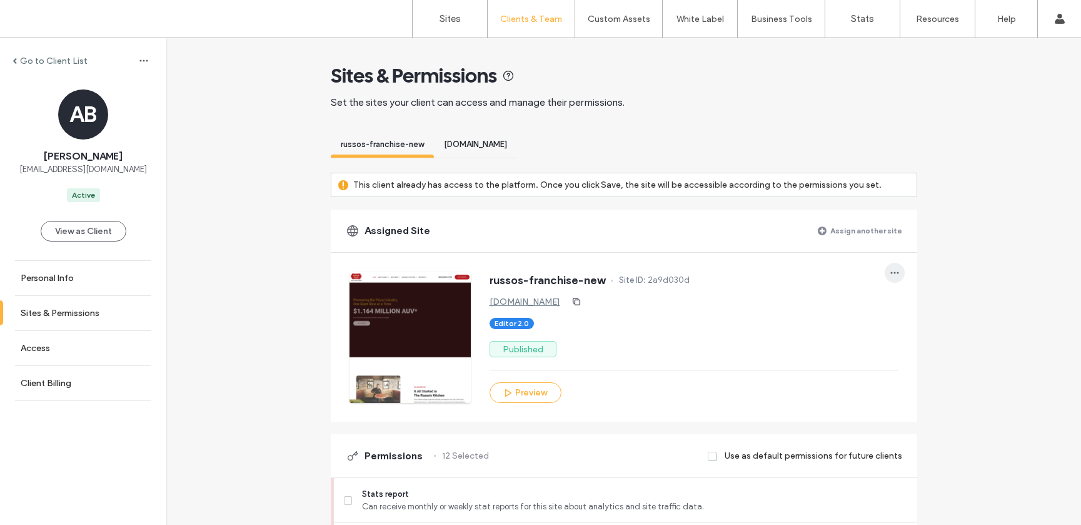
click at [890, 272] on use "button" at bounding box center [894, 273] width 8 height 2
click at [914, 304] on span "Unassign site" at bounding box center [930, 305] width 49 height 13
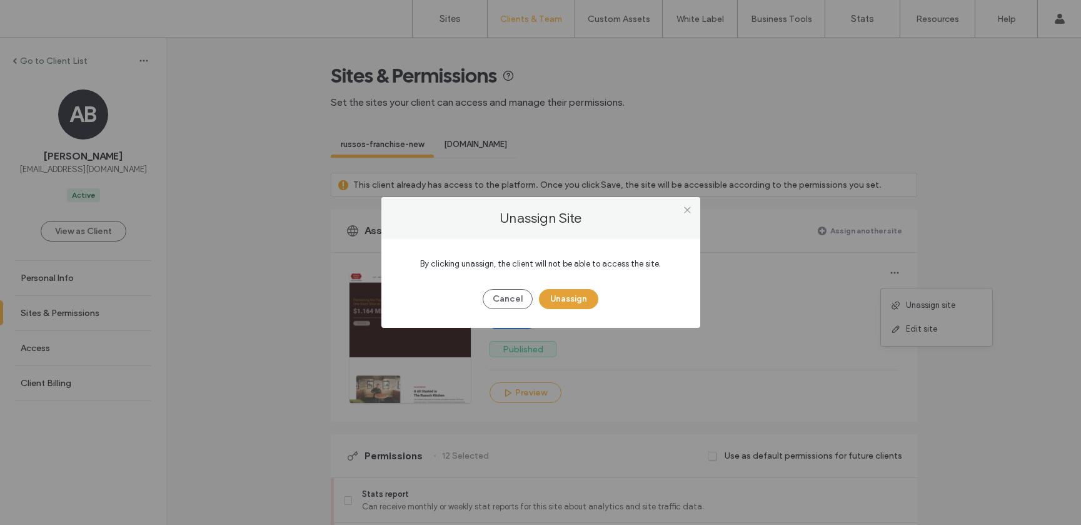
click at [581, 296] on button "Unassign" at bounding box center [568, 299] width 59 height 20
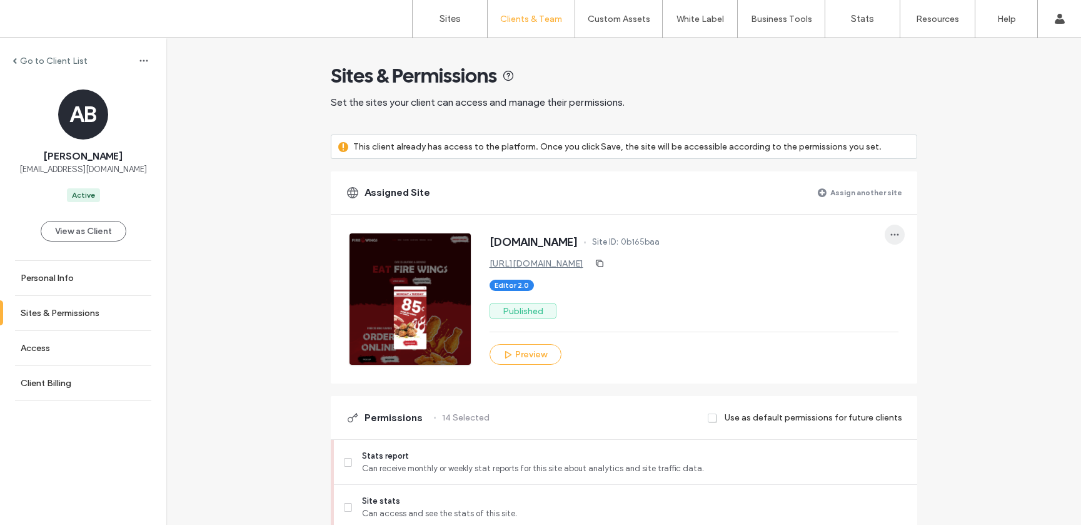
click at [890, 226] on span "button" at bounding box center [895, 234] width 20 height 20
click at [909, 261] on span "Unassign site" at bounding box center [930, 267] width 49 height 13
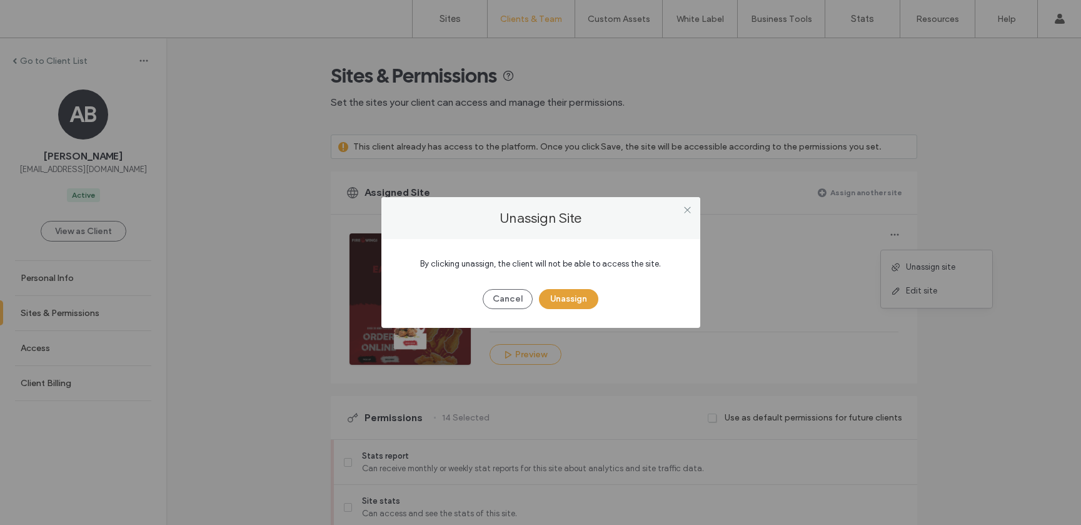
click at [565, 293] on button "Unassign" at bounding box center [568, 299] width 59 height 20
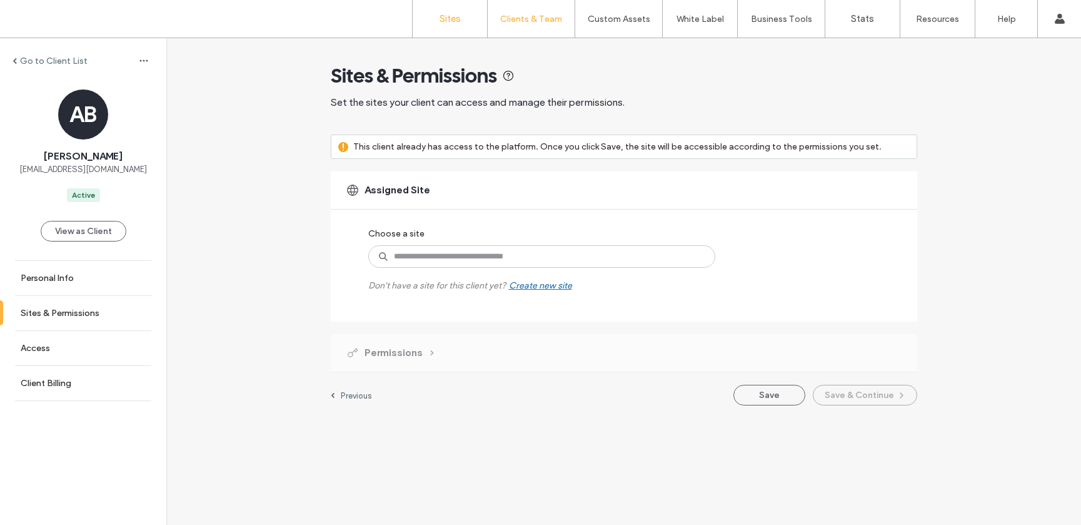
click at [447, 15] on label "Sites" at bounding box center [450, 18] width 21 height 11
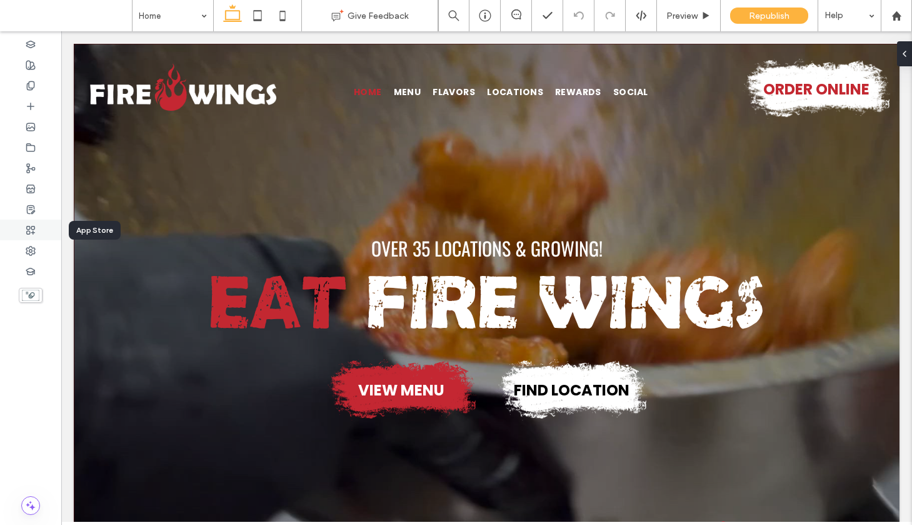
click at [34, 233] on icon at bounding box center [31, 230] width 10 height 10
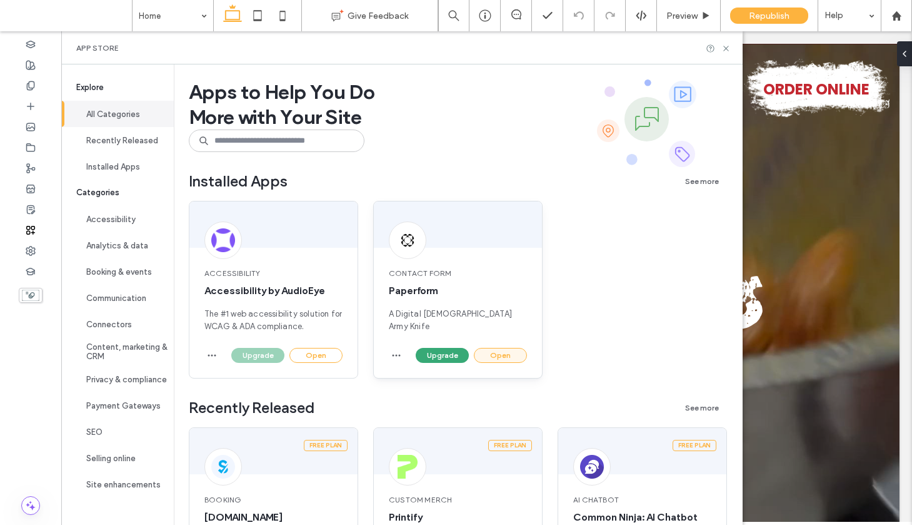
click at [502, 356] on button "Open" at bounding box center [500, 355] width 53 height 15
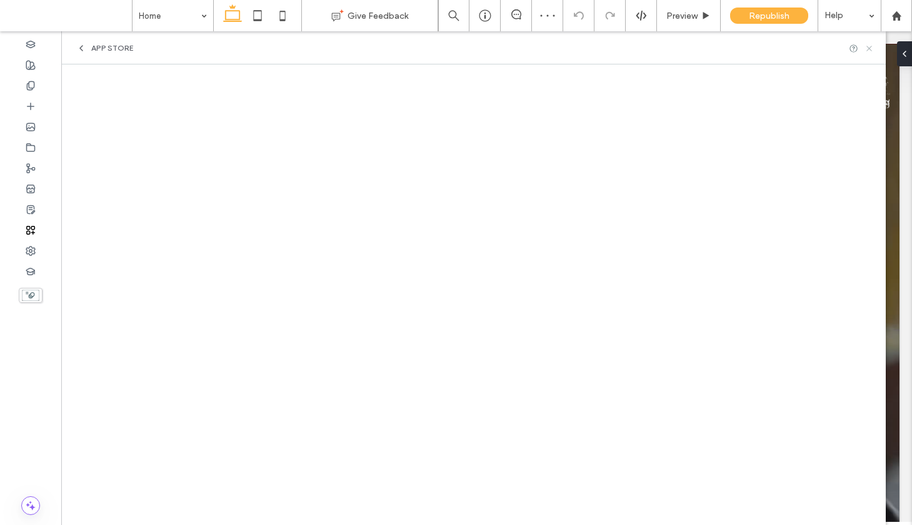
click at [869, 49] on use at bounding box center [869, 48] width 5 height 5
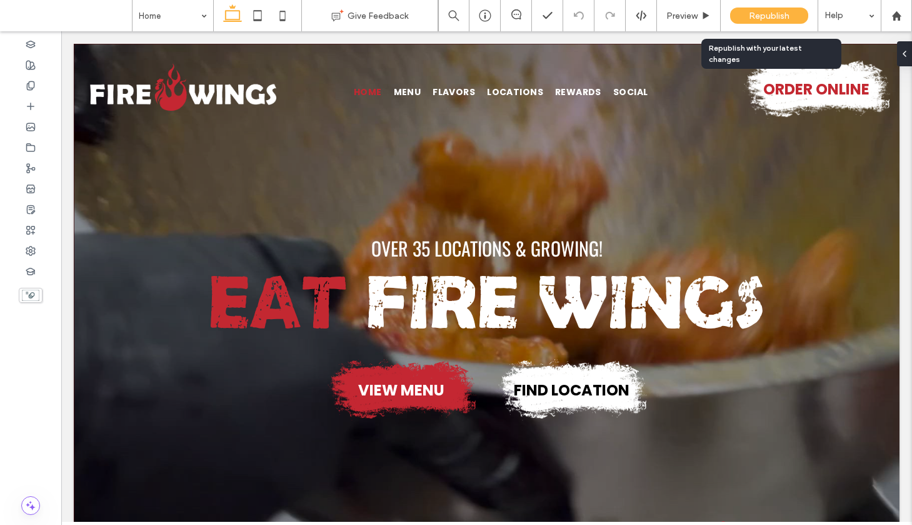
click at [759, 13] on span "Republish" at bounding box center [769, 16] width 41 height 11
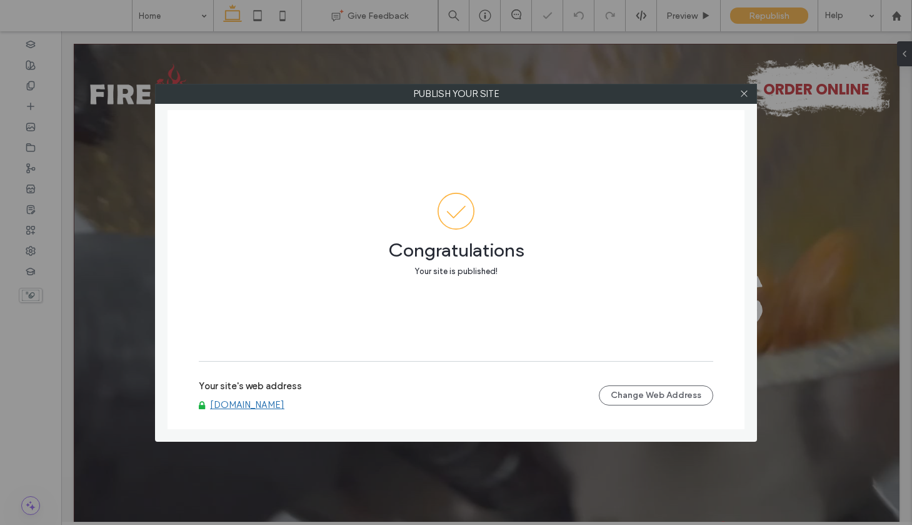
click at [266, 397] on label "Your site's web address" at bounding box center [250, 389] width 103 height 19
click at [268, 402] on link "[DOMAIN_NAME]" at bounding box center [247, 404] width 74 height 11
click at [746, 91] on use at bounding box center [744, 94] width 6 height 6
